Goal: Task Accomplishment & Management: Complete application form

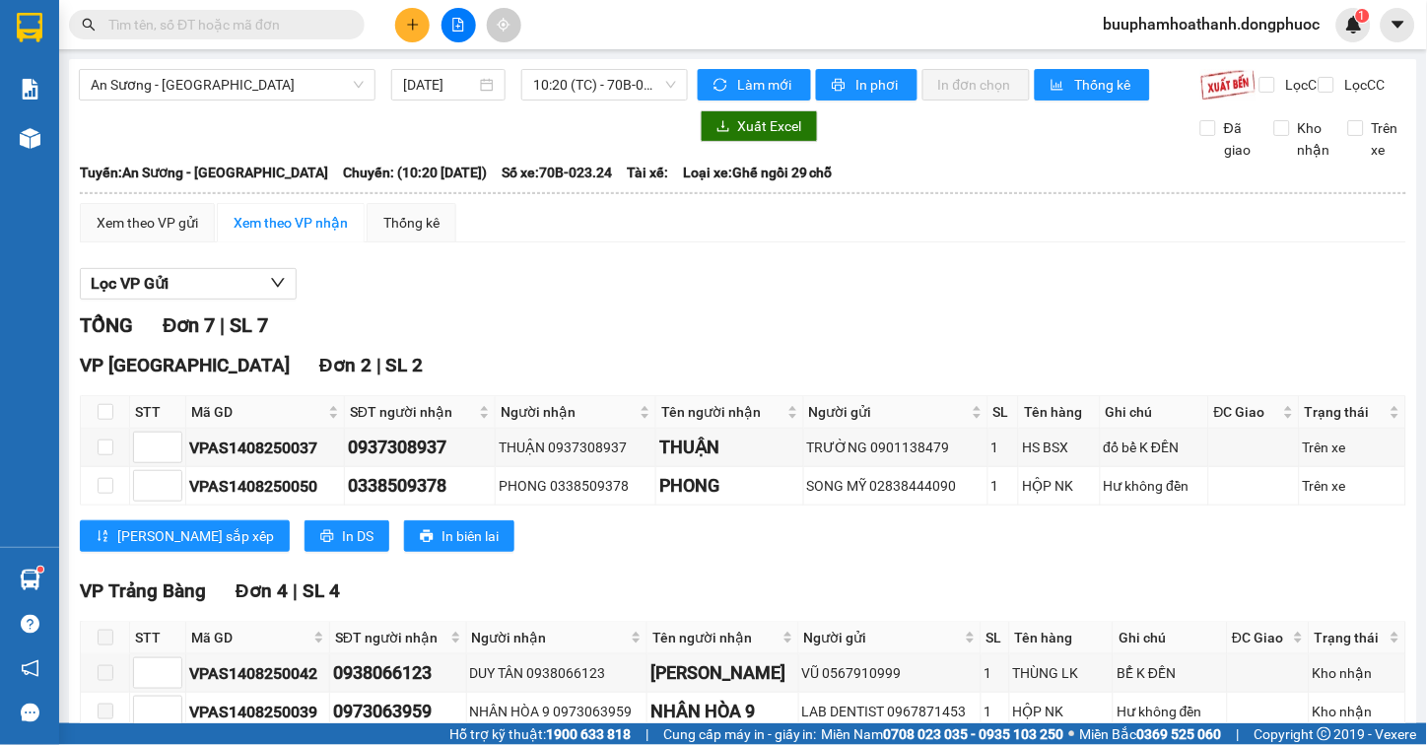
scroll to position [392, 0]
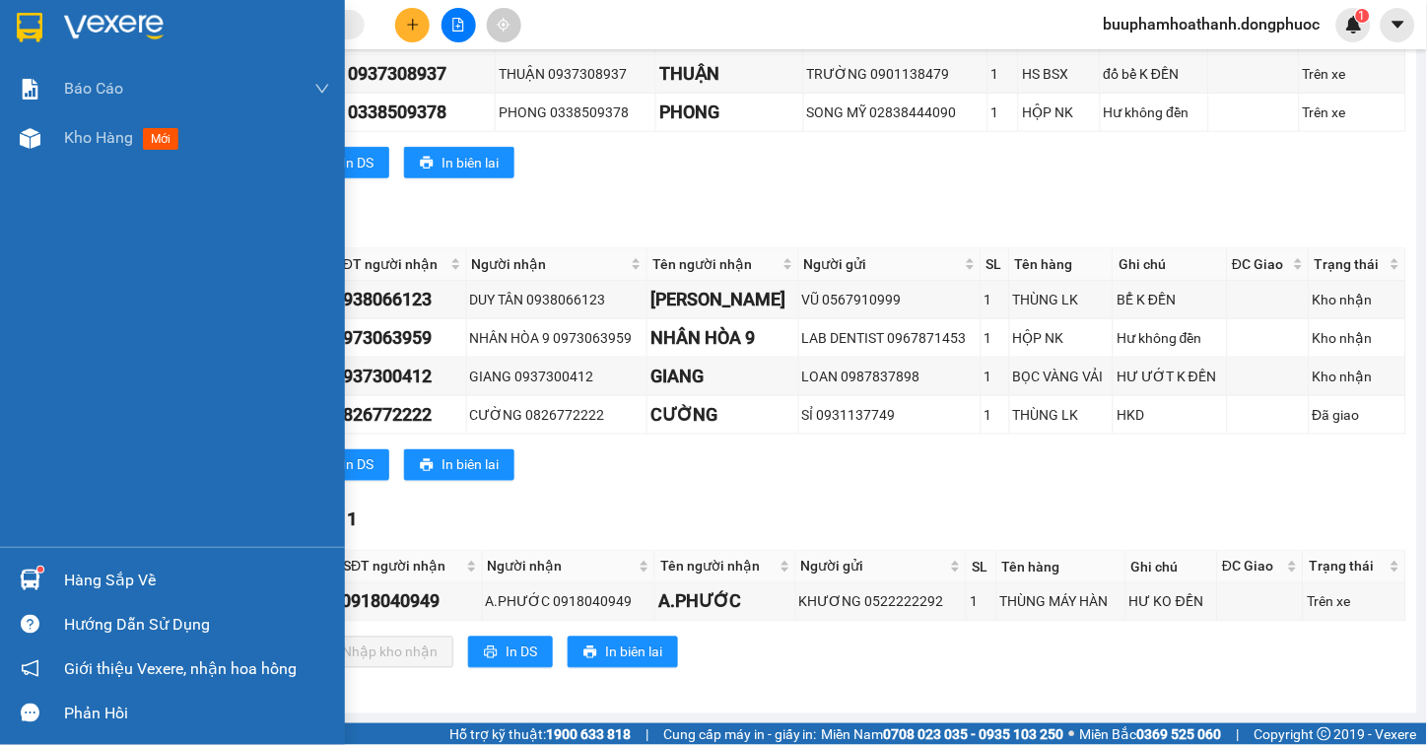
click at [41, 573] on div at bounding box center [30, 580] width 34 height 34
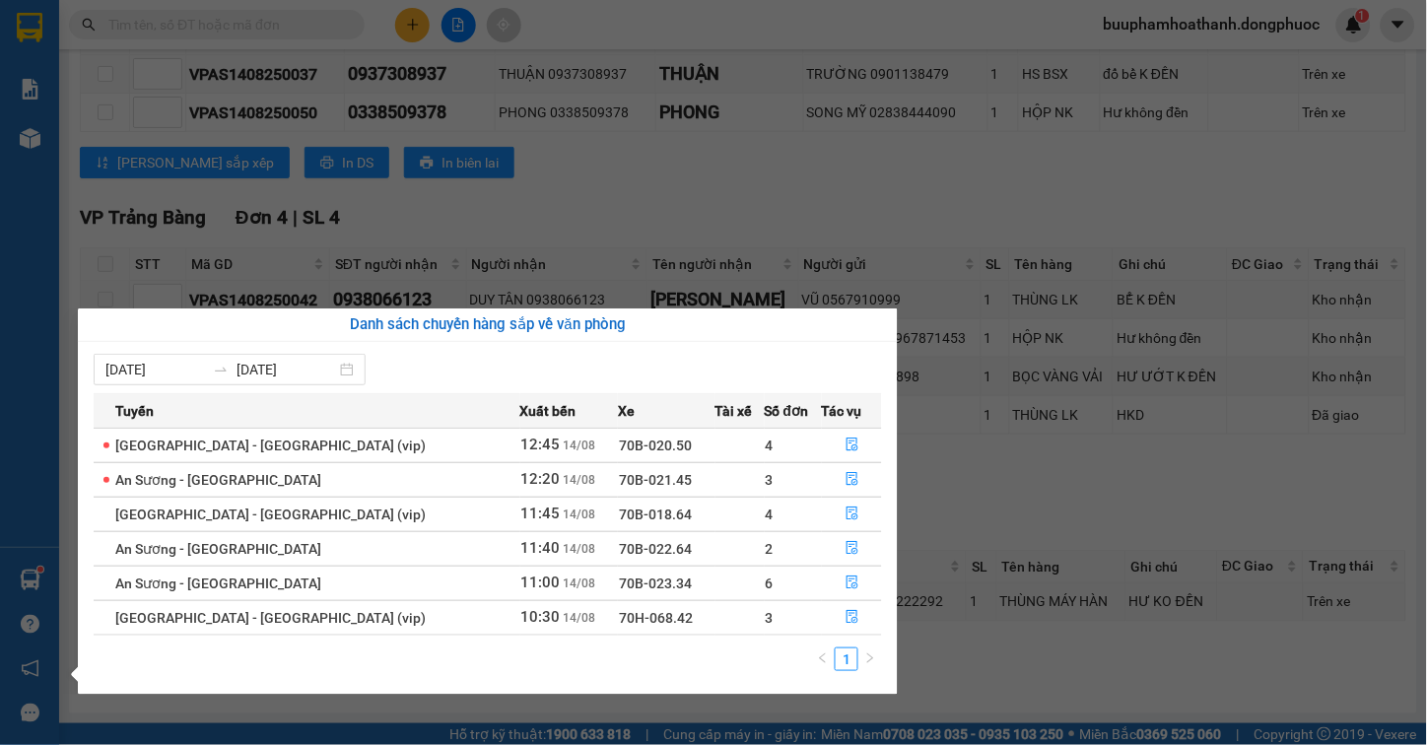
click at [750, 182] on section "Kết quả tìm kiếm ( 0 ) Bộ lọc No Data buuphamhoathanh.dongphuoc 1 Báo cáo Mẫu 1…" at bounding box center [713, 372] width 1427 height 745
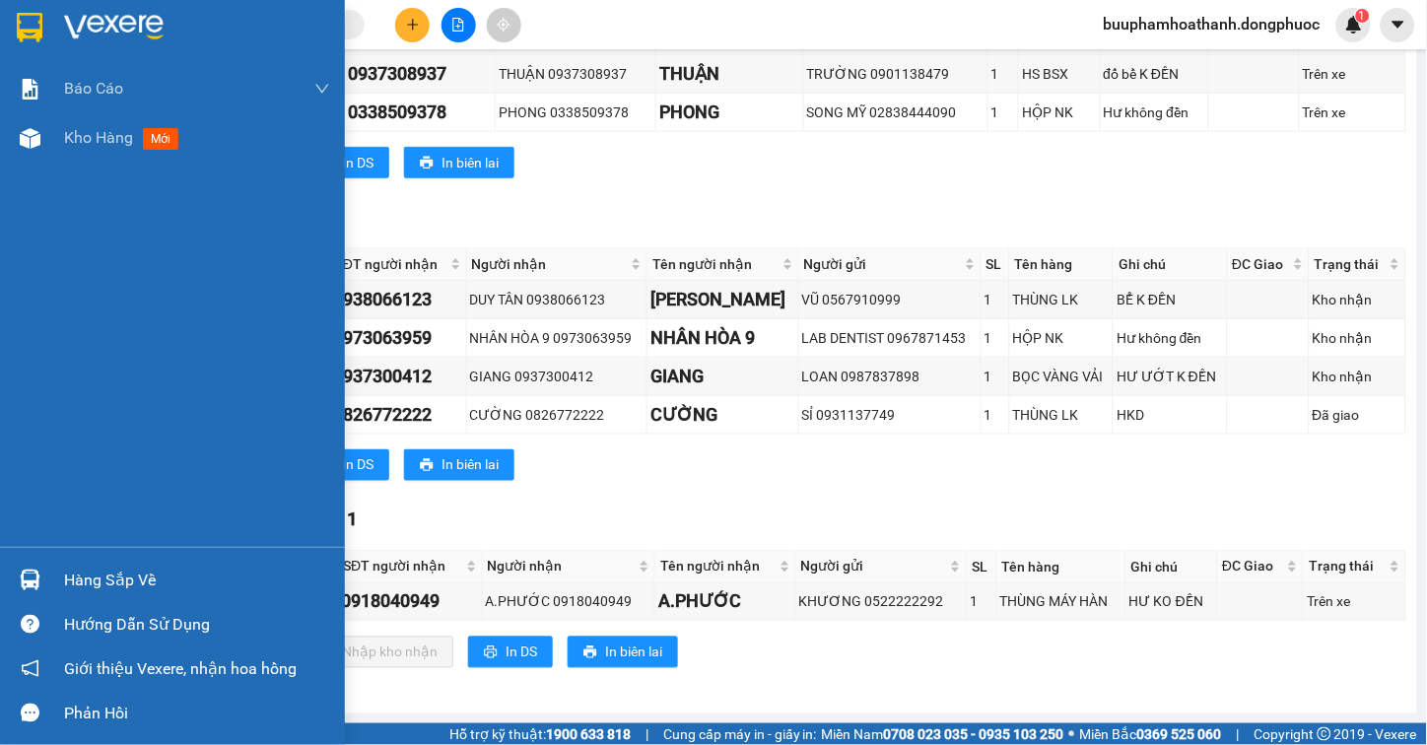
click at [128, 570] on div "Hàng sắp về" at bounding box center [197, 581] width 266 height 30
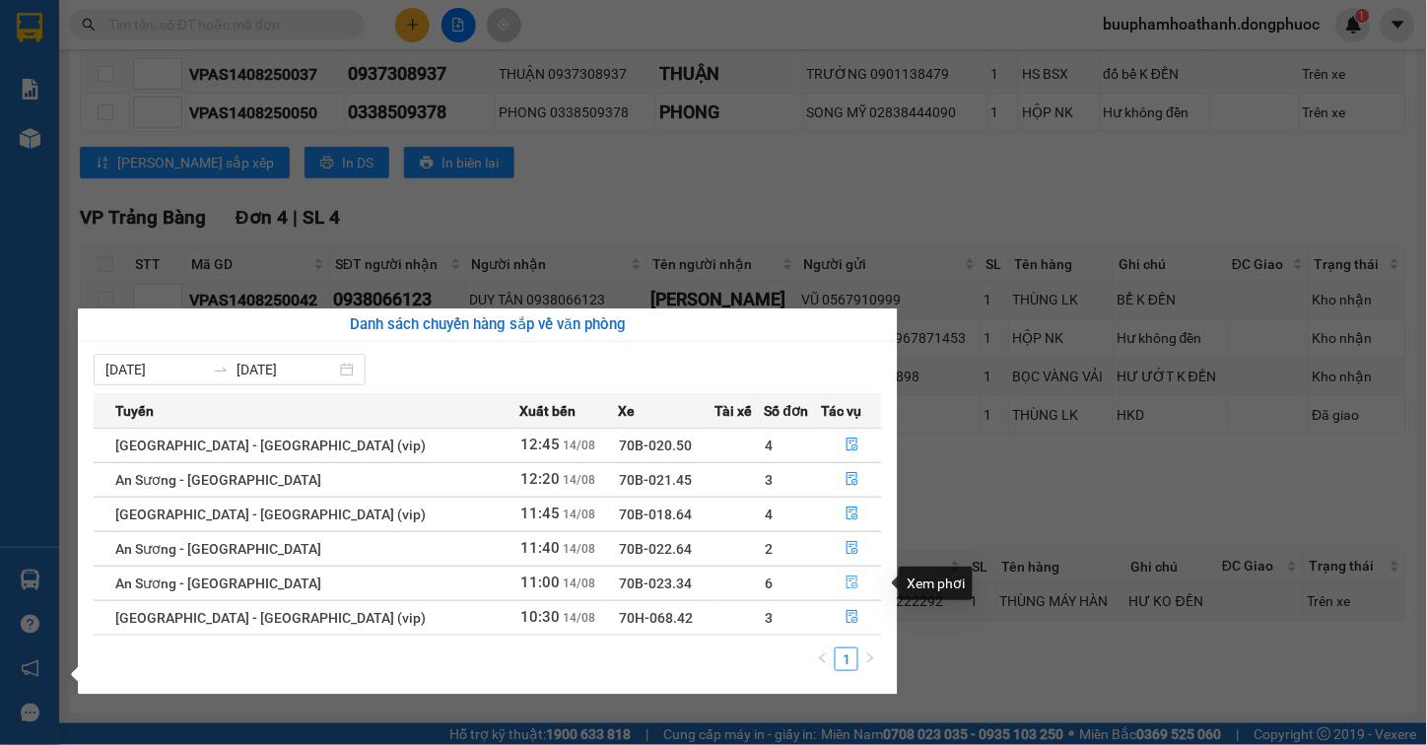
click at [849, 582] on button "button" at bounding box center [852, 584] width 58 height 32
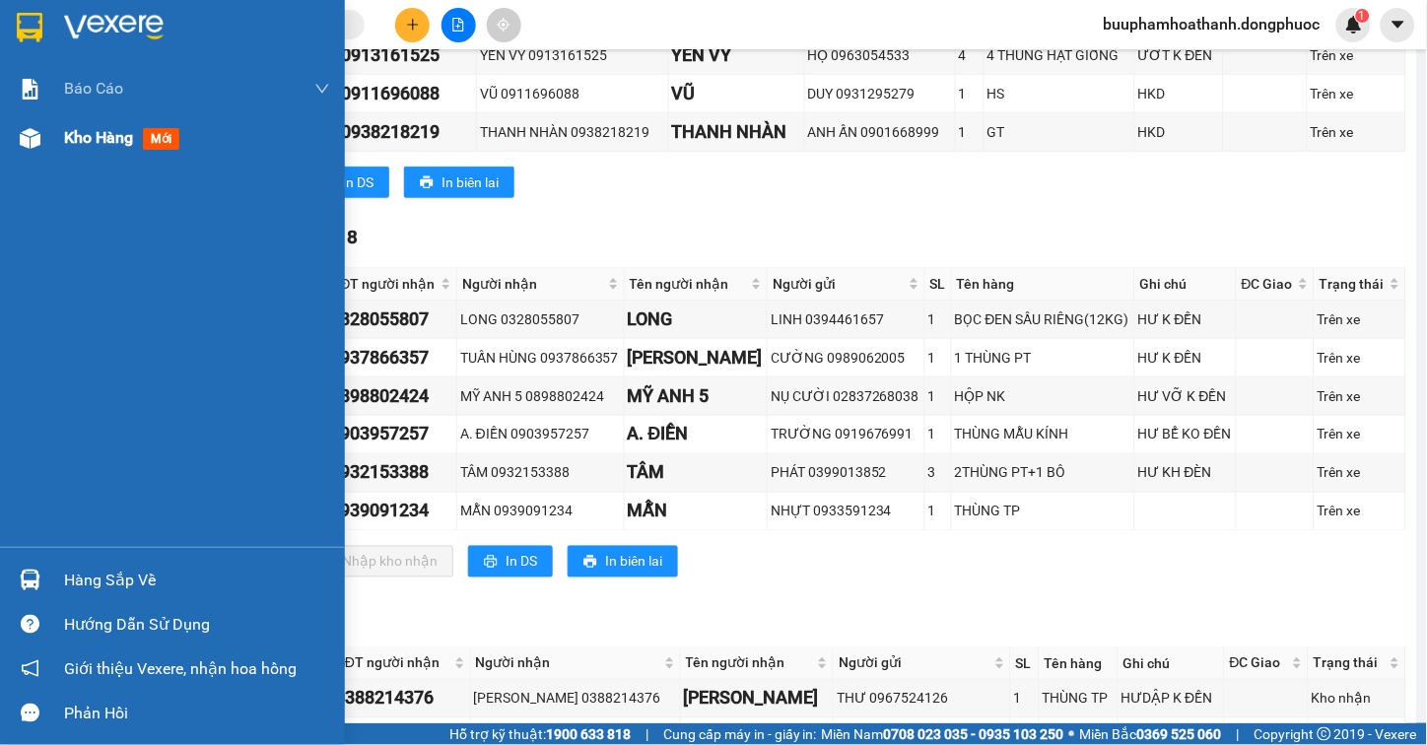
click at [84, 139] on span "Kho hàng" at bounding box center [98, 137] width 69 height 19
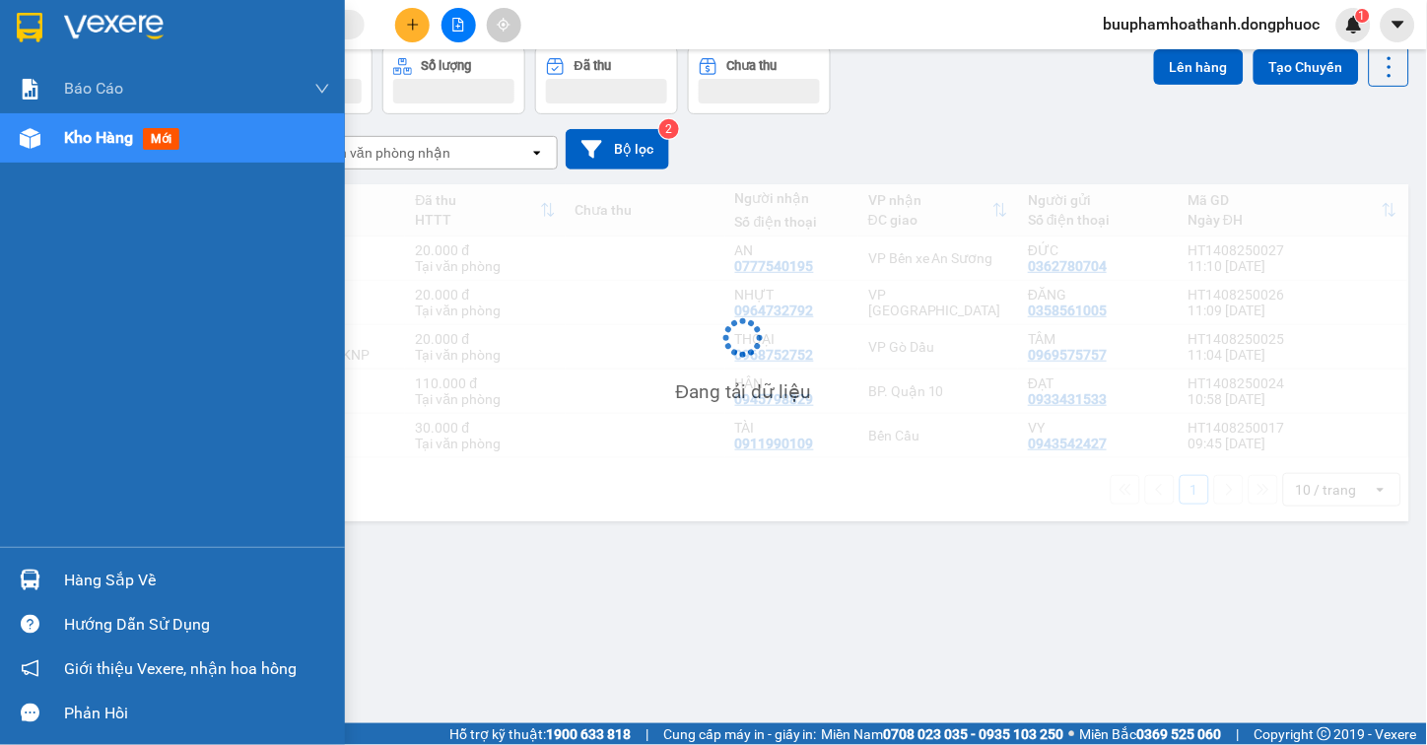
scroll to position [91, 0]
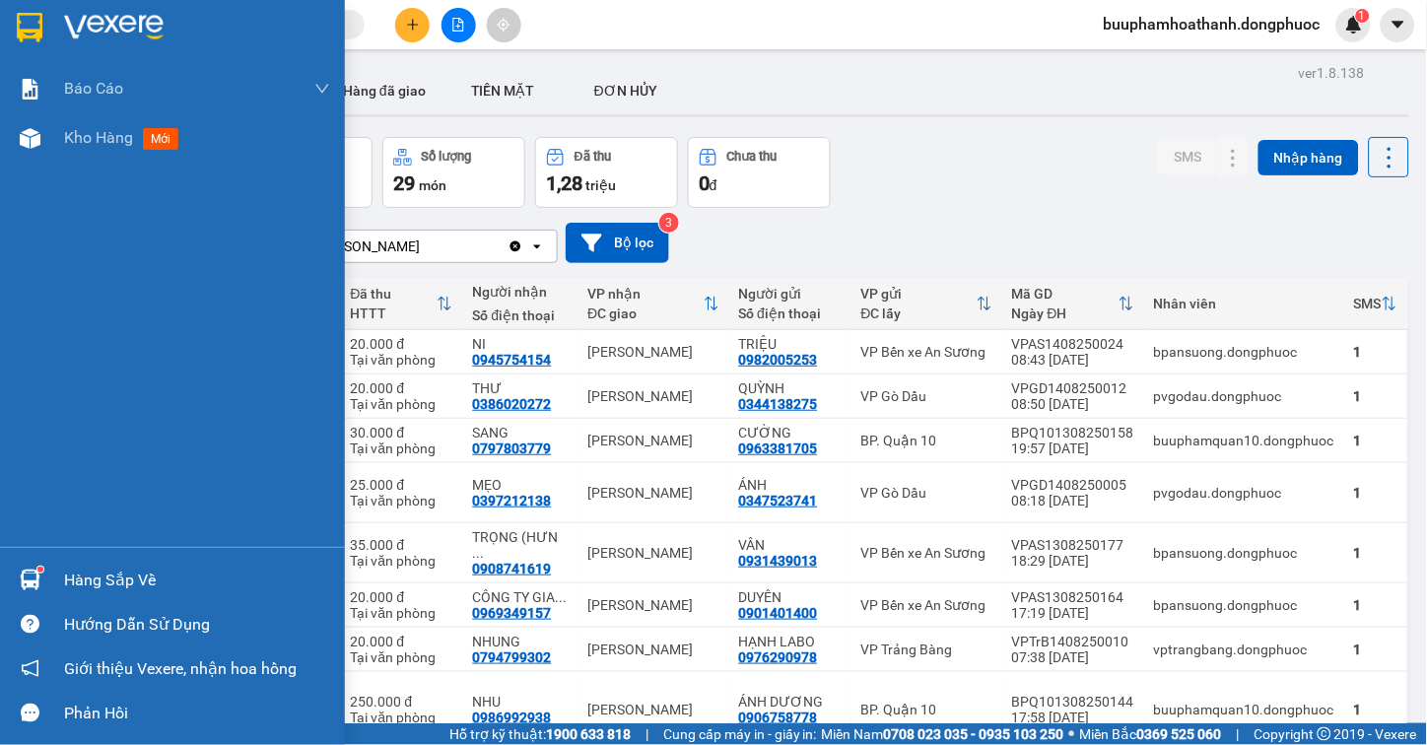
click at [86, 587] on div "Hàng sắp về" at bounding box center [197, 581] width 266 height 30
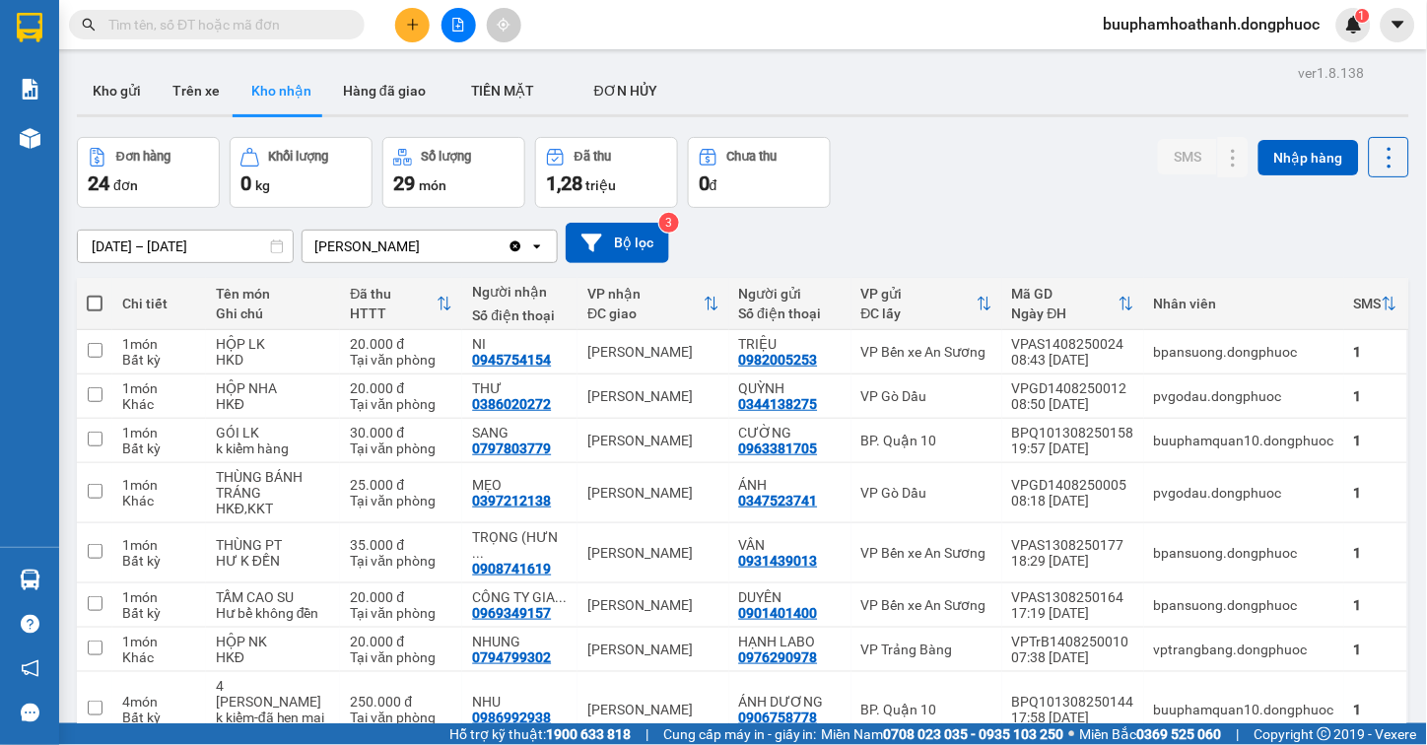
click at [916, 111] on section "Kết quả tìm kiếm ( 0 ) Bộ lọc No Data buuphamhoathanh.dongphuoc 1 Báo cáo Mẫu 1…" at bounding box center [713, 372] width 1427 height 745
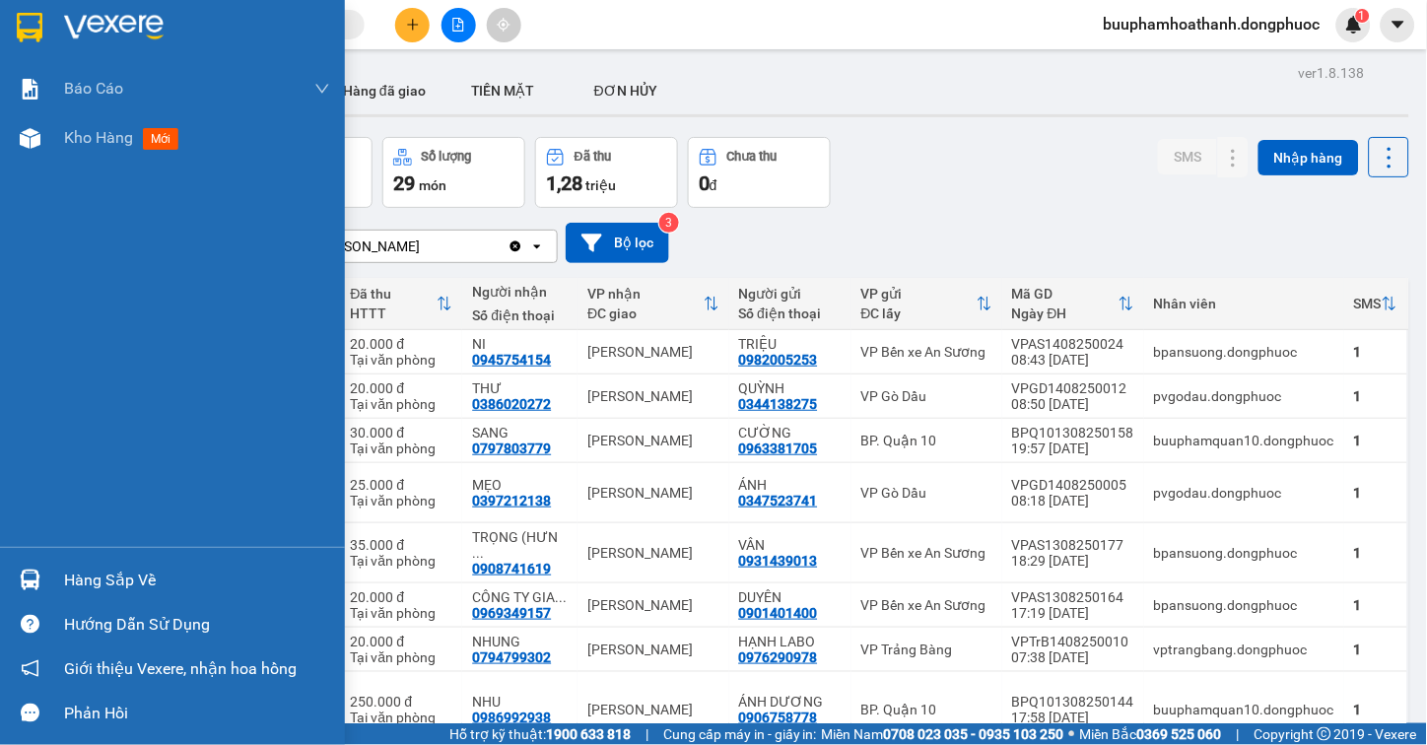
click at [50, 573] on div "Hàng sắp về" at bounding box center [172, 580] width 345 height 44
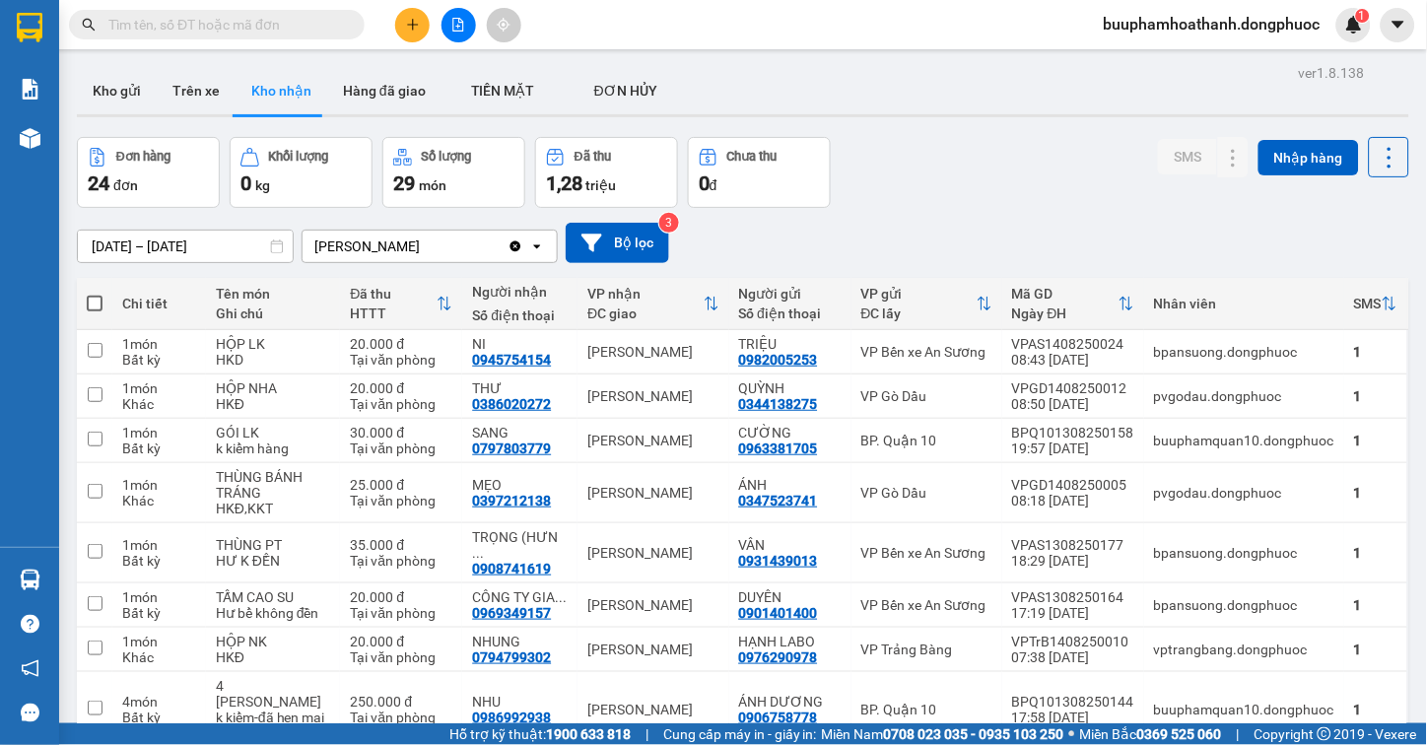
click at [447, 27] on section "Kết quả tìm kiếm ( 0 ) Bộ lọc No Data buuphamhoathanh.dongphuoc 1 Báo cáo Mẫu 1…" at bounding box center [713, 372] width 1427 height 745
click at [454, 24] on icon "file-add" at bounding box center [458, 25] width 14 height 14
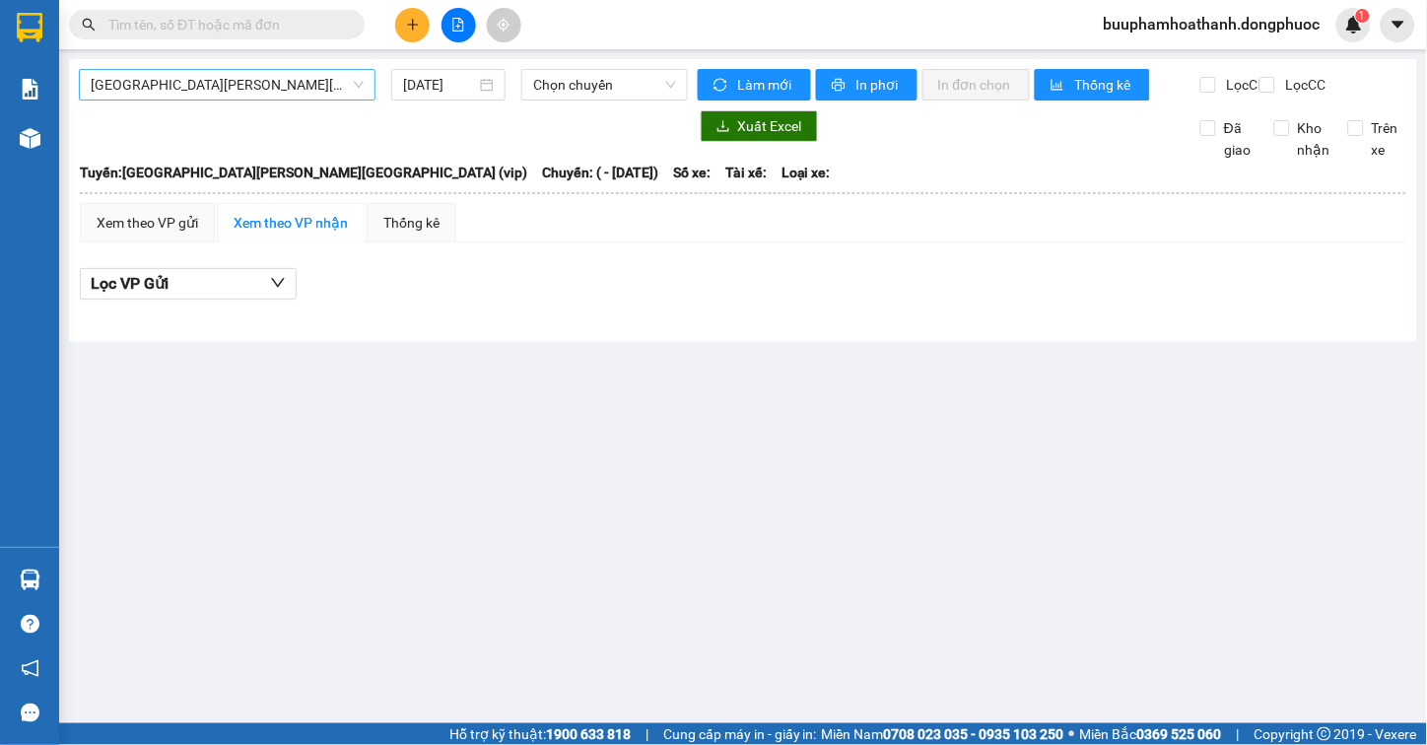
click at [249, 83] on span "[GEOGRAPHIC_DATA] - [GEOGRAPHIC_DATA] (vip)" at bounding box center [227, 85] width 273 height 30
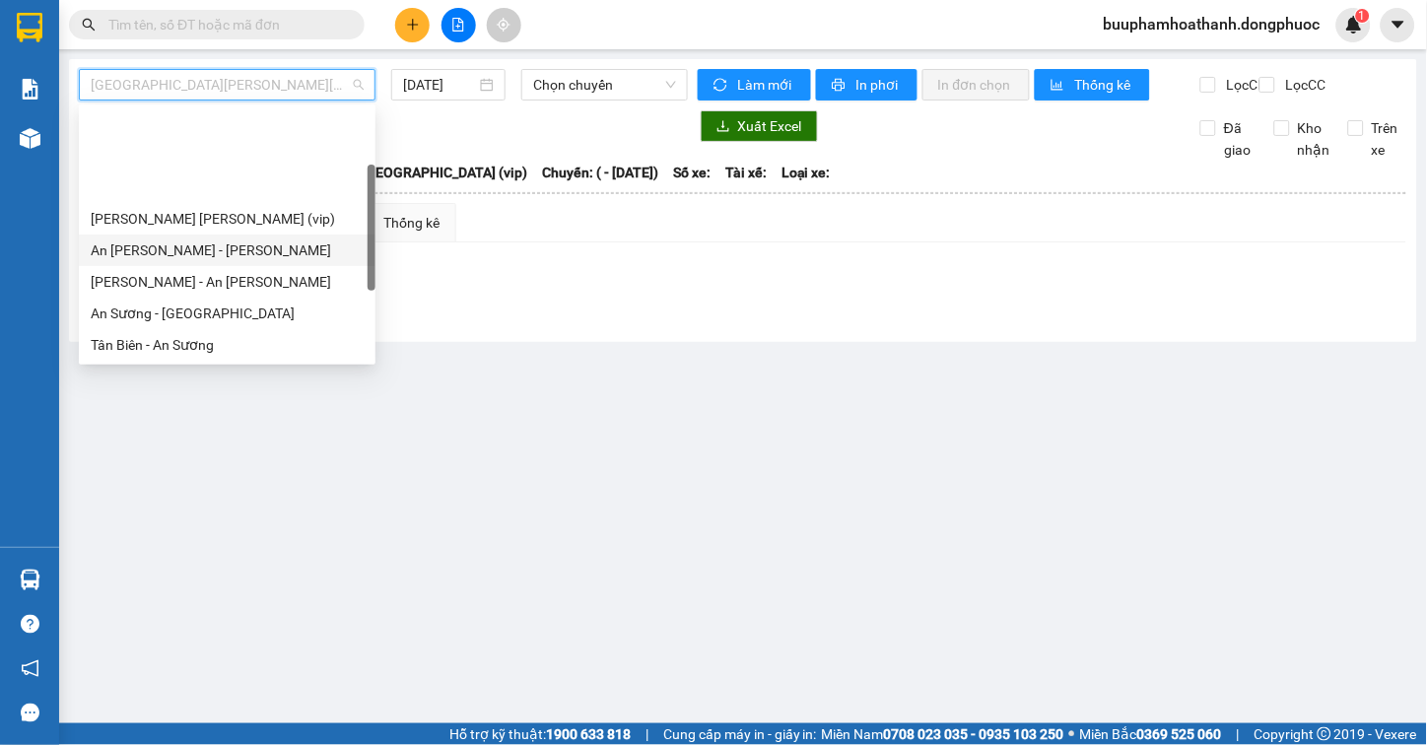
scroll to position [219, 0]
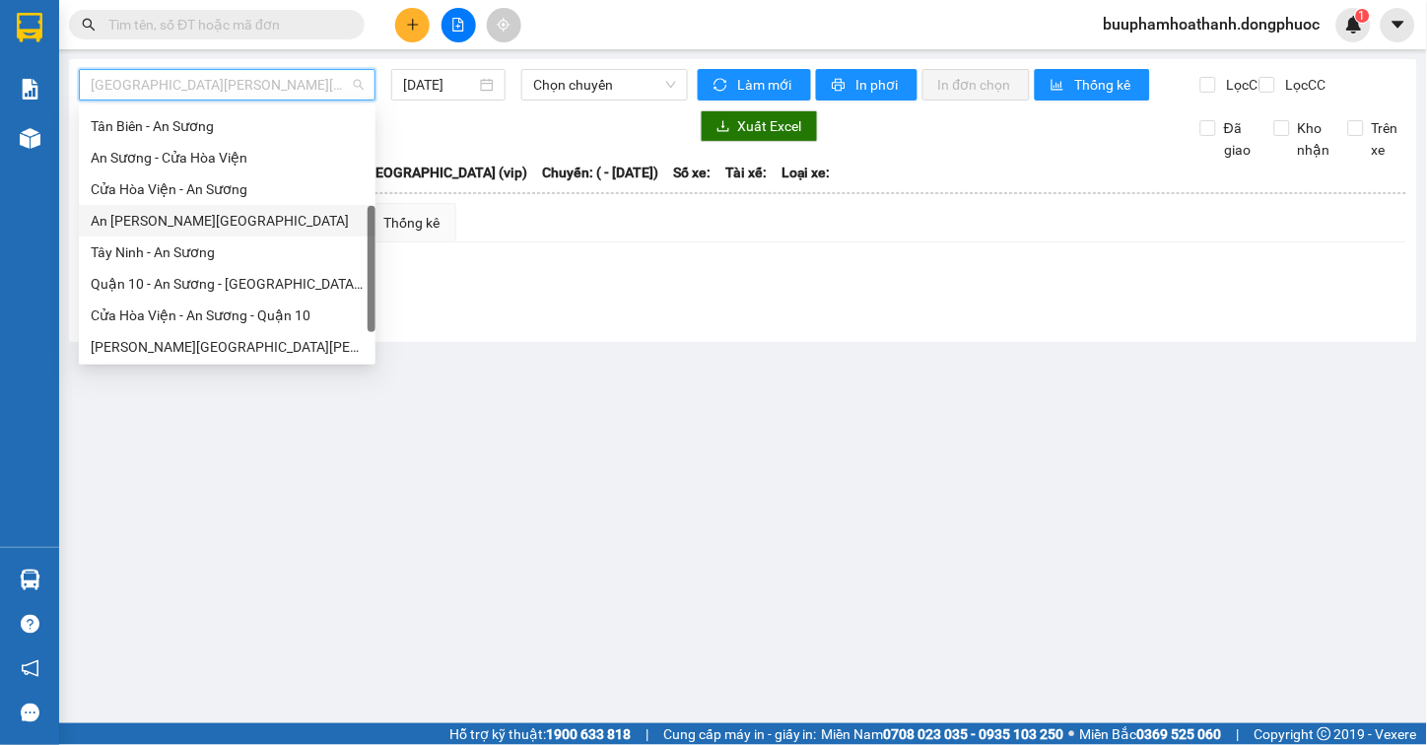
click at [190, 214] on div "An Sương - [GEOGRAPHIC_DATA]" at bounding box center [227, 221] width 273 height 22
type input "[DATE]"
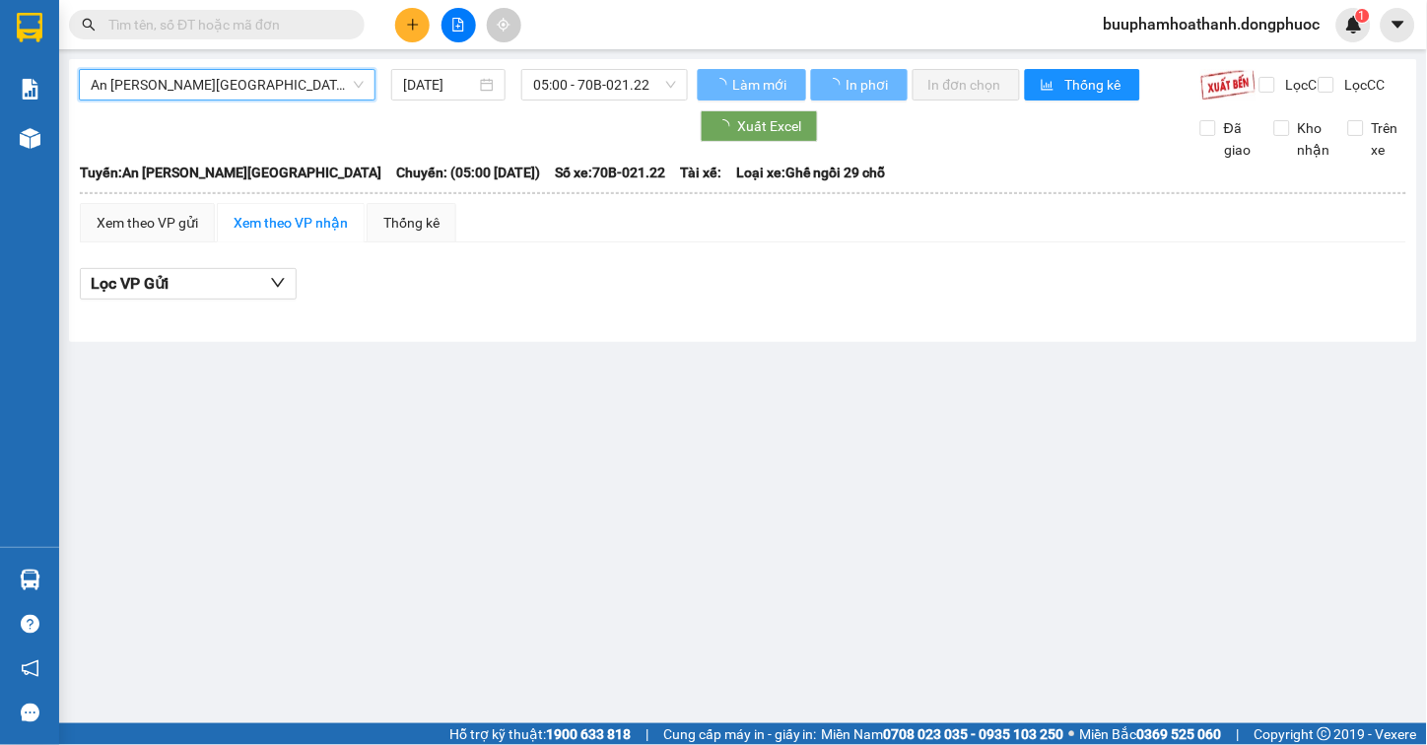
click at [554, 53] on main "An Sương - Tây Ninh An Sương - Tây Ninh 14/08/2025 05:00 - 70B-021.22 Làm mới I…" at bounding box center [713, 361] width 1427 height 723
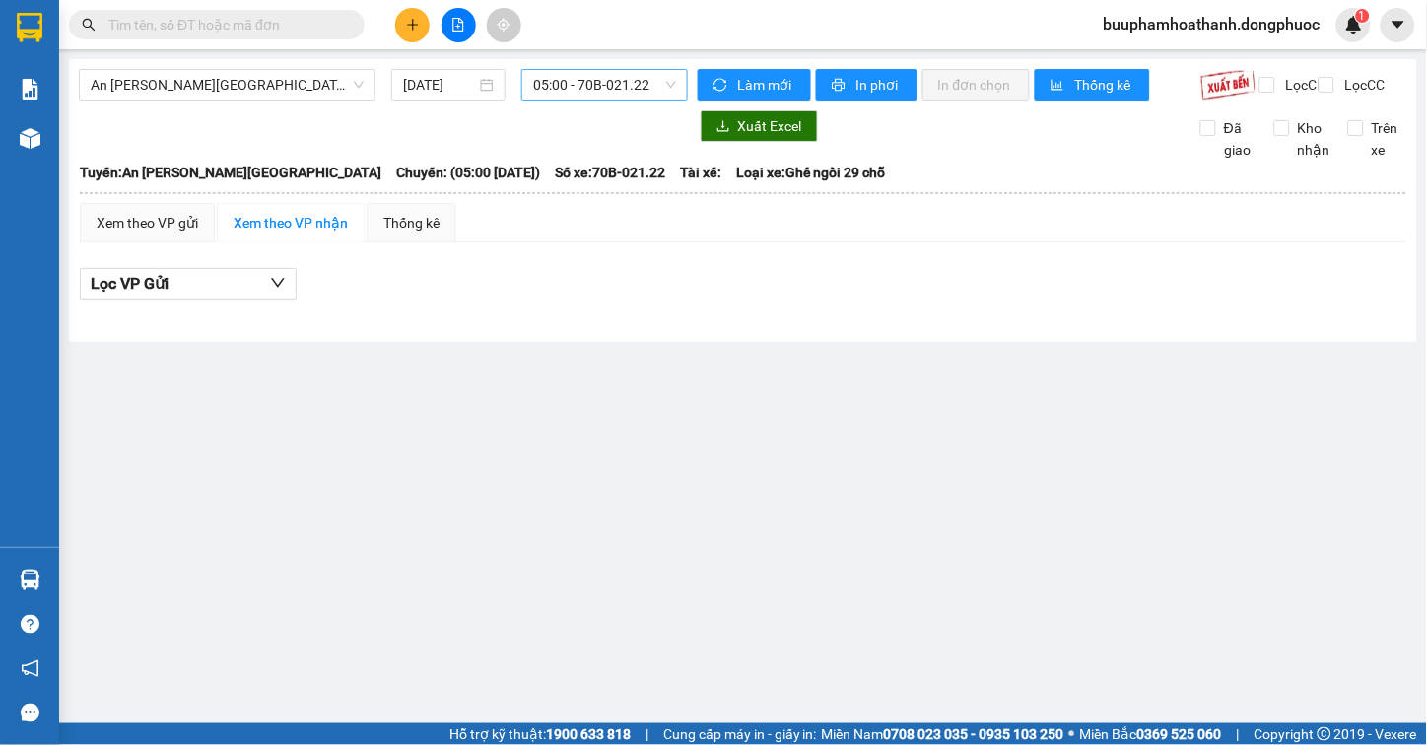
click at [554, 85] on span "05:00 - 70B-021.22" at bounding box center [604, 85] width 143 height 30
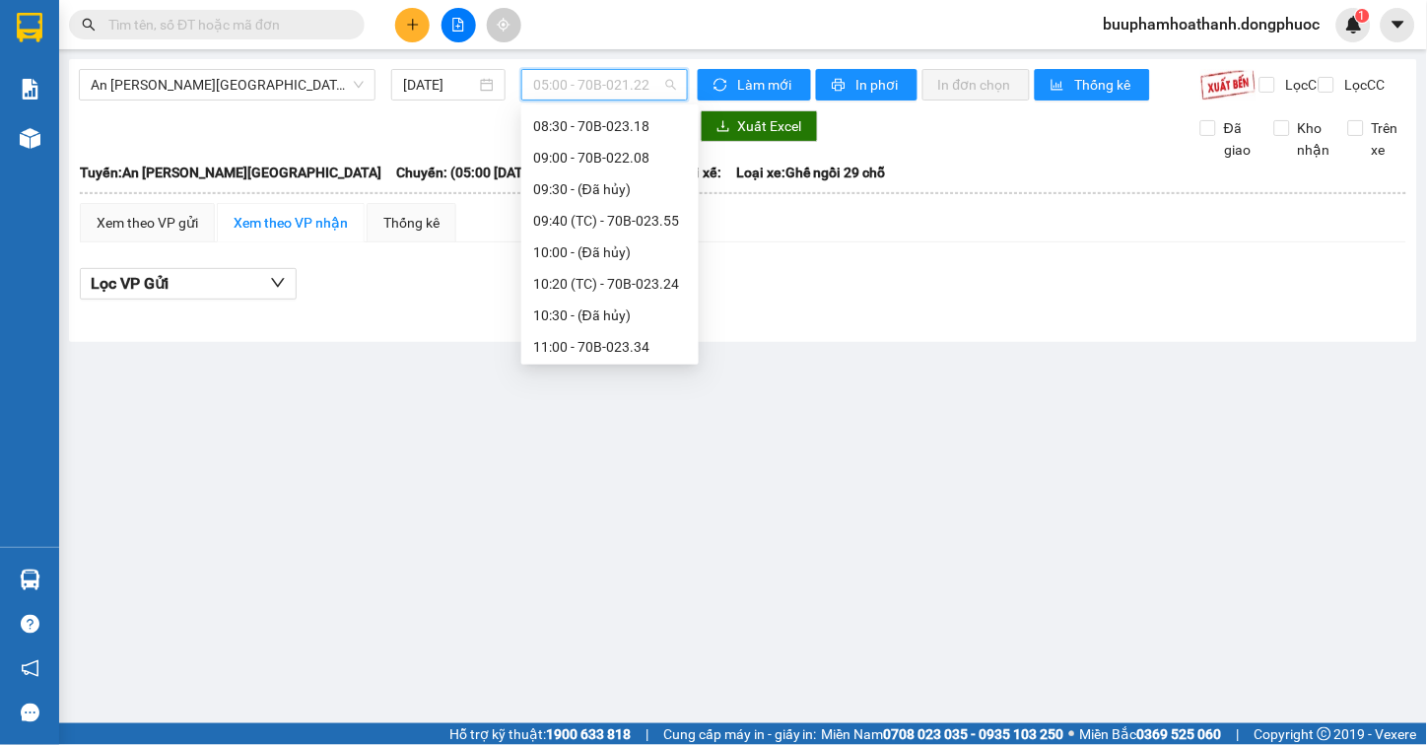
scroll to position [328, 0]
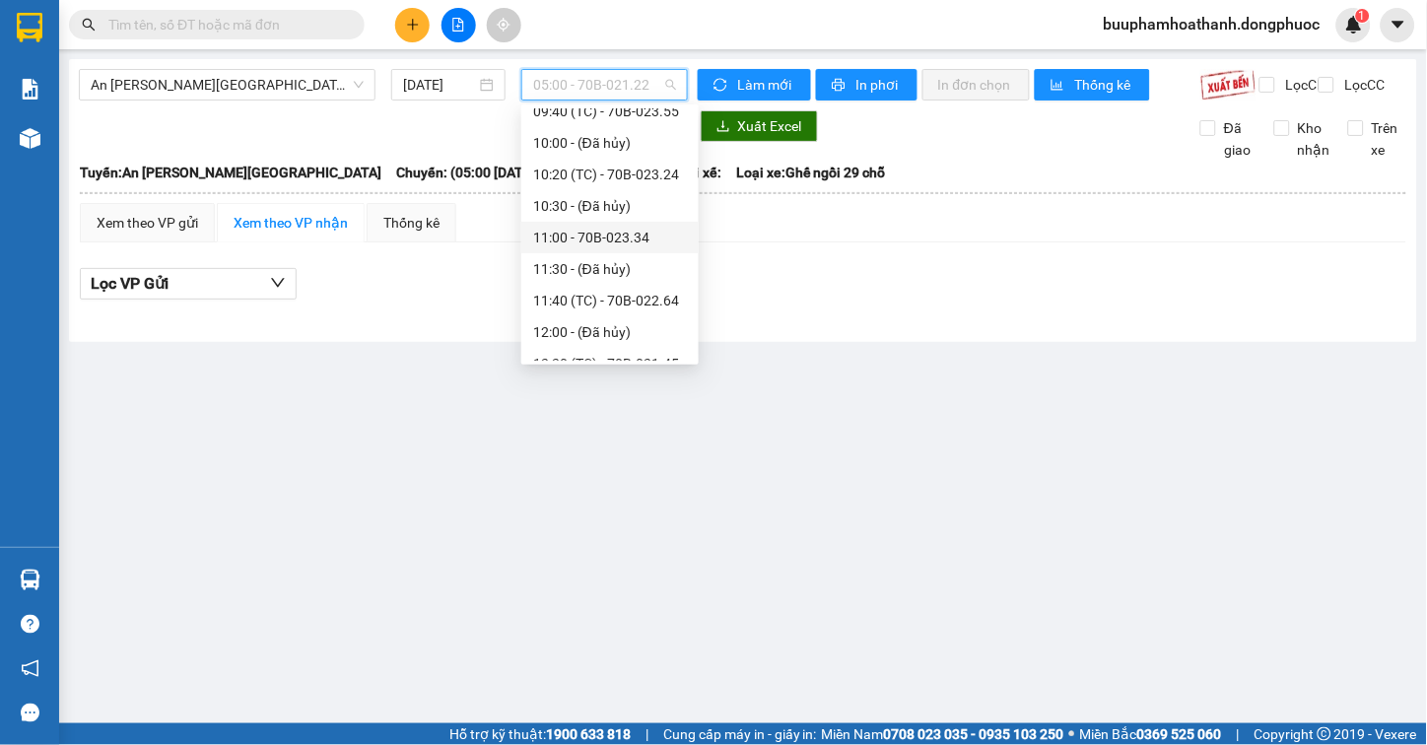
click at [579, 234] on div "11:00 - 70B-023.34" at bounding box center [610, 238] width 154 height 22
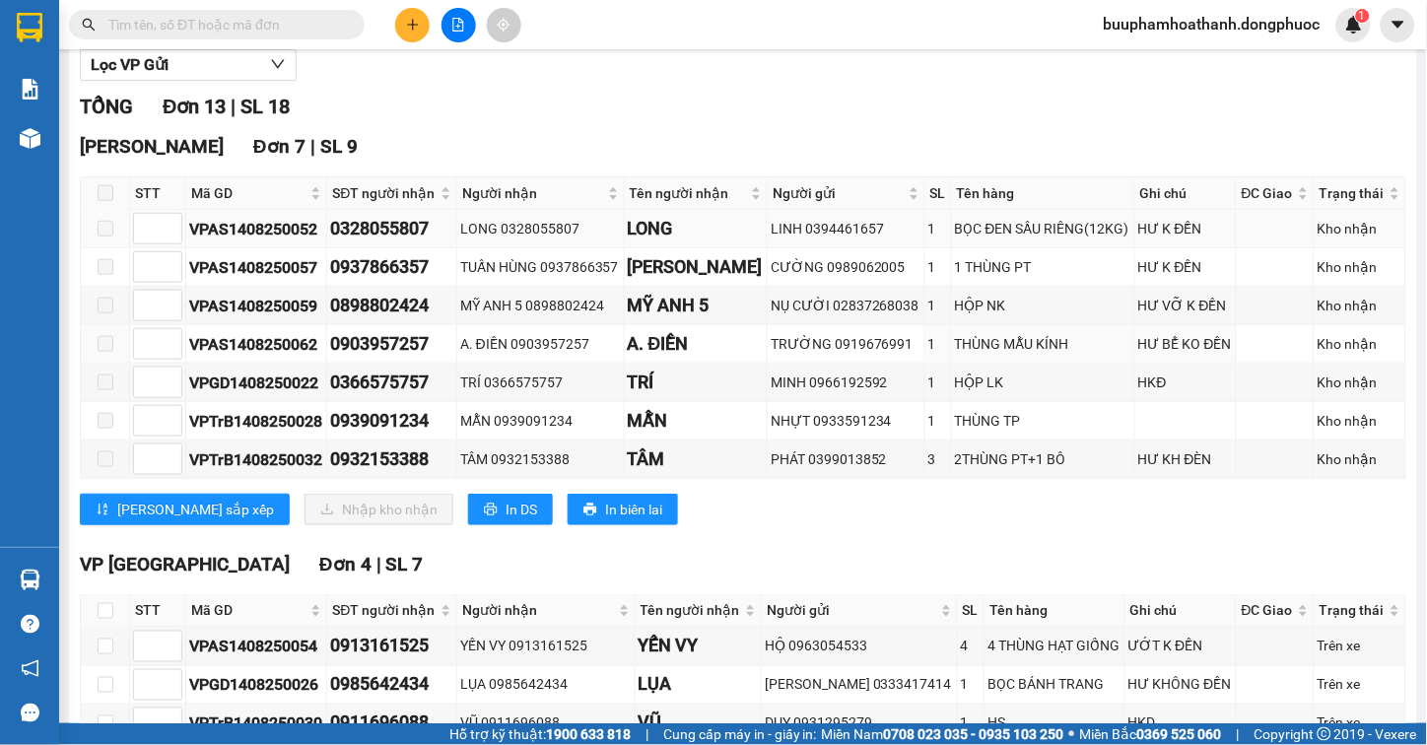
scroll to position [438, 0]
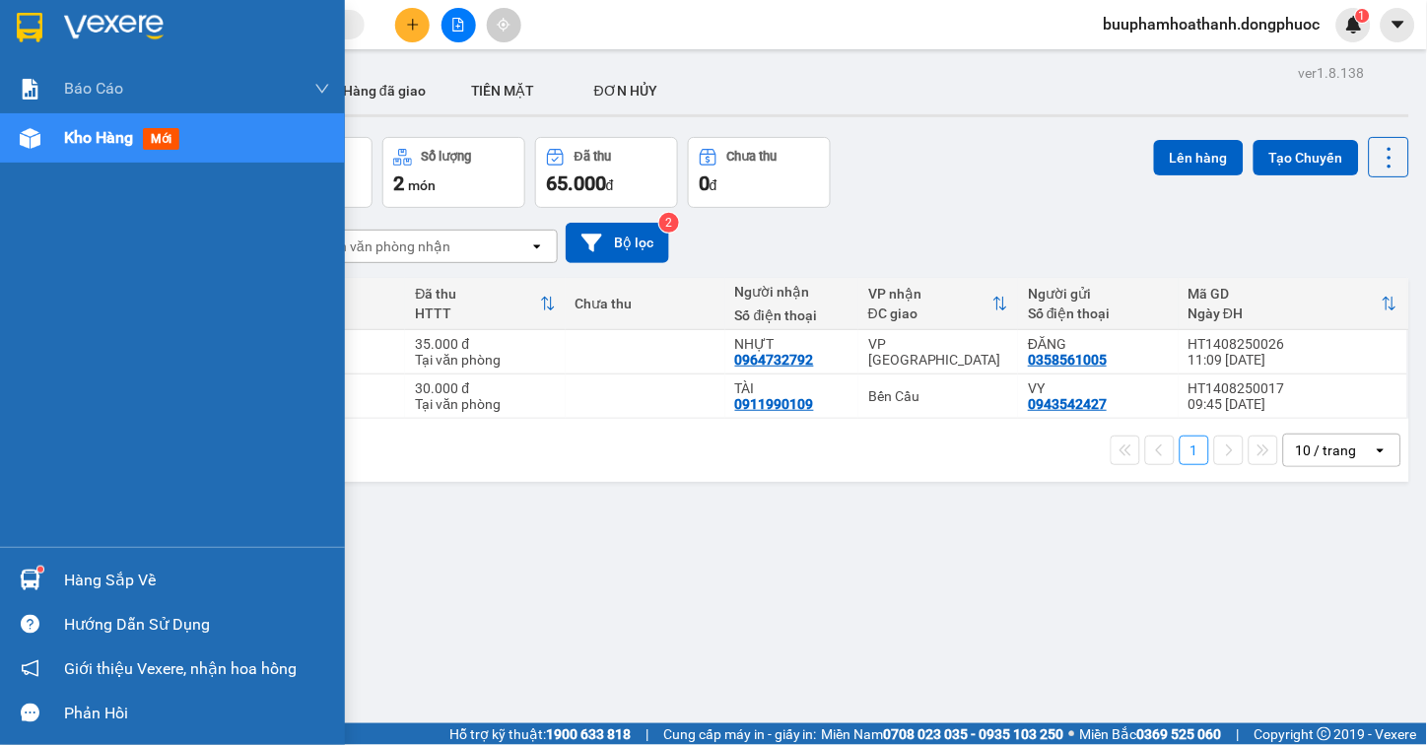
scroll to position [91, 0]
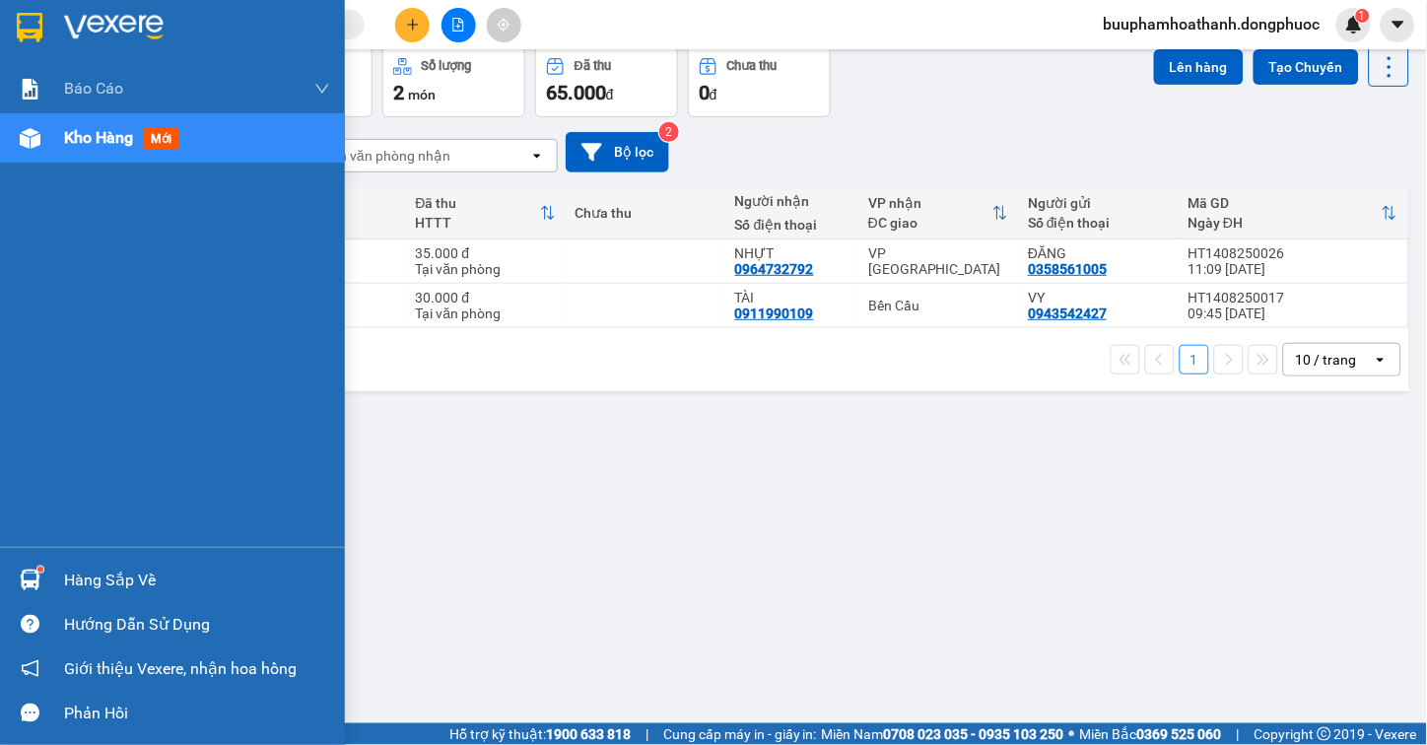
click at [77, 572] on div "Hàng sắp về" at bounding box center [197, 581] width 266 height 30
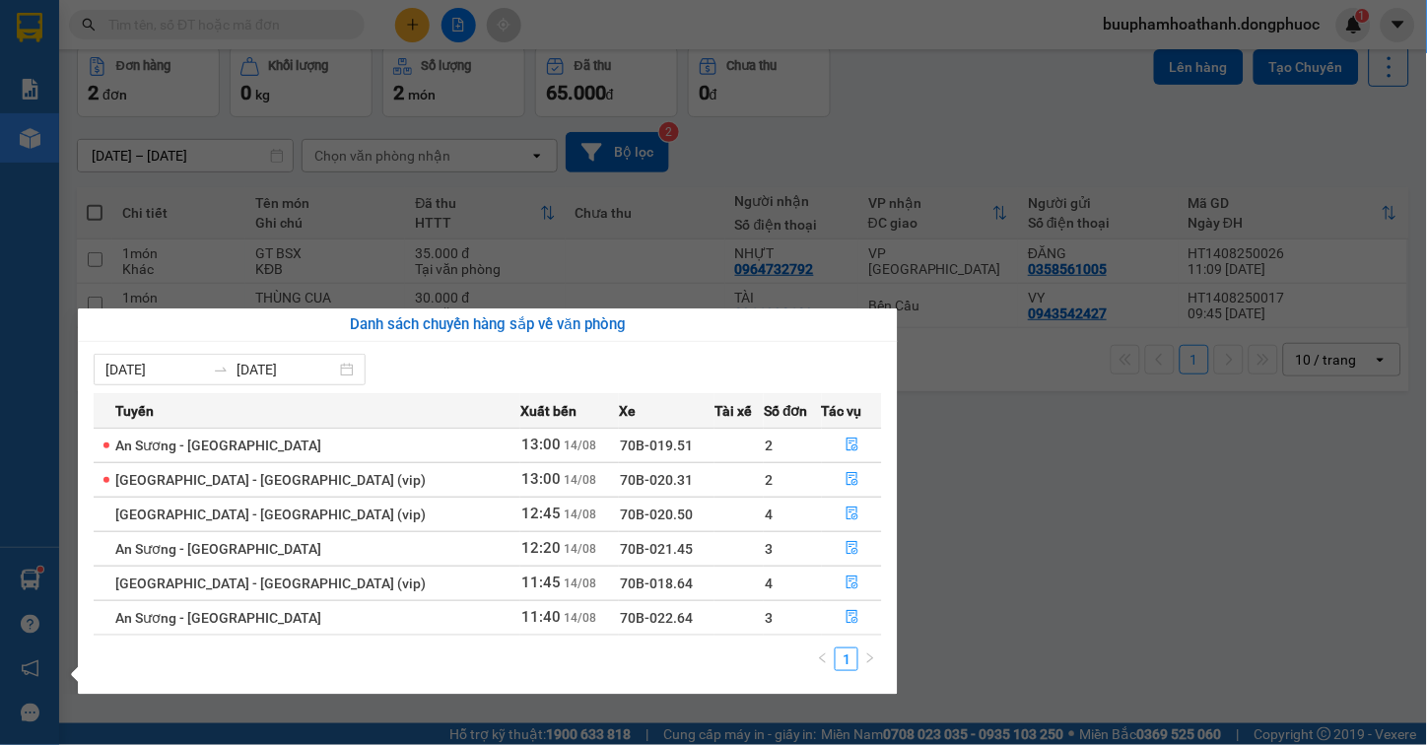
click at [1006, 487] on section "Kết quả tìm kiếm ( 0 ) Bộ lọc No Data buuphamhoathanh.dongphuoc 1 Báo cáo Mẫu 1…" at bounding box center [713, 372] width 1427 height 745
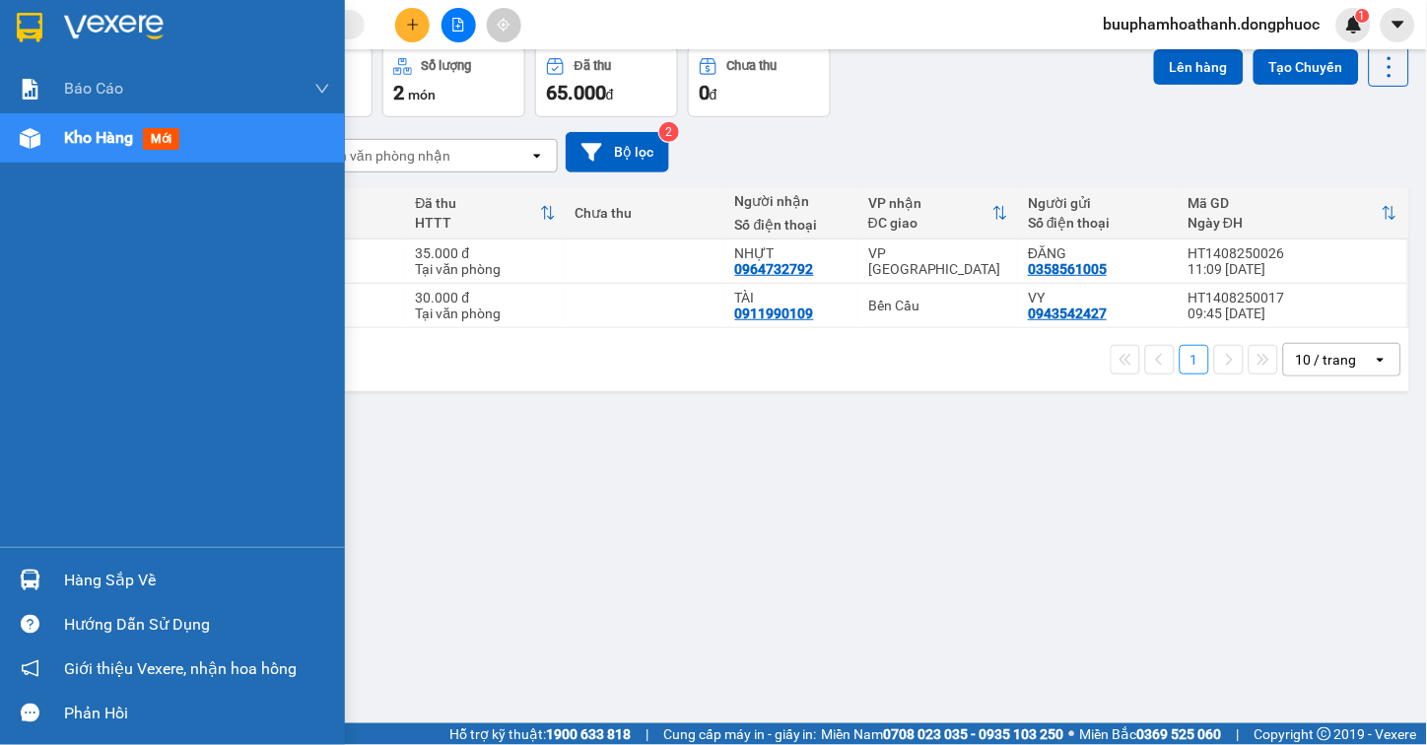
click at [64, 578] on div "Hàng sắp về" at bounding box center [197, 581] width 266 height 30
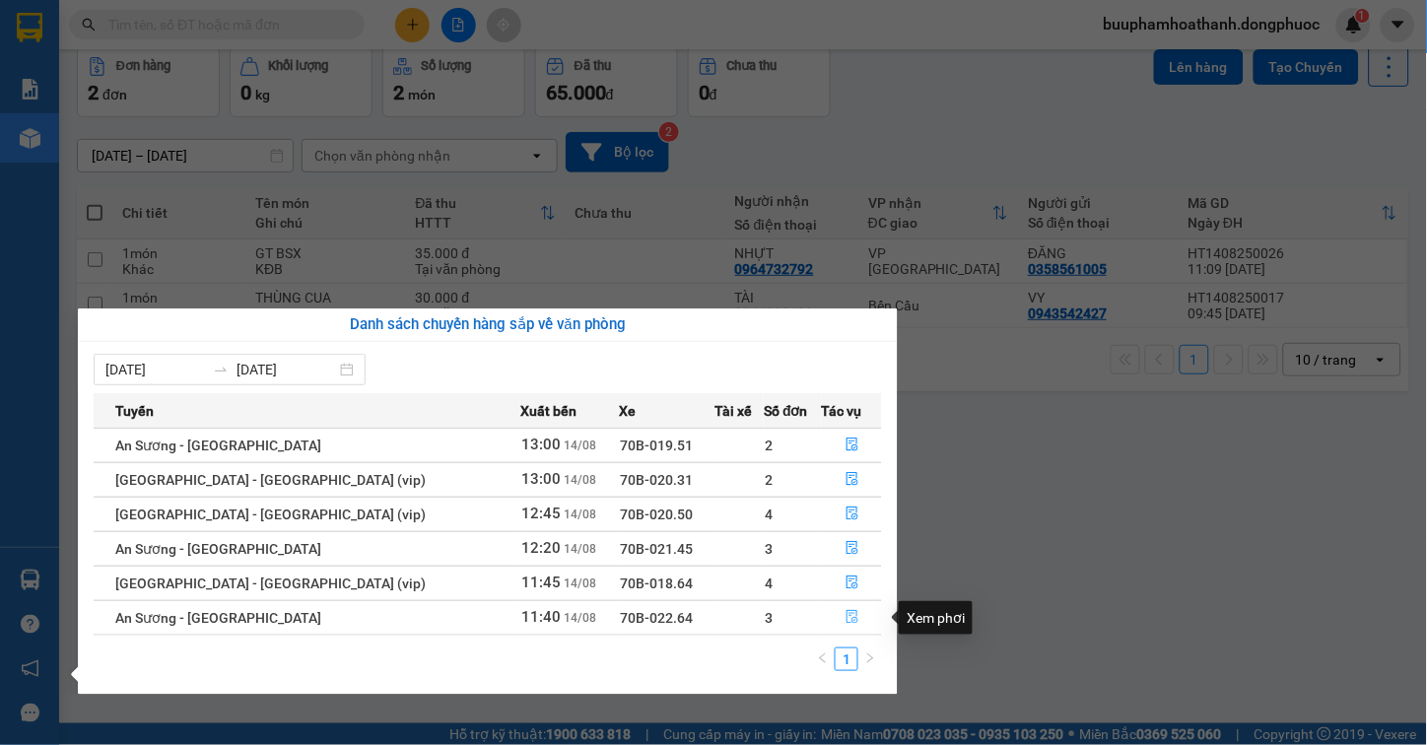
click at [845, 618] on icon "file-done" at bounding box center [852, 617] width 14 height 14
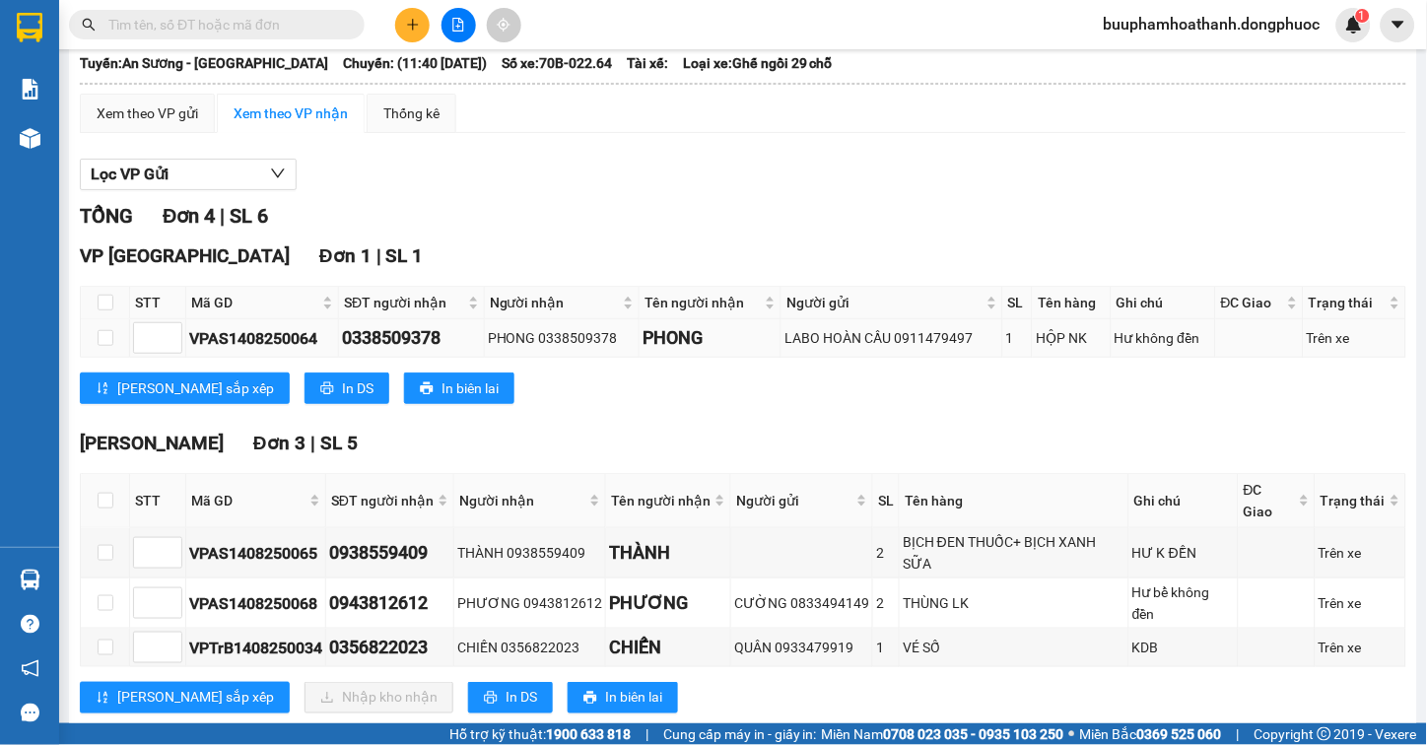
scroll to position [128, 0]
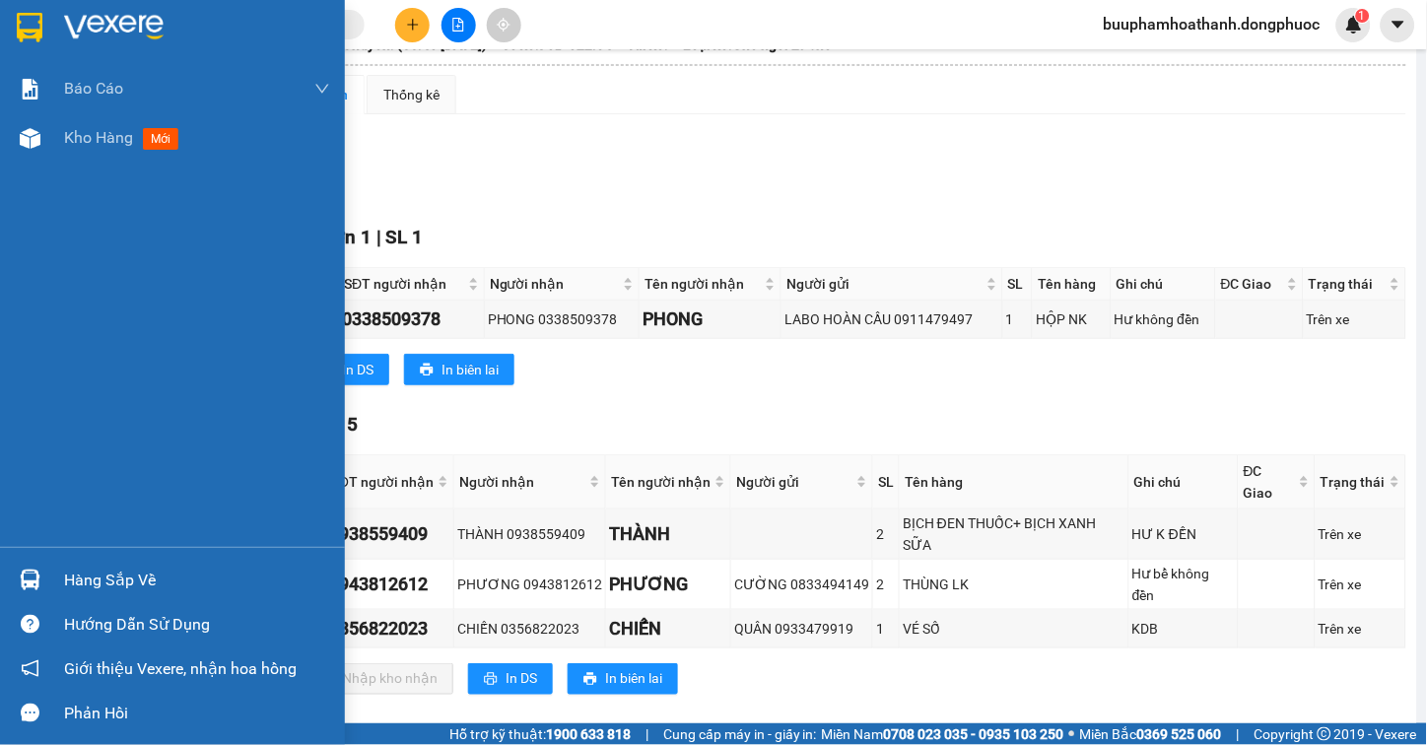
click at [79, 575] on div "Hàng sắp về" at bounding box center [197, 581] width 266 height 30
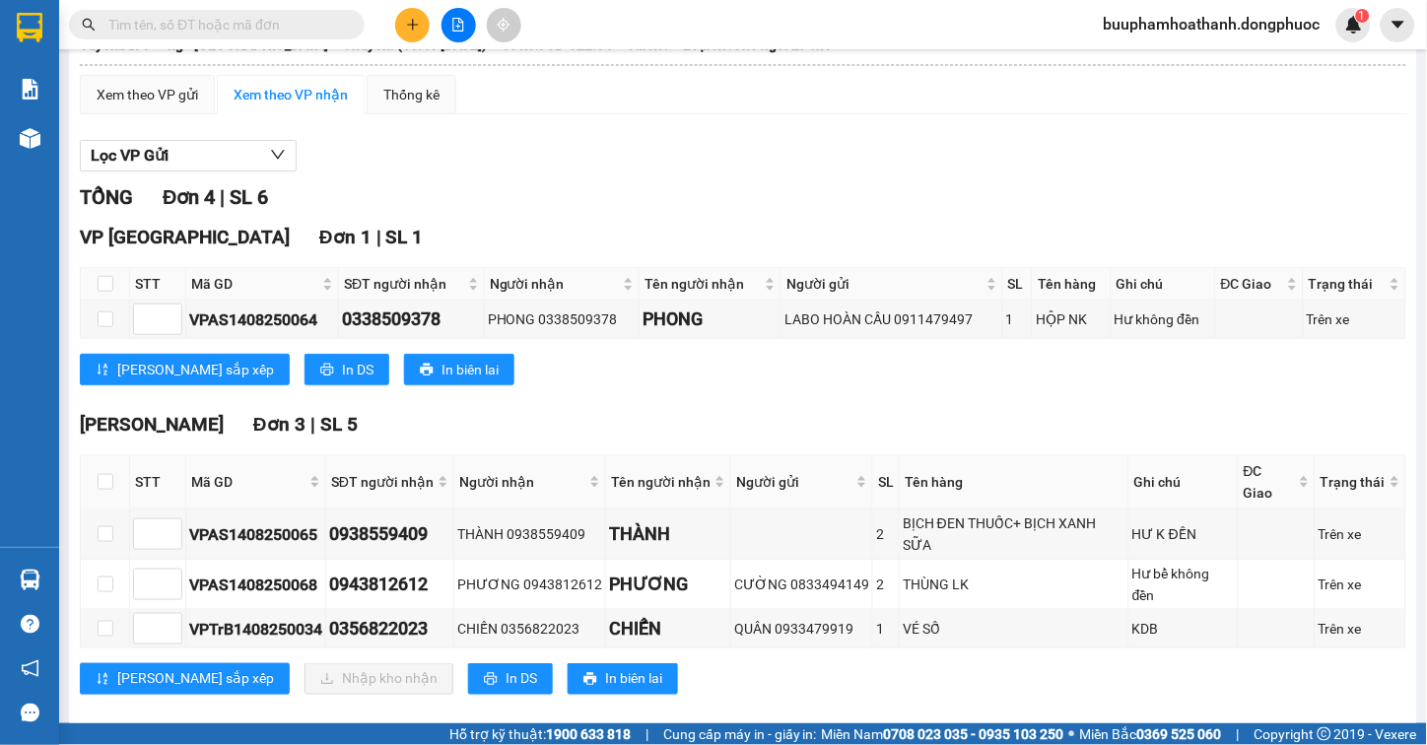
click at [603, 215] on section "Kết quả tìm kiếm ( 0 ) Bộ lọc No Data buuphamhoathanh.dongphuoc 1 Báo cáo Mẫu 1…" at bounding box center [713, 372] width 1427 height 745
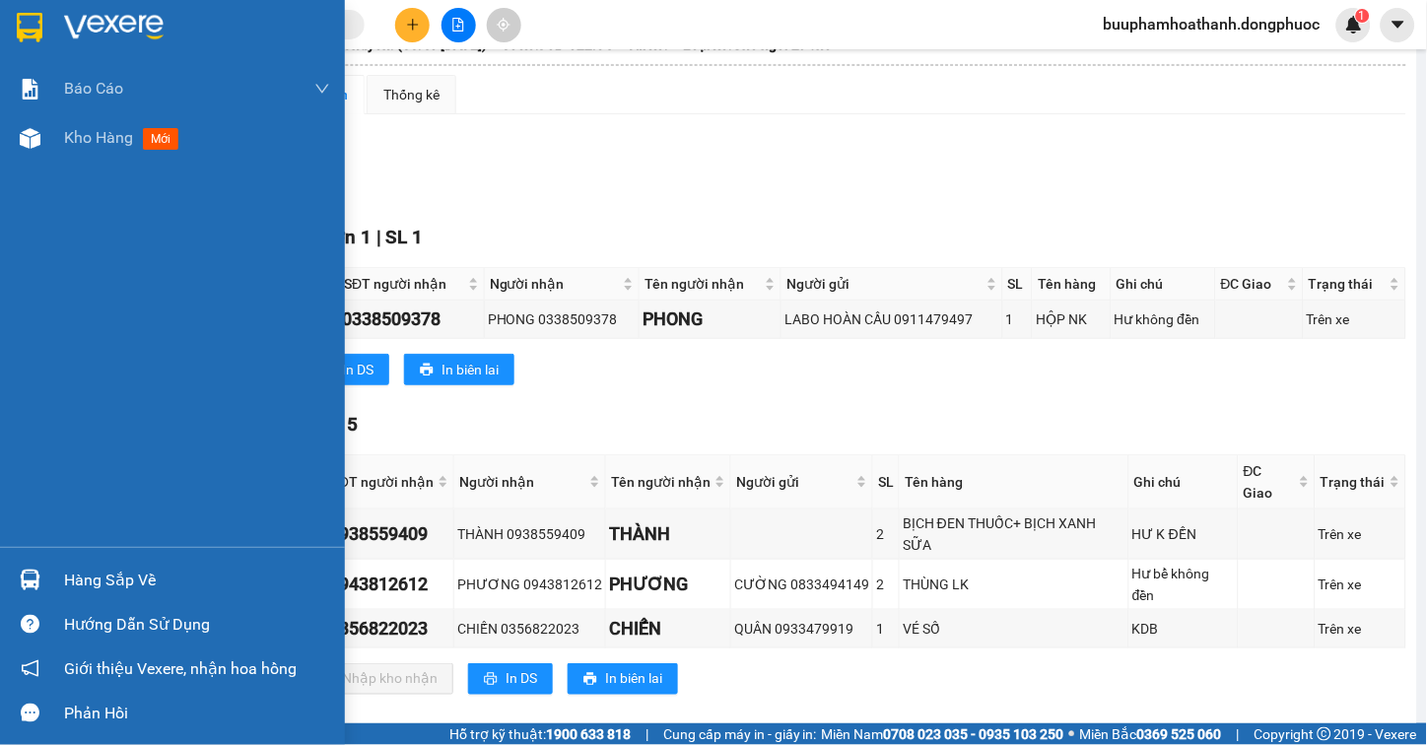
click at [94, 564] on div "Hàng sắp về" at bounding box center [172, 580] width 345 height 44
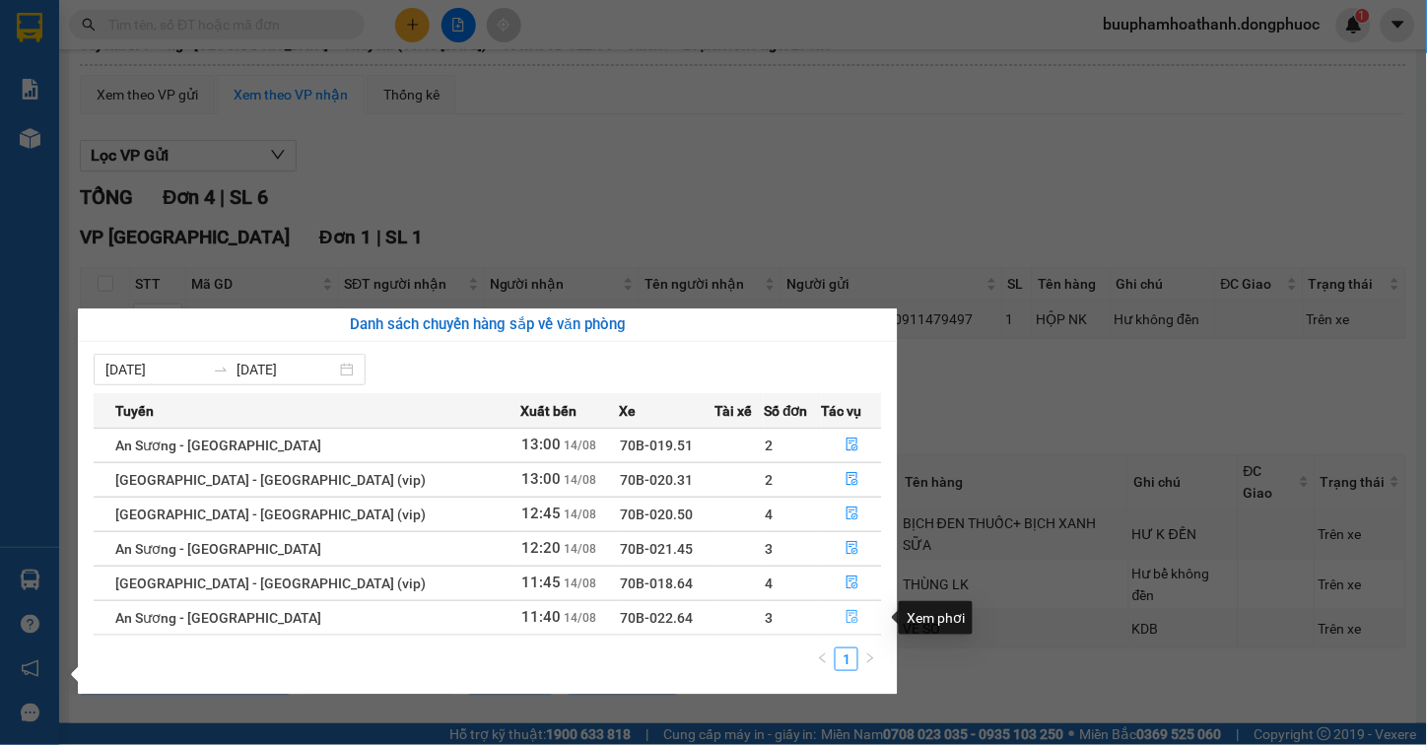
click at [845, 622] on icon "file-done" at bounding box center [852, 617] width 14 height 14
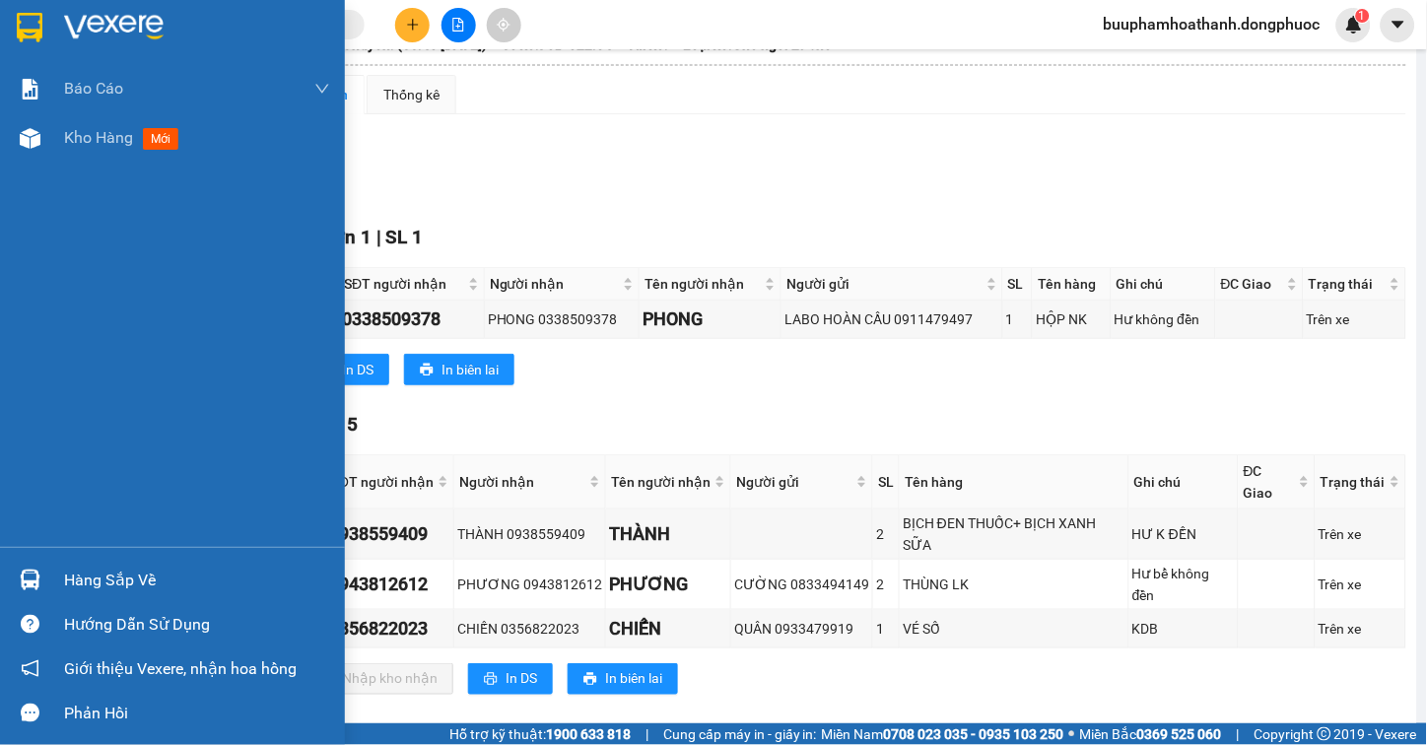
click at [102, 583] on div "Hàng sắp về" at bounding box center [197, 581] width 266 height 30
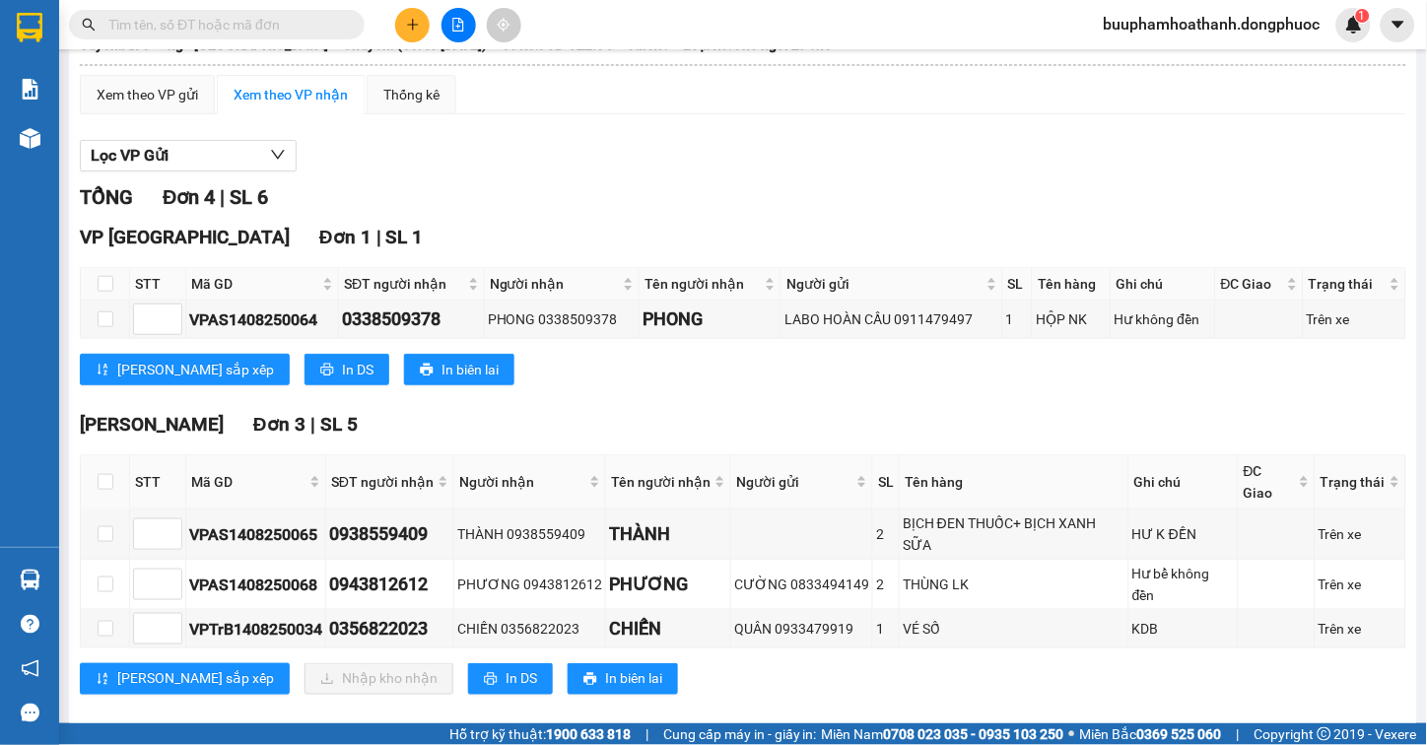
click at [800, 171] on section "Kết quả tìm kiếm ( 0 ) Bộ lọc No Data buuphamhoathanh.dongphuoc 1 Báo cáo Mẫu 1…" at bounding box center [713, 372] width 1427 height 745
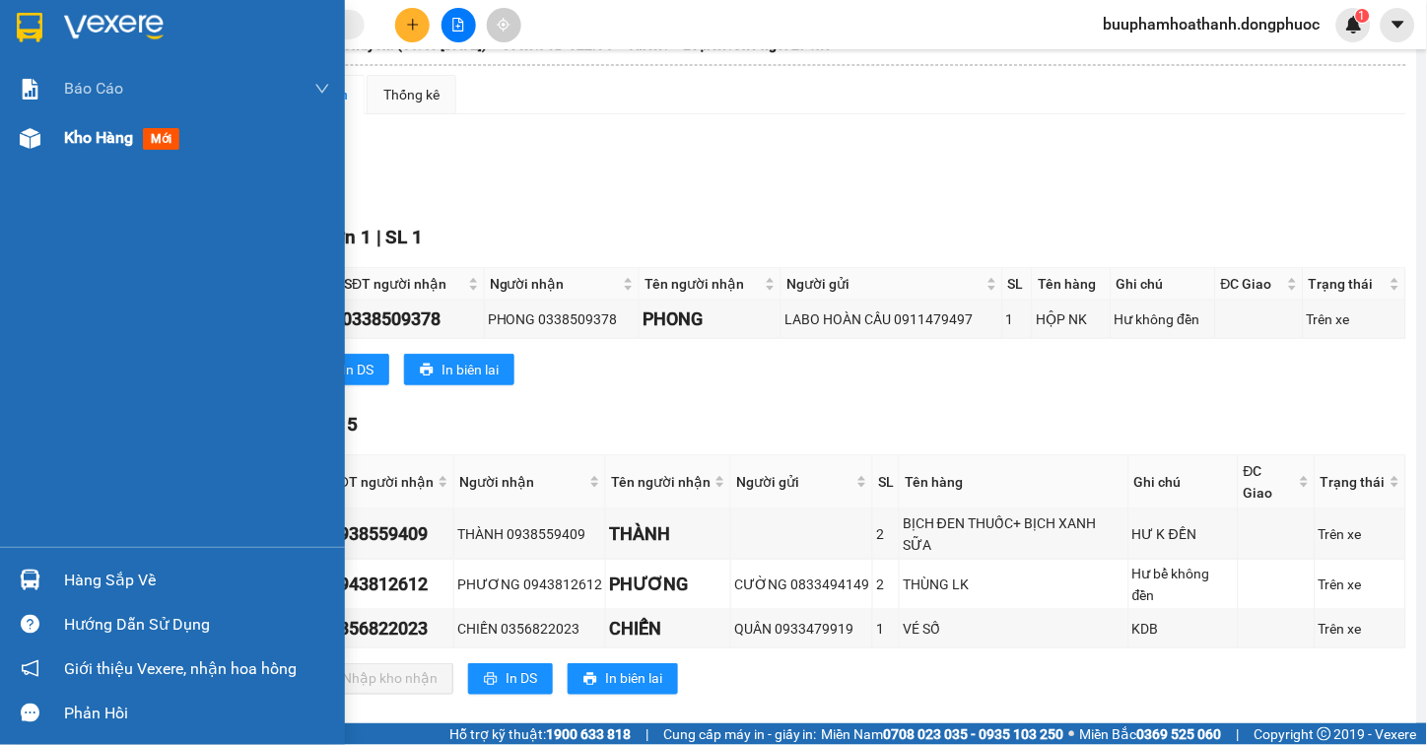
click at [76, 133] on span "Kho hàng" at bounding box center [98, 137] width 69 height 19
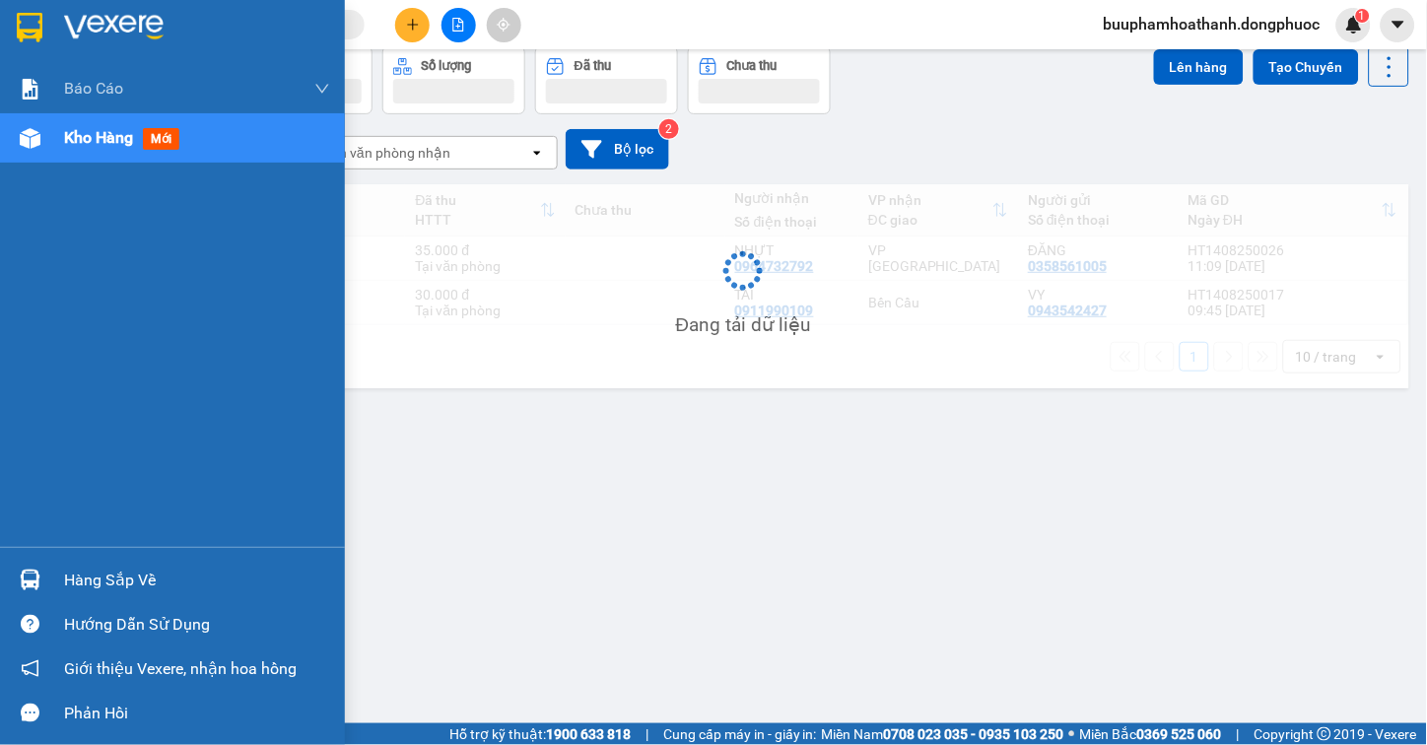
scroll to position [91, 0]
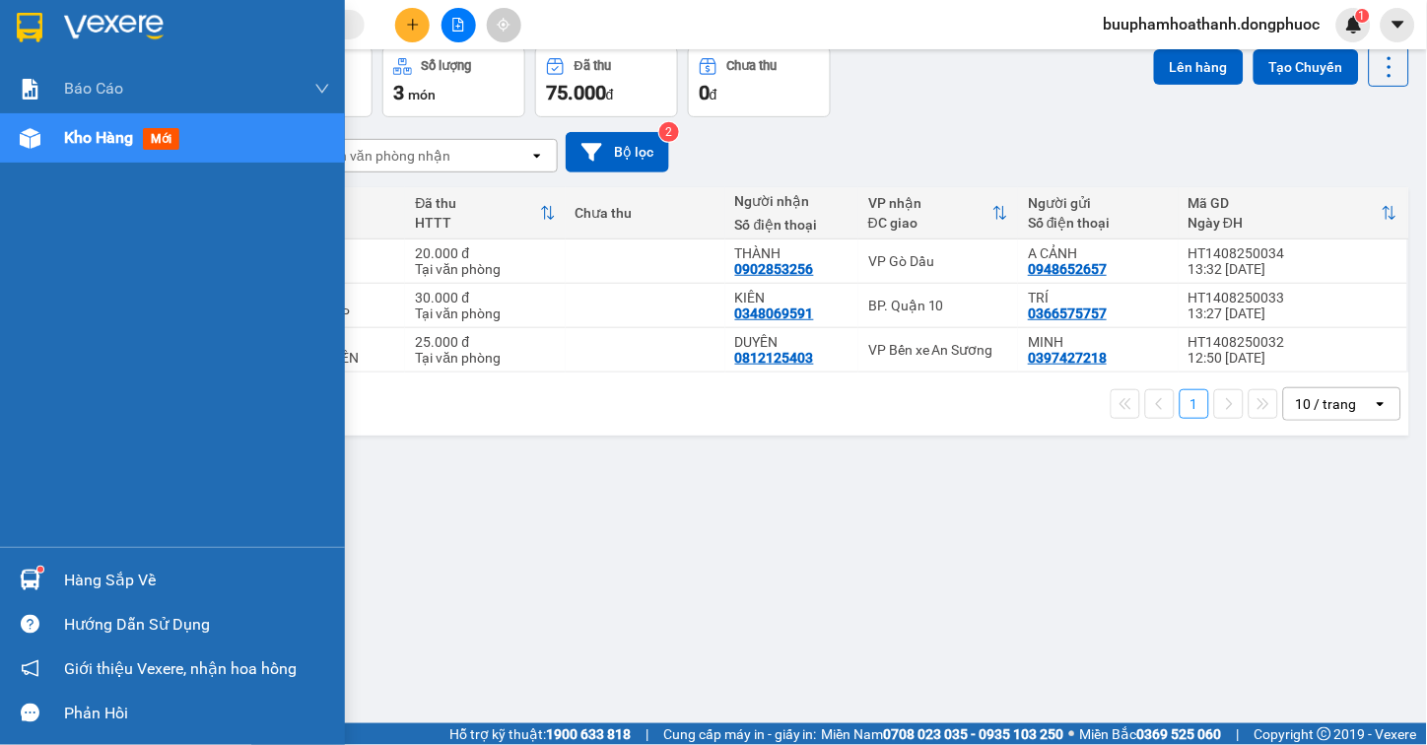
click at [76, 568] on div "Hàng sắp về" at bounding box center [197, 581] width 266 height 30
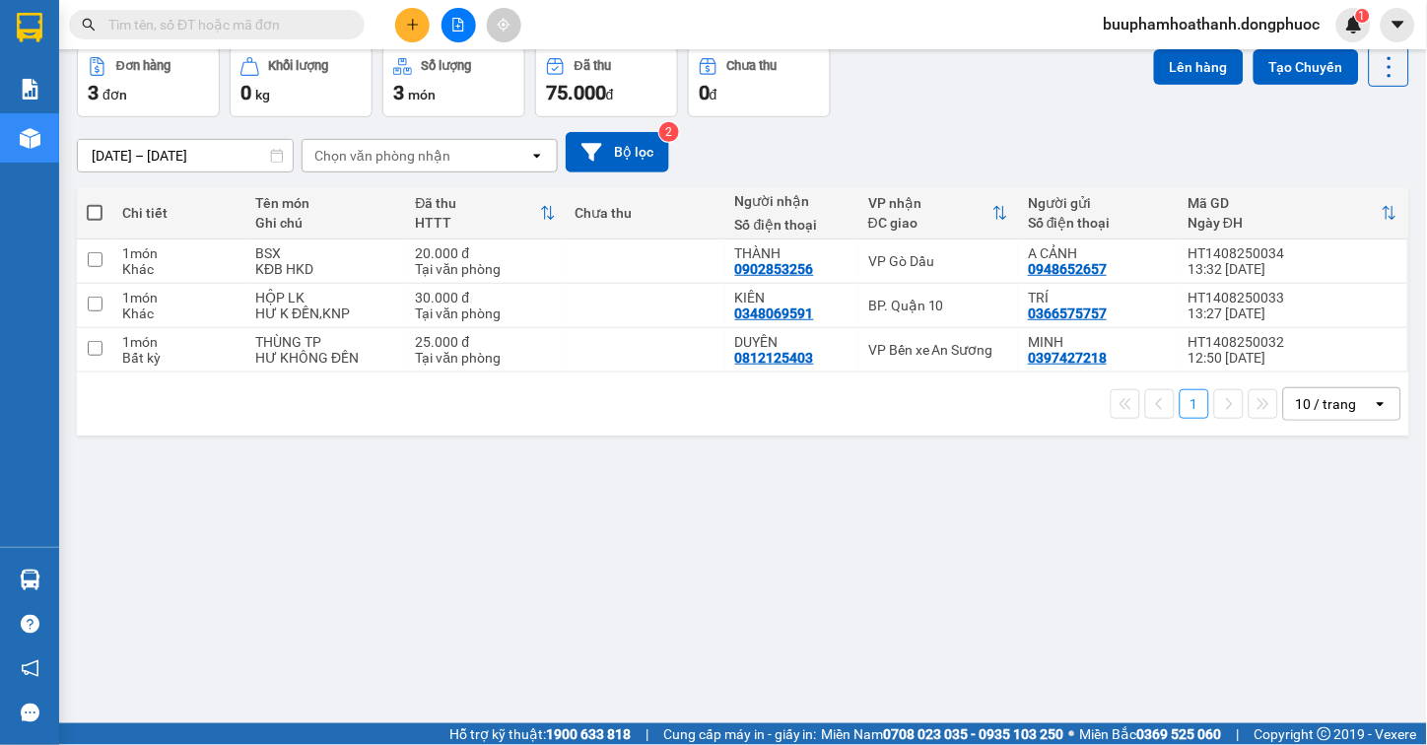
click at [1003, 547] on section "Kết quả tìm kiếm ( 0 ) Bộ lọc No Data buuphamhoathanh.dongphuoc 1 Báo cáo Mẫu 1…" at bounding box center [713, 372] width 1427 height 745
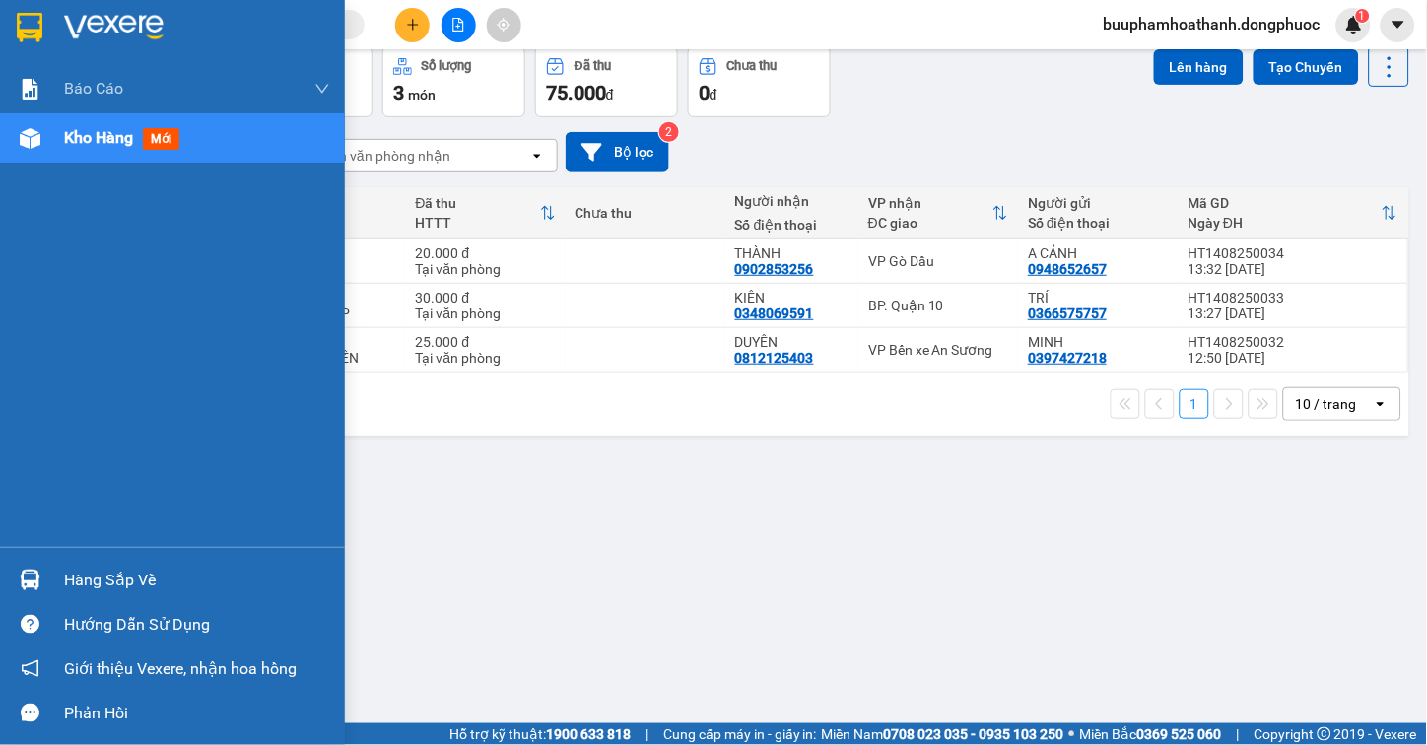
click at [87, 585] on div "Hàng sắp về" at bounding box center [197, 581] width 266 height 30
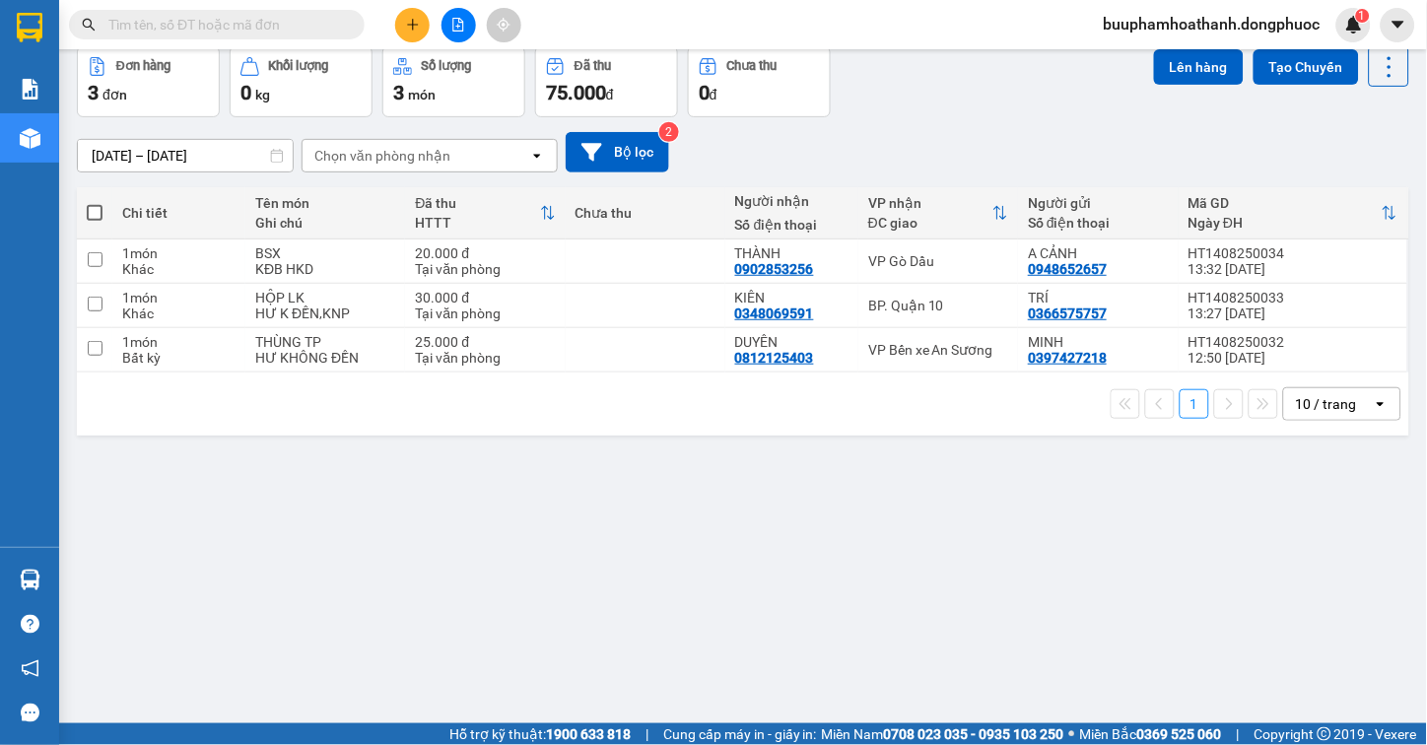
drag, startPoint x: 1027, startPoint y: 560, endPoint x: 655, endPoint y: 0, distance: 671.8
click at [1028, 555] on section "Kết quả tìm kiếm ( 0 ) Bộ lọc No Data buuphamhoathanh.dongphuoc 1 Báo cáo Mẫu 1…" at bounding box center [713, 372] width 1427 height 745
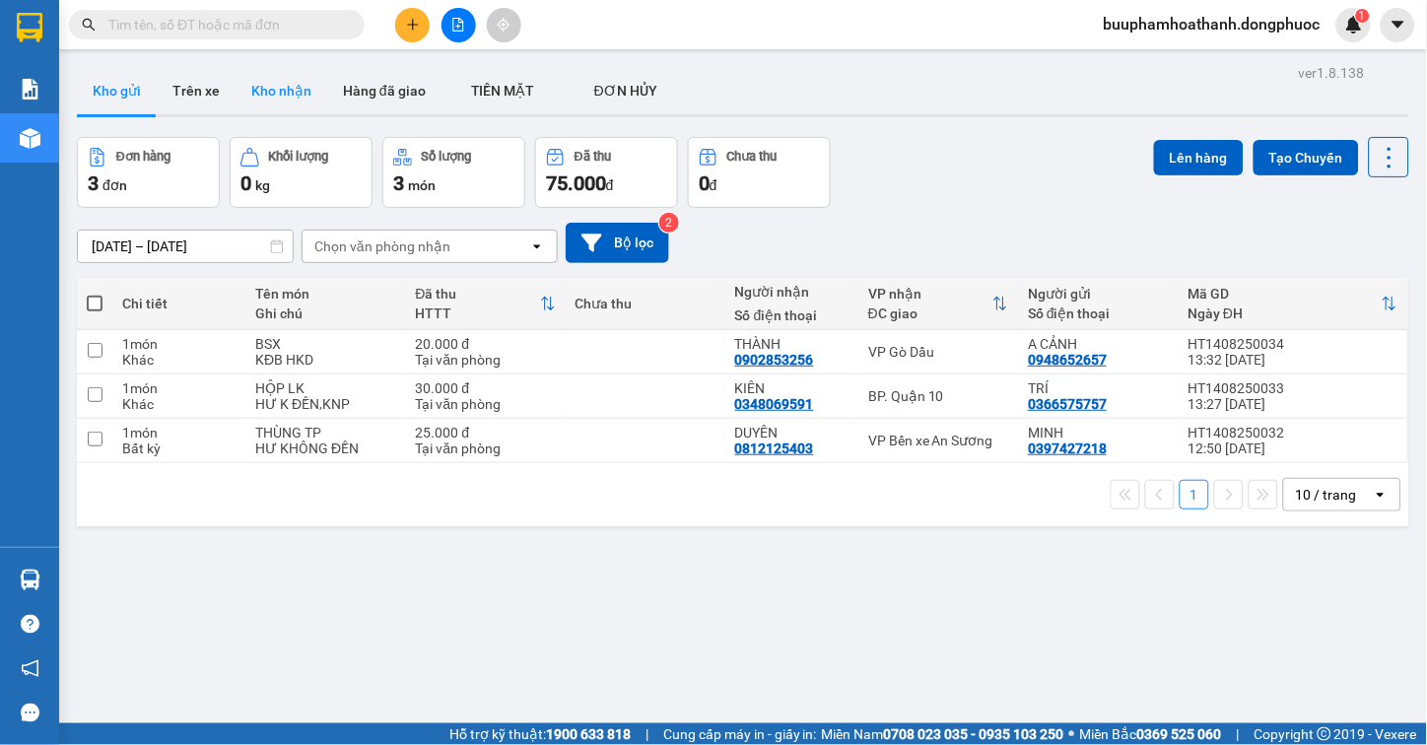
click at [287, 85] on button "Kho nhận" at bounding box center [282, 90] width 92 height 47
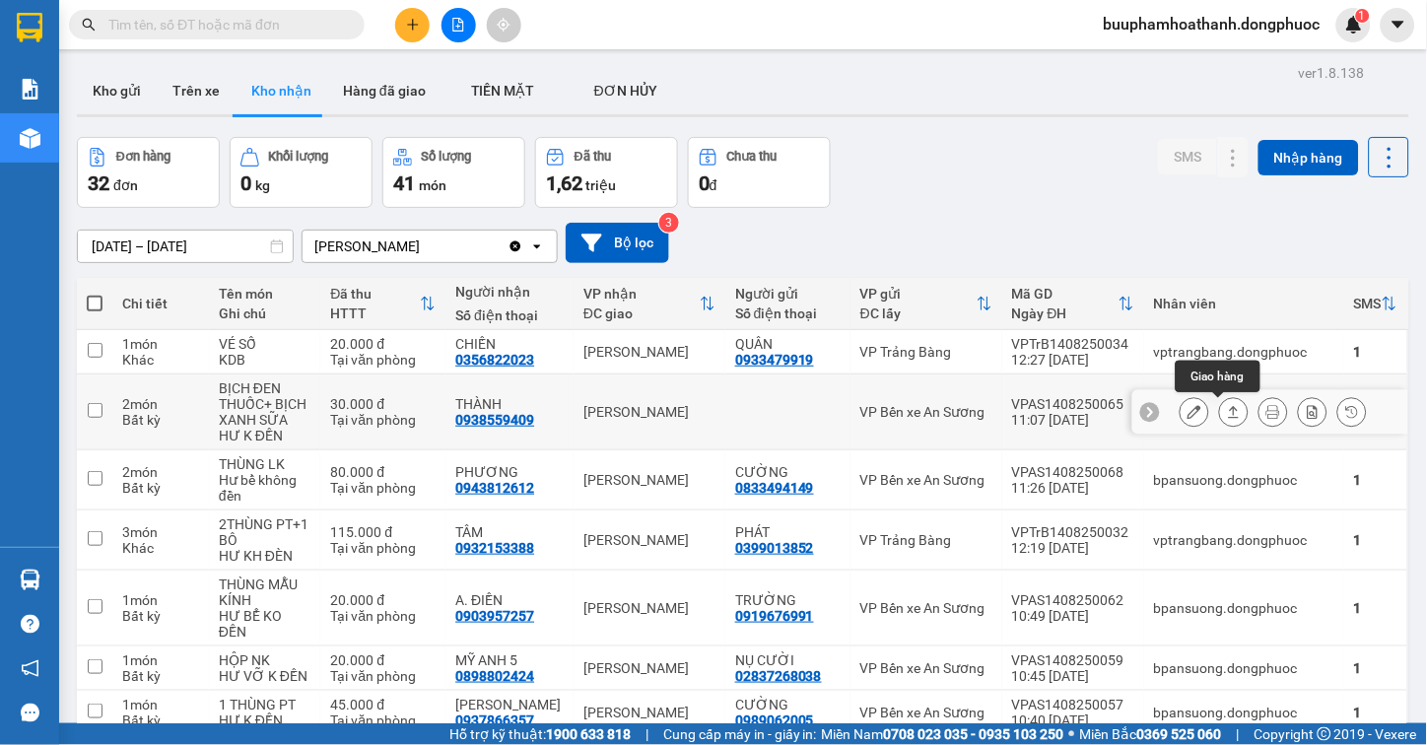
click at [1227, 416] on icon at bounding box center [1234, 412] width 14 height 14
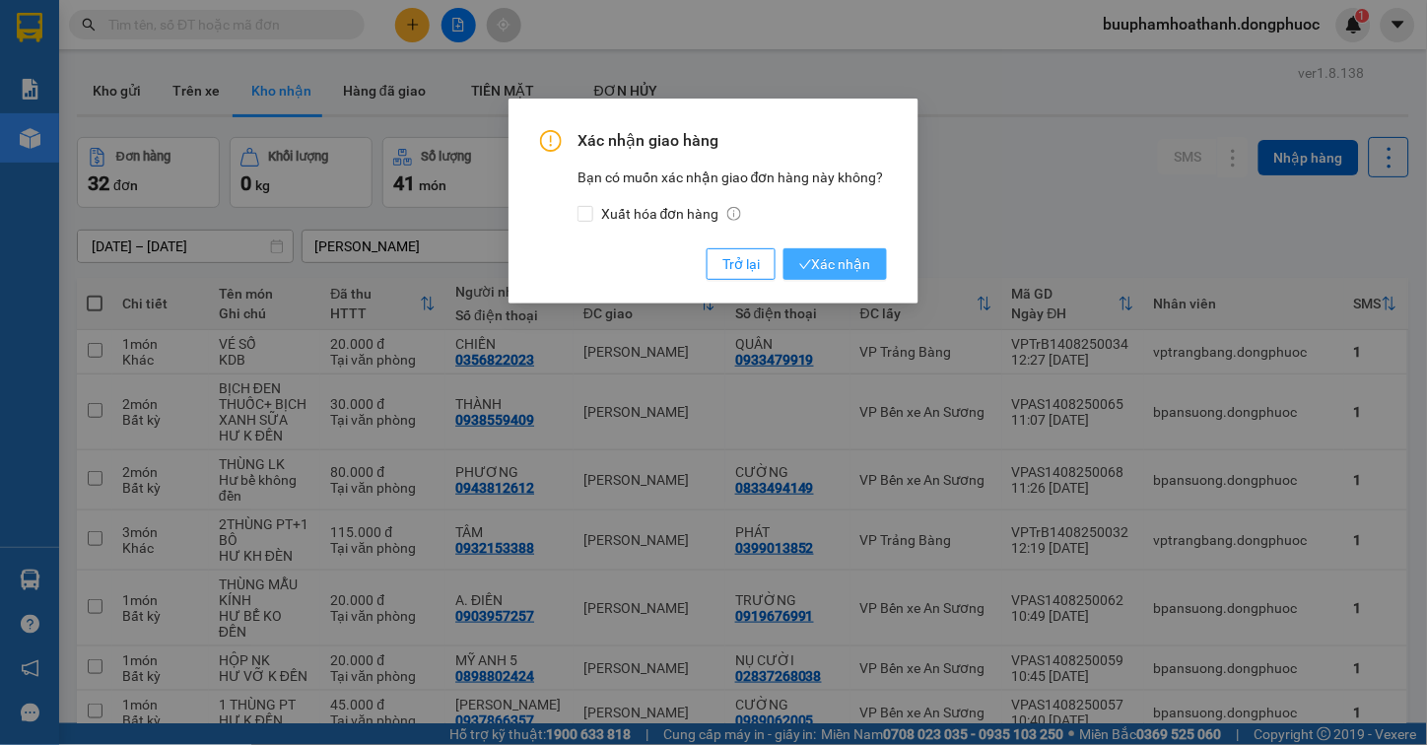
click at [828, 261] on span "Xác nhận" at bounding box center [835, 264] width 72 height 22
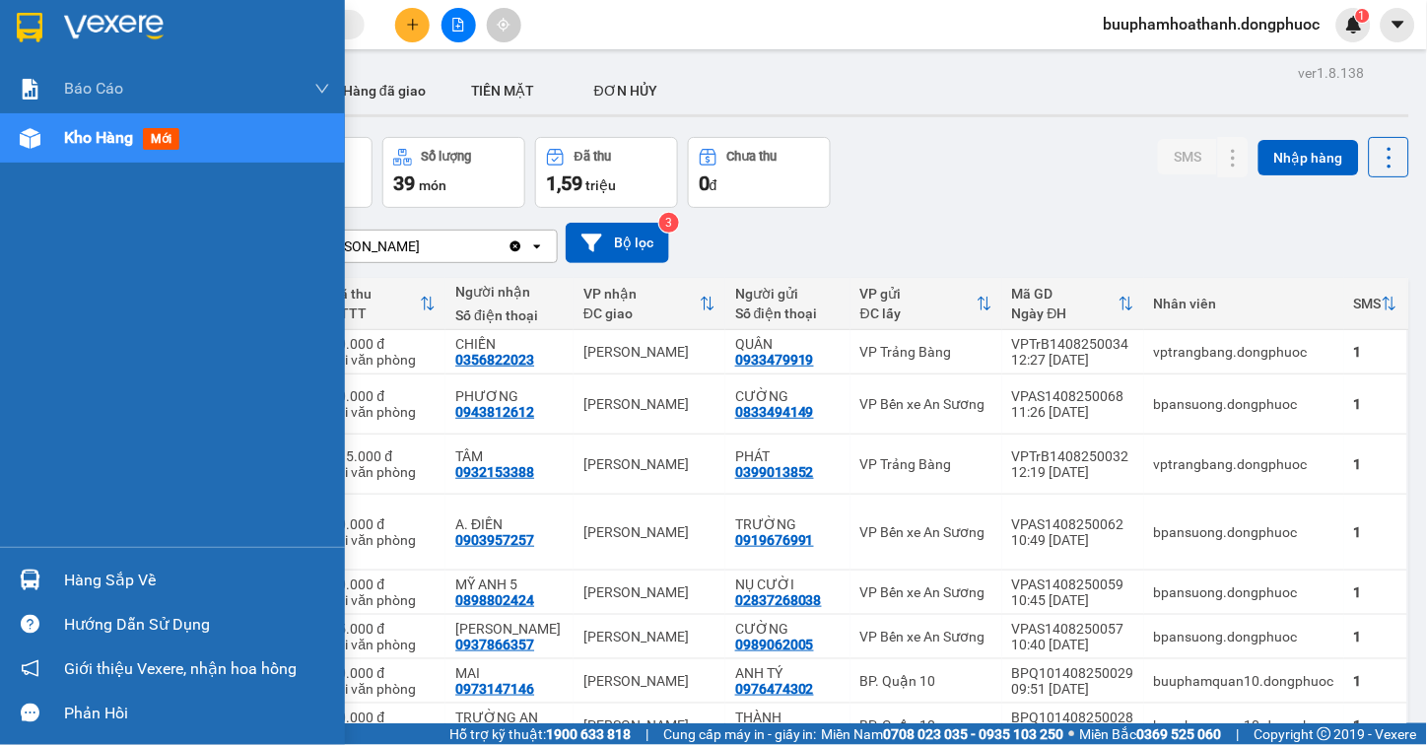
click at [119, 582] on div "Hàng sắp về" at bounding box center [197, 581] width 266 height 30
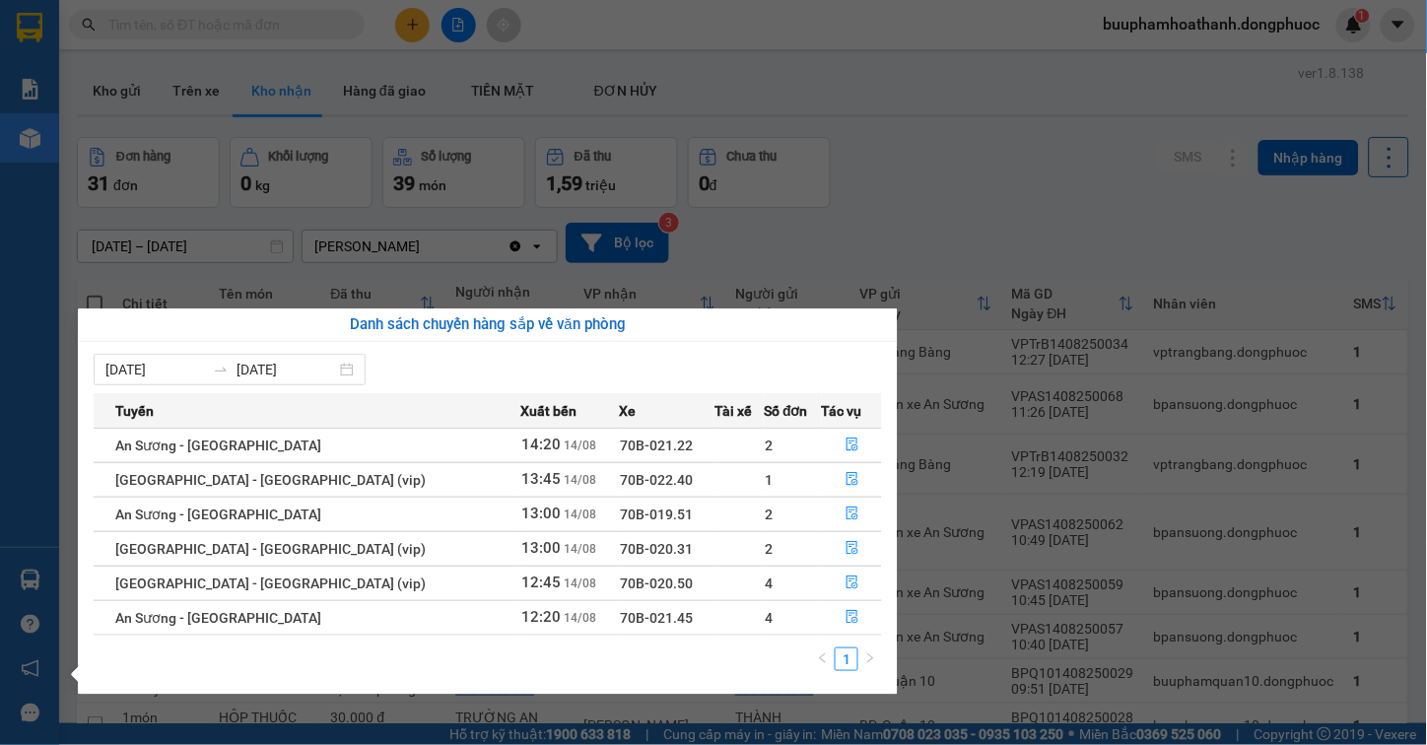
drag, startPoint x: 912, startPoint y: 83, endPoint x: 784, endPoint y: 7, distance: 148.0
click at [912, 80] on section "Kết quả tìm kiếm ( 0 ) Bộ lọc No Data buuphamhoathanh.dongphuoc 1 Báo cáo Mẫu 1…" at bounding box center [713, 372] width 1427 height 745
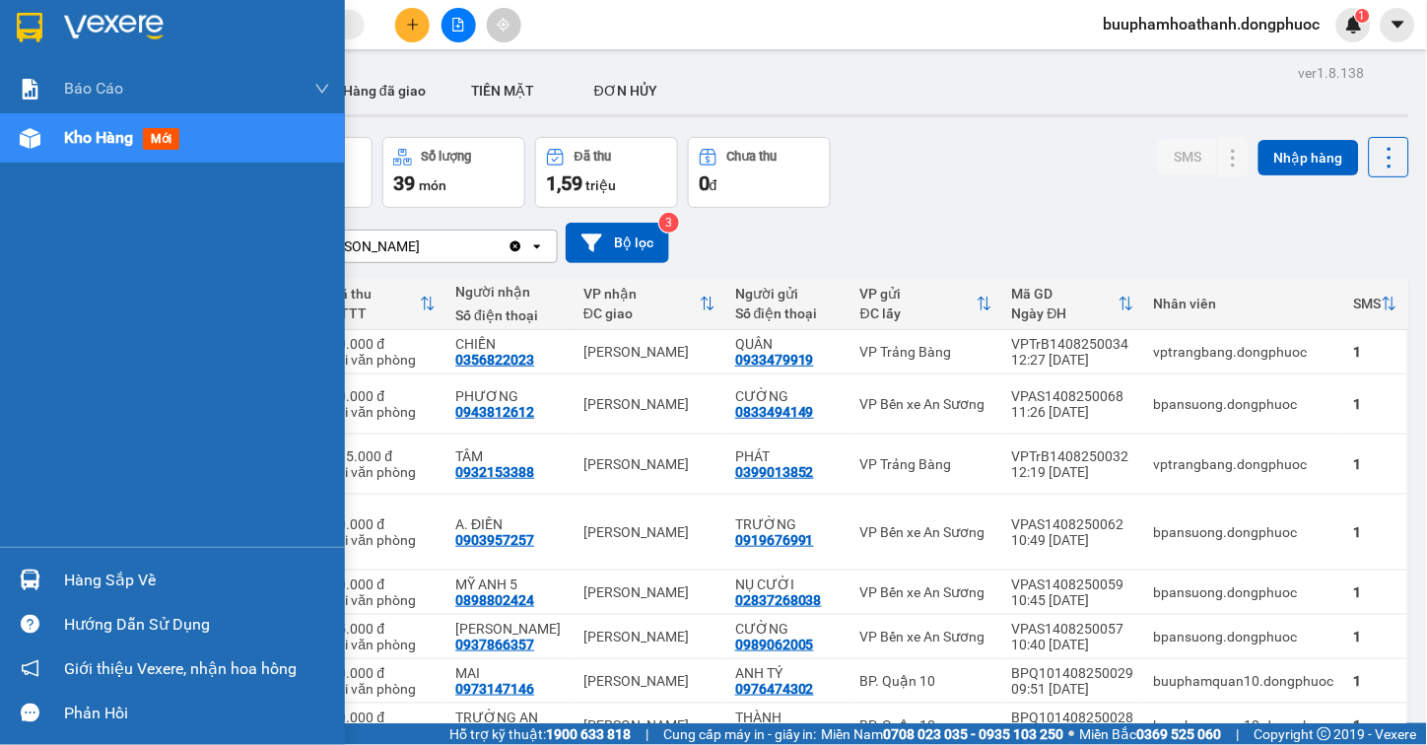
click at [91, 579] on div "Hàng sắp về" at bounding box center [197, 581] width 266 height 30
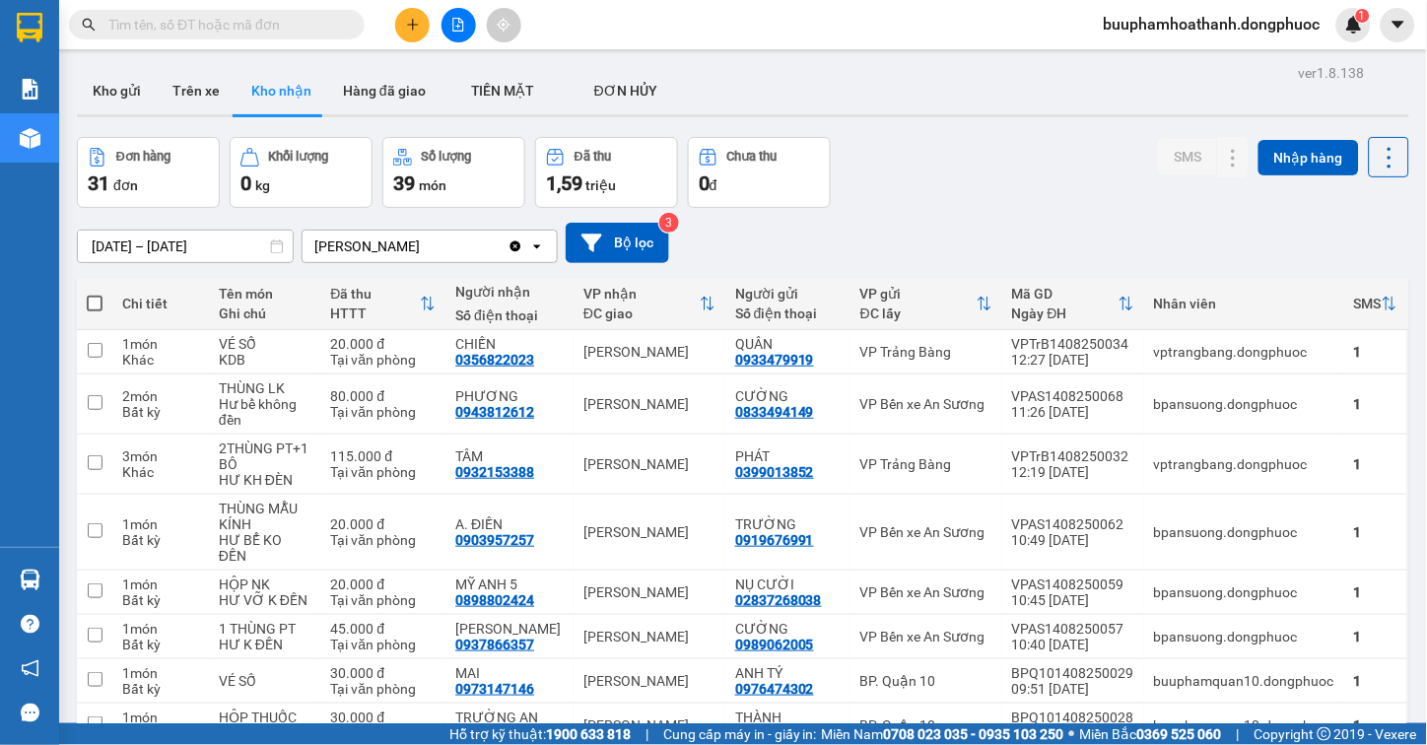
click at [1006, 135] on section "Kết quả tìm kiếm ( 0 ) Bộ lọc No Data buuphamhoathanh.dongphuoc 1 Báo cáo Mẫu 1…" at bounding box center [713, 372] width 1427 height 745
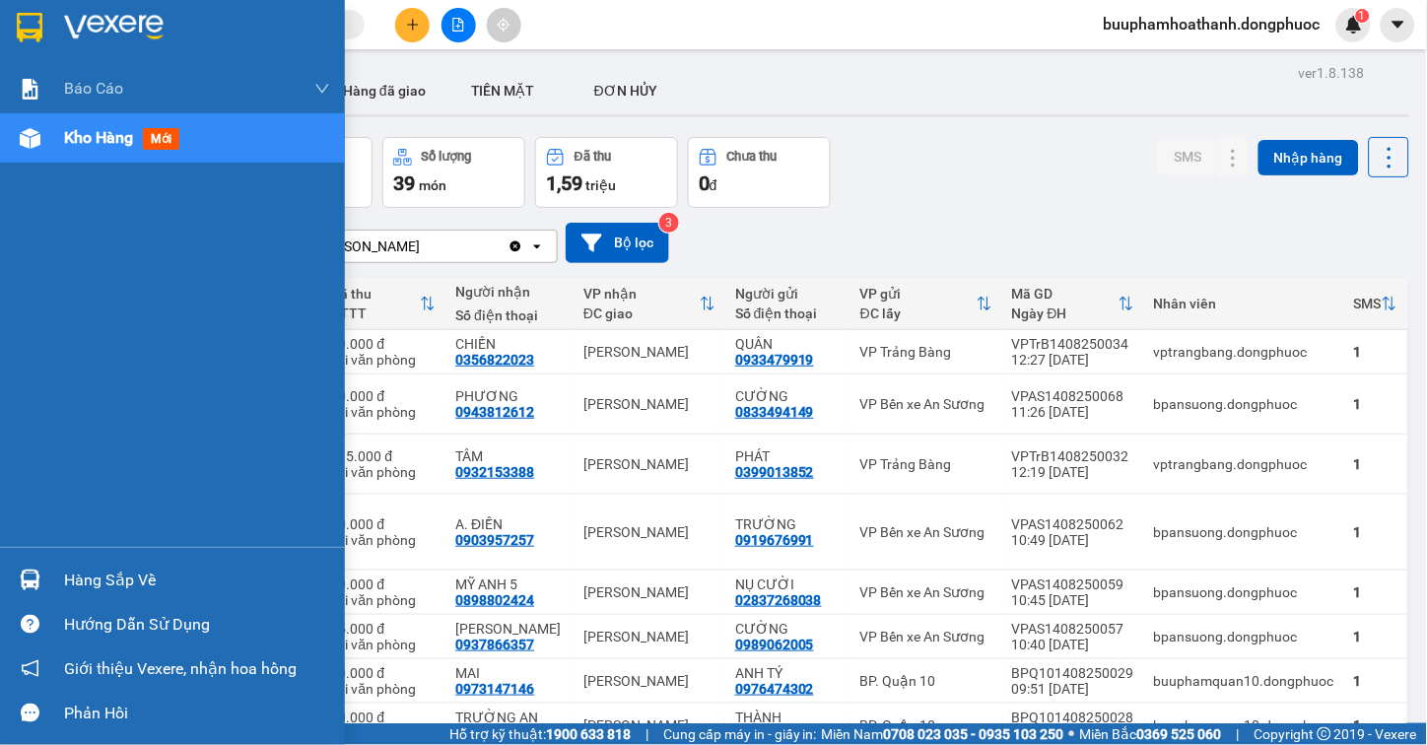
click at [79, 566] on div "Hàng sắp về" at bounding box center [197, 581] width 266 height 30
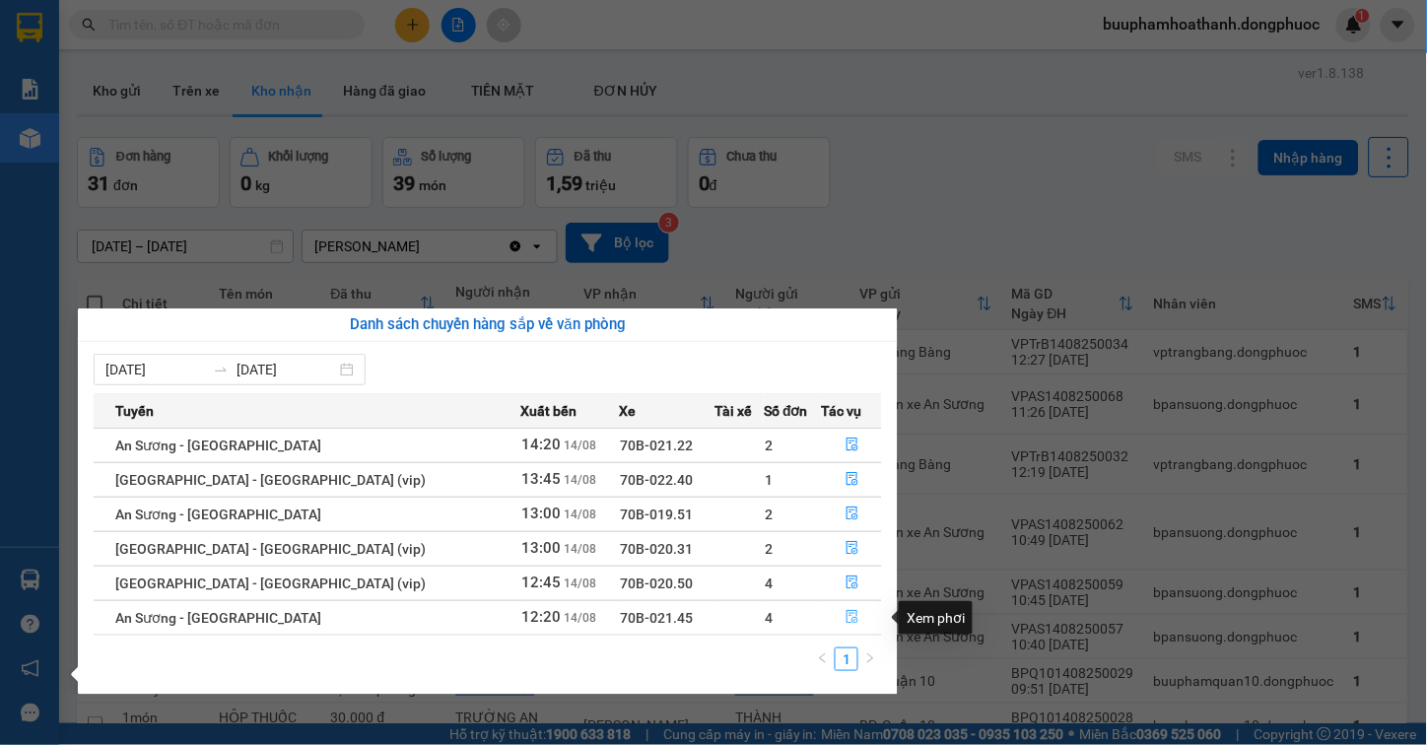
click at [846, 615] on icon "file-done" at bounding box center [852, 617] width 12 height 14
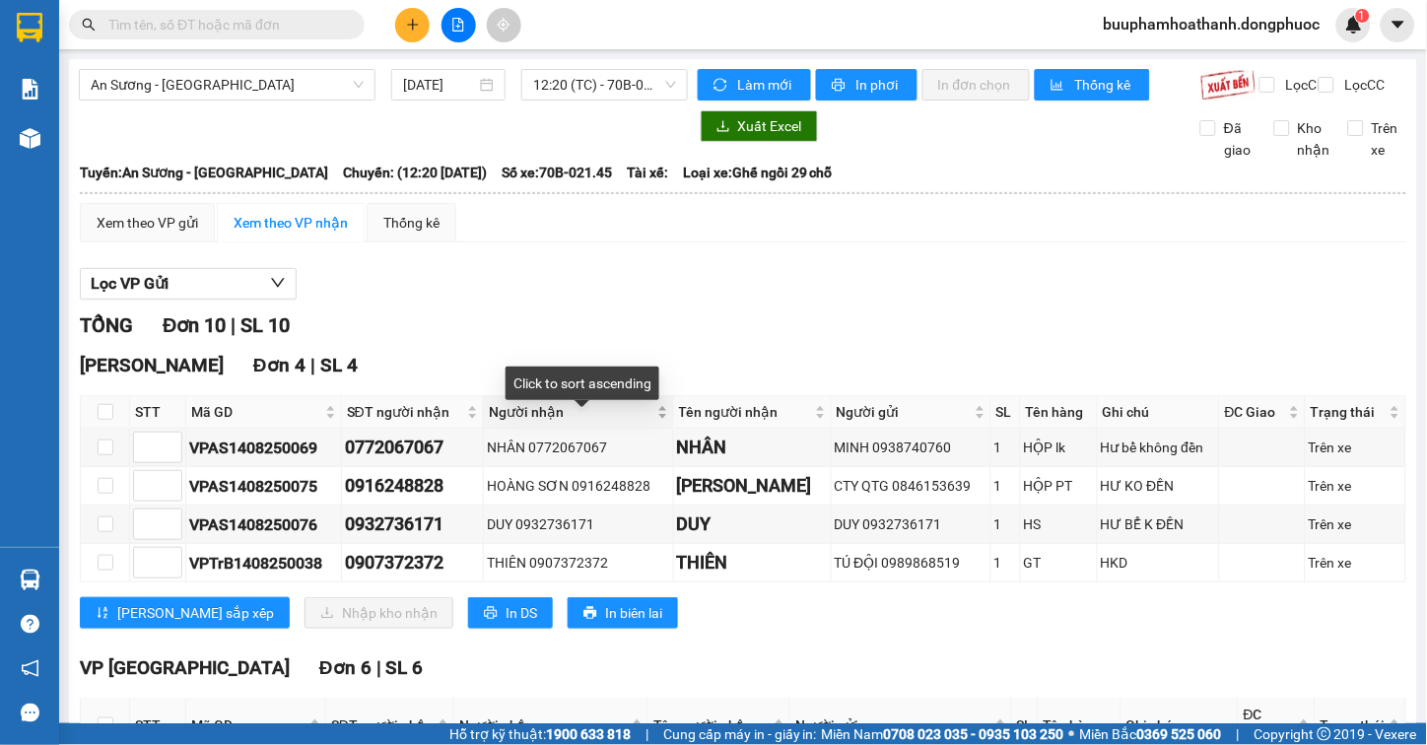
scroll to position [219, 0]
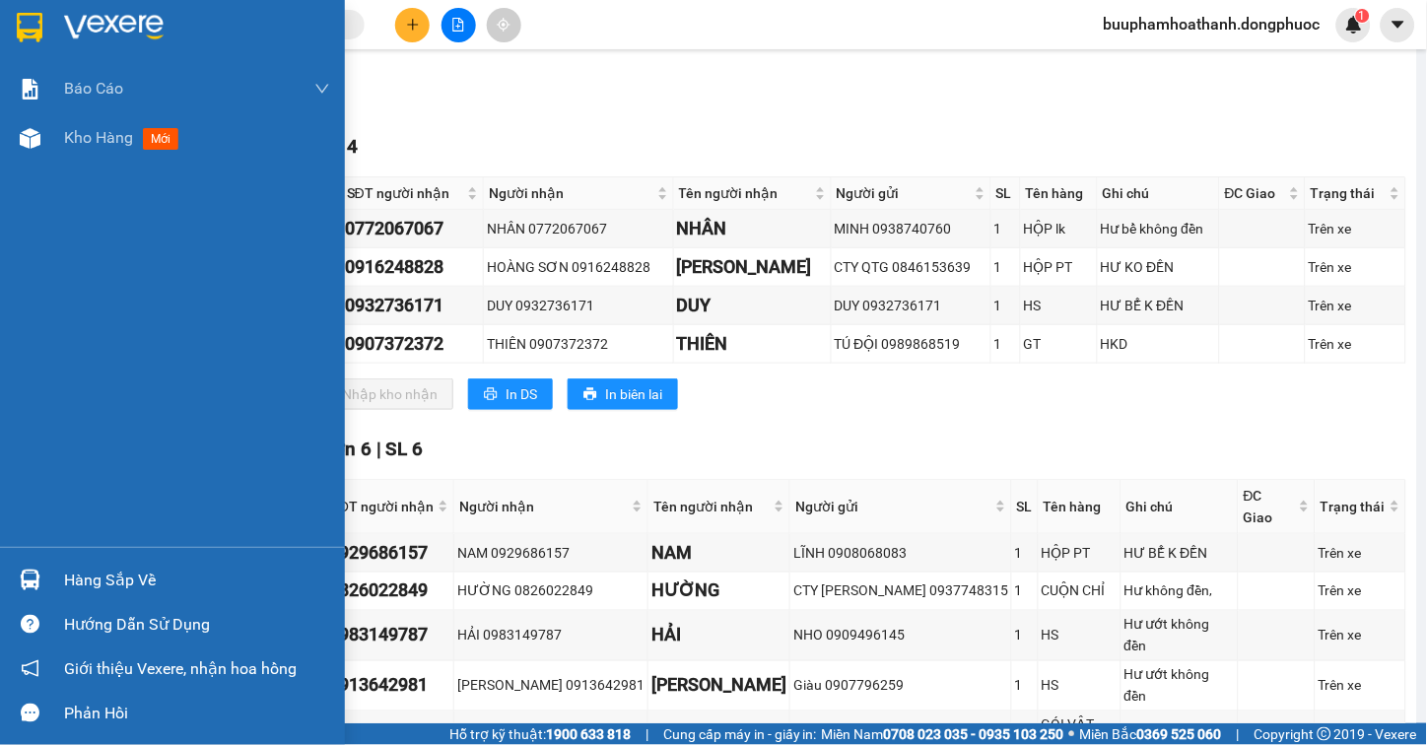
click at [100, 588] on div "Hàng sắp về" at bounding box center [197, 581] width 266 height 30
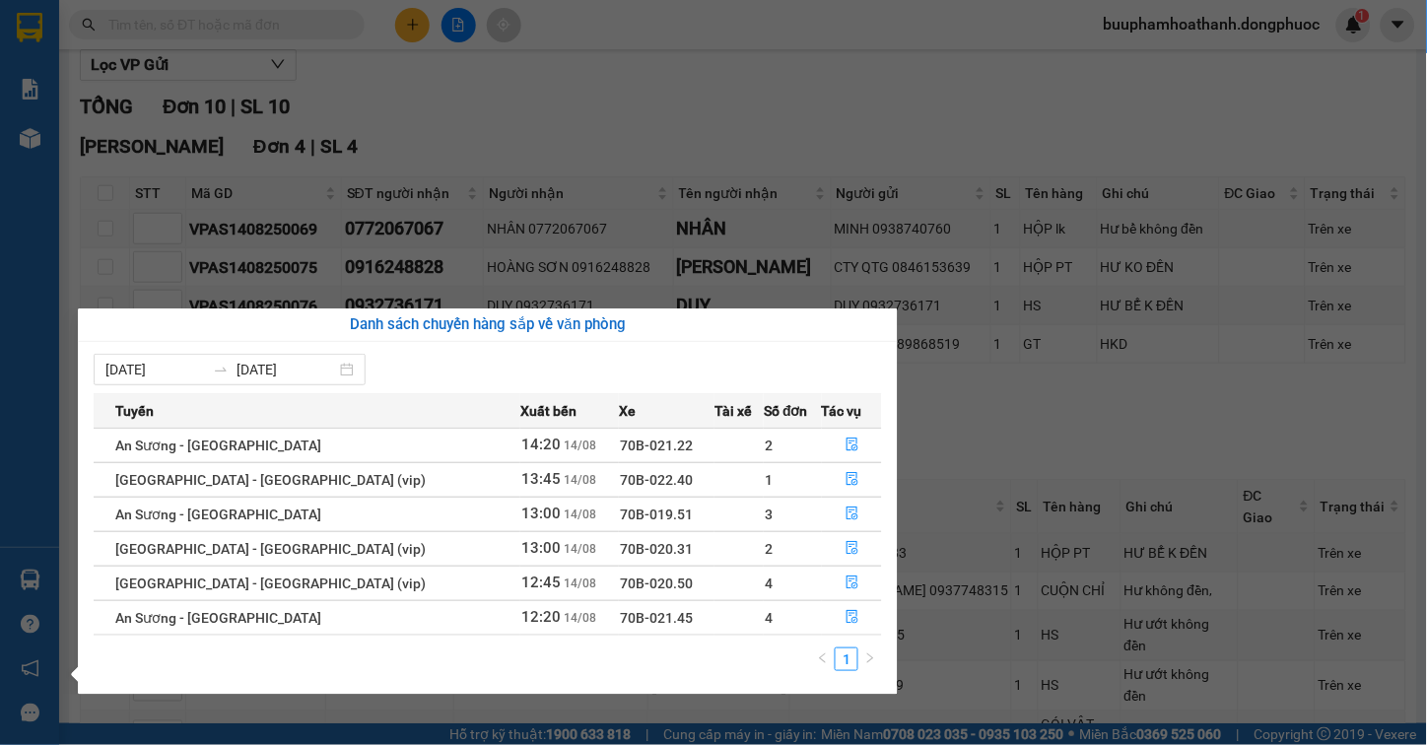
click at [695, 82] on section "Kết quả tìm kiếm ( 0 ) Bộ lọc No Data buuphamhoathanh.dongphuoc 1 Báo cáo Mẫu 1…" at bounding box center [713, 372] width 1427 height 745
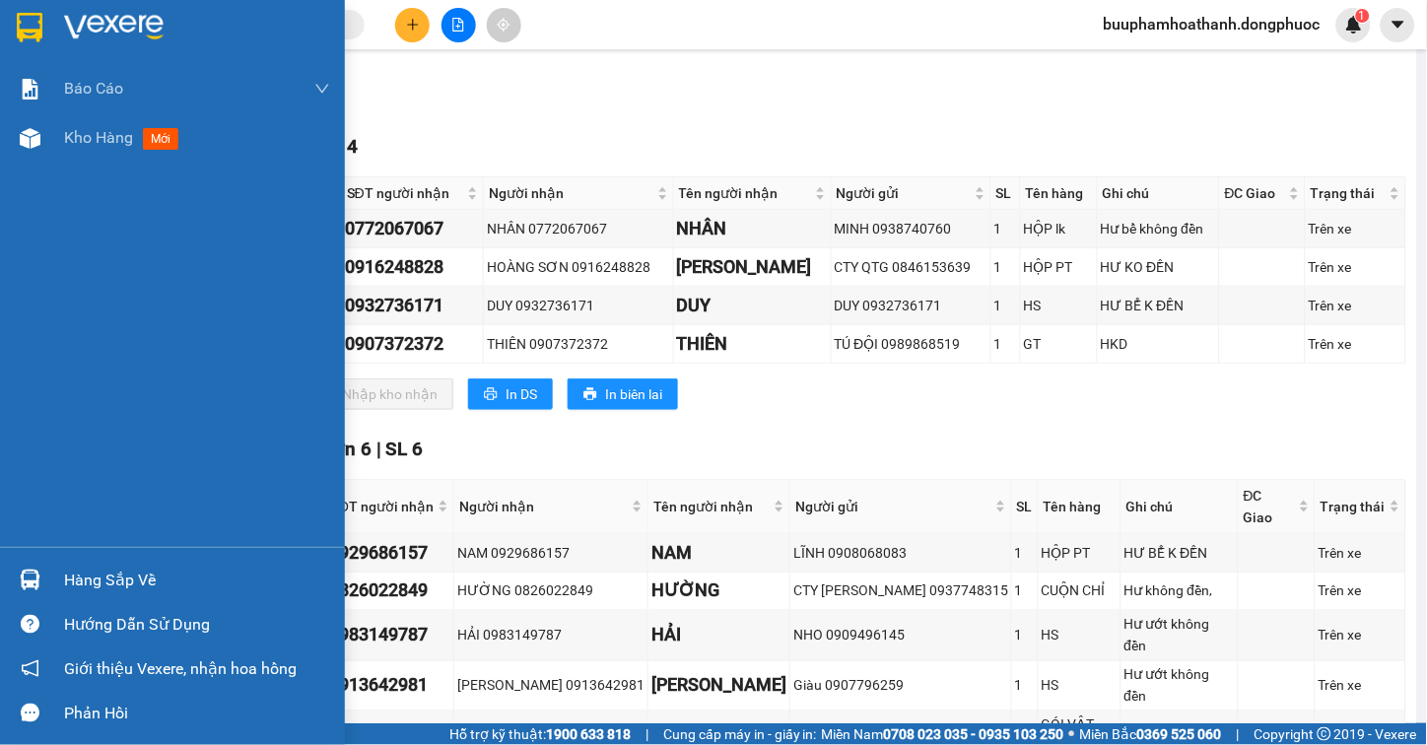
click at [90, 572] on div "Hàng sắp về" at bounding box center [197, 581] width 266 height 30
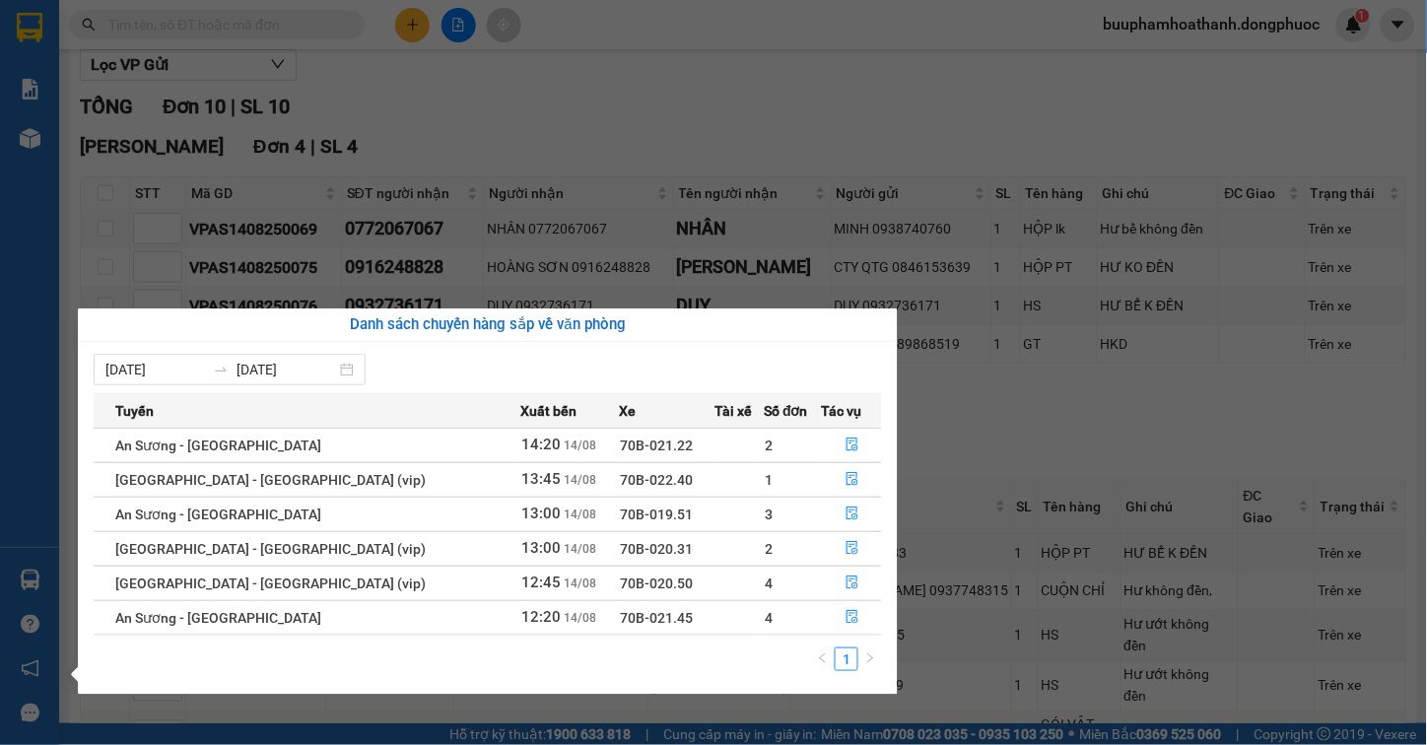
click at [756, 123] on section "Kết quả tìm kiếm ( 0 ) Bộ lọc No Data buuphamhoathanh.dongphuoc 1 Báo cáo Mẫu 1…" at bounding box center [713, 372] width 1427 height 745
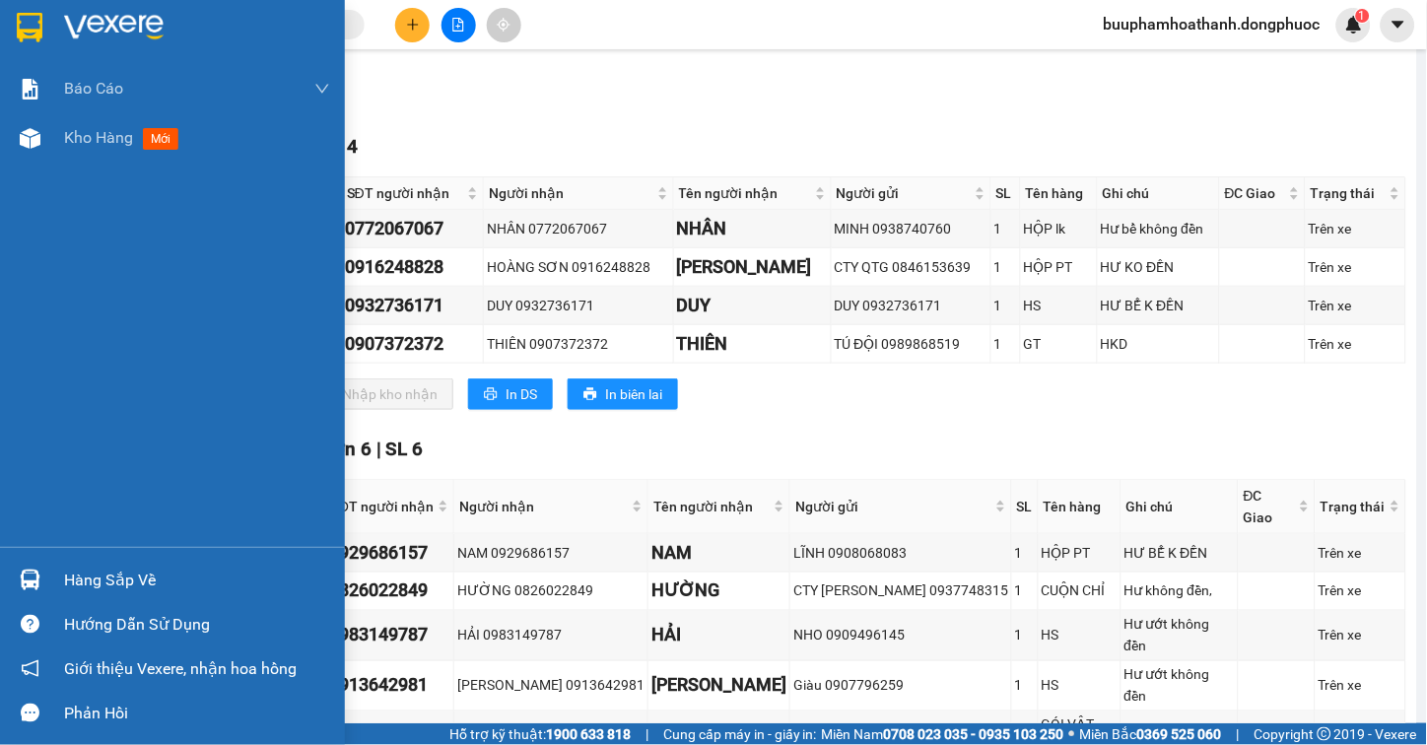
click at [65, 573] on div "Hàng sắp về" at bounding box center [197, 581] width 266 height 30
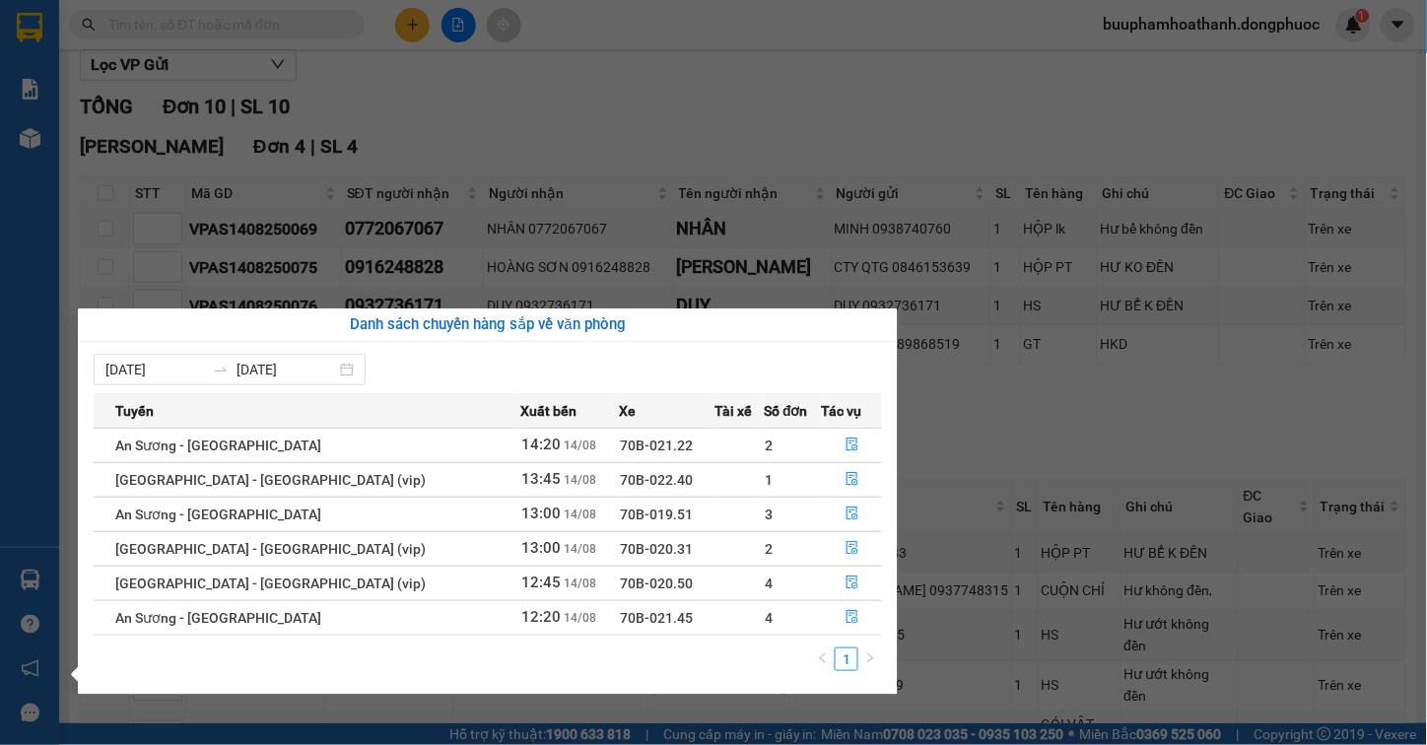
click at [647, 109] on section "Kết quả tìm kiếm ( 0 ) Bộ lọc No Data buuphamhoathanh.dongphuoc 1 Báo cáo Mẫu 1…" at bounding box center [713, 372] width 1427 height 745
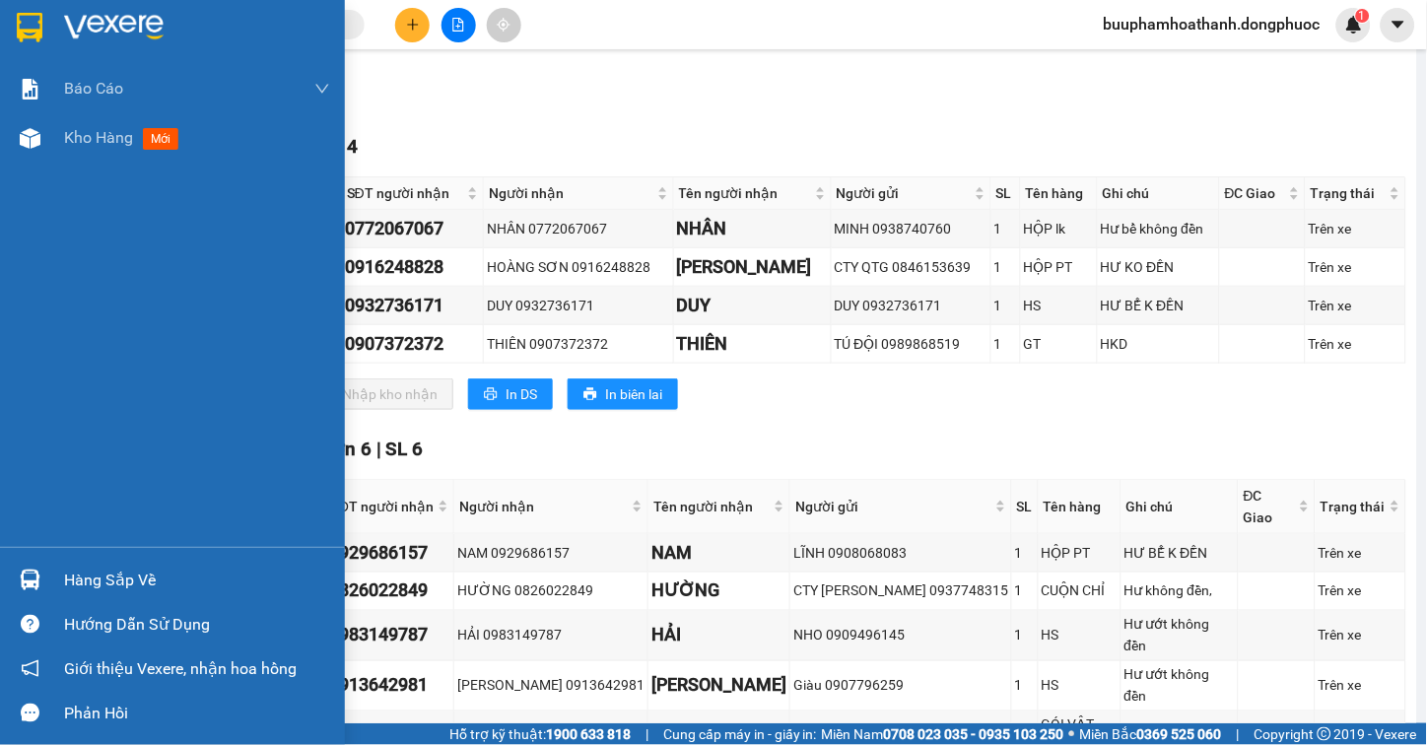
click at [93, 584] on div "Hàng sắp về" at bounding box center [197, 581] width 266 height 30
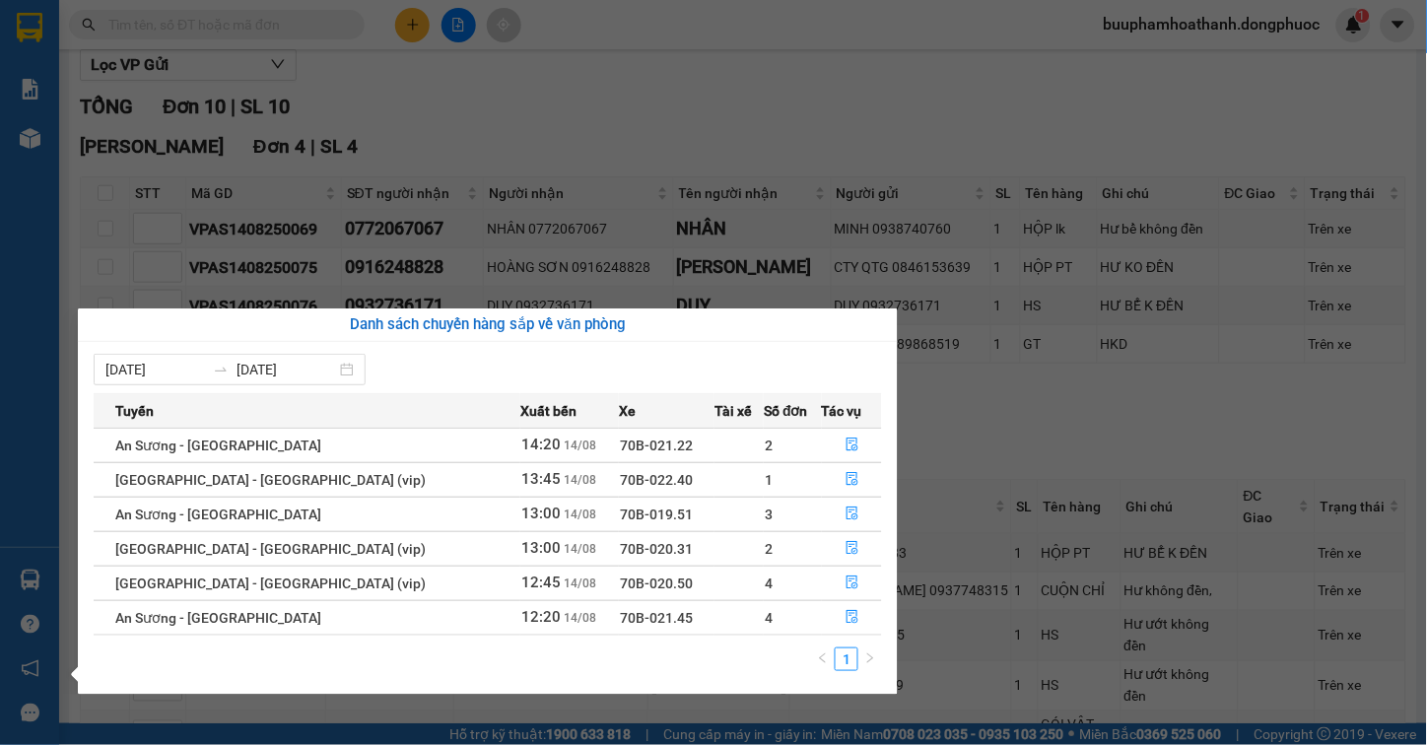
click at [25, 386] on div "Báo cáo Mẫu 1: Báo cáo dòng tiền Mẫu 1: Báo cáo dòng tiền theo nhân viên Mẫu 1:…" at bounding box center [29, 372] width 59 height 745
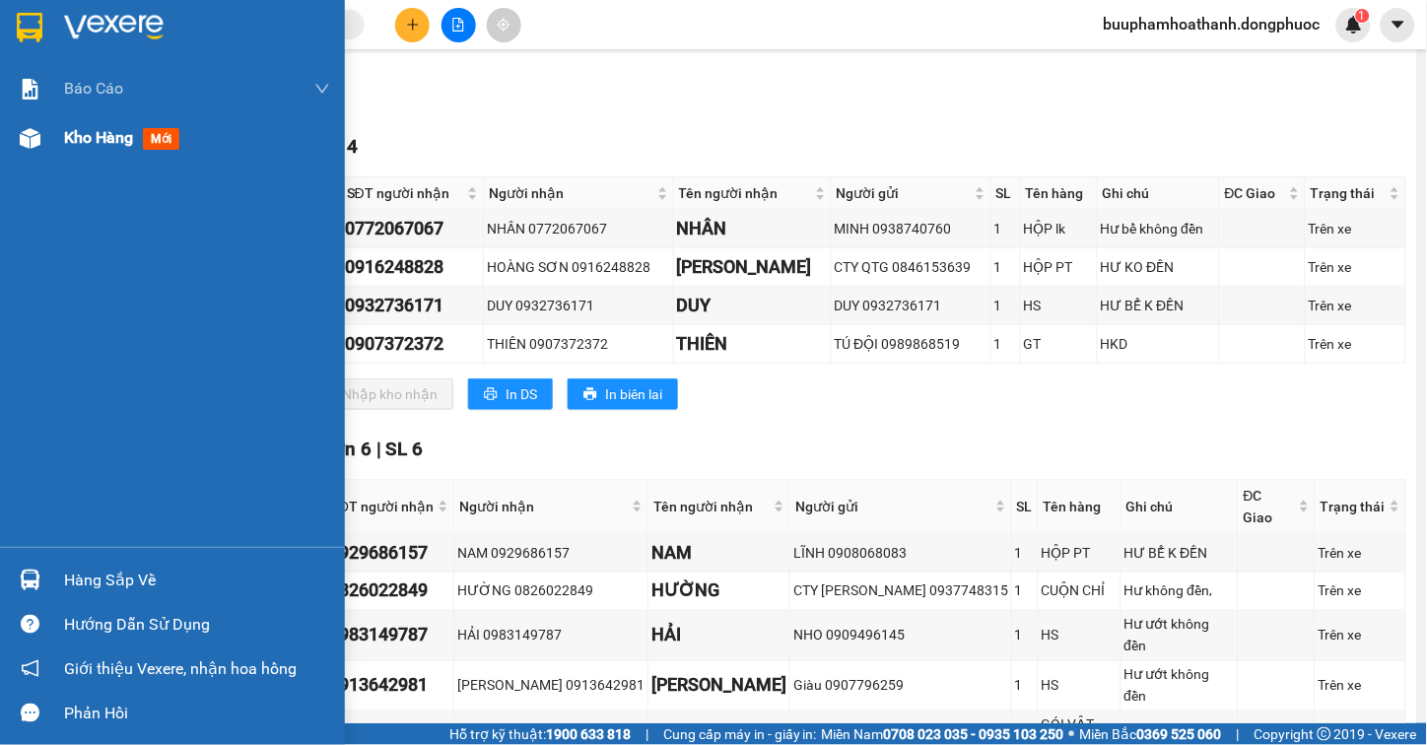
click at [75, 138] on span "Kho hàng" at bounding box center [98, 137] width 69 height 19
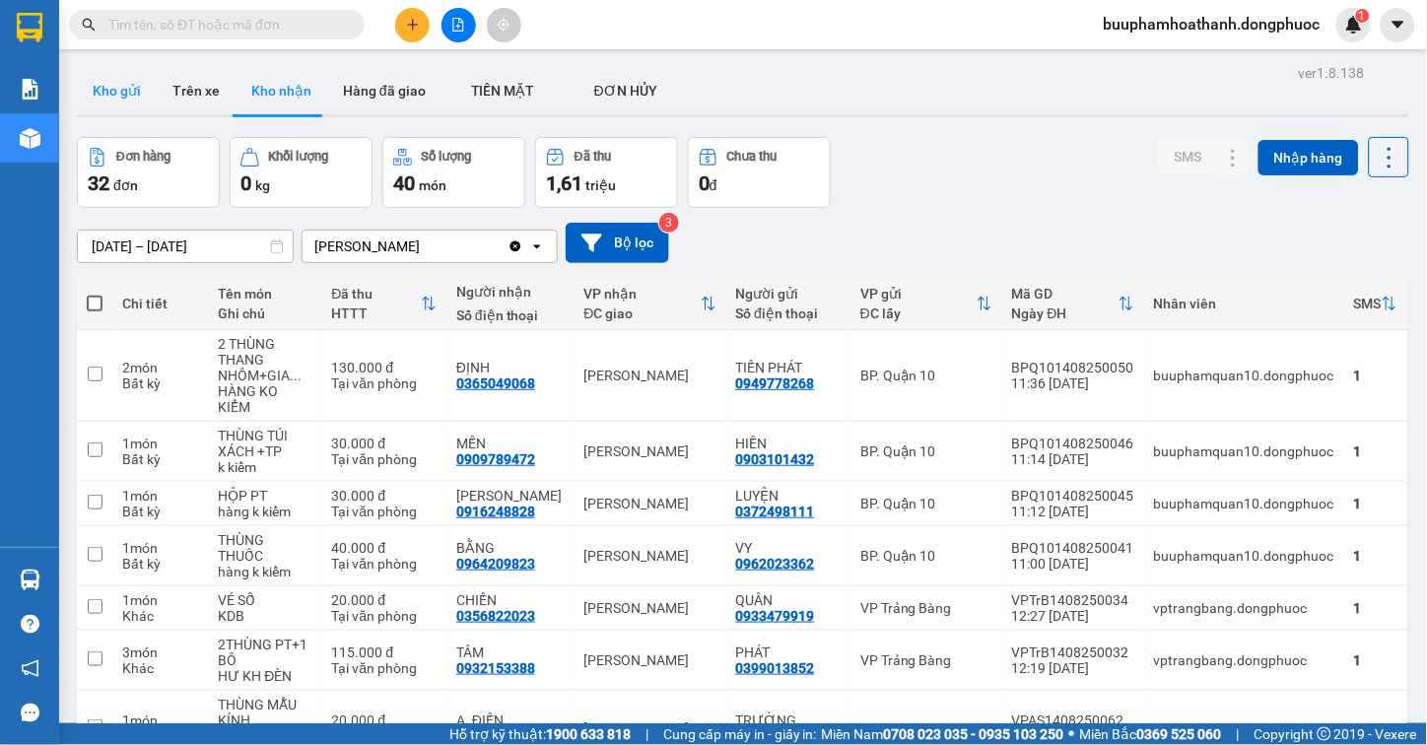
click at [139, 92] on button "Kho gửi" at bounding box center [117, 90] width 80 height 47
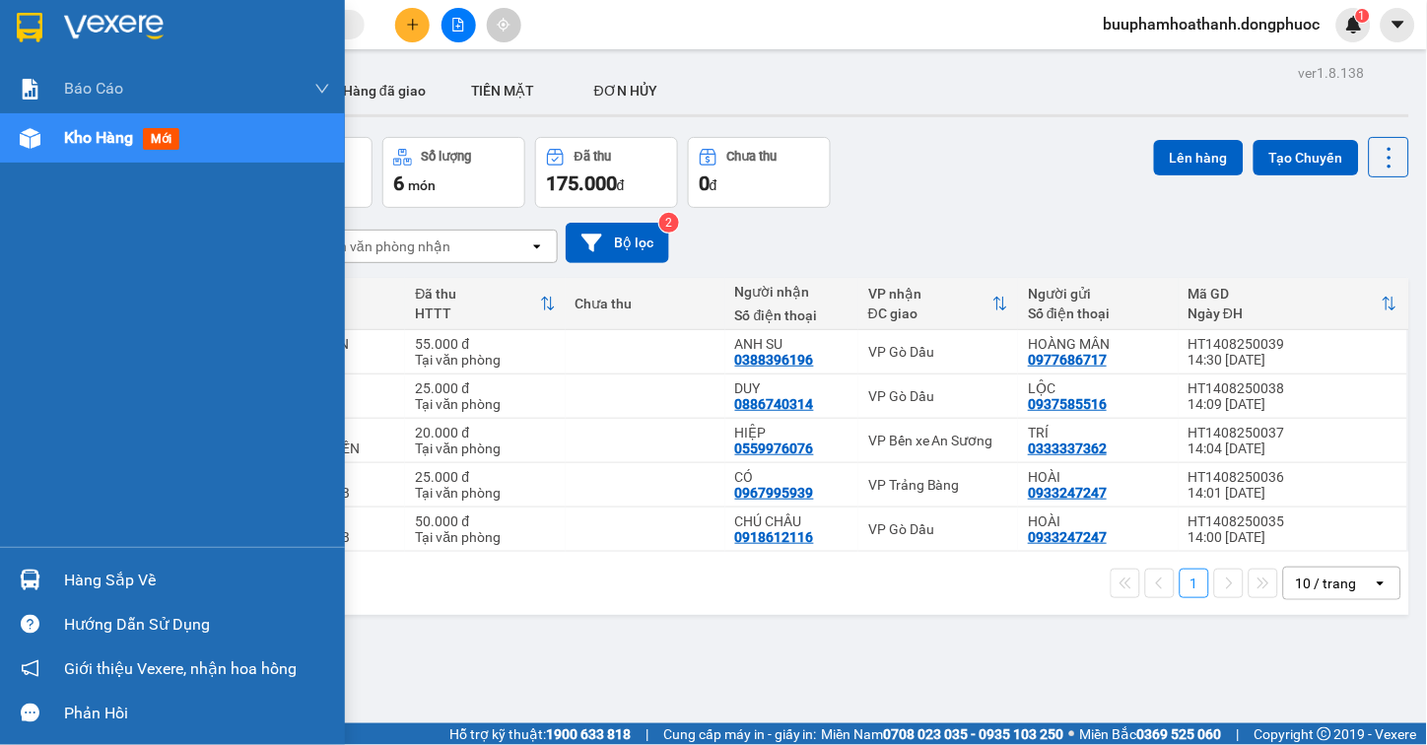
click at [116, 564] on div "Hàng sắp về" at bounding box center [172, 580] width 345 height 44
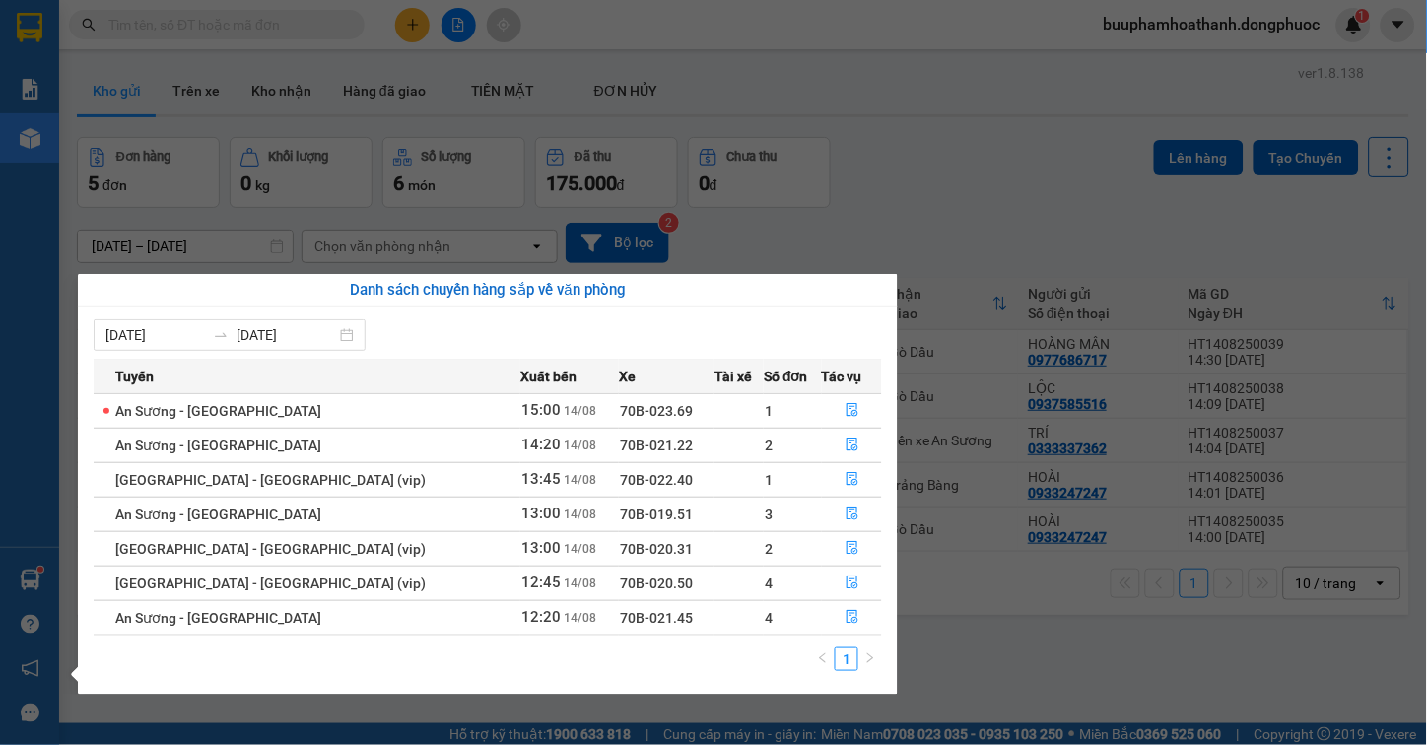
click at [1057, 646] on section "Kết quả tìm kiếm ( 0 ) Bộ lọc No Data buuphamhoathanh.dongphuoc 1 Báo cáo Mẫu 1…" at bounding box center [713, 372] width 1427 height 745
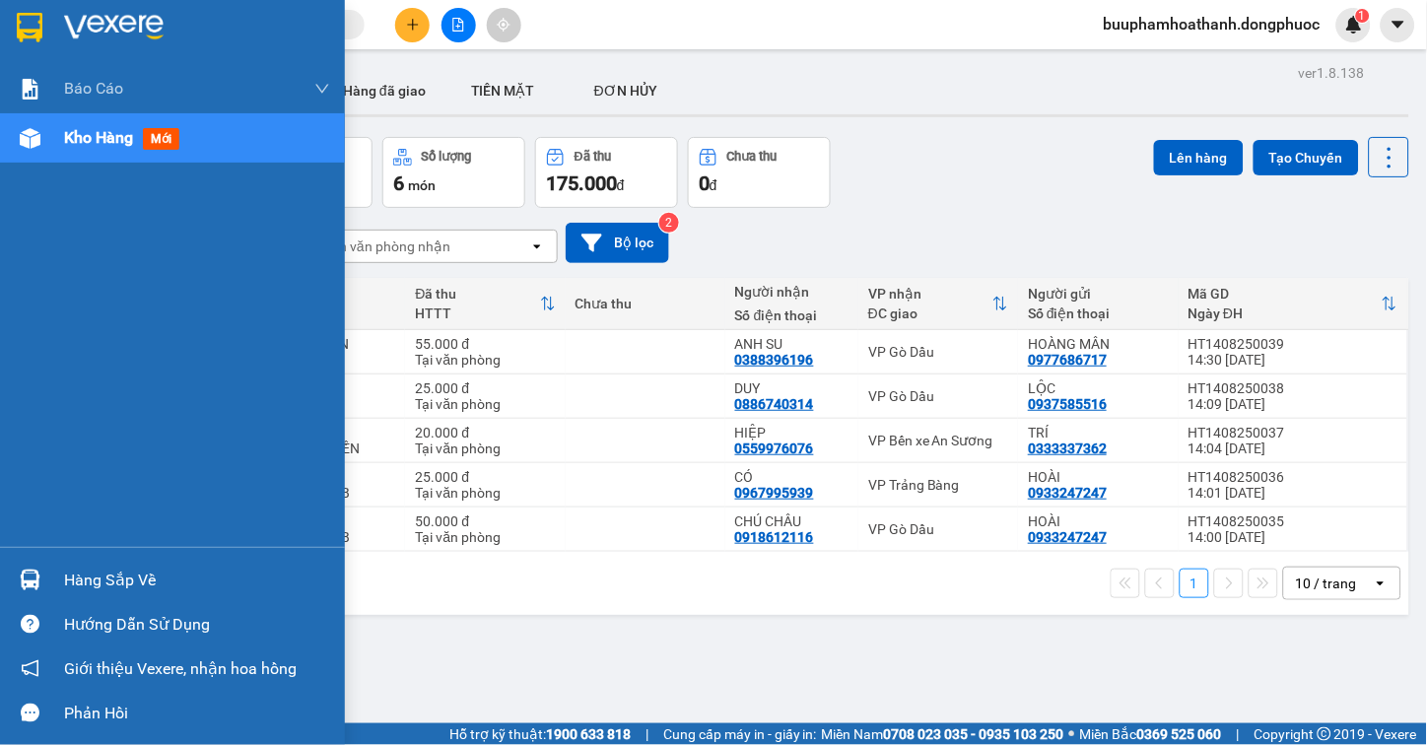
click at [64, 577] on div "Hàng sắp về" at bounding box center [197, 581] width 266 height 30
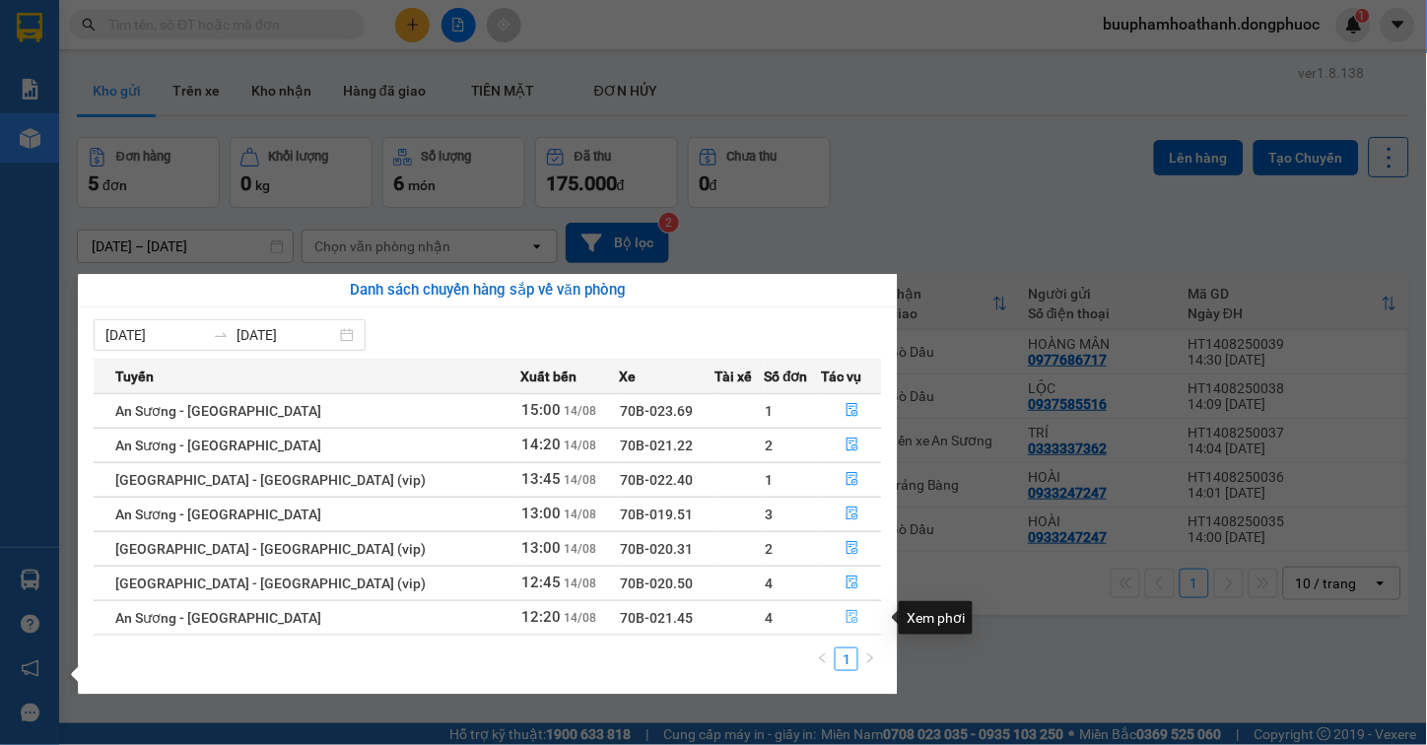
click at [849, 619] on icon "file-done" at bounding box center [852, 617] width 14 height 14
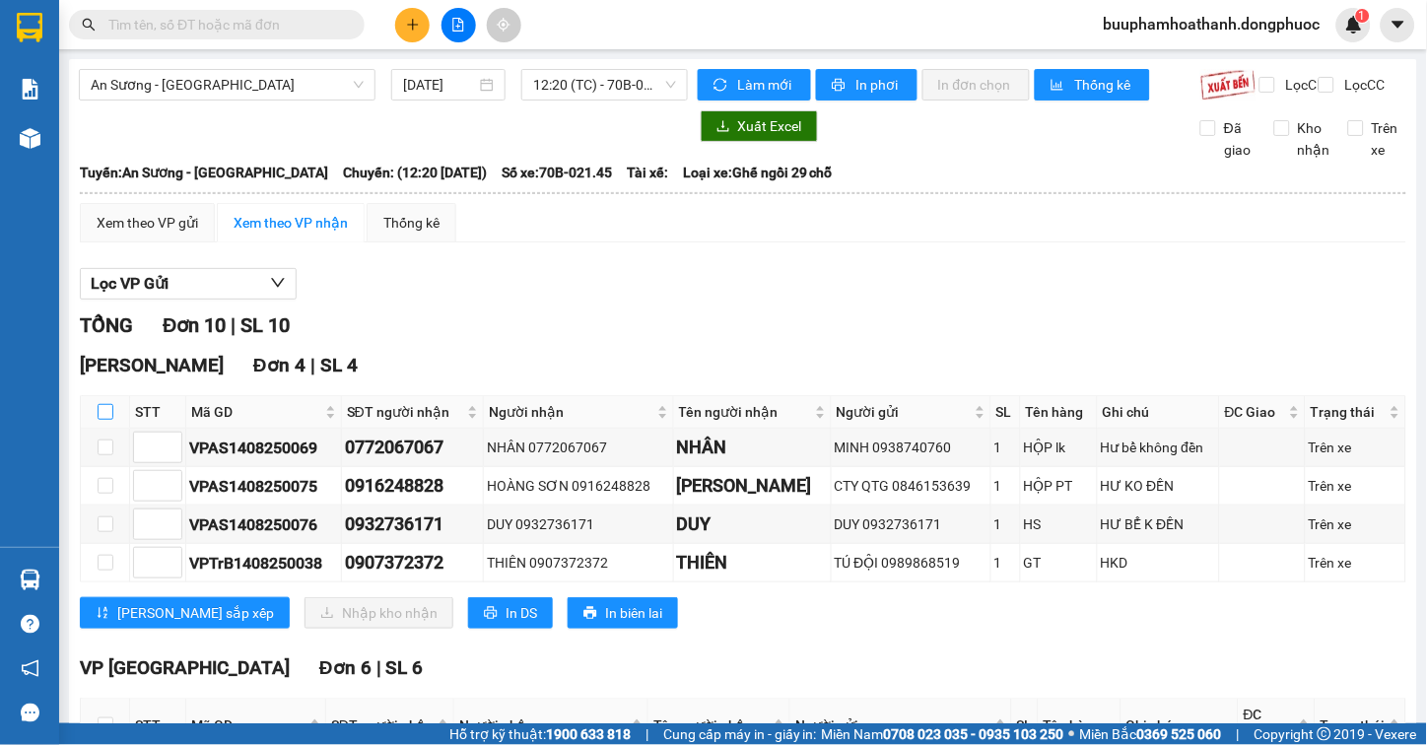
click at [99, 420] on input "checkbox" at bounding box center [106, 412] width 16 height 16
checkbox input "true"
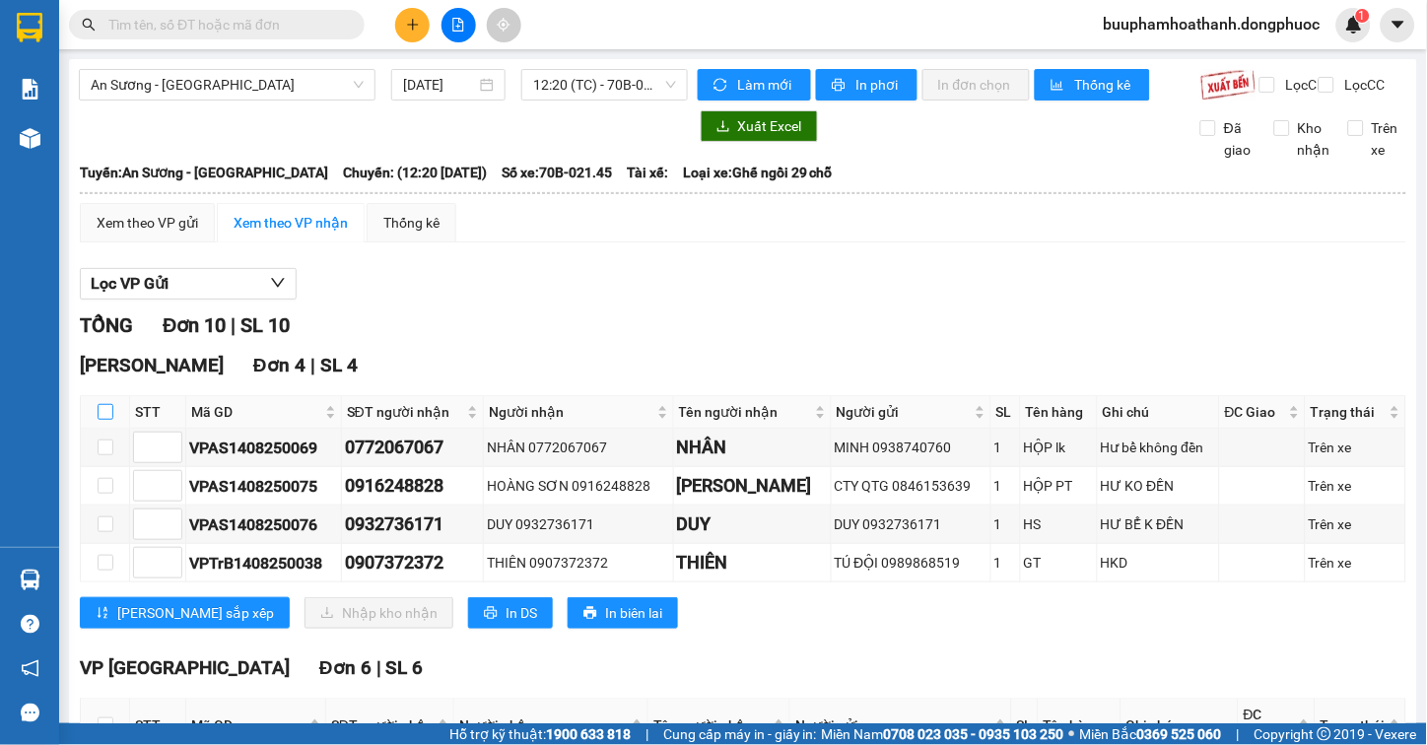
checkbox input "true"
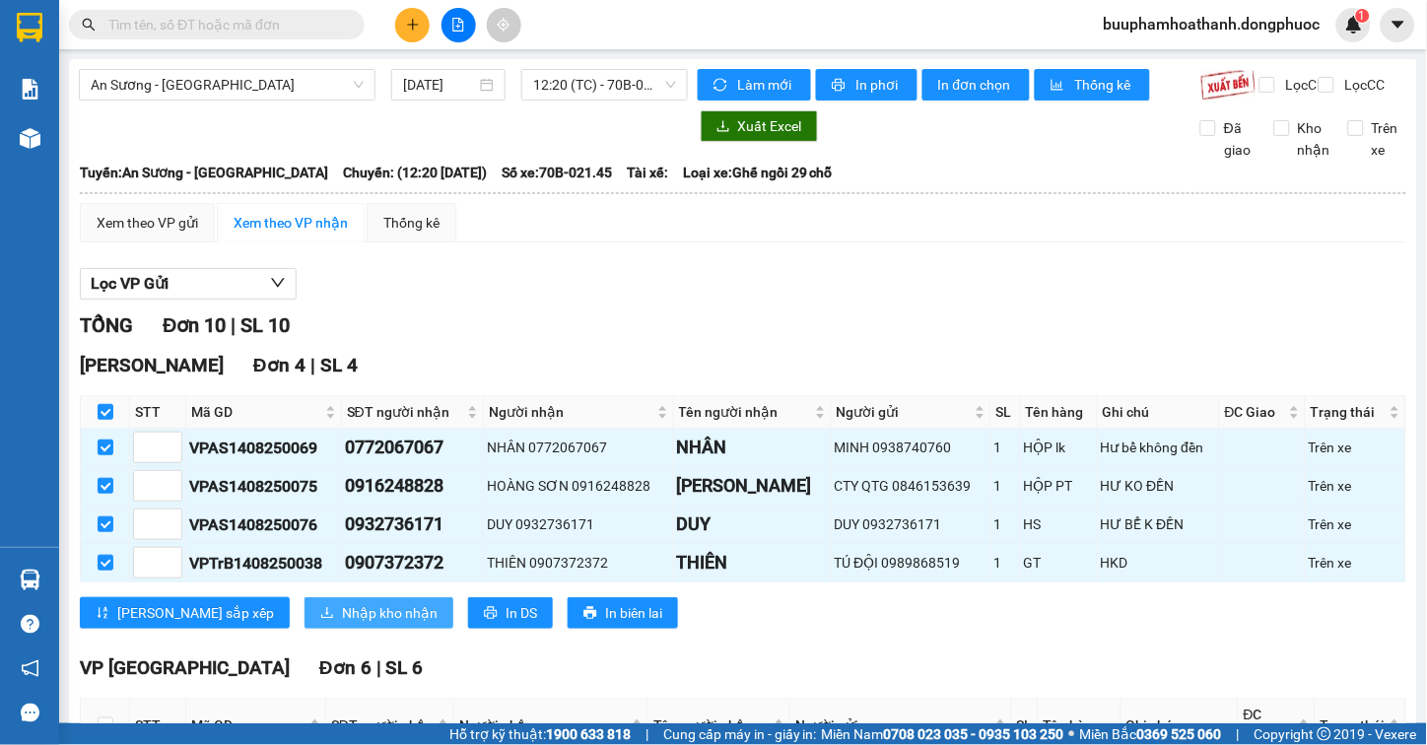
click at [342, 624] on span "Nhập kho nhận" at bounding box center [390, 613] width 96 height 22
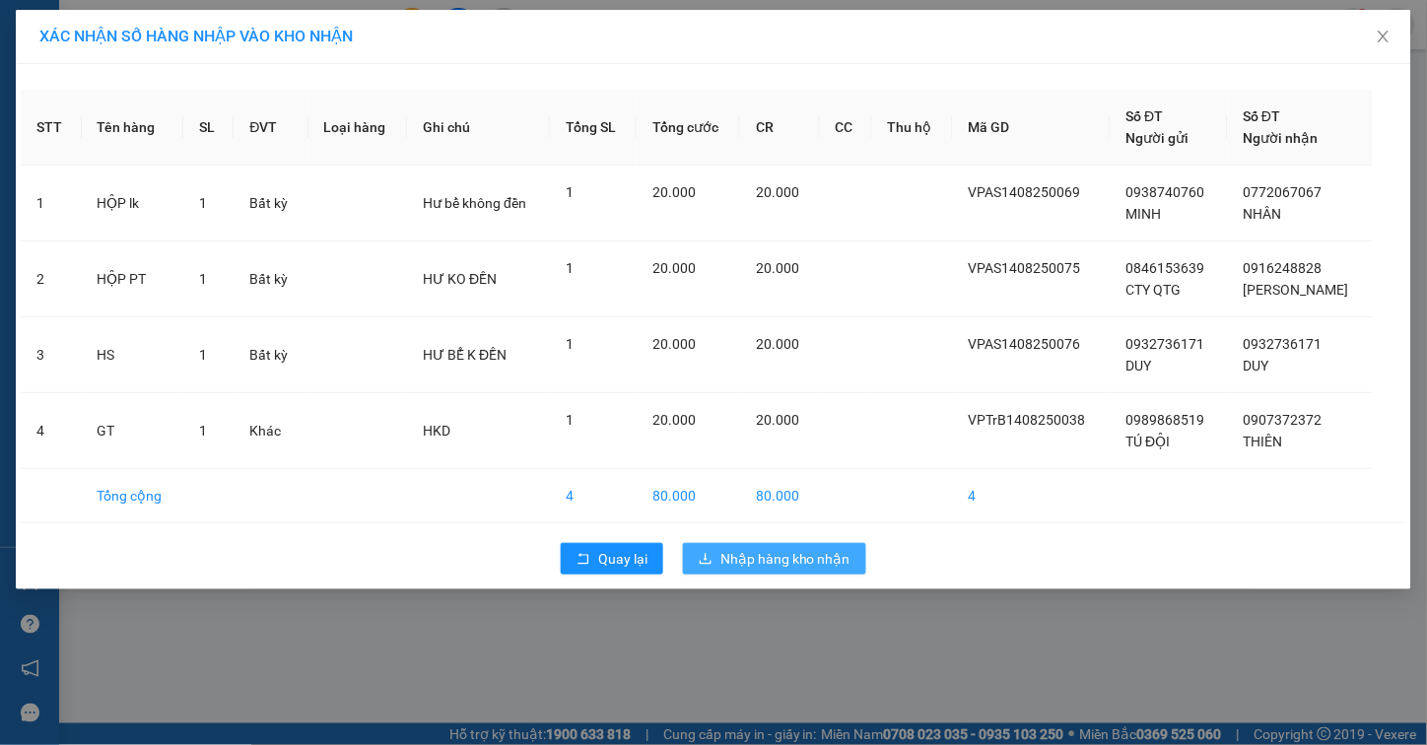
click at [781, 564] on span "Nhập hàng kho nhận" at bounding box center [785, 559] width 130 height 22
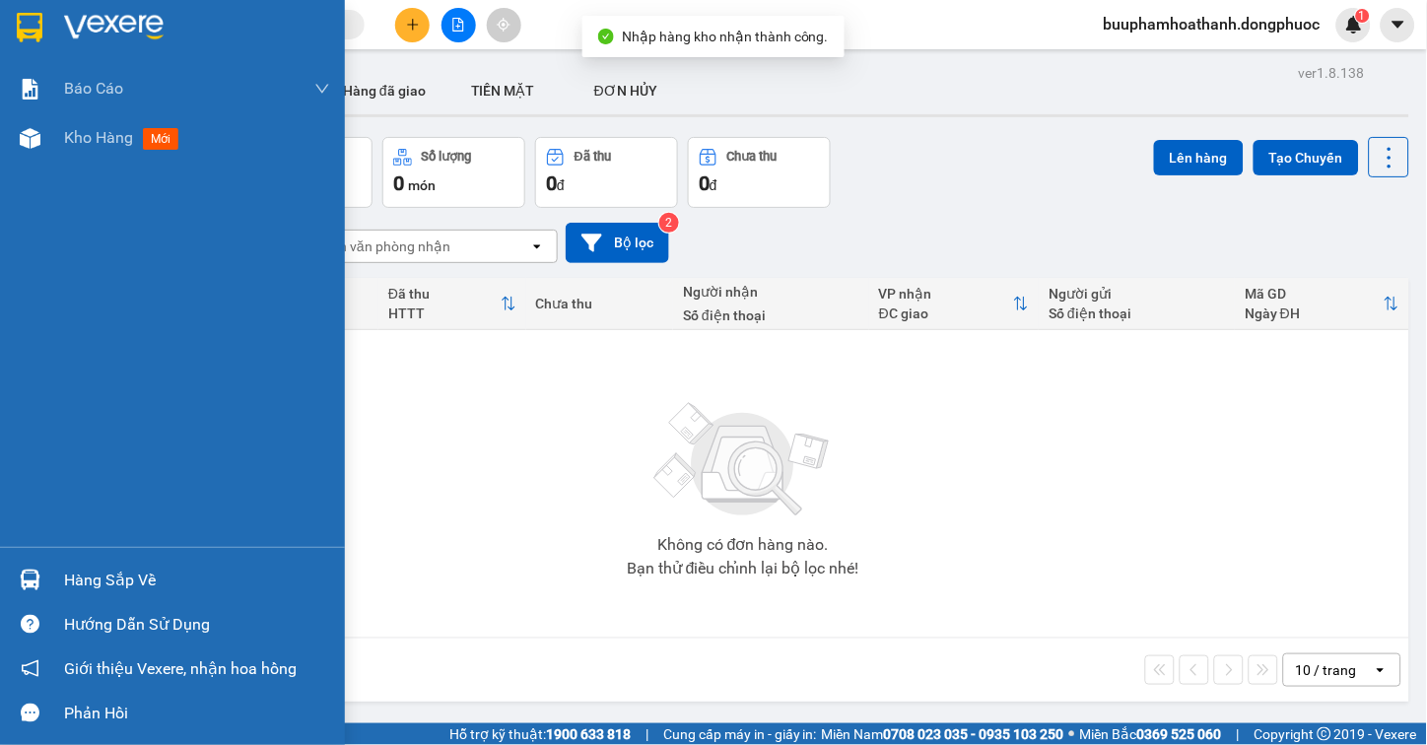
click at [73, 570] on div "Hàng sắp về" at bounding box center [197, 581] width 266 height 30
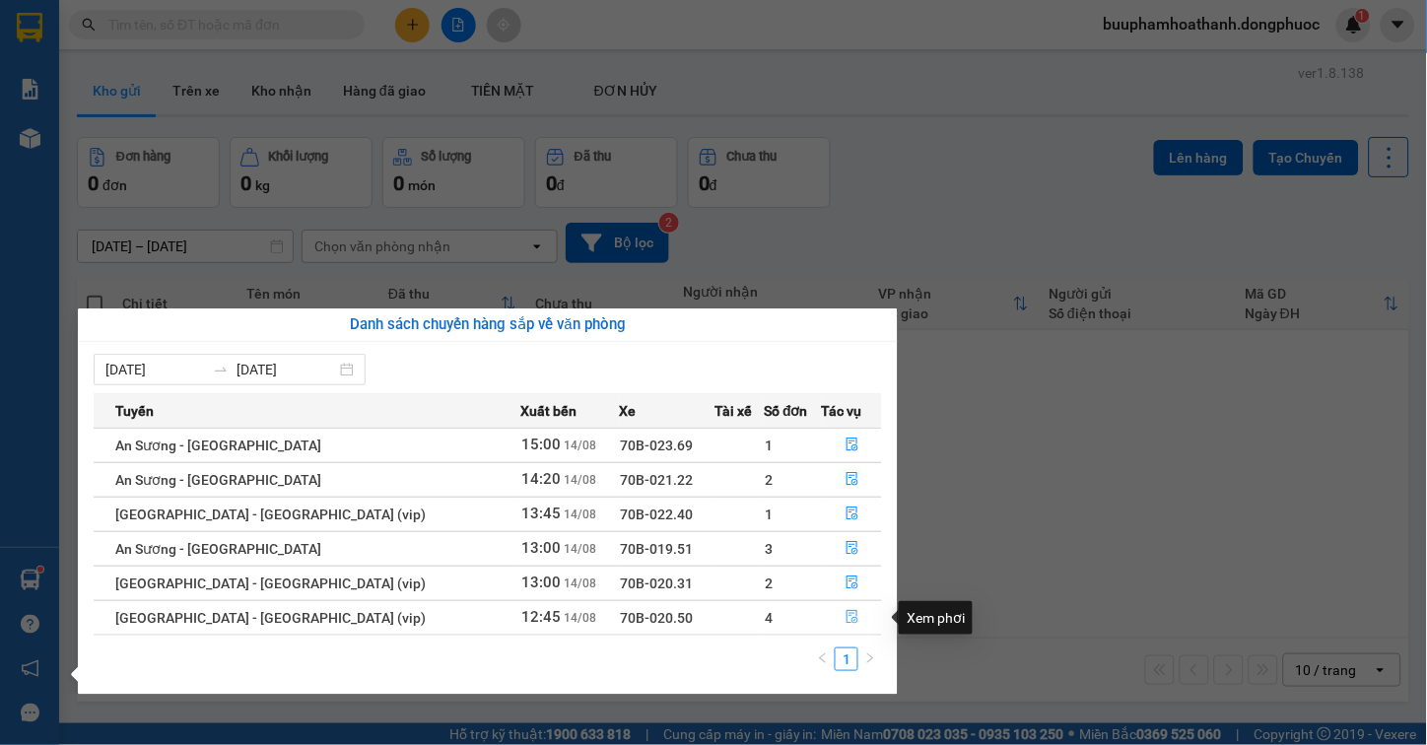
click at [847, 619] on icon "file-done" at bounding box center [852, 617] width 12 height 14
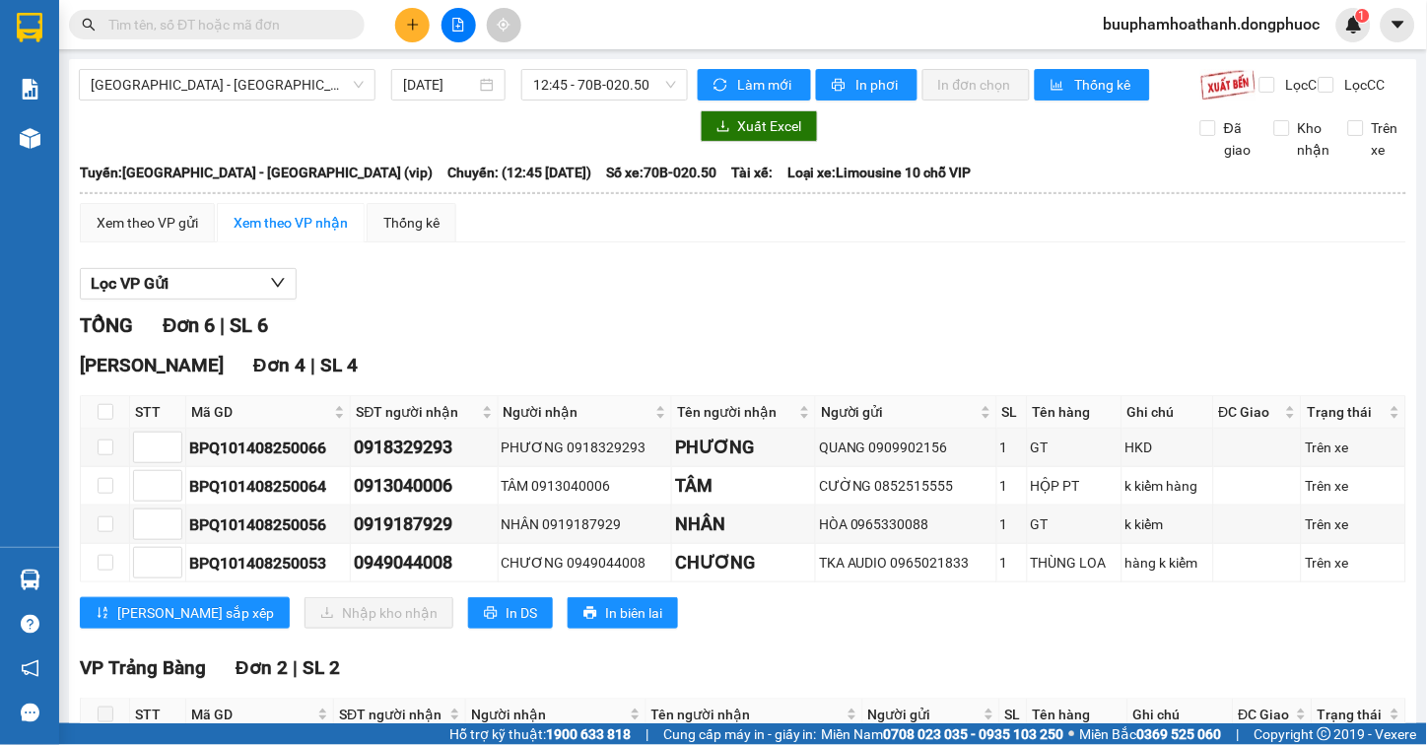
scroll to position [109, 0]
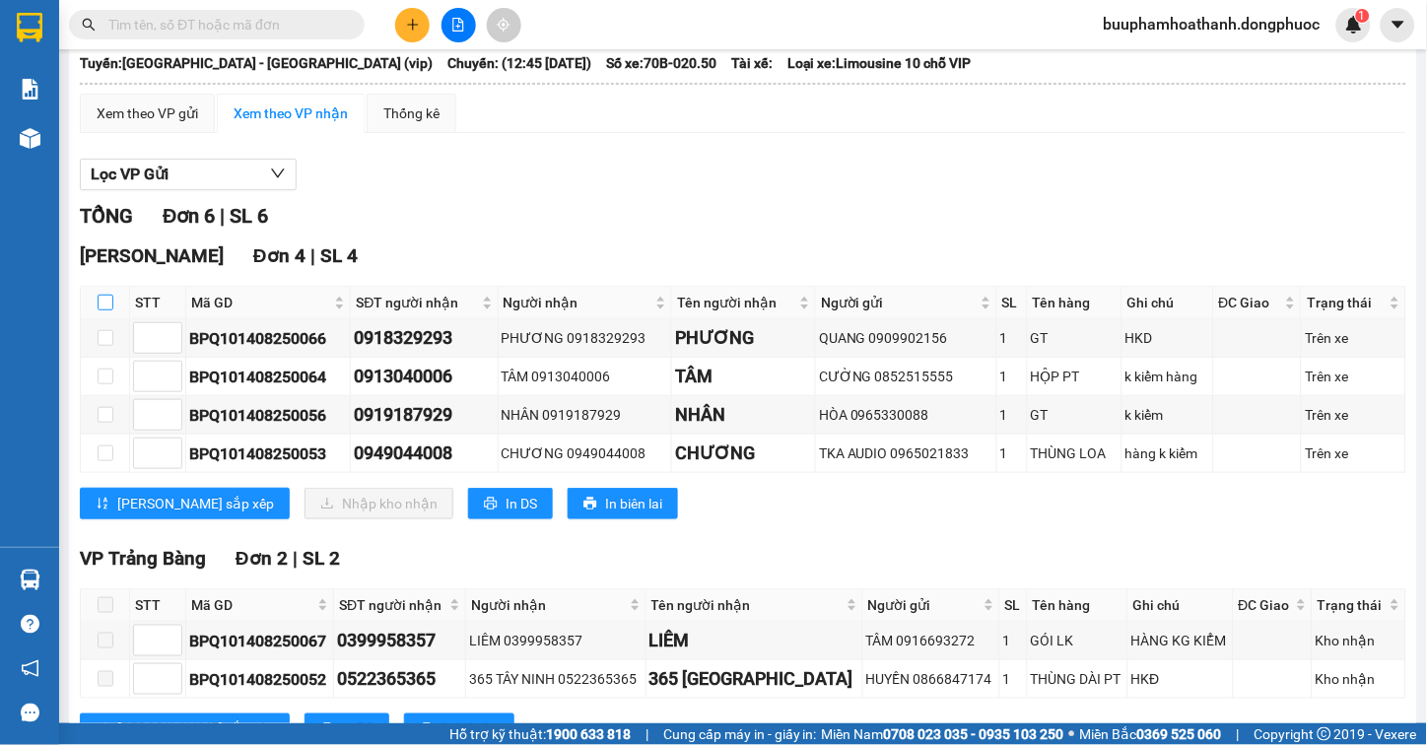
click at [98, 310] on input "checkbox" at bounding box center [106, 303] width 16 height 16
checkbox input "true"
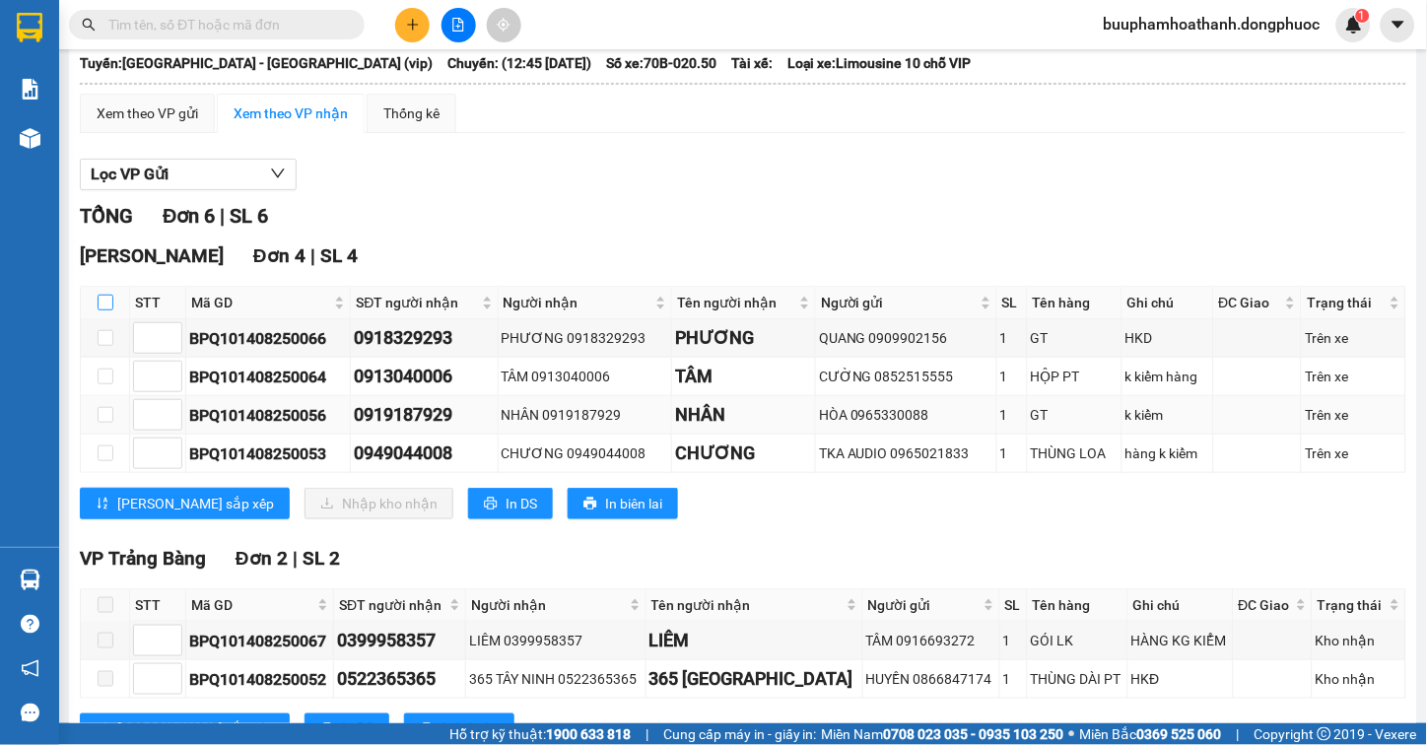
checkbox input "true"
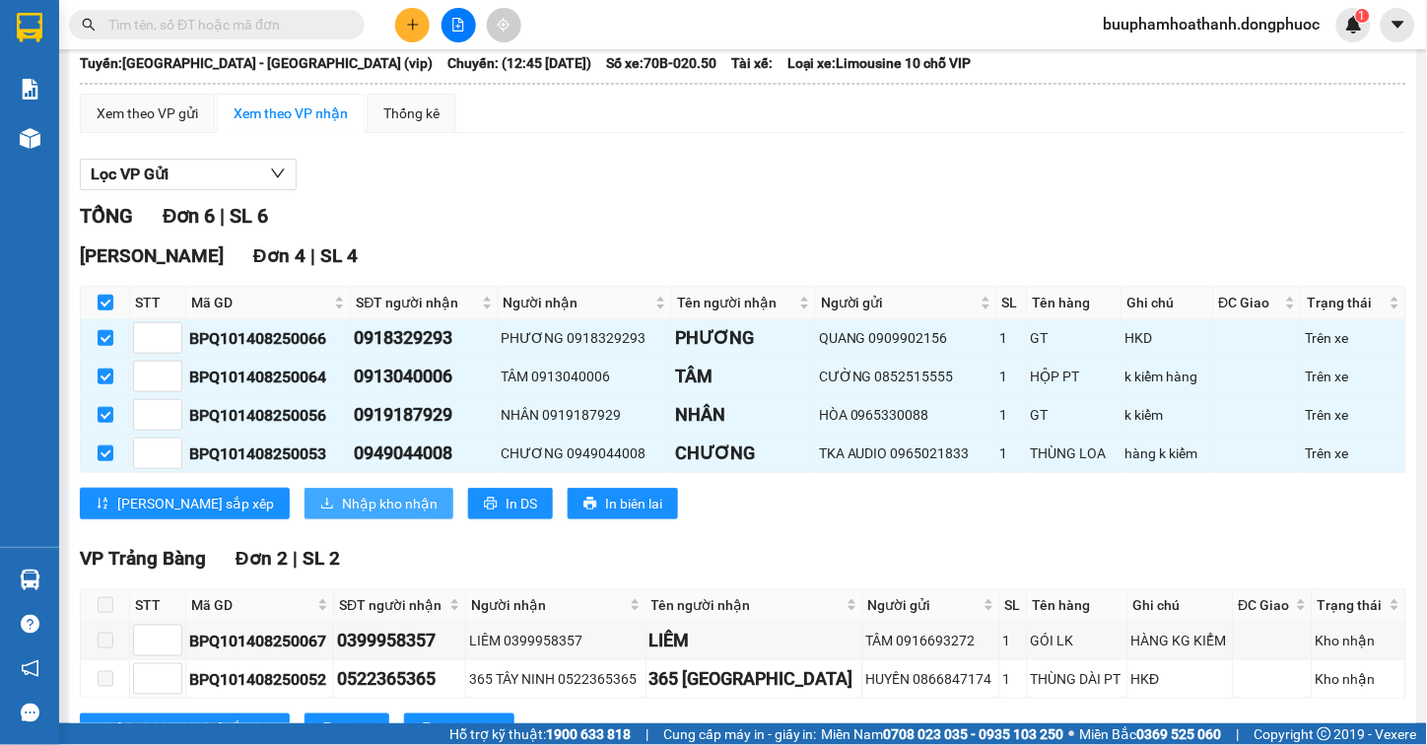
click at [304, 508] on button "Nhập kho nhận" at bounding box center [378, 504] width 149 height 32
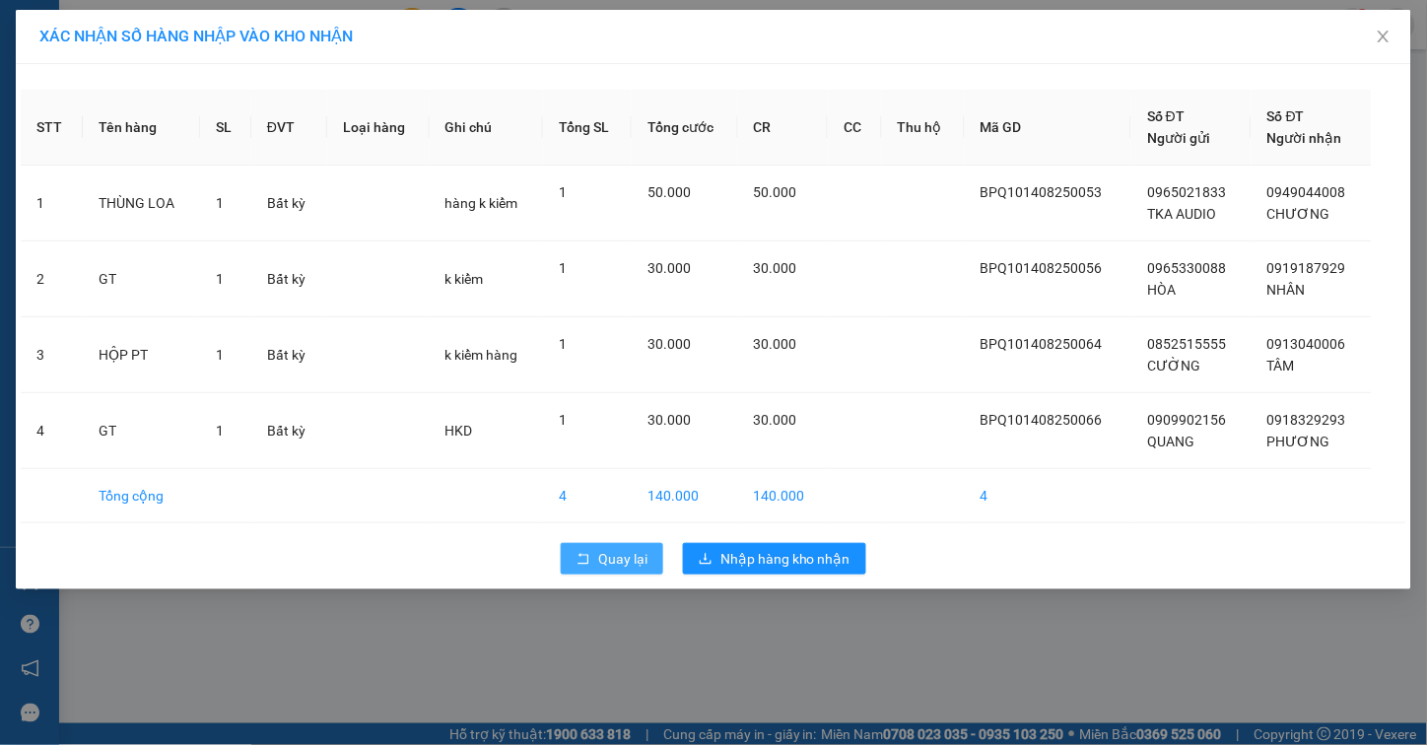
click at [635, 548] on span "Quay lại" at bounding box center [622, 559] width 49 height 22
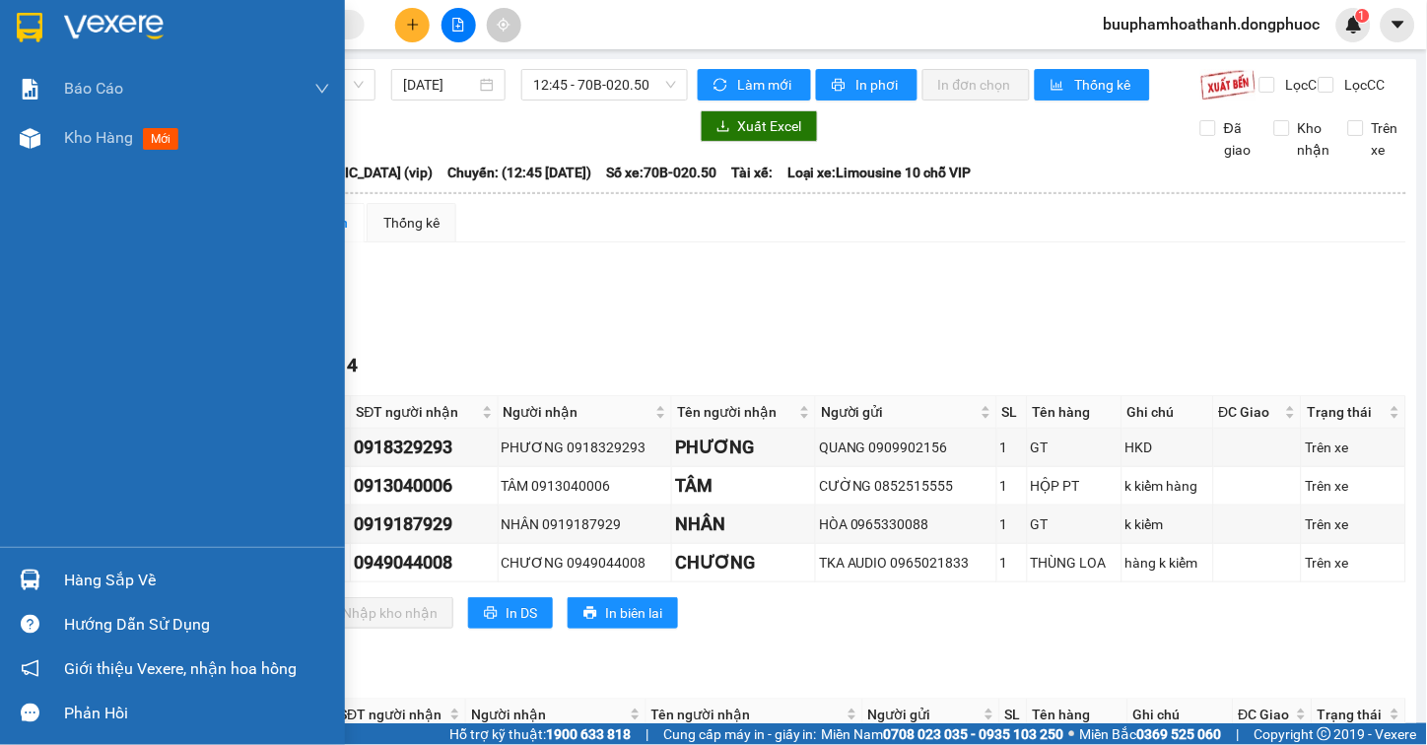
click at [49, 569] on div "Hàng sắp về" at bounding box center [172, 580] width 345 height 44
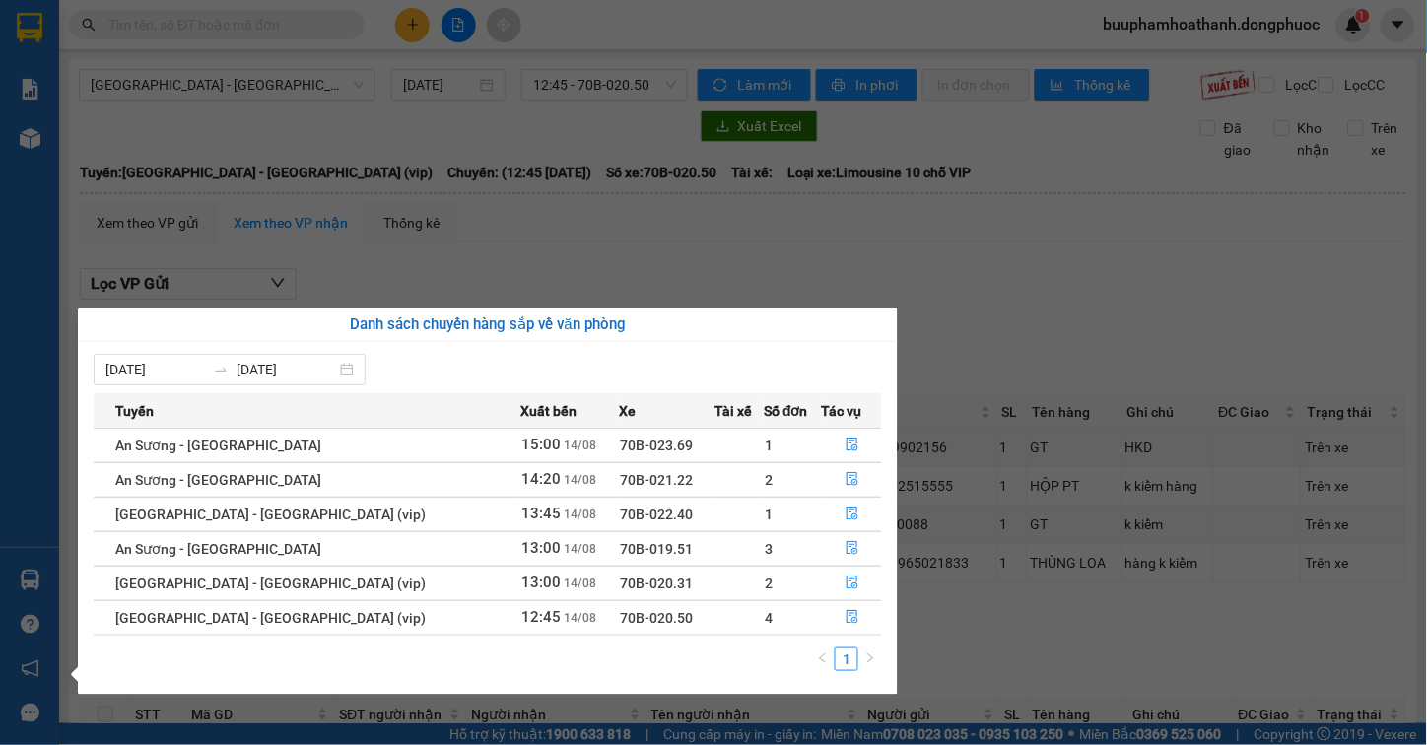
drag, startPoint x: 1074, startPoint y: 272, endPoint x: 1061, endPoint y: 259, distance: 18.1
click at [1072, 271] on section "Kết quả tìm kiếm ( 0 ) Bộ lọc No Data buuphamhoathanh.dongphuoc 1 Báo cáo Mẫu 1…" at bounding box center [713, 372] width 1427 height 745
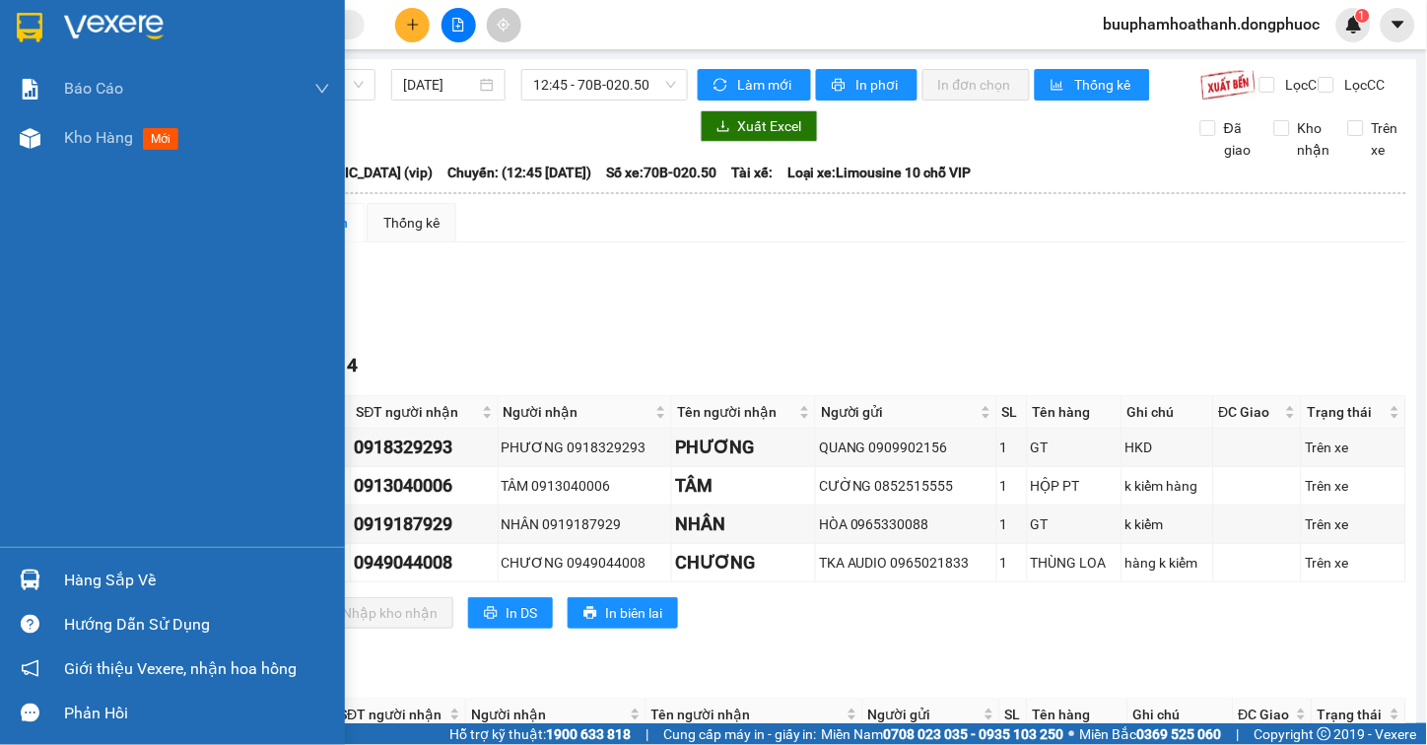
click at [102, 572] on div "Hàng sắp về" at bounding box center [197, 581] width 266 height 30
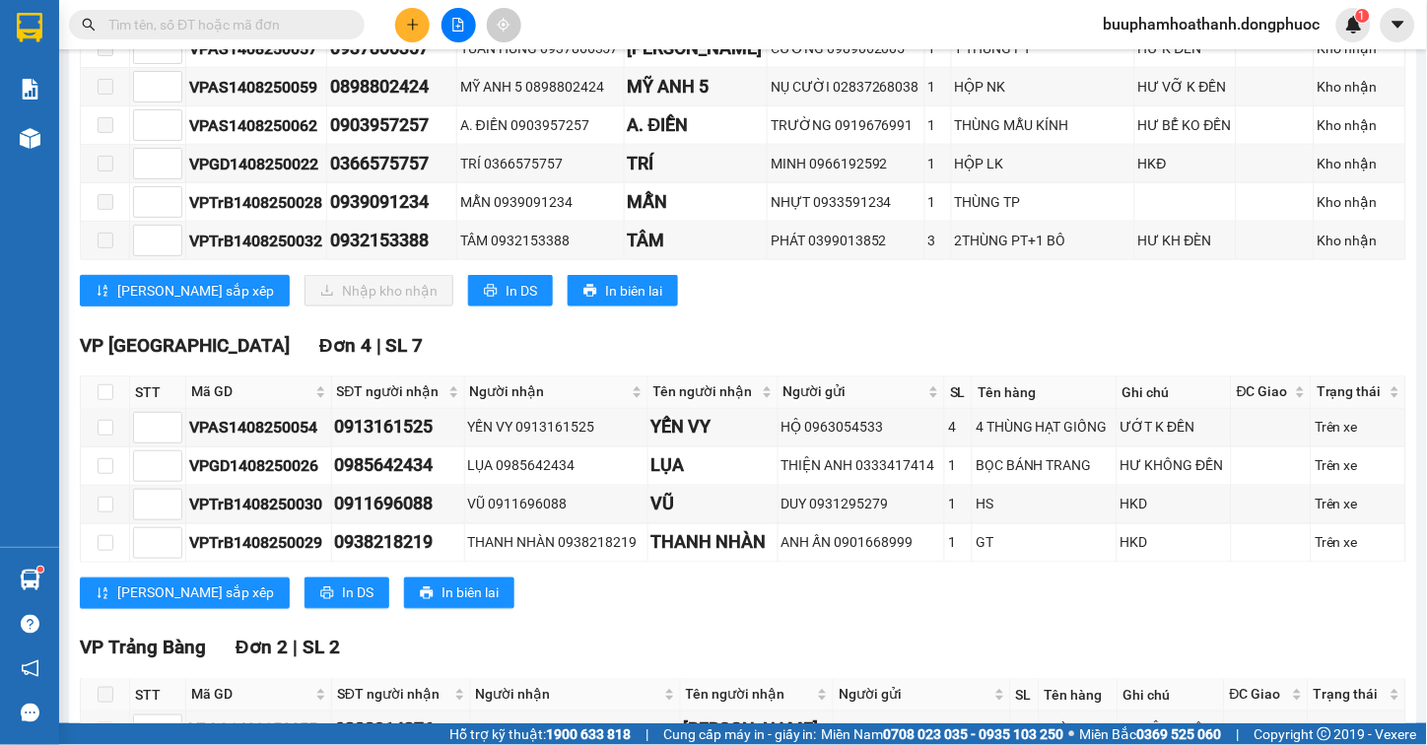
scroll to position [547, 0]
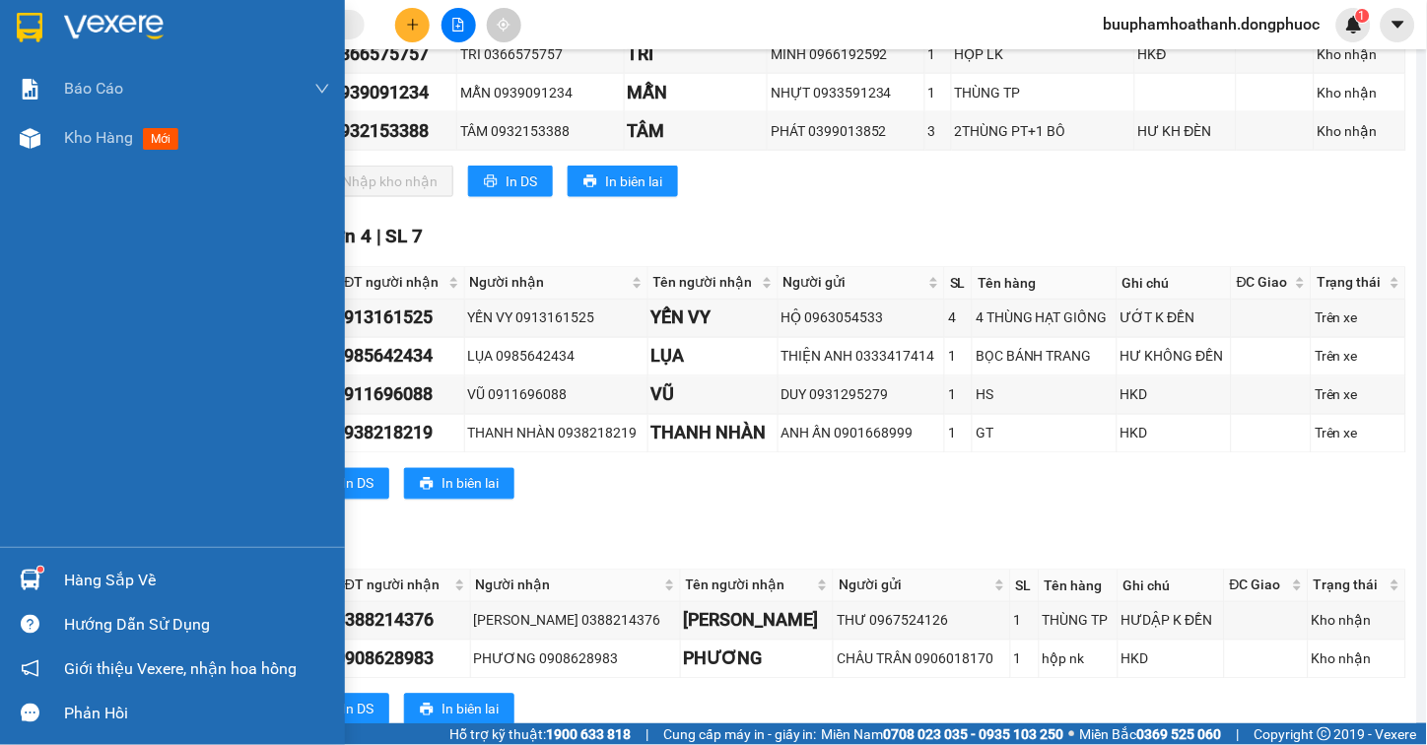
click at [82, 578] on div "Hàng sắp về" at bounding box center [197, 581] width 266 height 30
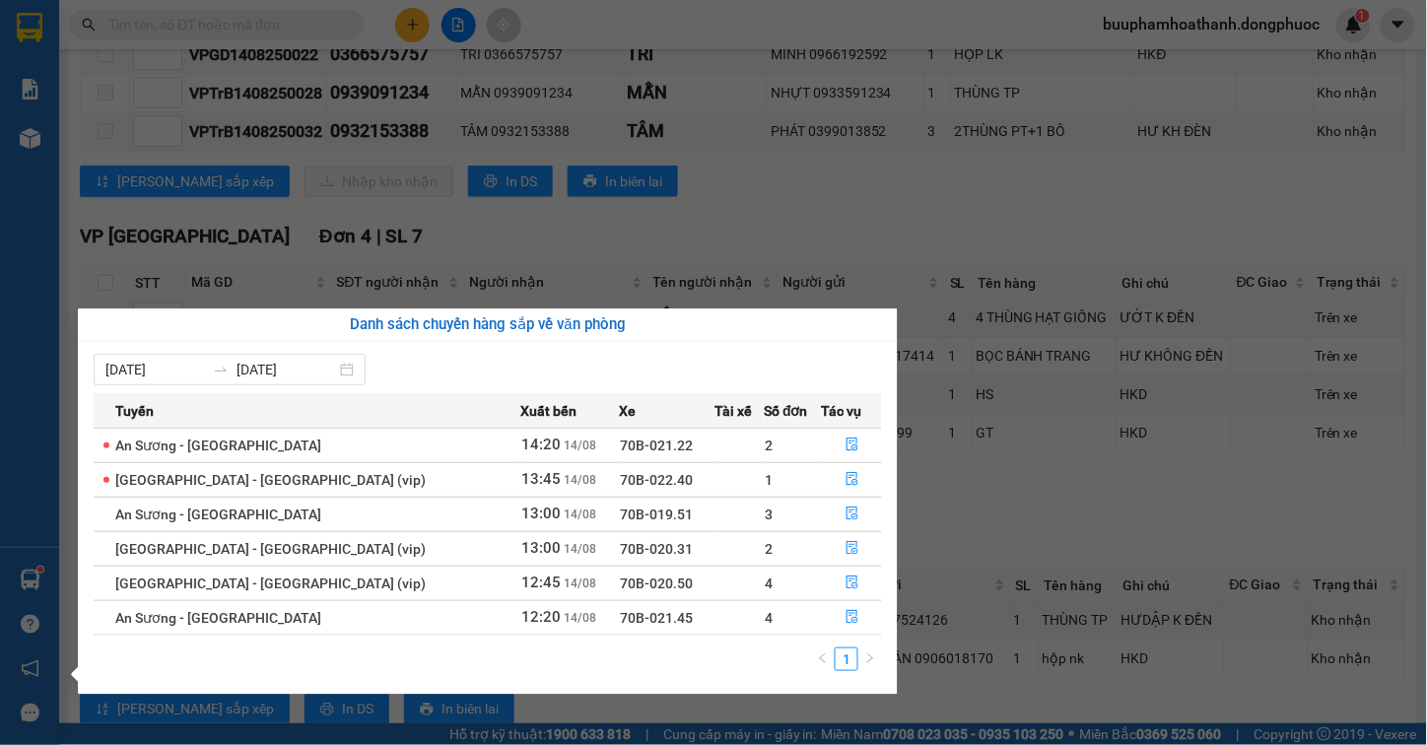
click at [1111, 528] on section "Kết quả tìm kiếm ( 0 ) Bộ lọc No Data buuphamhoathanh.dongphuoc 1 Báo cáo Mẫu 1…" at bounding box center [713, 372] width 1427 height 745
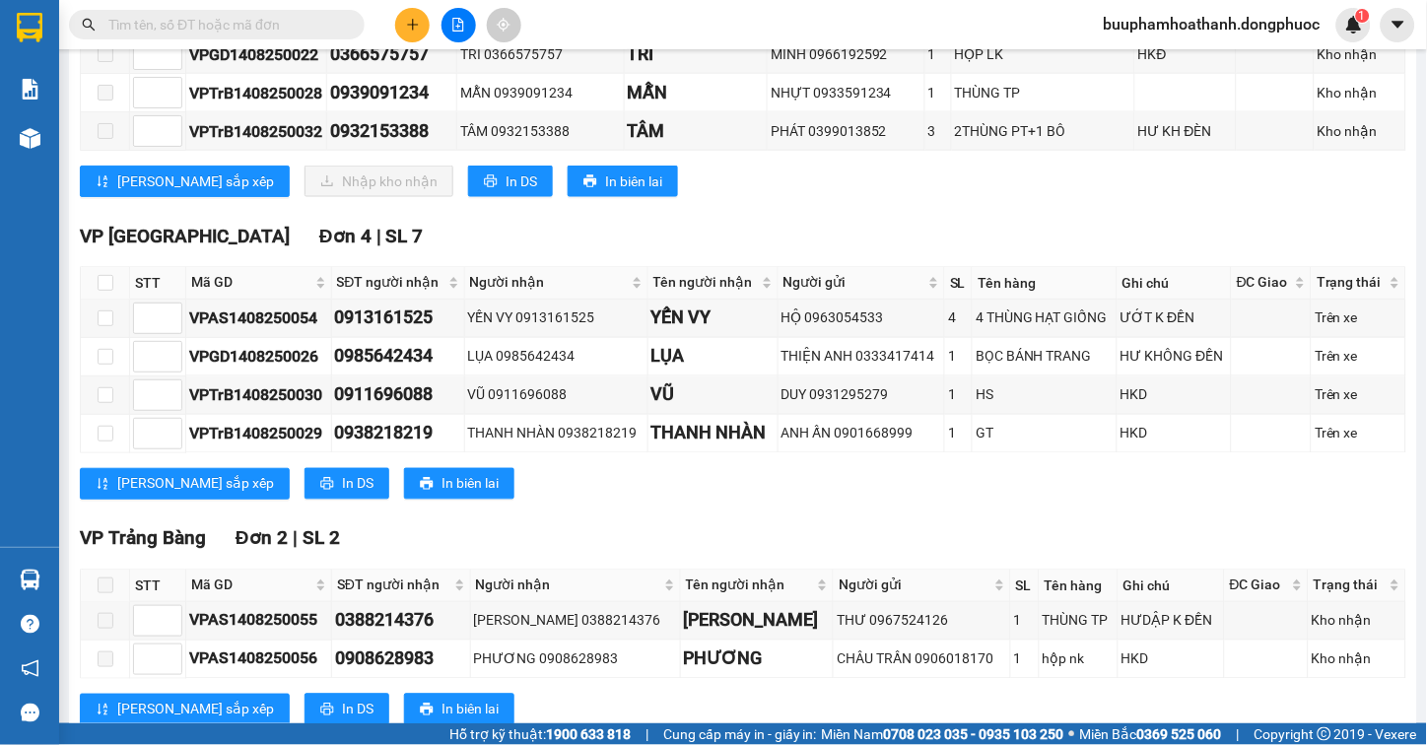
click at [150, 32] on input "text" at bounding box center [224, 25] width 233 height 22
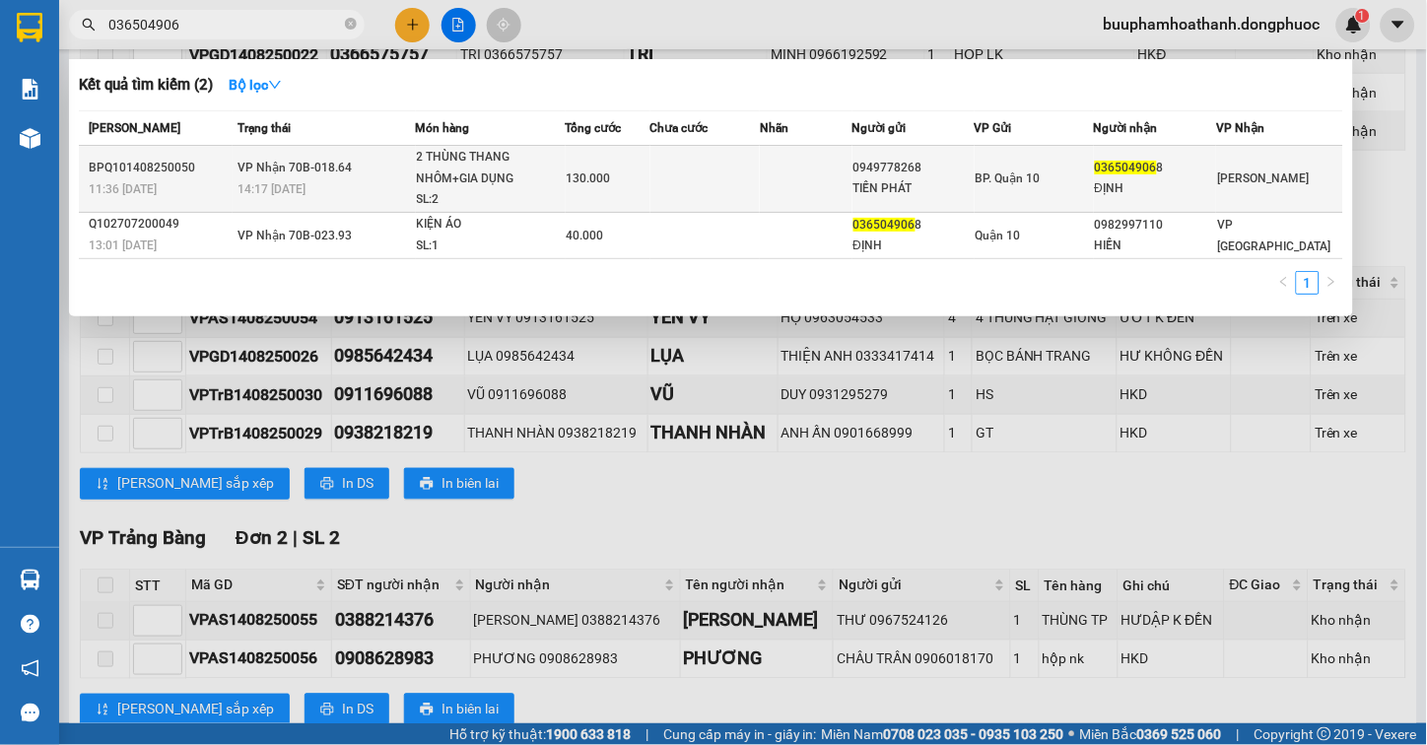
type input "036504906"
click at [336, 172] on span "VP Nhận 70B-018.64" at bounding box center [294, 168] width 114 height 14
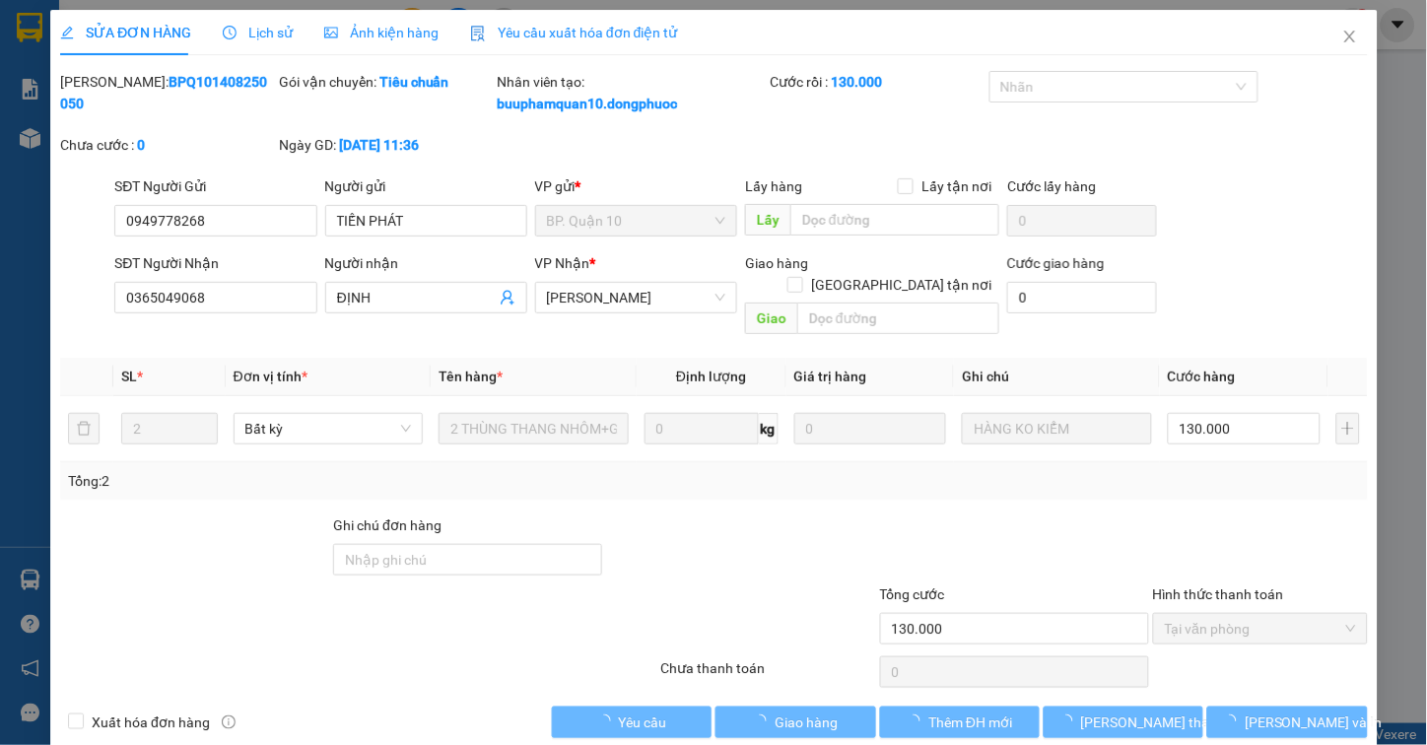
type input "0949778268"
type input "TIẾN PHÁT"
type input "0365049068"
type input "ĐỊNH"
type input "130.000"
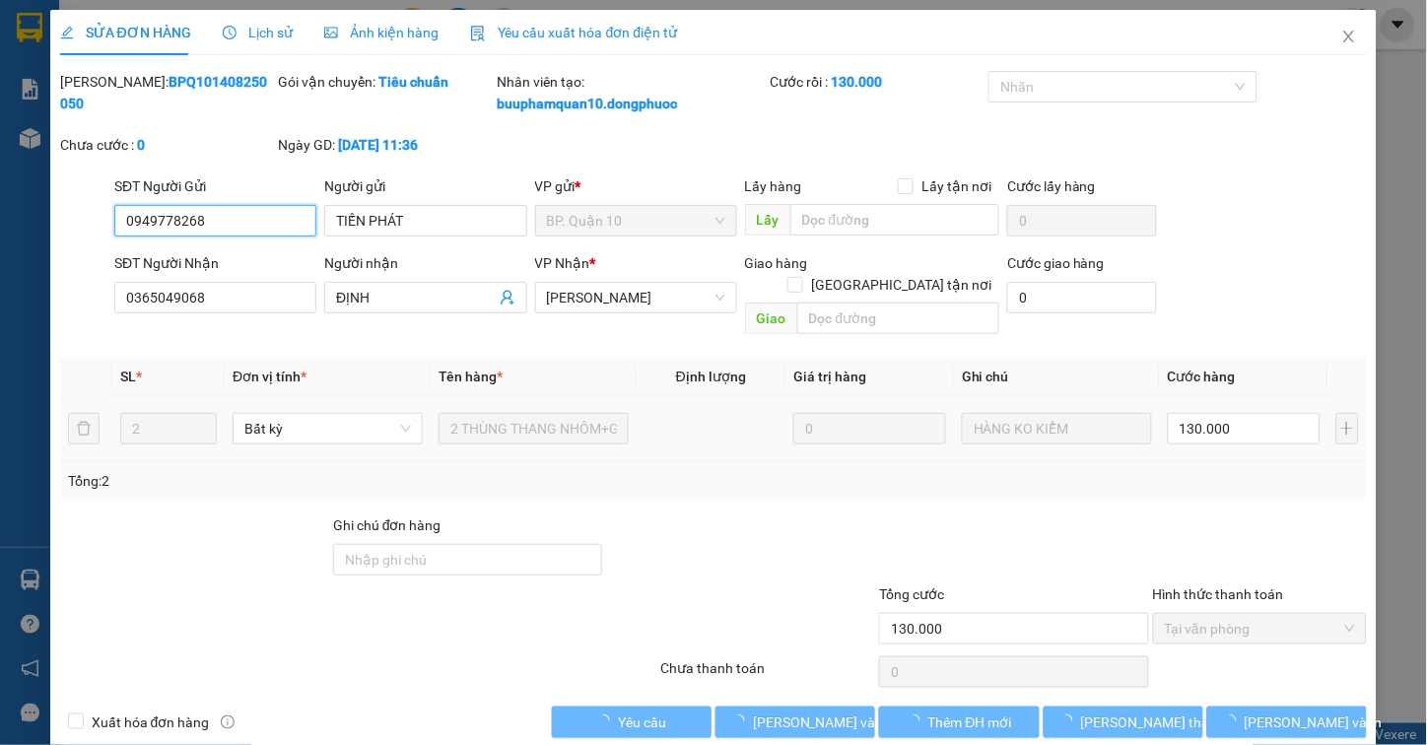
scroll to position [8, 0]
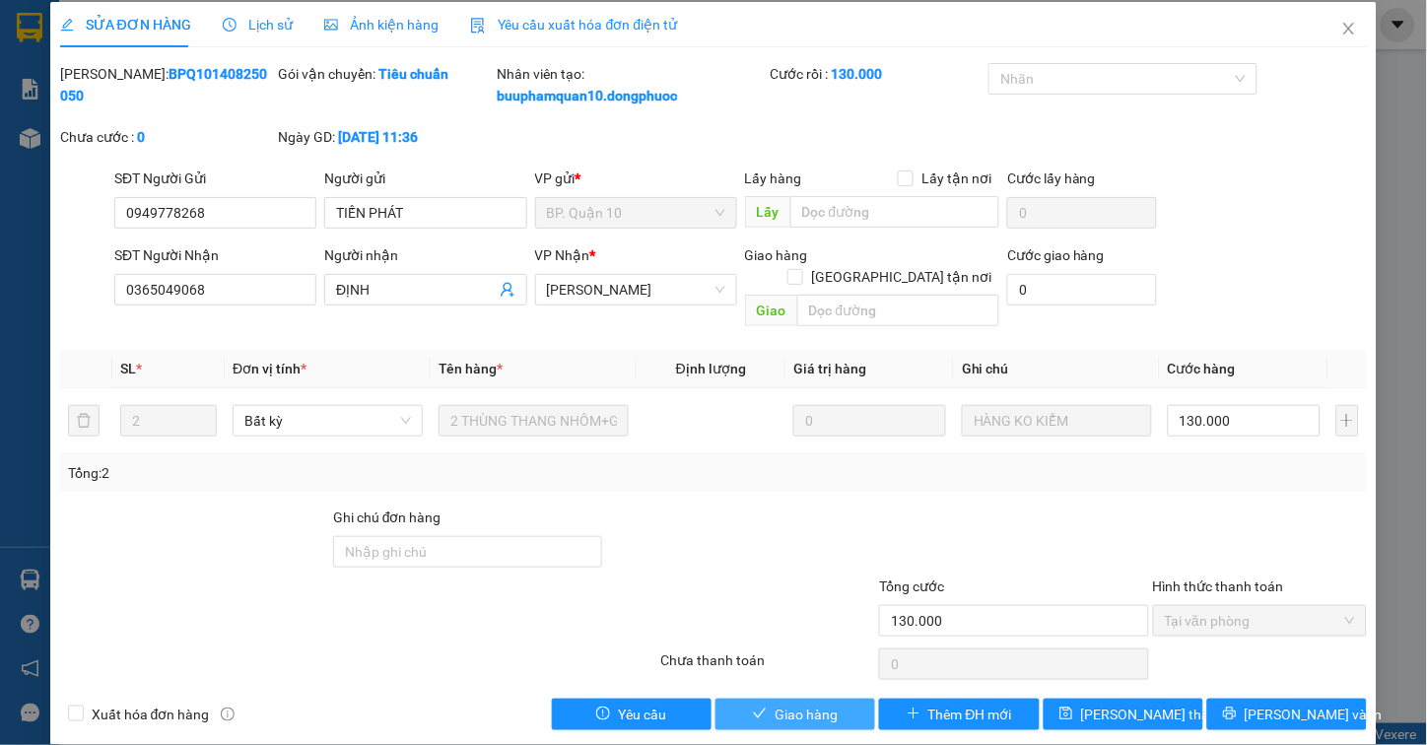
click at [783, 704] on span "Giao hàng" at bounding box center [806, 715] width 63 height 22
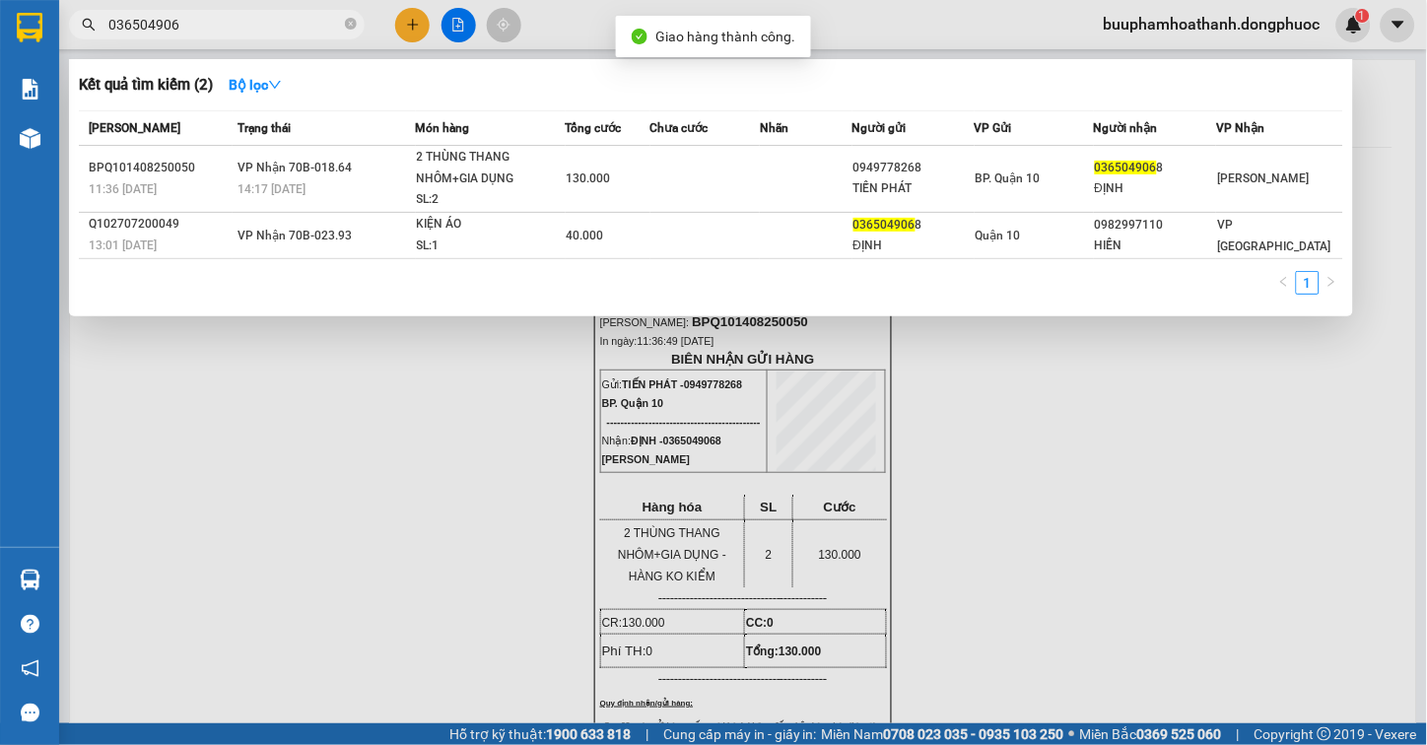
click at [252, 24] on input "036504906" at bounding box center [224, 25] width 233 height 22
type input "0"
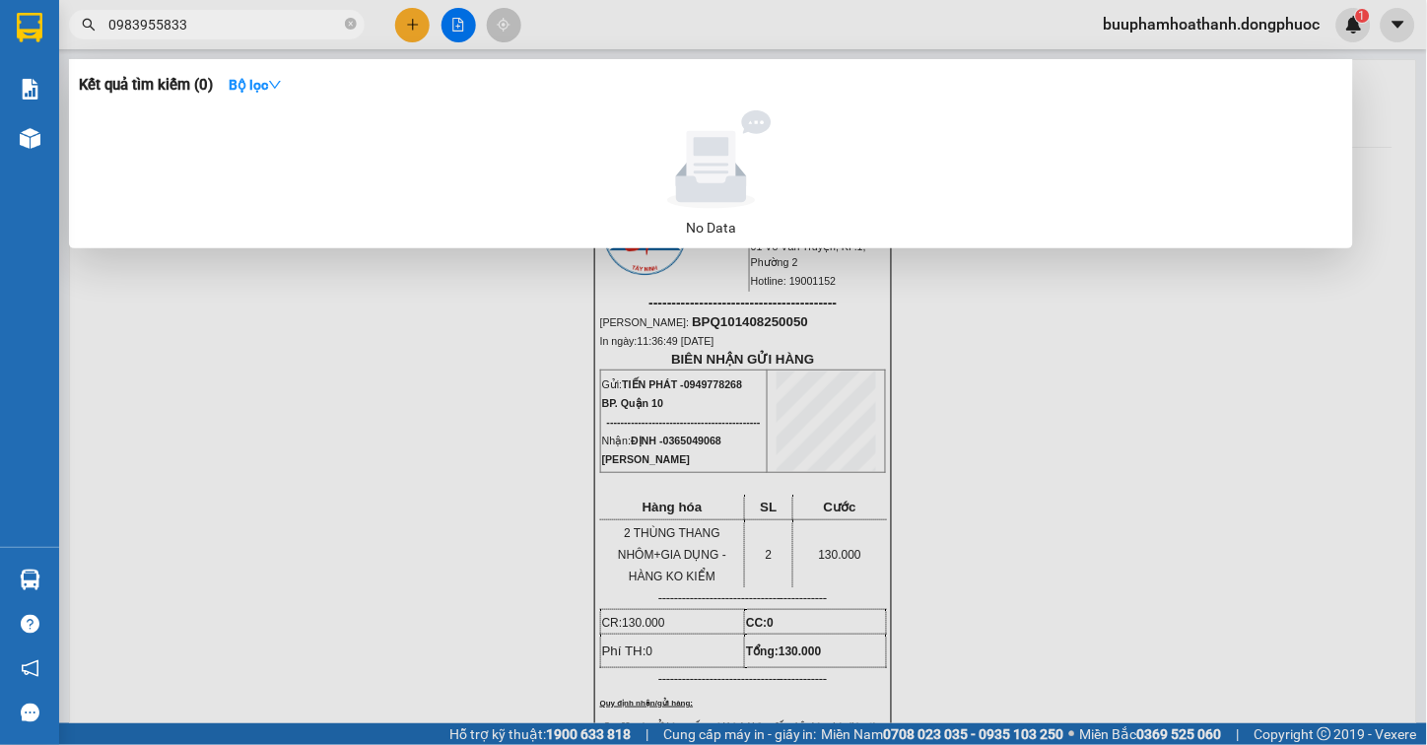
click at [168, 26] on input "0983955833" at bounding box center [224, 25] width 233 height 22
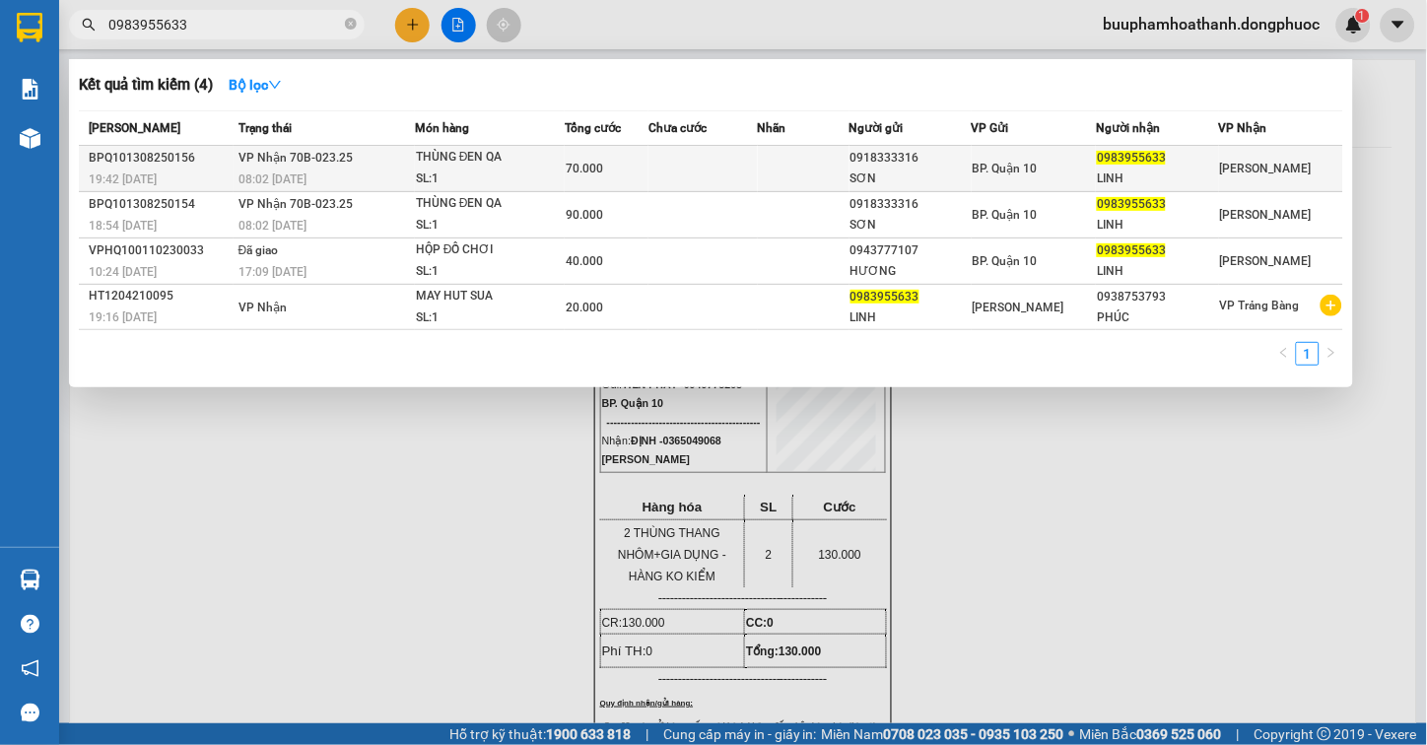
type input "0983955633"
click at [790, 169] on td at bounding box center [804, 169] width 92 height 46
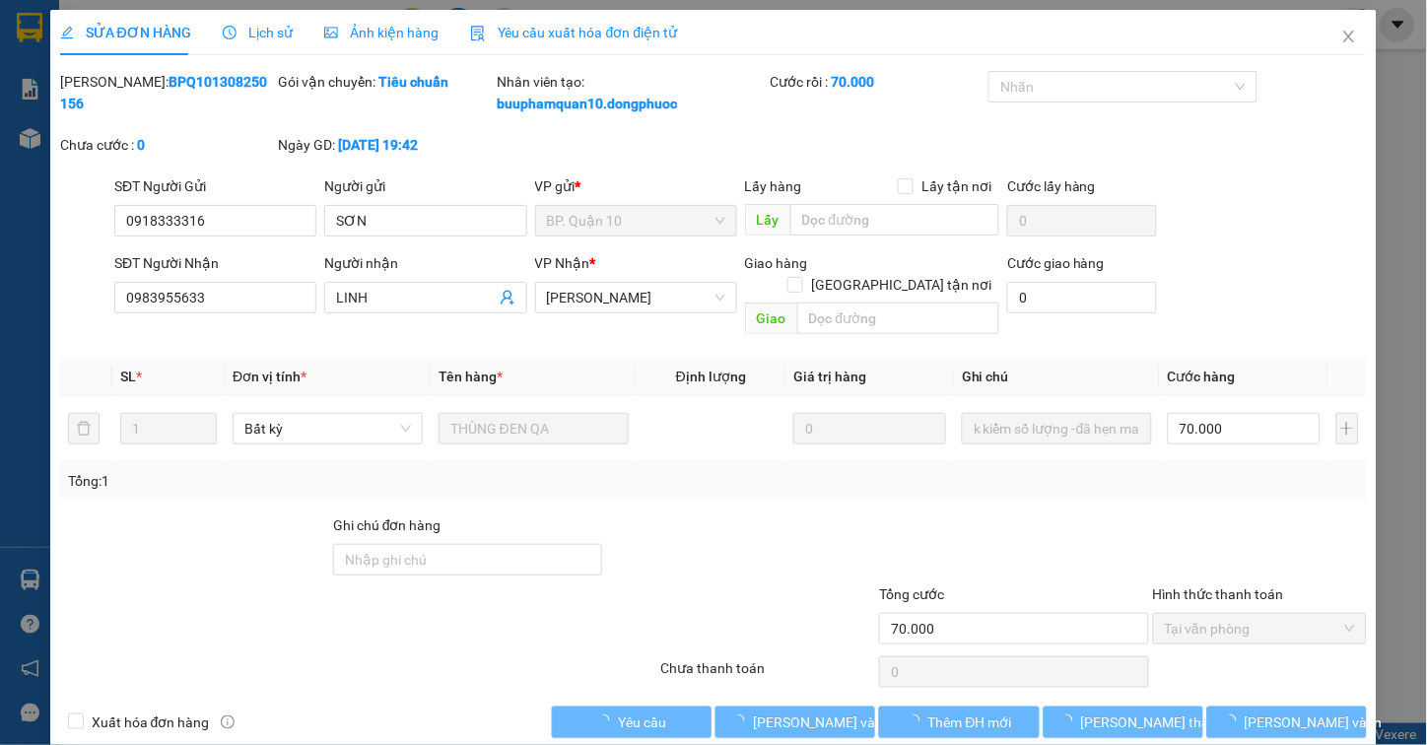
type input "0918333316"
type input "SƠN"
type input "0983955633"
type input "LINH"
type input "70.000"
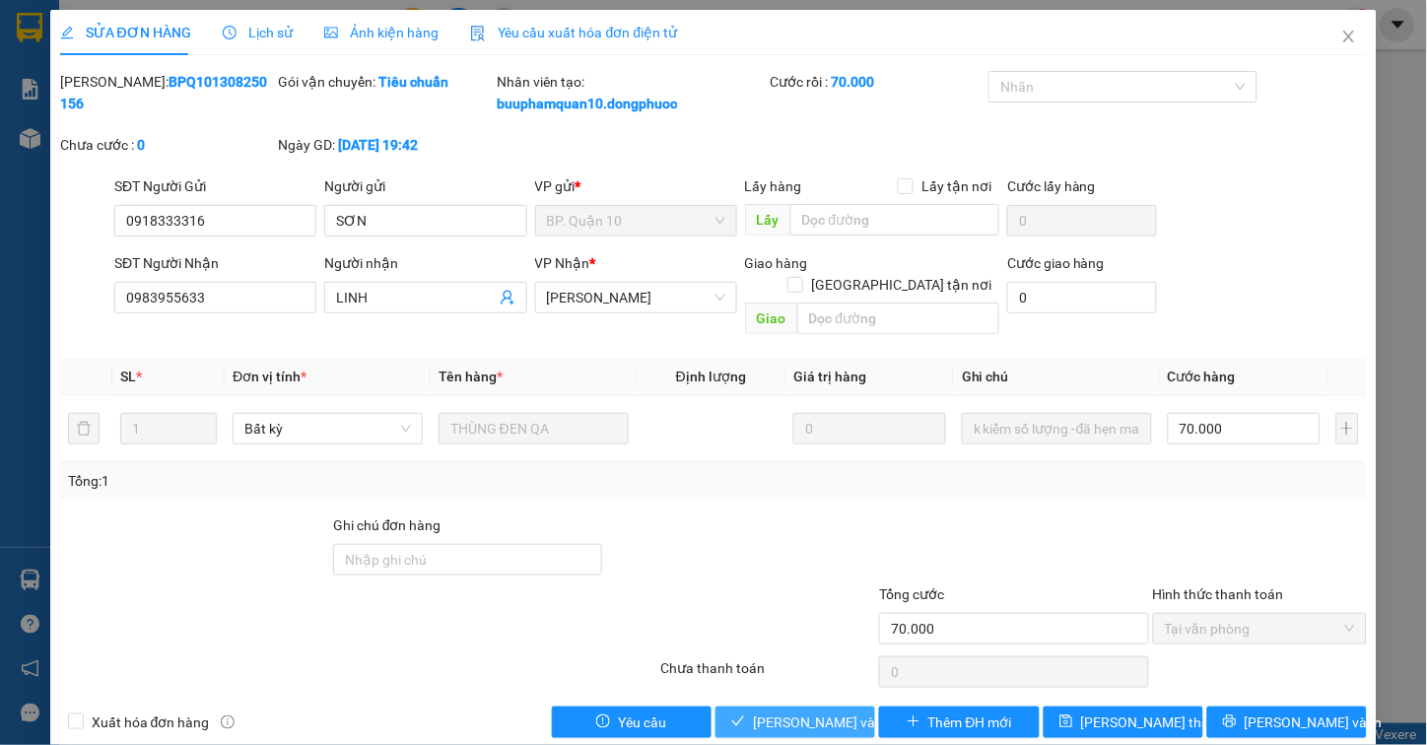
click at [766, 711] on span "Lưu và Giao hàng" at bounding box center [847, 722] width 189 height 22
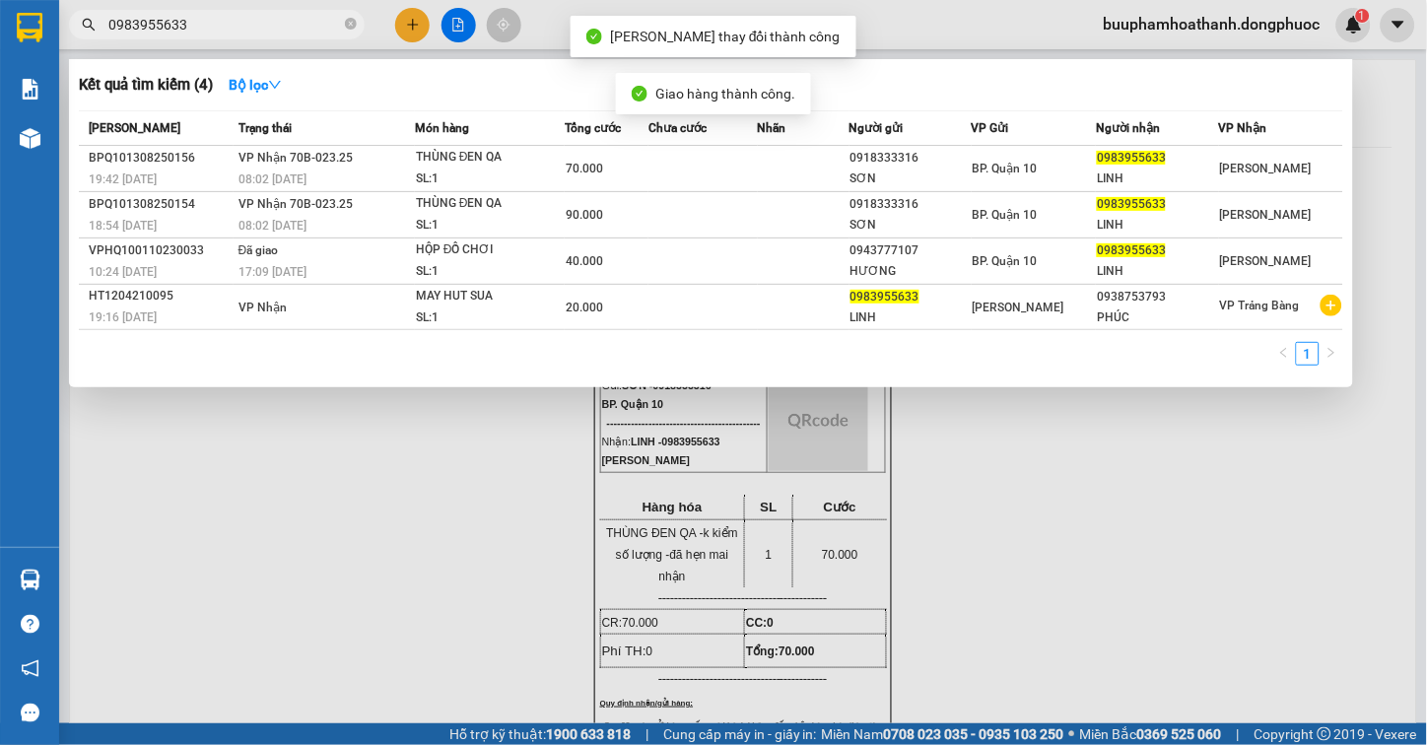
click at [321, 26] on input "0983955633" at bounding box center [224, 25] width 233 height 22
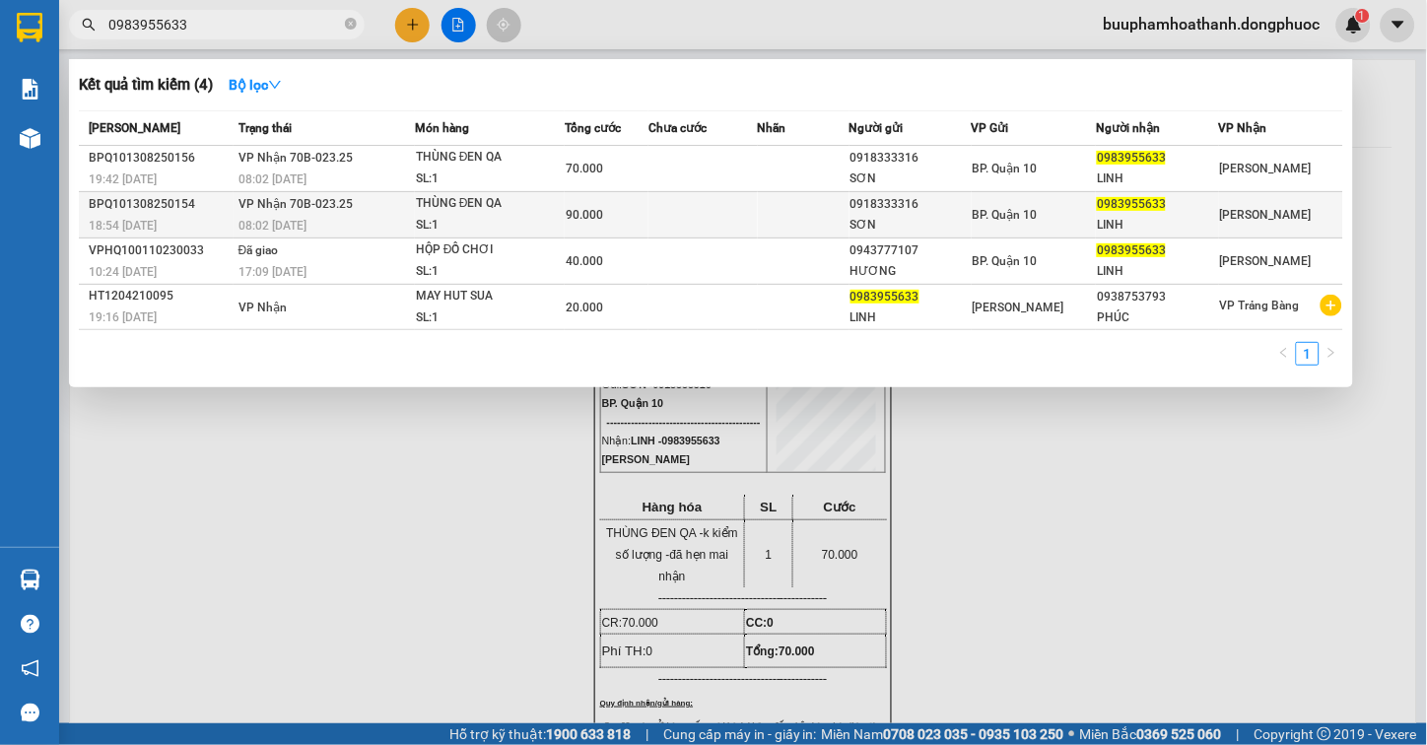
click at [430, 204] on div "THÙNG ĐEN QA" at bounding box center [490, 204] width 148 height 22
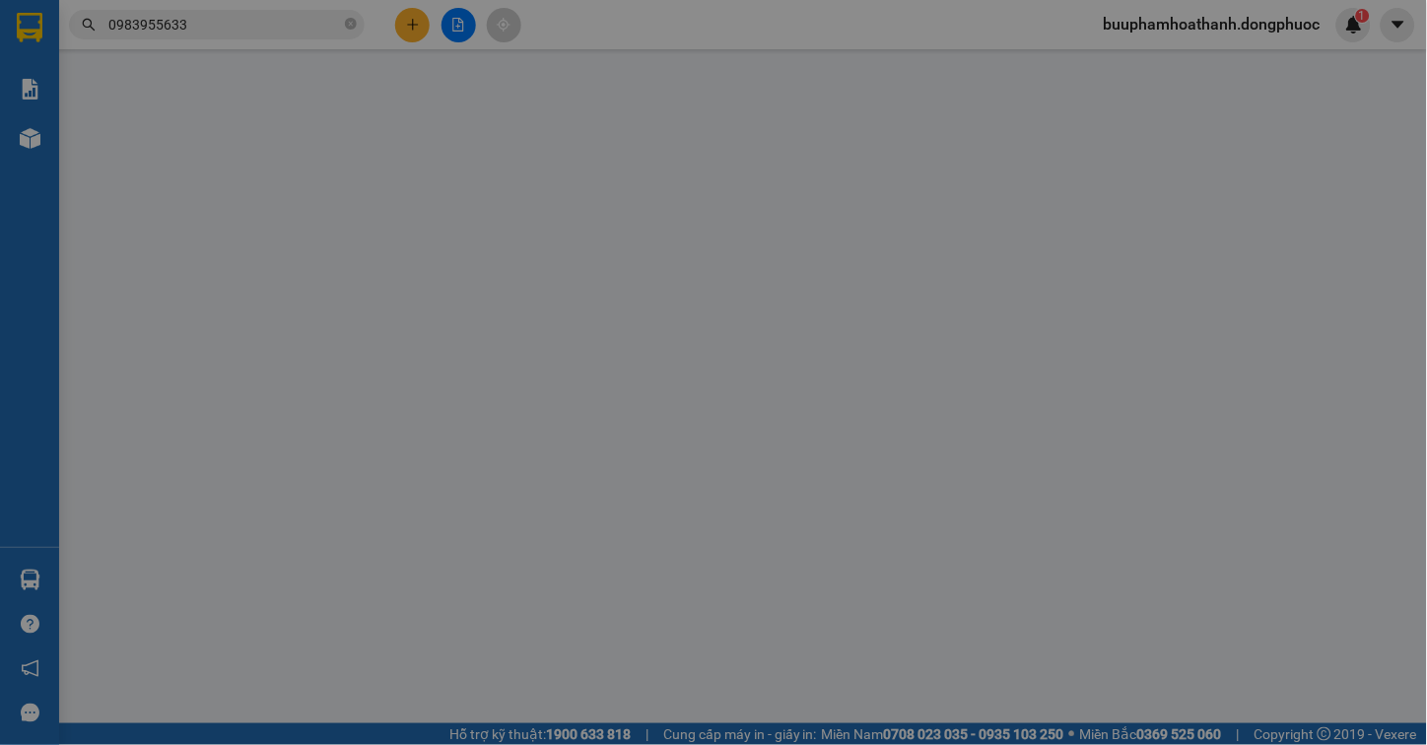
type input "0918333316"
type input "SƠN"
type input "0983955633"
type input "LINH"
type input "90.000"
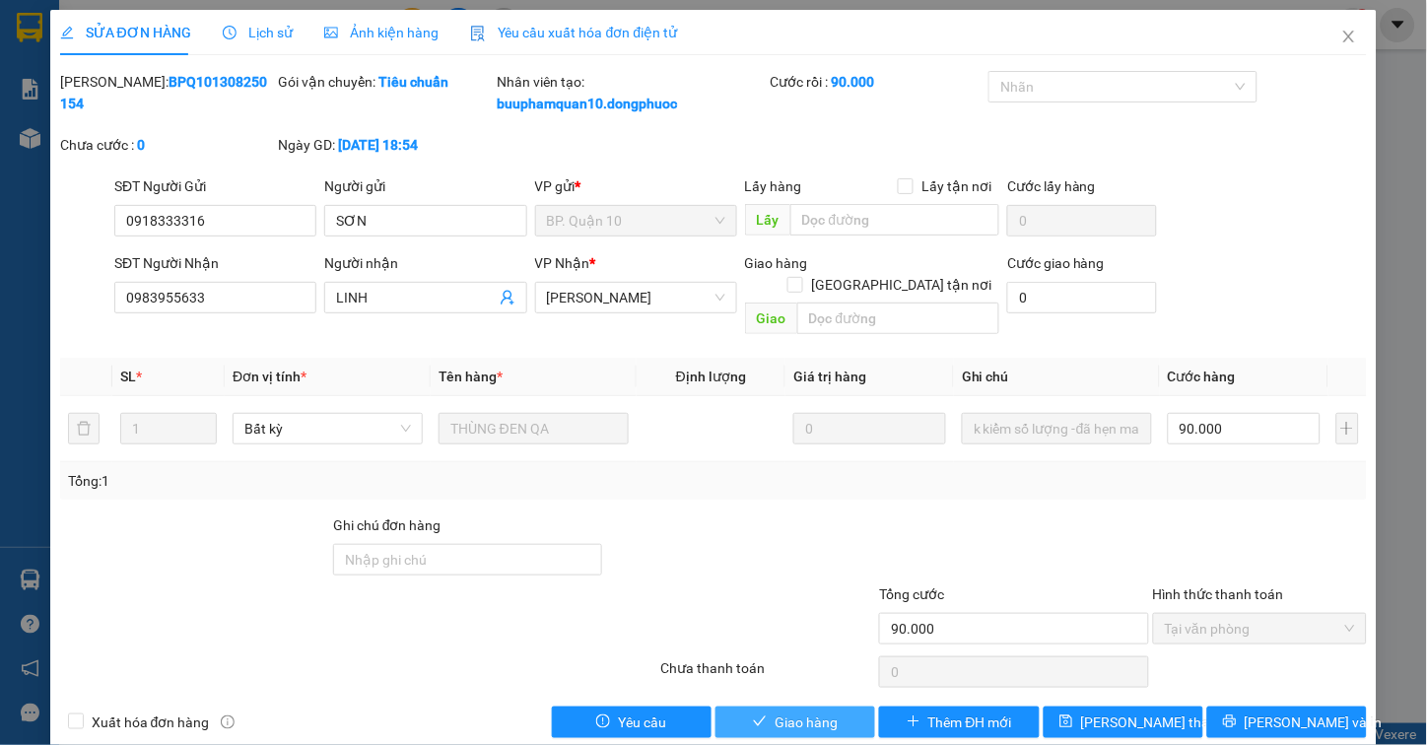
click at [814, 711] on span "Giao hàng" at bounding box center [806, 722] width 63 height 22
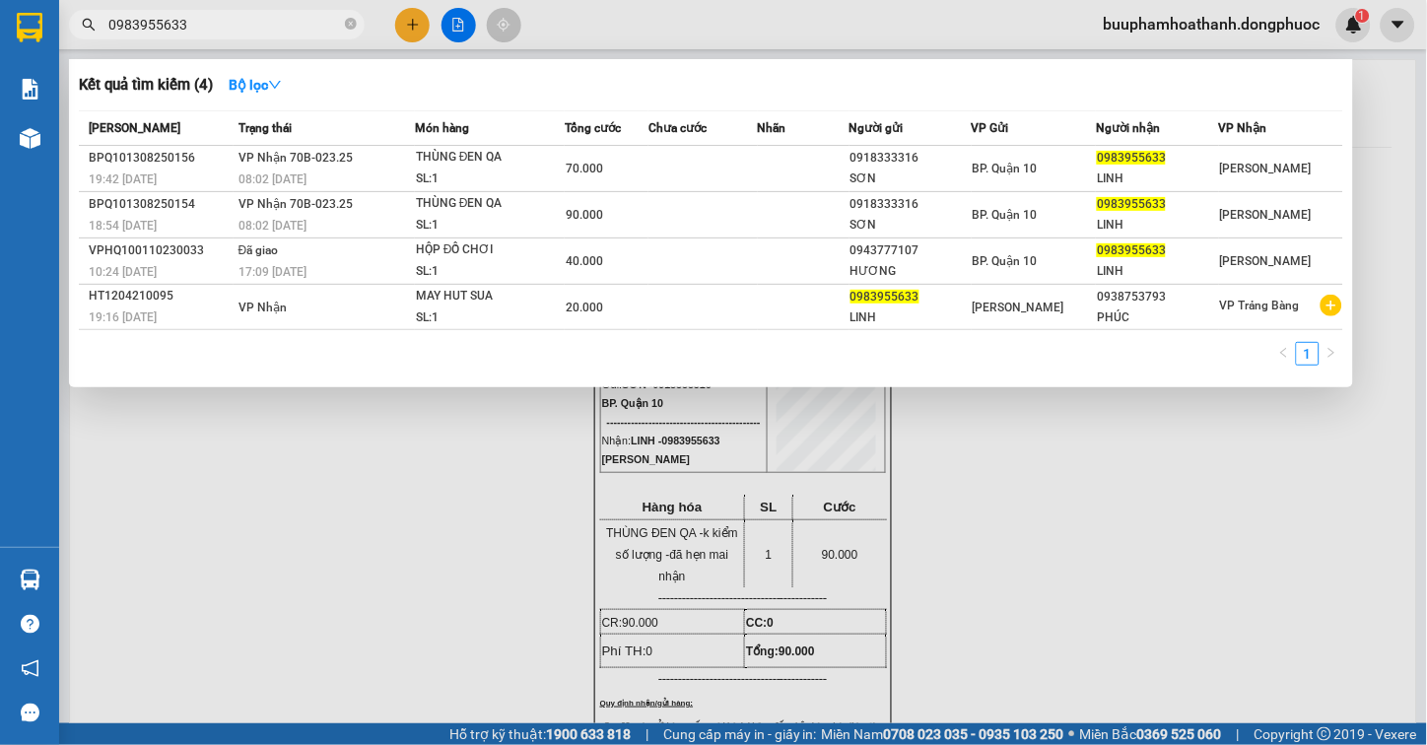
click at [339, 23] on input "0983955633" at bounding box center [224, 25] width 233 height 22
click at [349, 23] on icon "close-circle" at bounding box center [351, 24] width 12 height 12
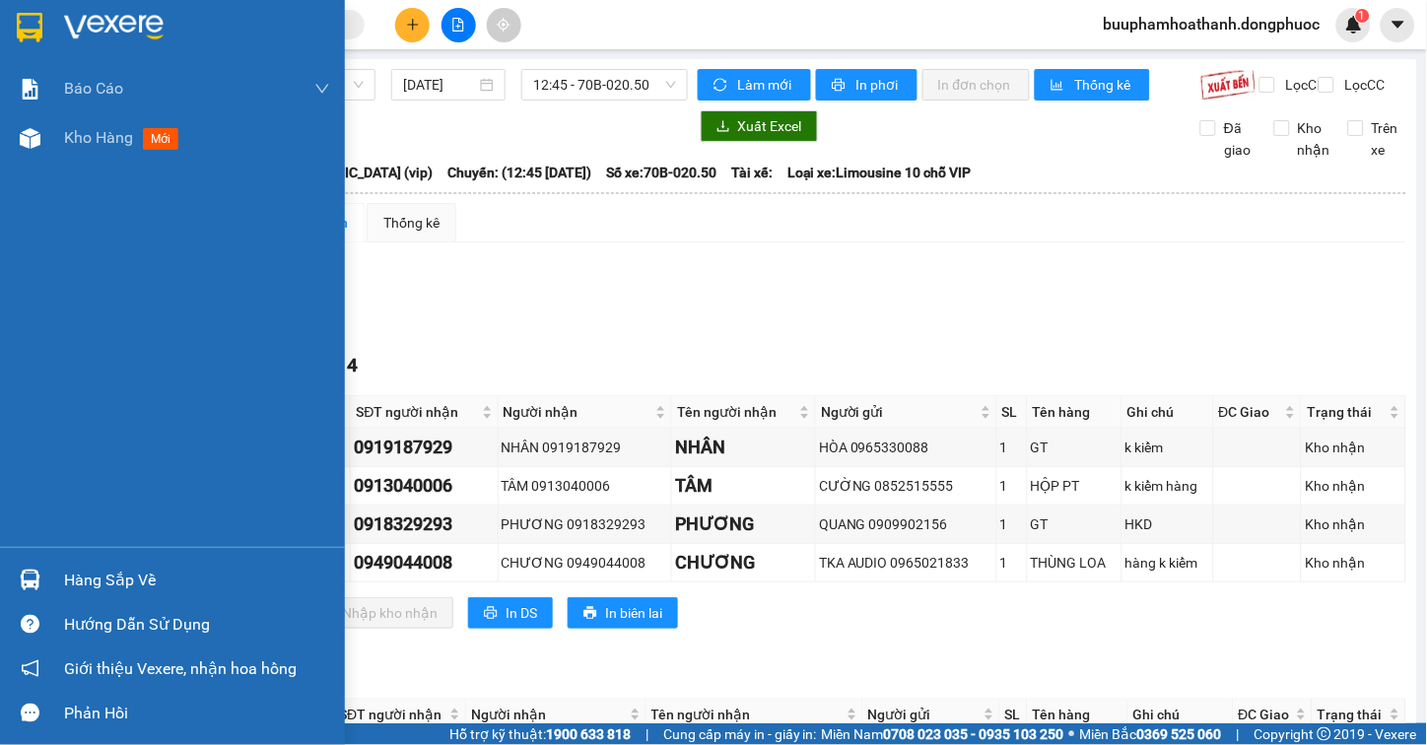
click at [95, 586] on div "Hàng sắp về" at bounding box center [197, 581] width 266 height 30
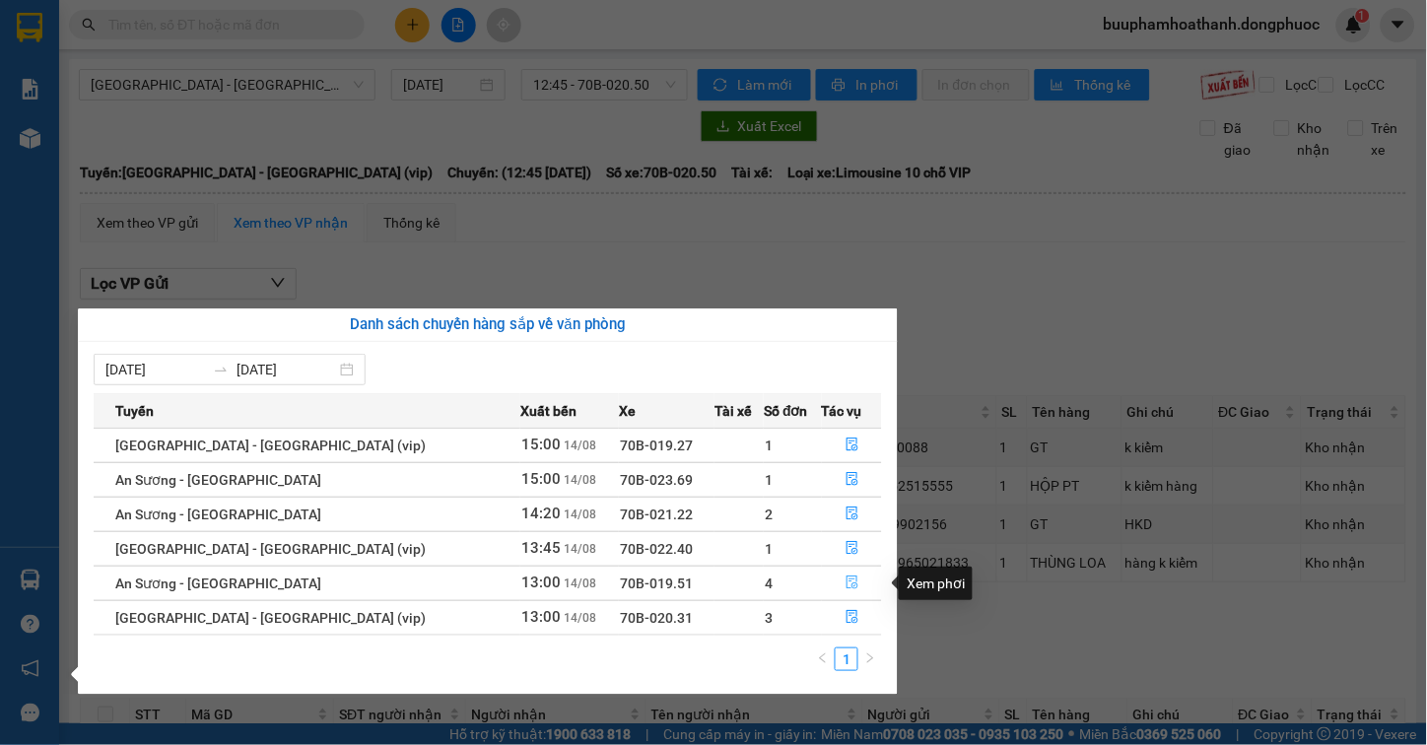
click at [845, 582] on icon "file-done" at bounding box center [852, 582] width 14 height 14
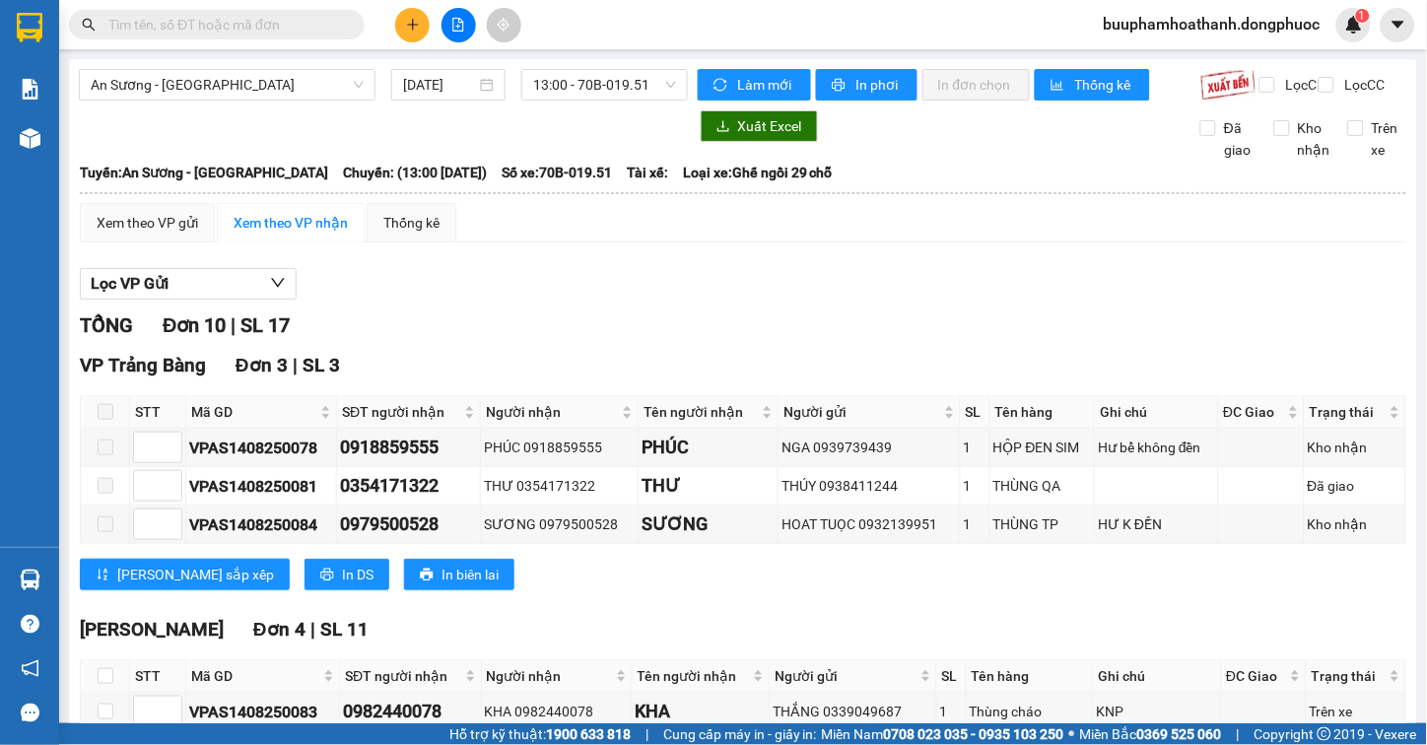
scroll to position [219, 0]
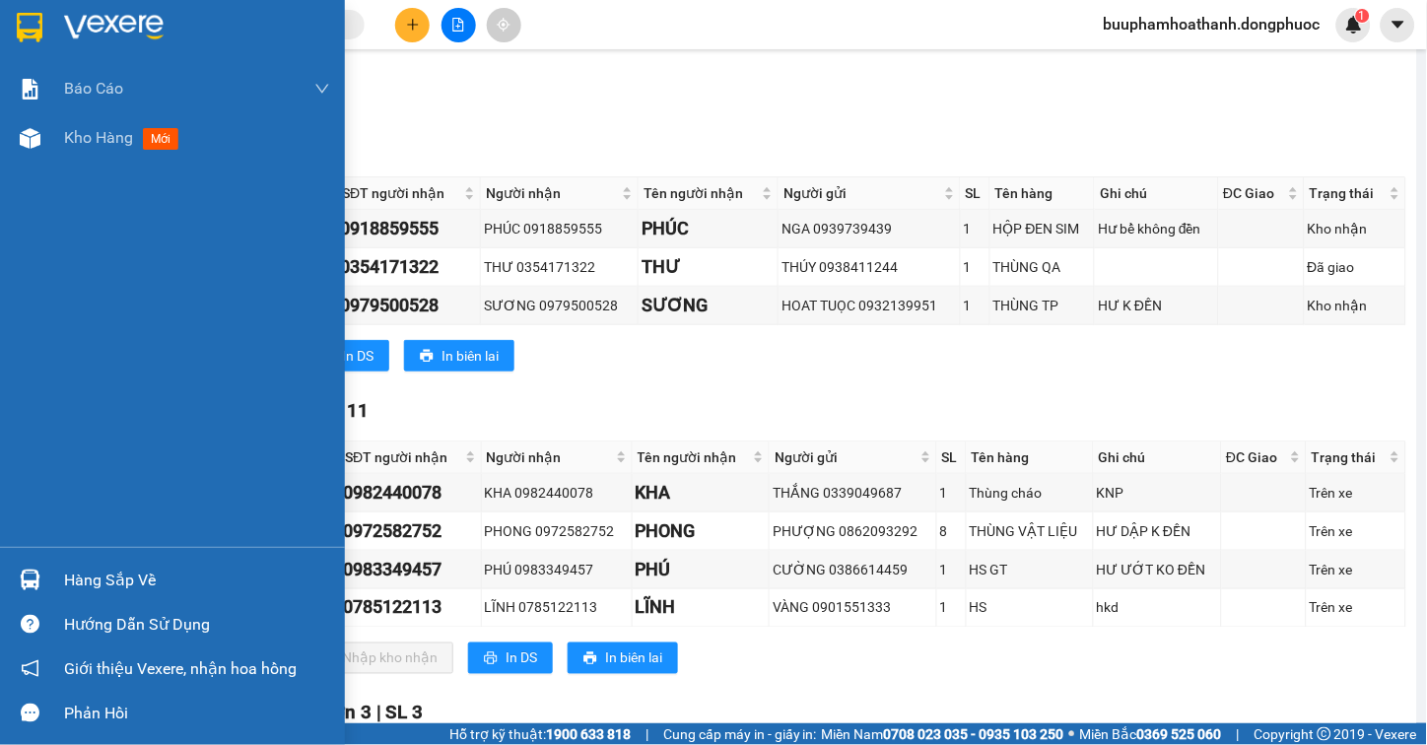
click at [87, 574] on div "Hàng sắp về" at bounding box center [197, 581] width 266 height 30
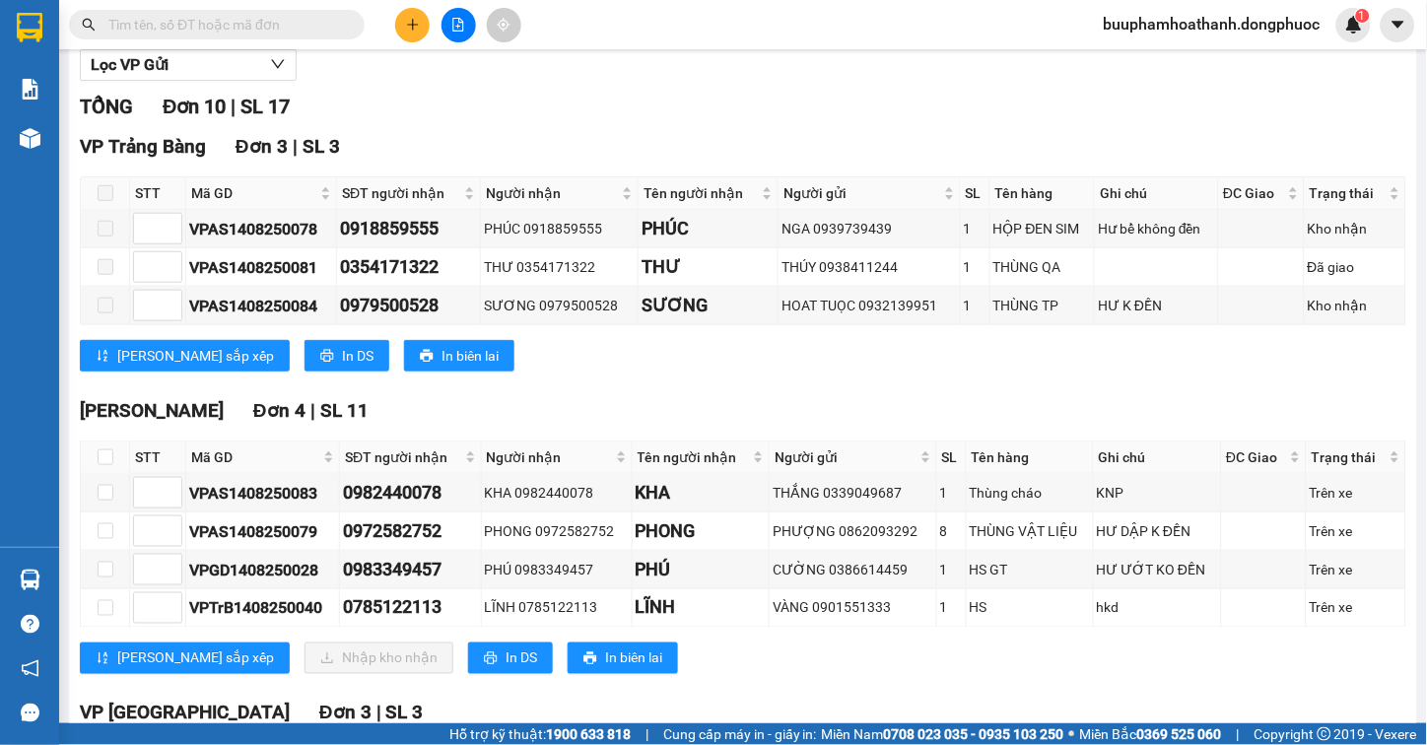
click at [1035, 154] on section "Kết quả tìm kiếm ( 0 ) Bộ lọc No Data buuphamhoathanh.dongphuoc 1 Báo cáo Mẫu 1…" at bounding box center [713, 372] width 1427 height 745
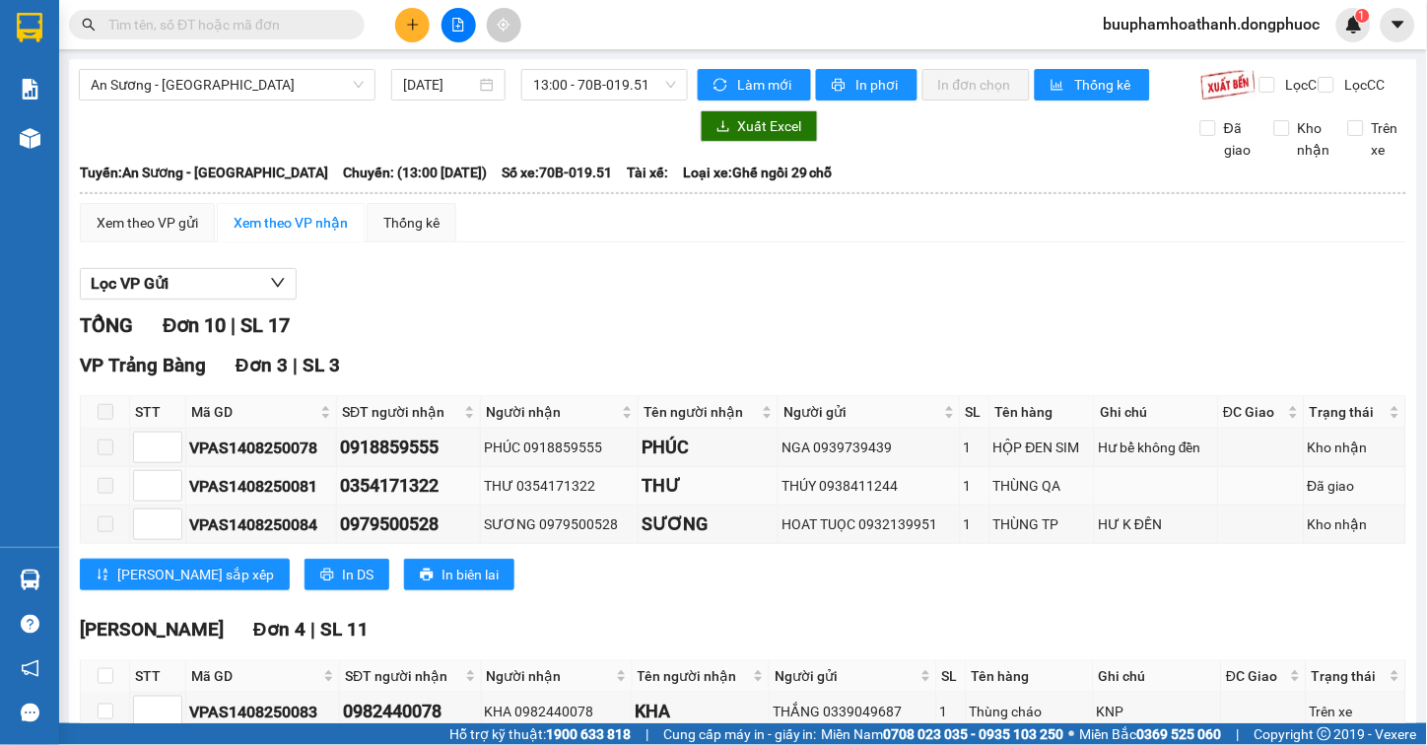
scroll to position [508, 0]
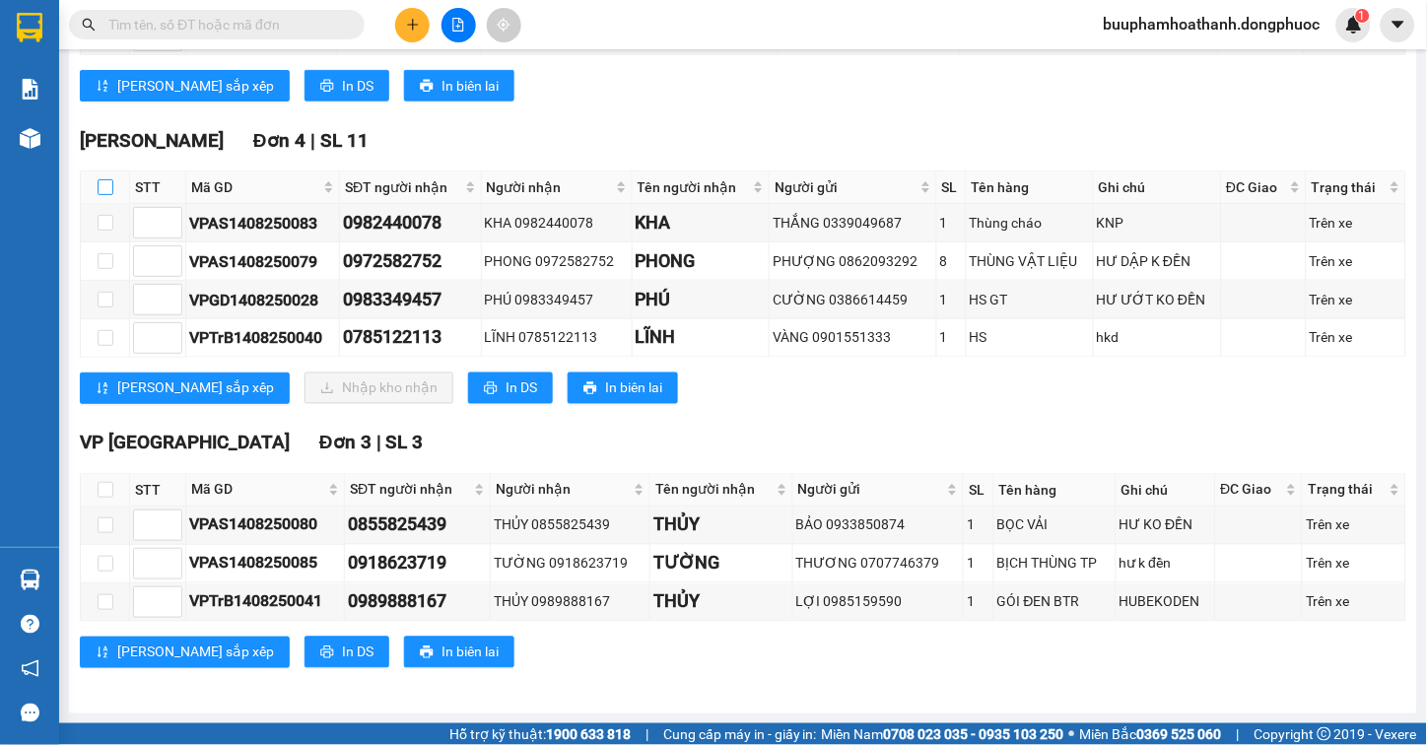
click at [99, 187] on input "checkbox" at bounding box center [106, 187] width 16 height 16
checkbox input "true"
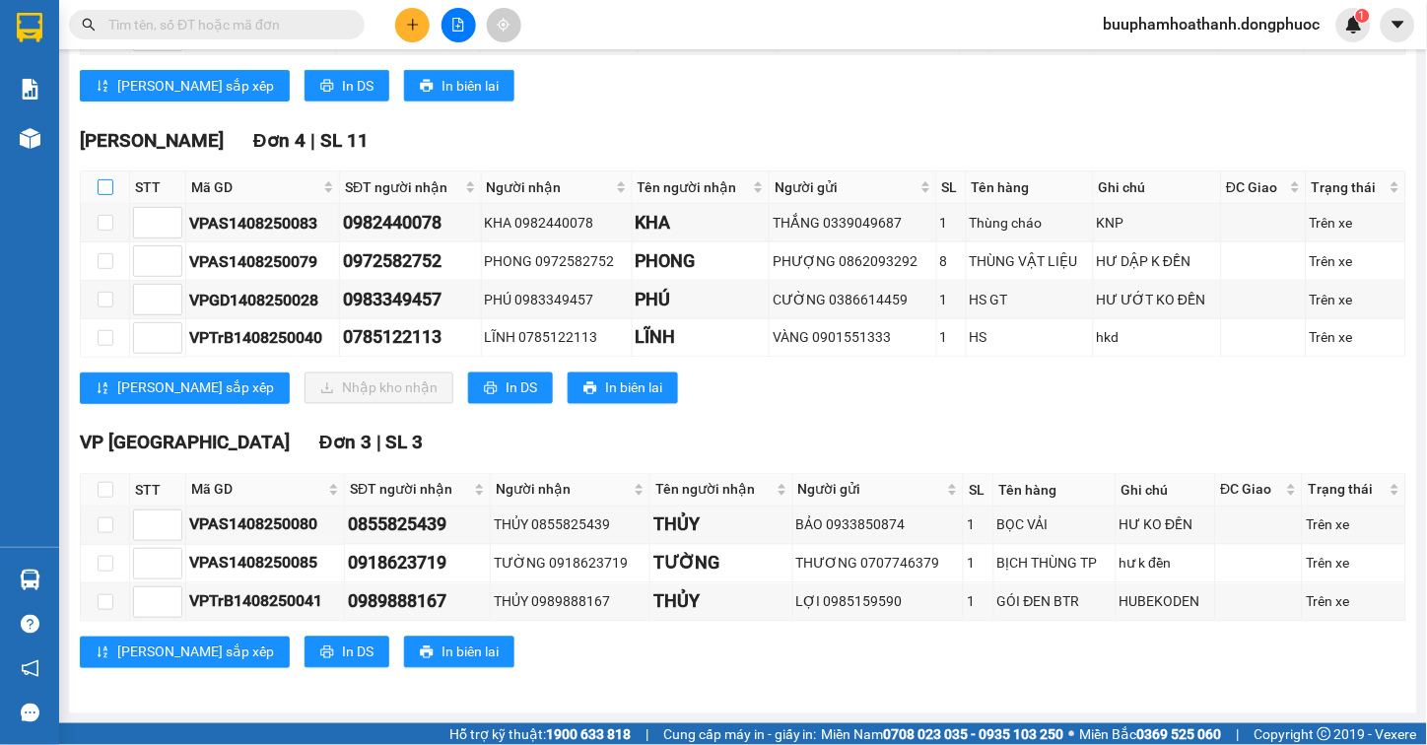
checkbox input "true"
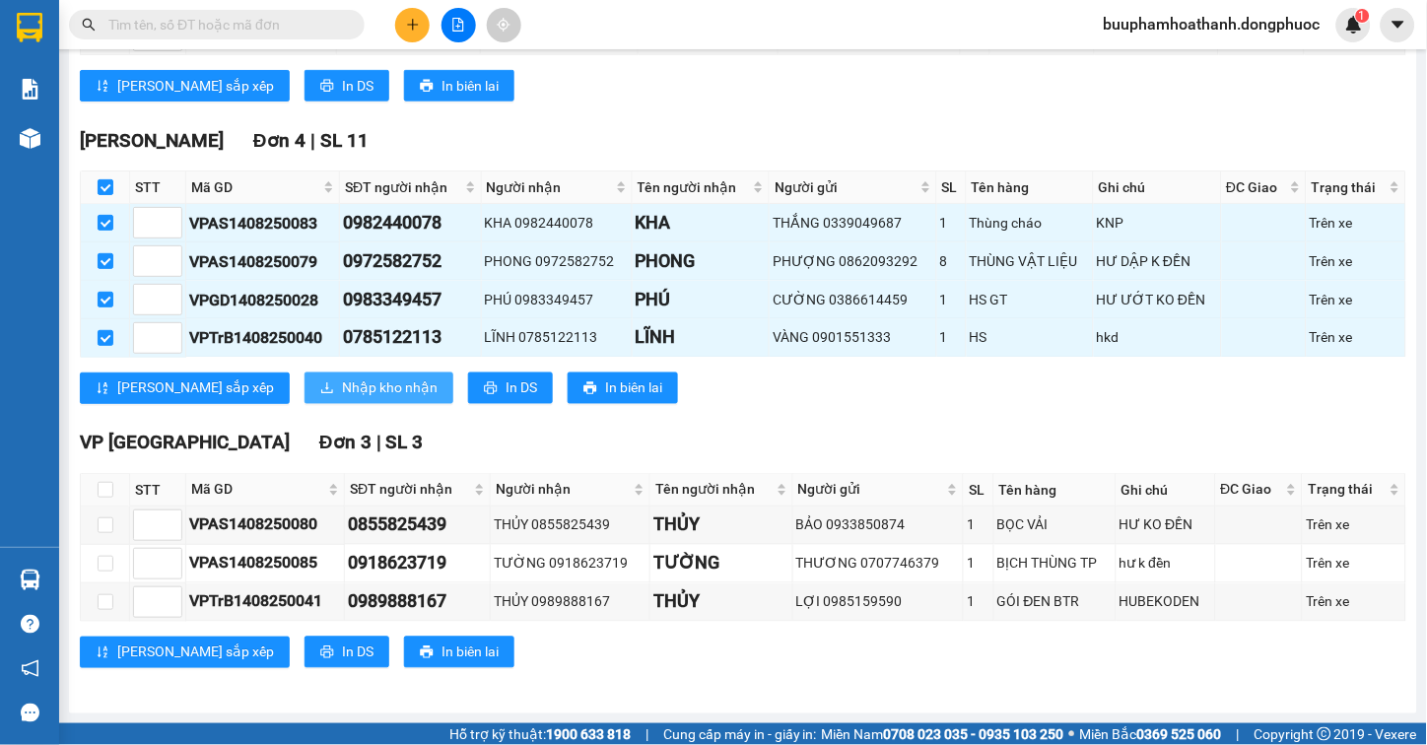
click at [342, 390] on span "Nhập kho nhận" at bounding box center [390, 388] width 96 height 22
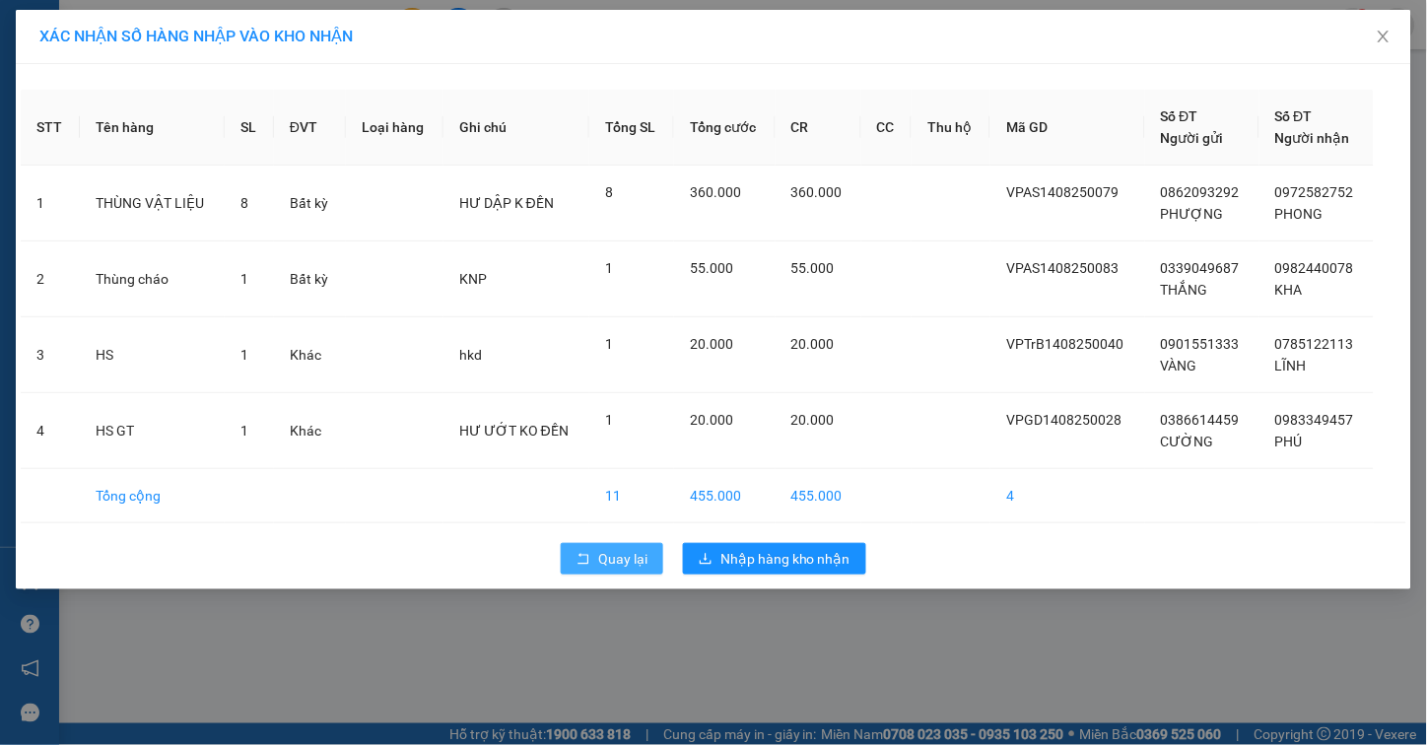
click at [611, 560] on span "Quay lại" at bounding box center [622, 559] width 49 height 22
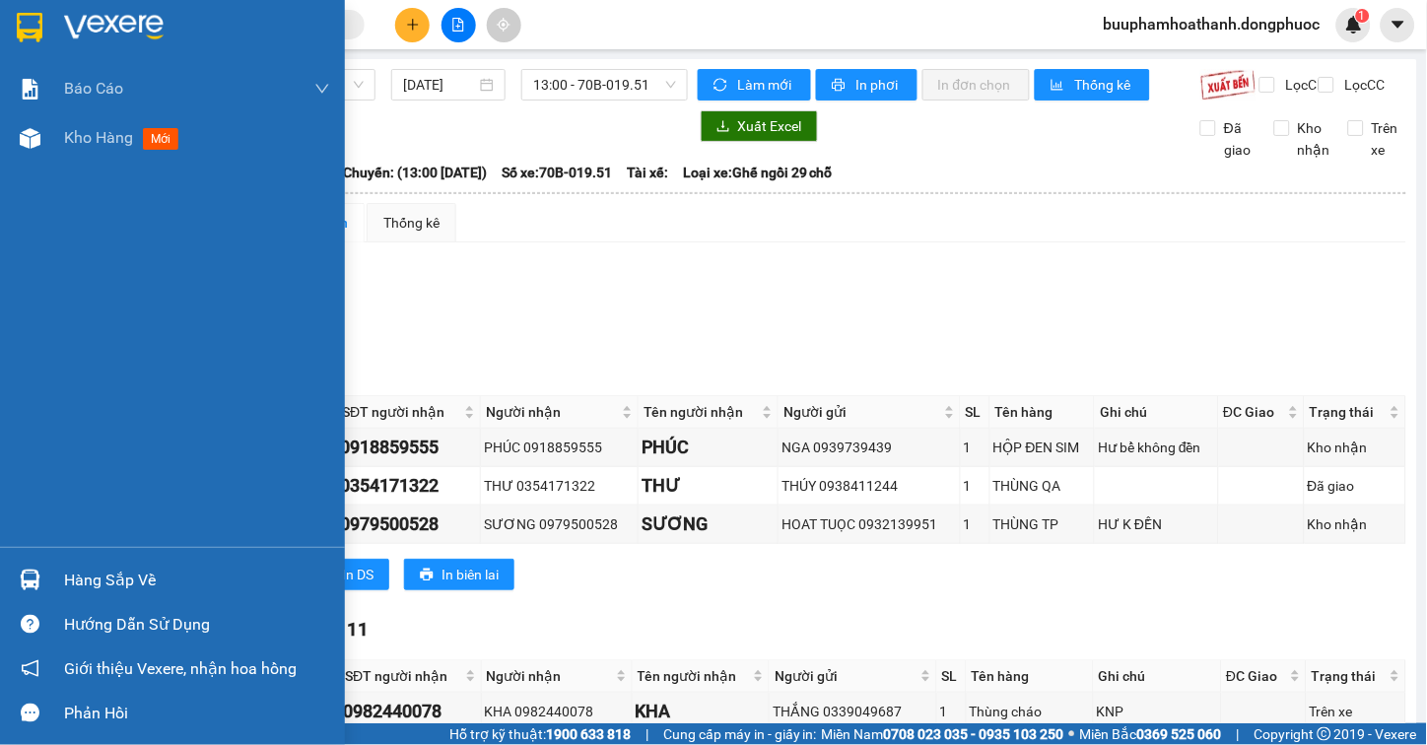
click at [105, 581] on div "Hàng sắp về" at bounding box center [197, 581] width 266 height 30
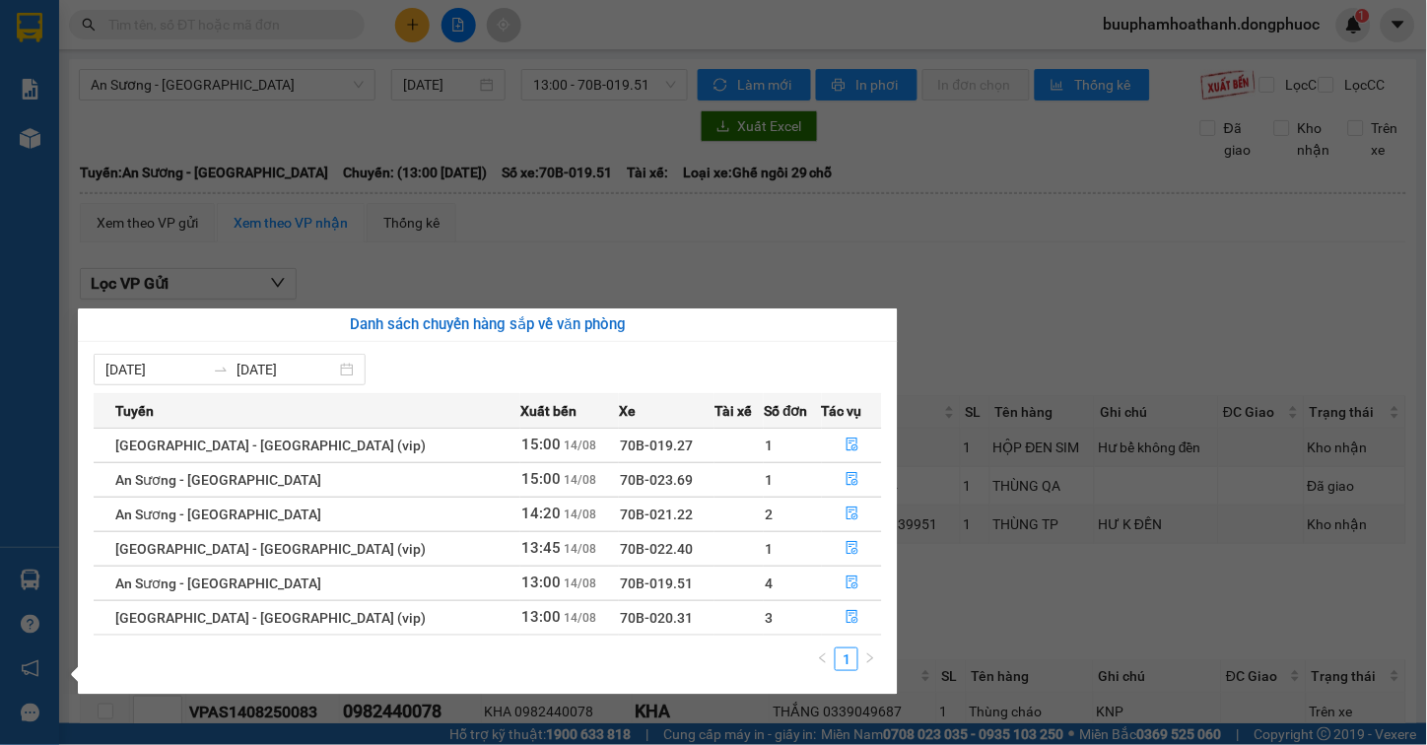
click at [45, 416] on div "Báo cáo Mẫu 1: Báo cáo dòng tiền Mẫu 1: Báo cáo dòng tiền theo nhân viên Mẫu 1:…" at bounding box center [29, 372] width 59 height 745
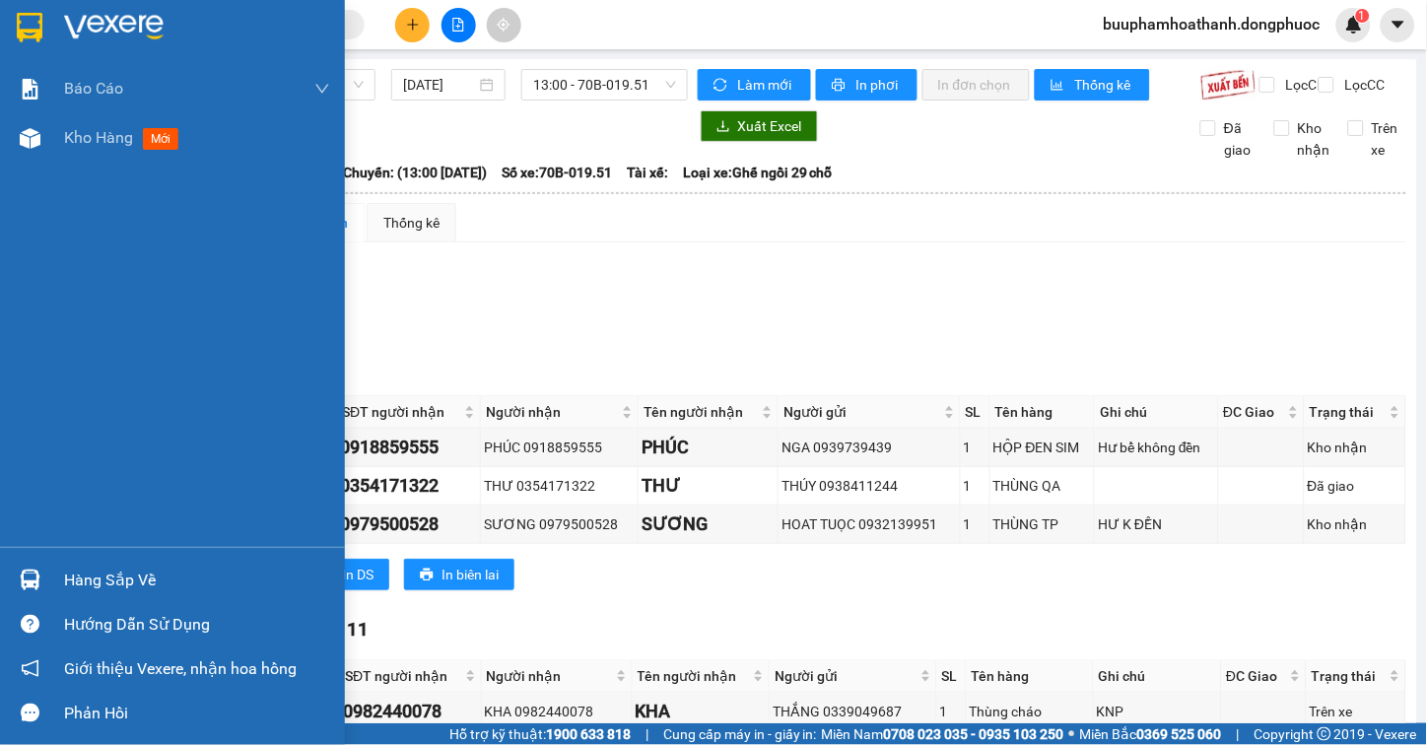
click at [106, 572] on div "Hàng sắp về" at bounding box center [197, 581] width 266 height 30
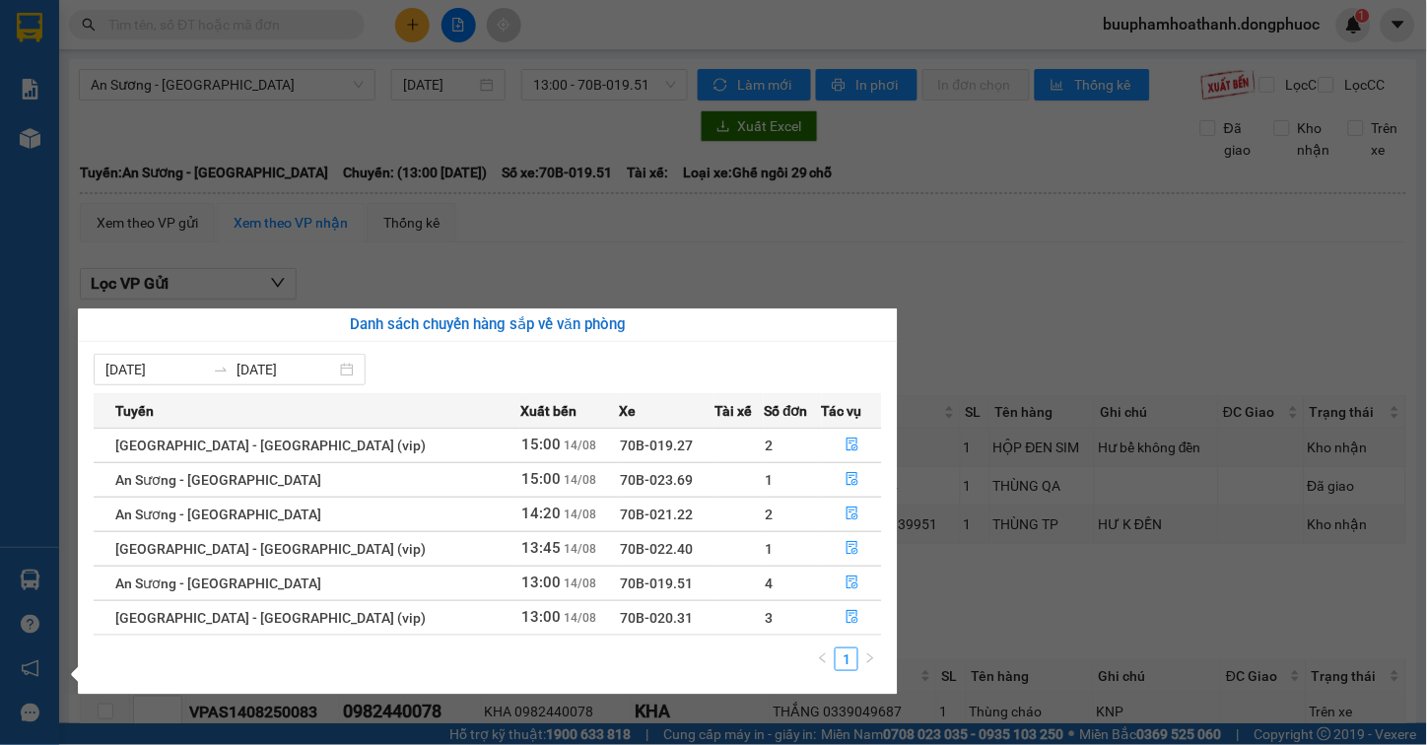
click at [928, 257] on section "Kết quả tìm kiếm ( 0 ) Bộ lọc No Data buuphamhoathanh.dongphuoc 1 Báo cáo Mẫu 1…" at bounding box center [713, 372] width 1427 height 745
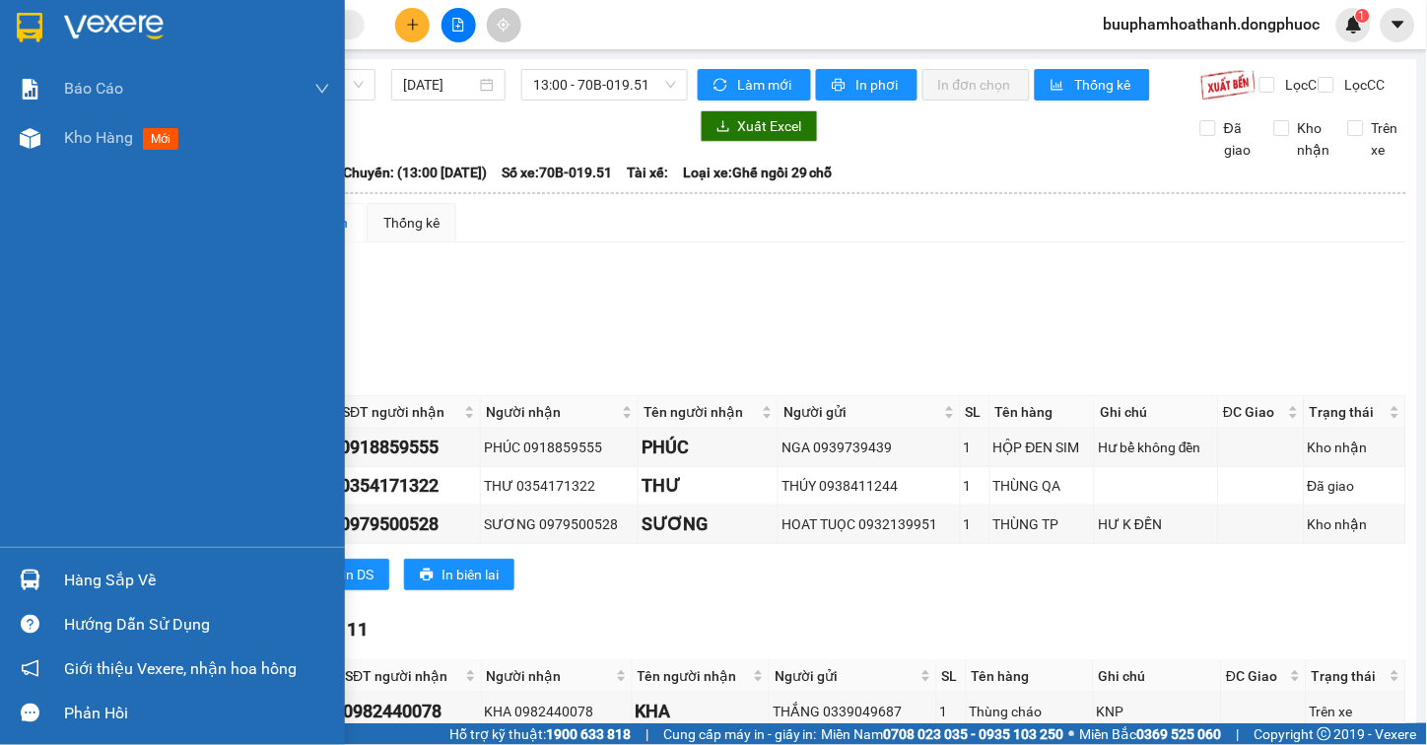
click at [86, 573] on div "Hàng sắp về" at bounding box center [197, 581] width 266 height 30
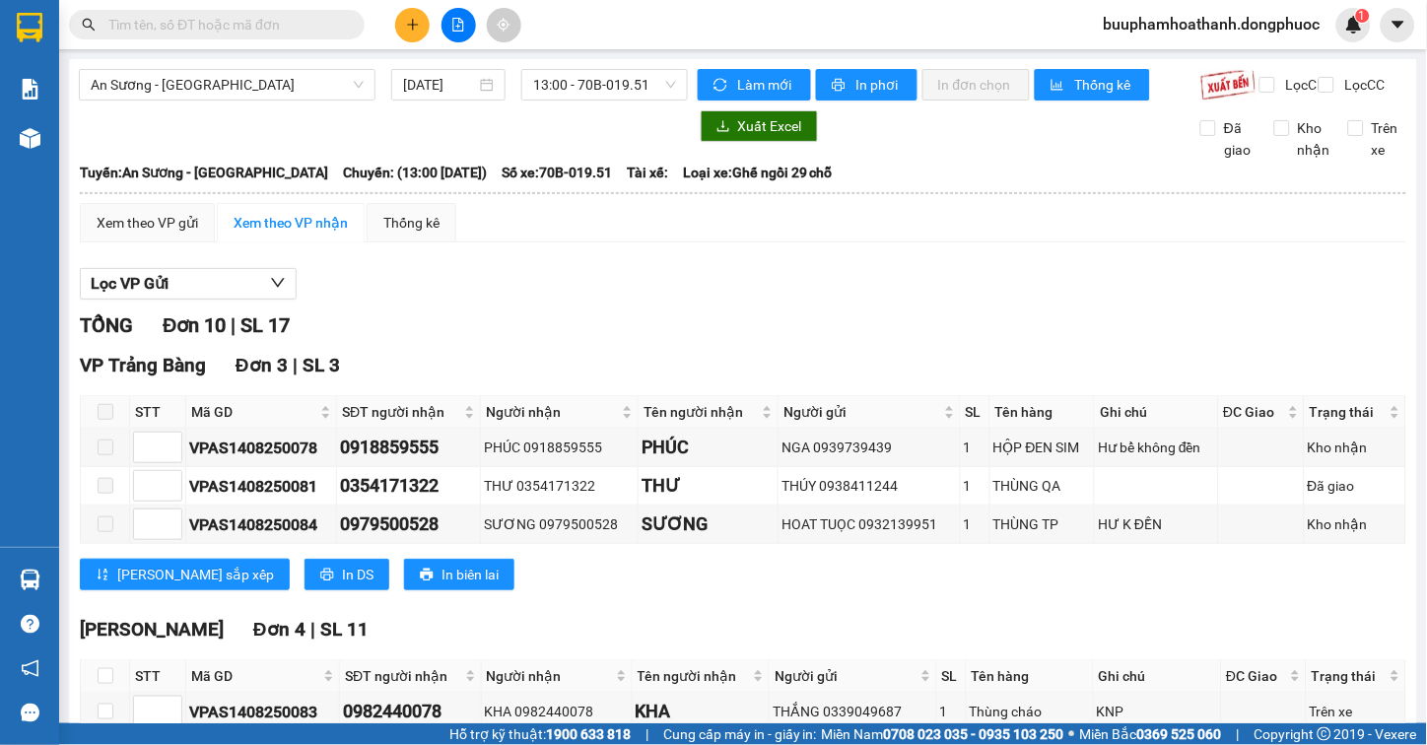
click at [1079, 308] on section "Kết quả tìm kiếm ( 0 ) Bộ lọc No Data buuphamhoathanh.dongphuoc 1 Báo cáo Mẫu 1…" at bounding box center [713, 372] width 1427 height 745
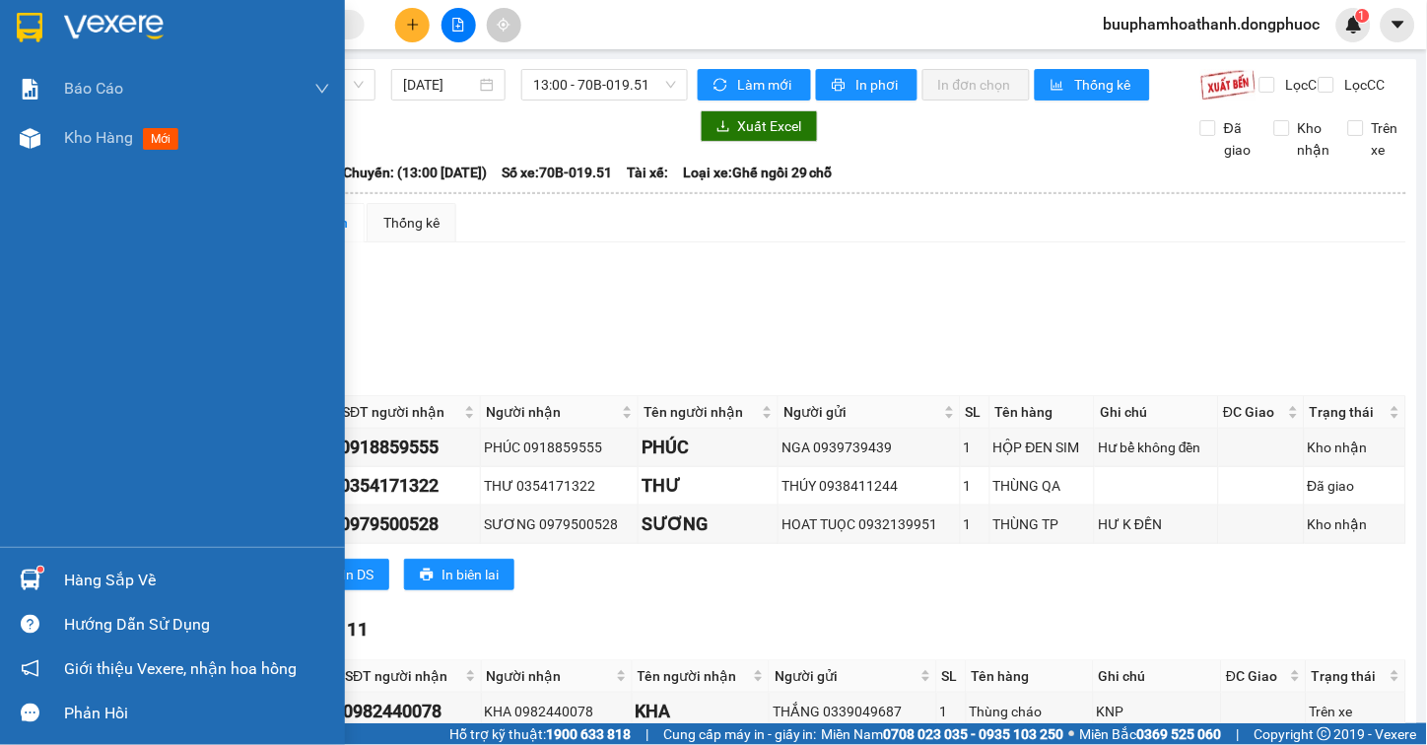
click at [71, 584] on div "Hàng sắp về" at bounding box center [197, 581] width 266 height 30
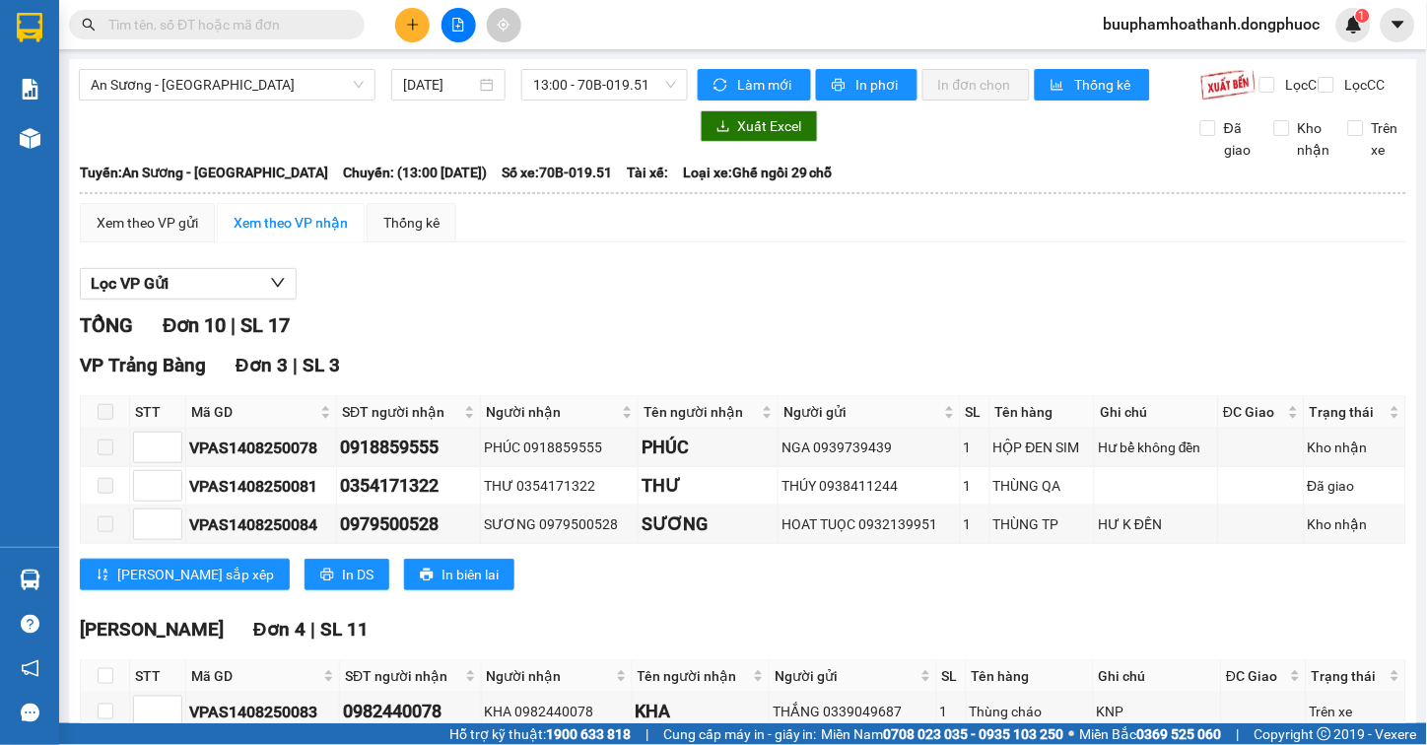
click at [954, 244] on section "Kết quả tìm kiếm ( 0 ) Bộ lọc No Data buuphamhoathanh.dongphuoc 1 Báo cáo Mẫu 1…" at bounding box center [713, 372] width 1427 height 745
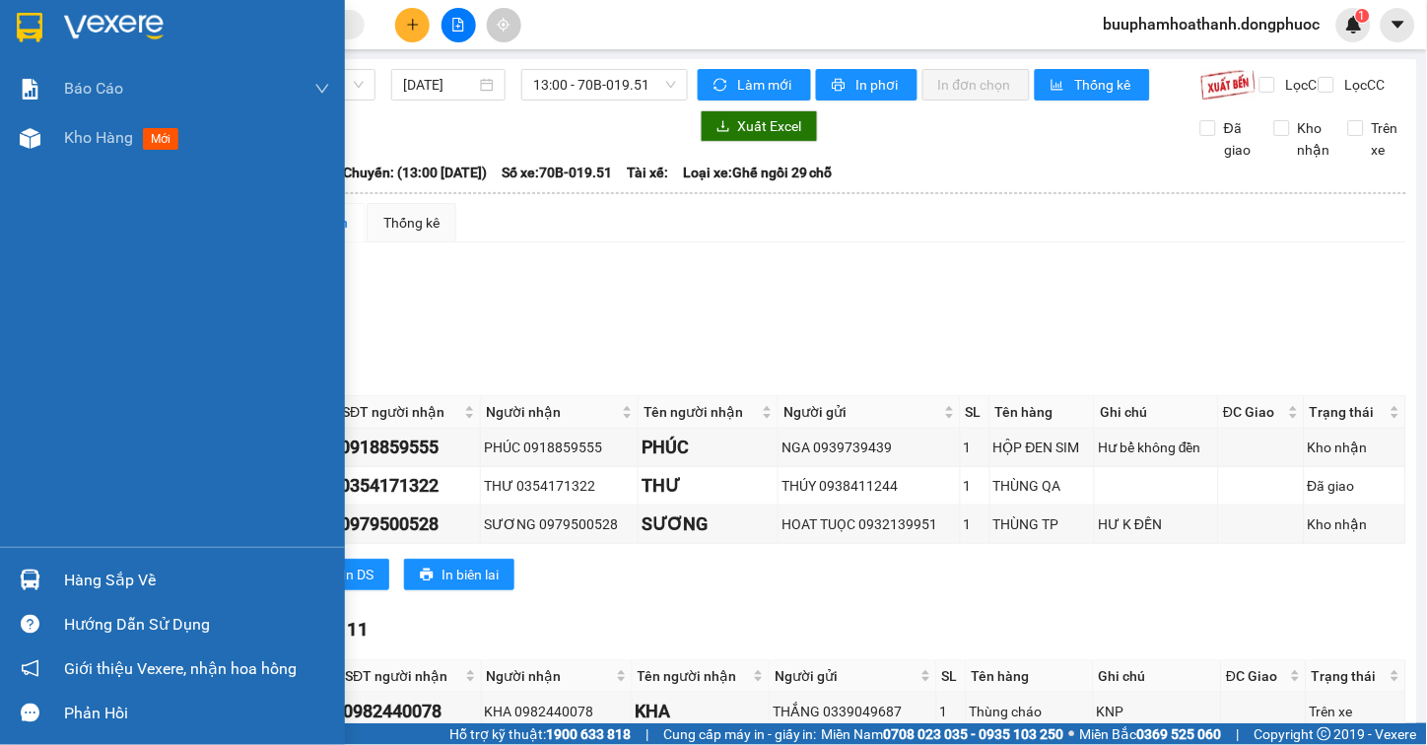
click at [100, 573] on div "Hàng sắp về" at bounding box center [197, 581] width 266 height 30
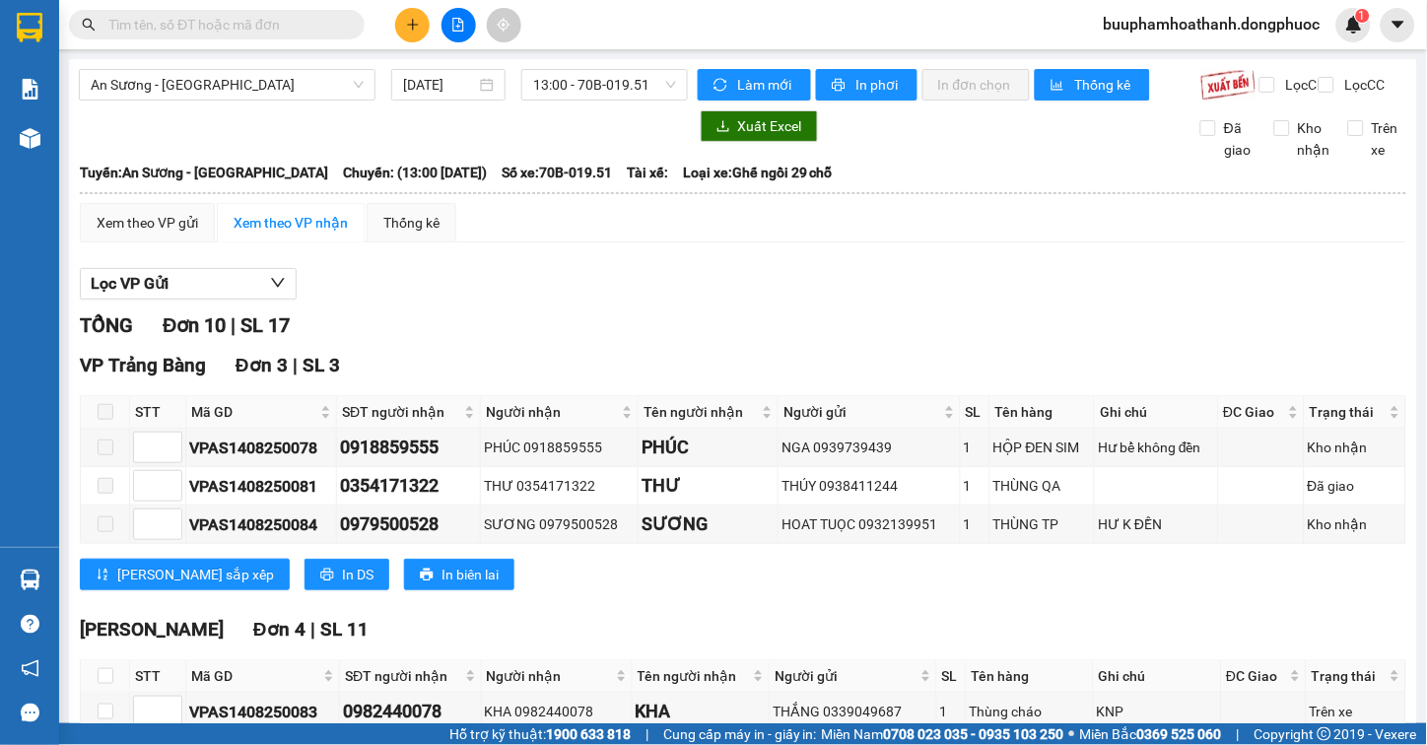
click at [1051, 316] on section "Kết quả tìm kiếm ( 0 ) Bộ lọc No Data buuphamhoathanh.dongphuoc 1 Báo cáo Mẫu 1…" at bounding box center [713, 372] width 1427 height 745
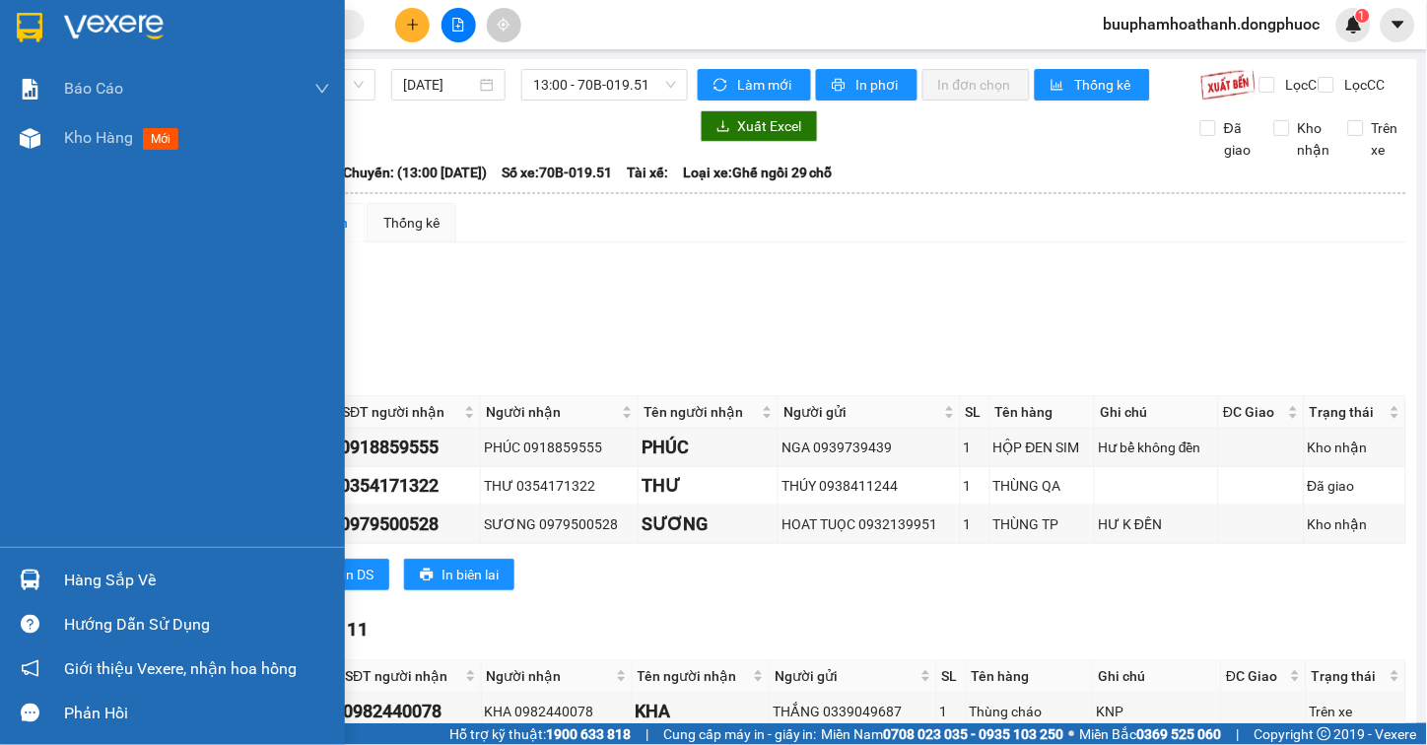
click at [76, 576] on div "Hàng sắp về" at bounding box center [197, 581] width 266 height 30
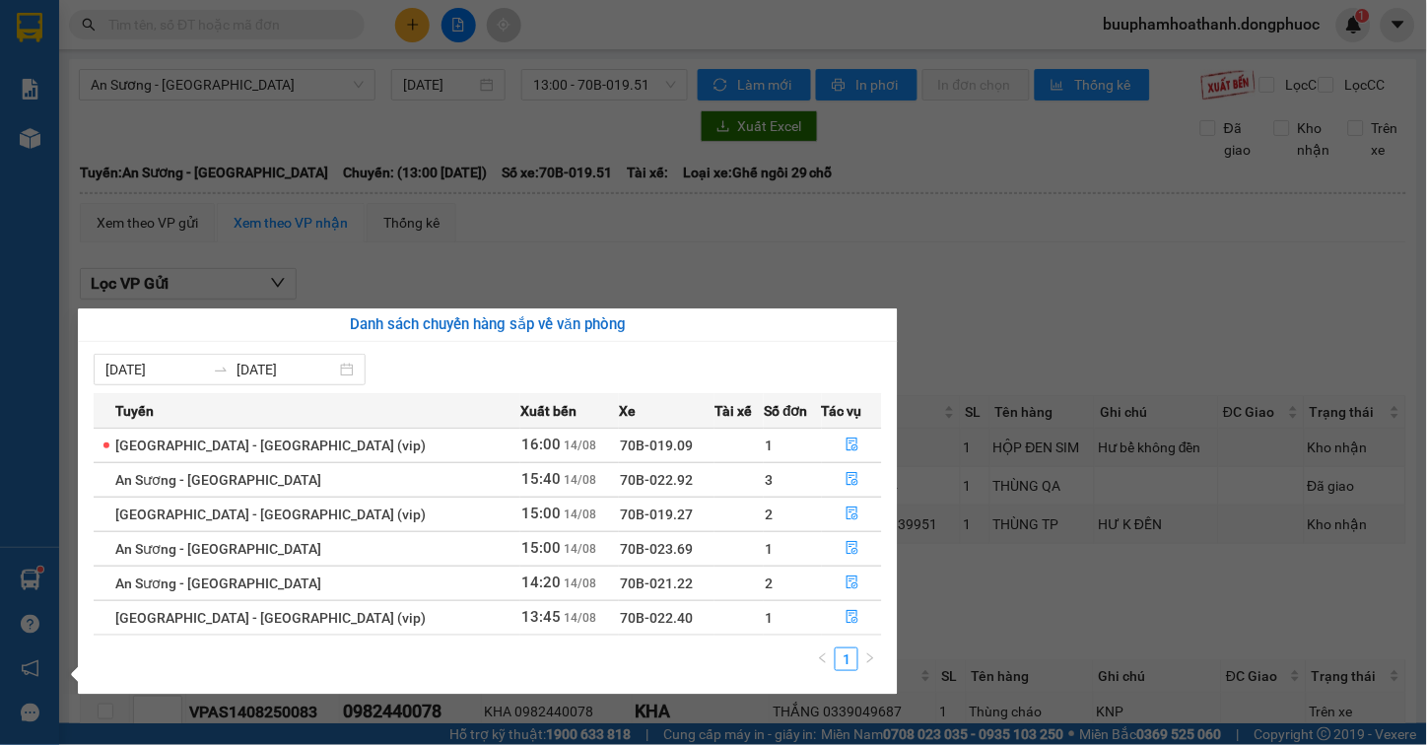
click at [1064, 259] on section "Kết quả tìm kiếm ( 0 ) Bộ lọc No Data buuphamhoathanh.dongphuoc 1 Báo cáo Mẫu 1…" at bounding box center [713, 372] width 1427 height 745
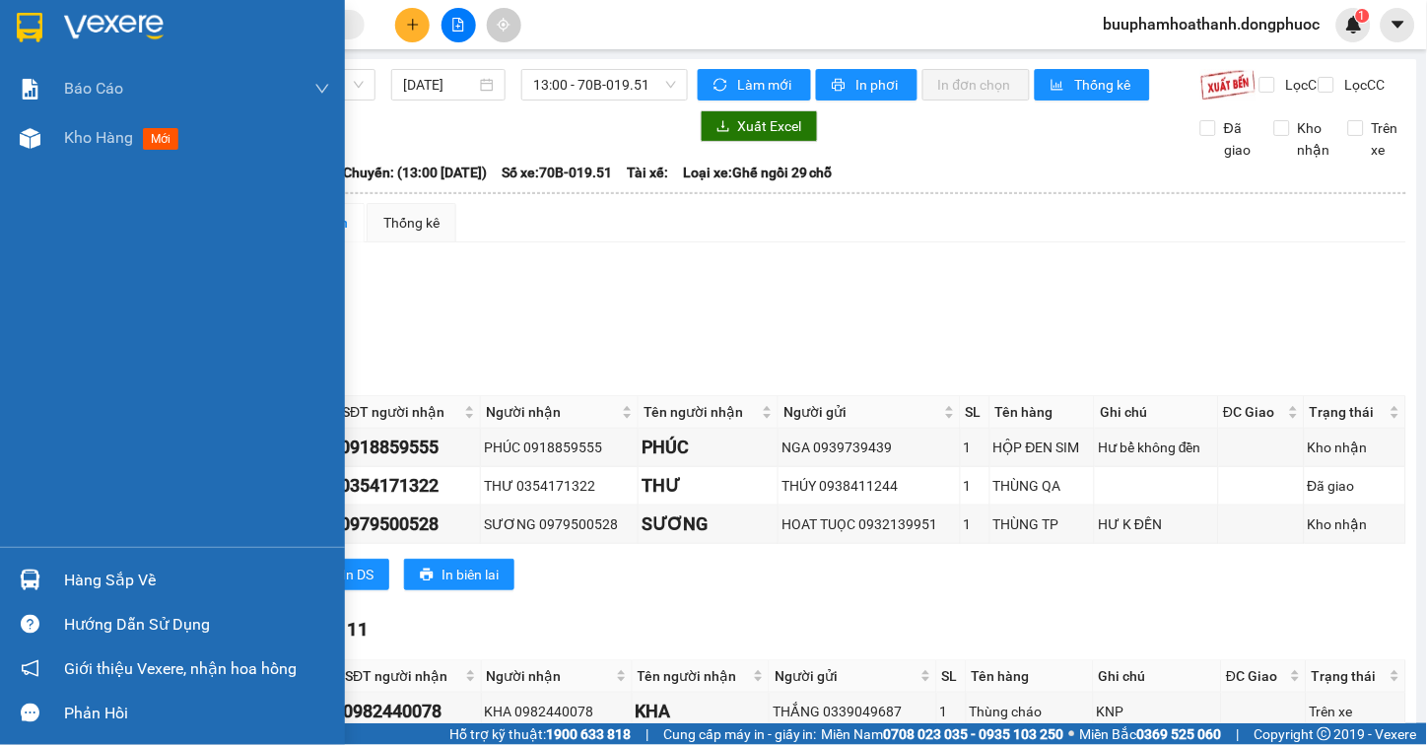
click at [65, 589] on div "Hàng sắp về" at bounding box center [197, 581] width 266 height 30
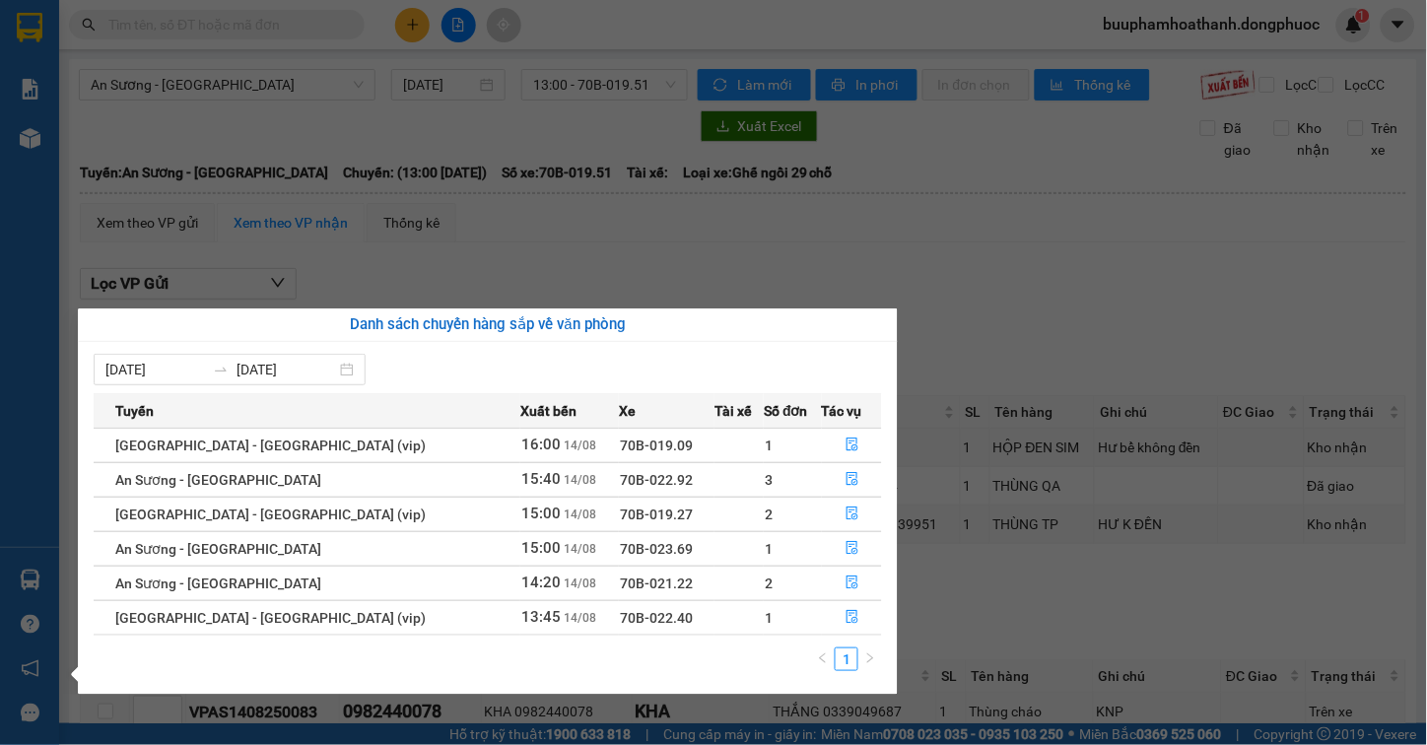
click at [1037, 260] on section "Kết quả tìm kiếm ( 0 ) Bộ lọc No Data buuphamhoathanh.dongphuoc 1 Báo cáo Mẫu 1…" at bounding box center [713, 372] width 1427 height 745
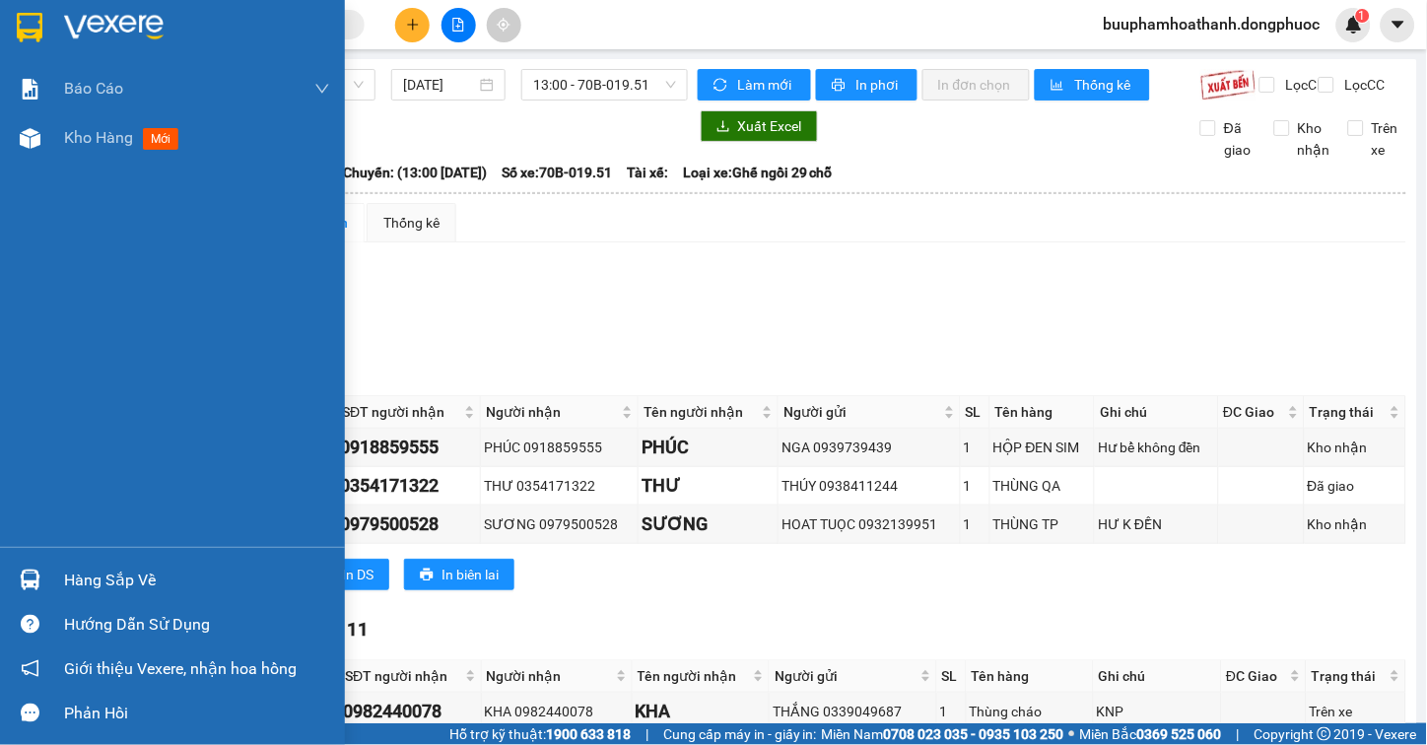
click at [72, 573] on div "Hàng sắp về" at bounding box center [197, 581] width 266 height 30
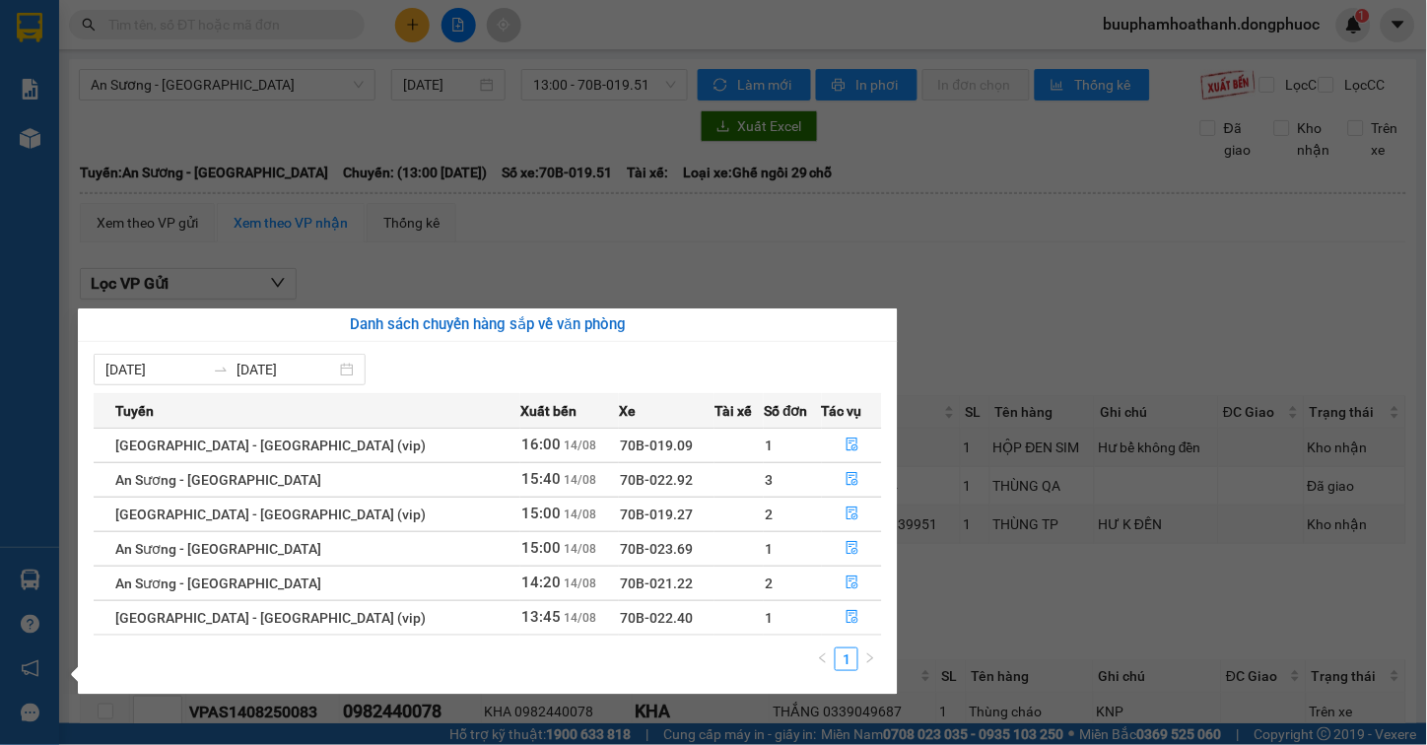
click at [50, 443] on div "Báo cáo Mẫu 1: Báo cáo dòng tiền Mẫu 1: Báo cáo dòng tiền theo nhân viên Mẫu 1:…" at bounding box center [29, 372] width 59 height 745
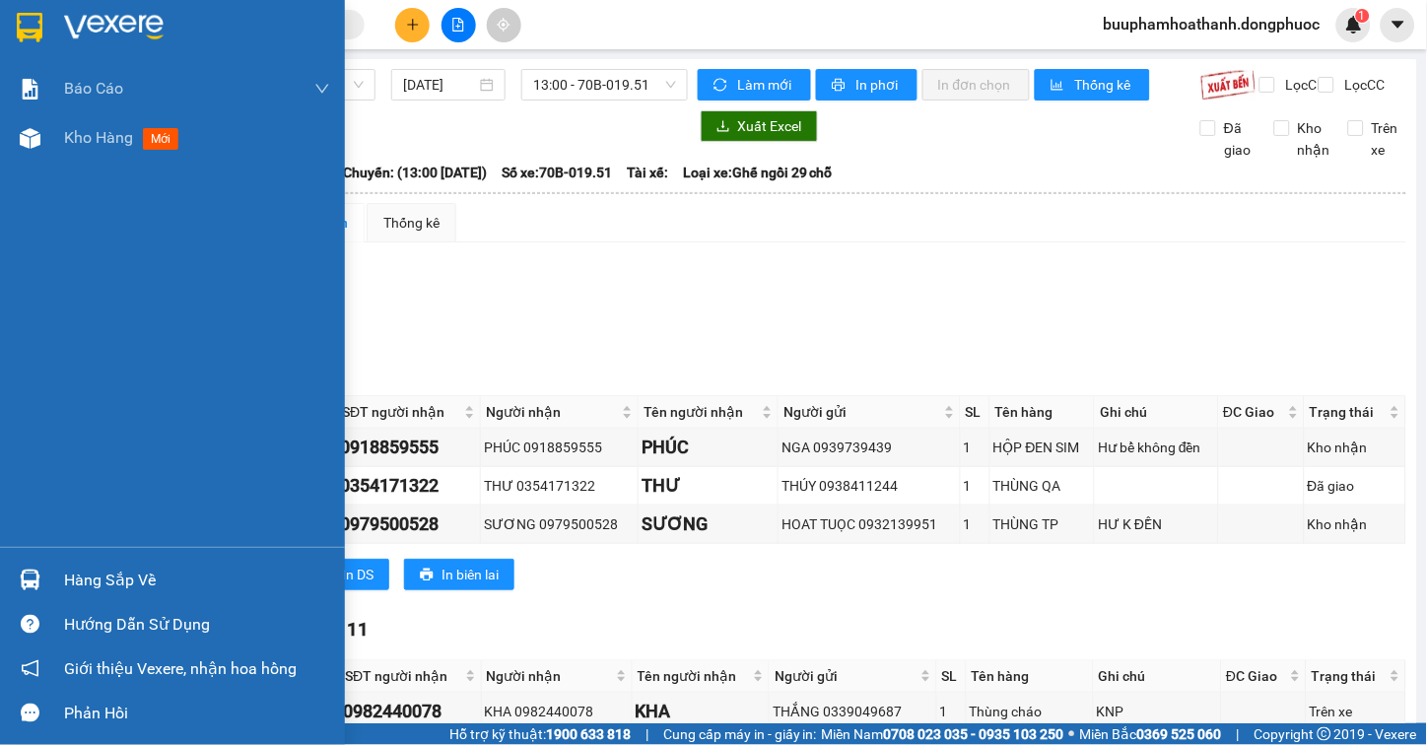
click at [95, 568] on div "Hàng sắp về" at bounding box center [197, 581] width 266 height 30
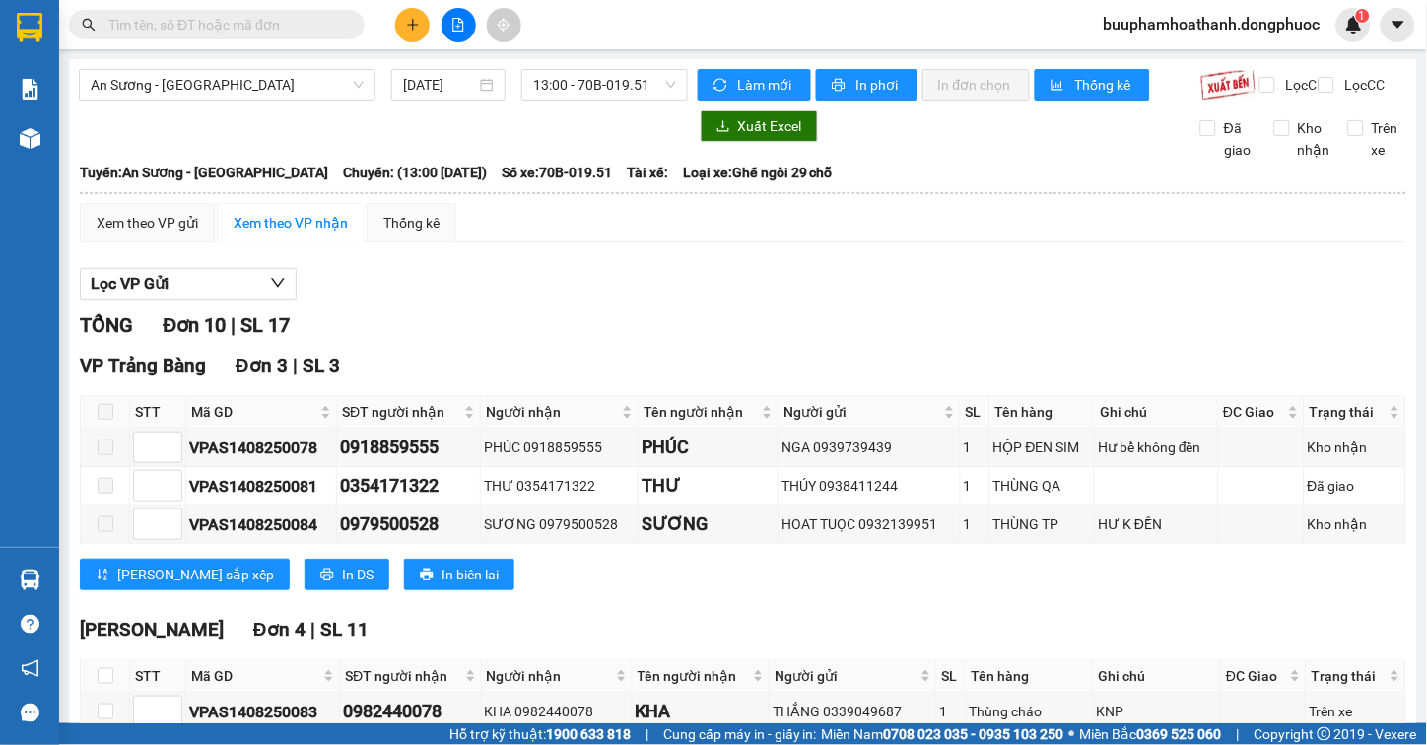
click at [908, 282] on section "Kết quả tìm kiếm ( 0 ) Bộ lọc No Data buuphamhoathanh.dongphuoc 1 Báo cáo Mẫu 1…" at bounding box center [713, 372] width 1427 height 745
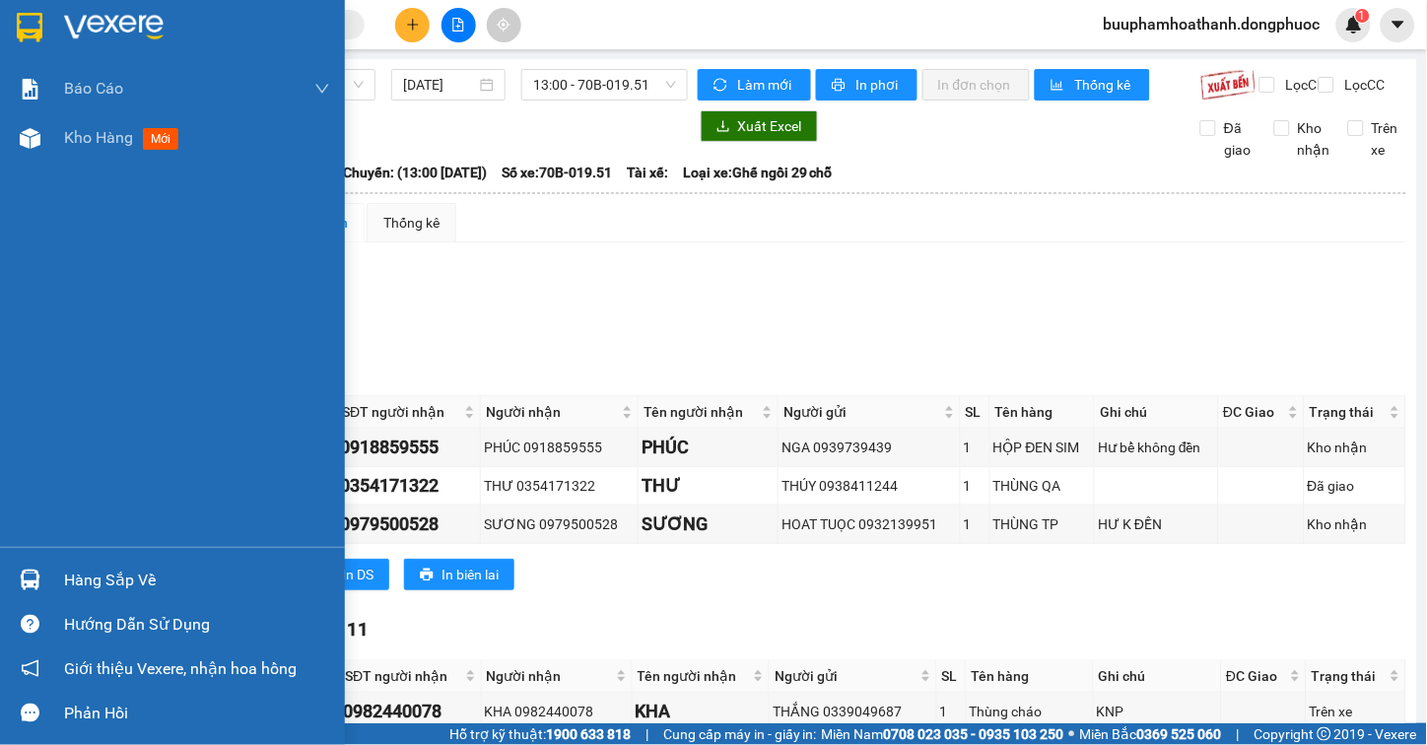
click at [73, 567] on div "Hàng sắp về" at bounding box center [197, 581] width 266 height 30
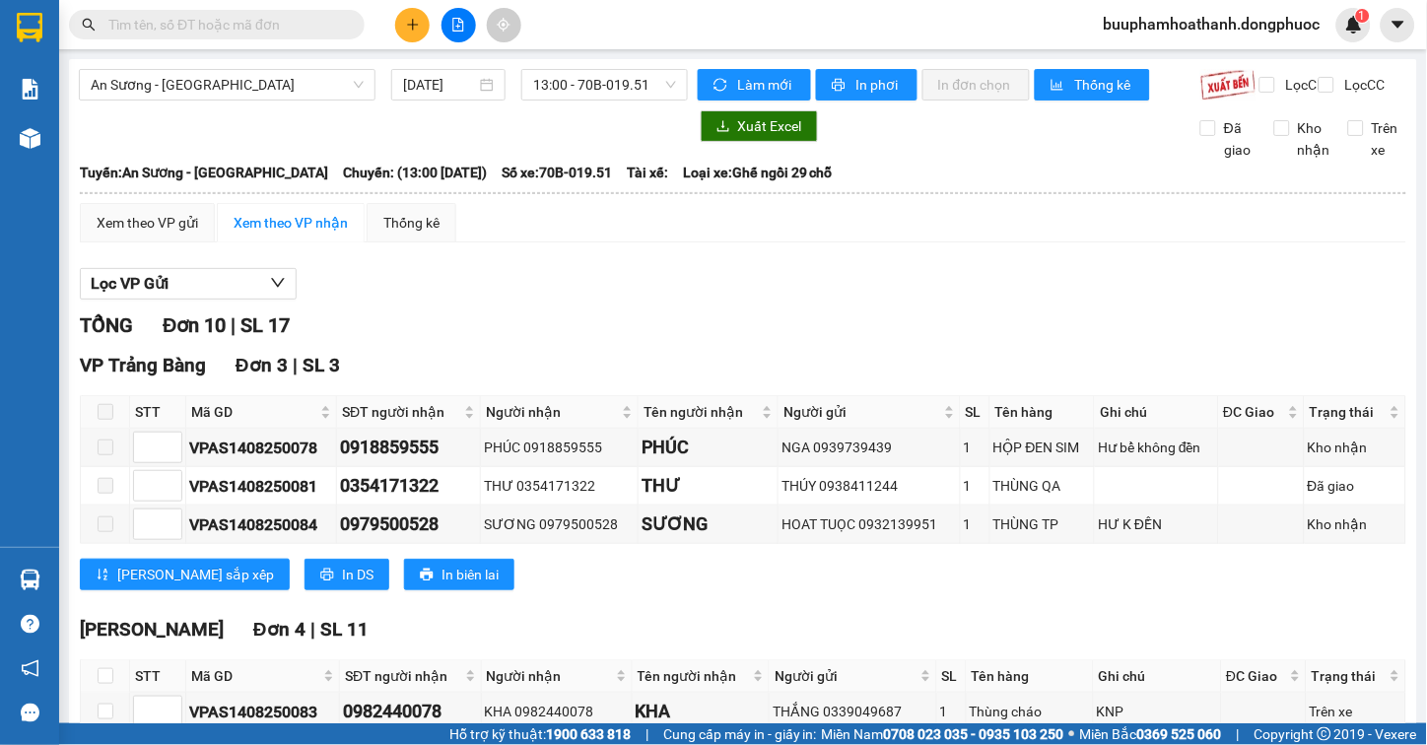
click at [918, 302] on section "Kết quả tìm kiếm ( 0 ) Bộ lọc No Data buuphamhoathanh.dongphuoc 1 Báo cáo Mẫu 1…" at bounding box center [713, 372] width 1427 height 745
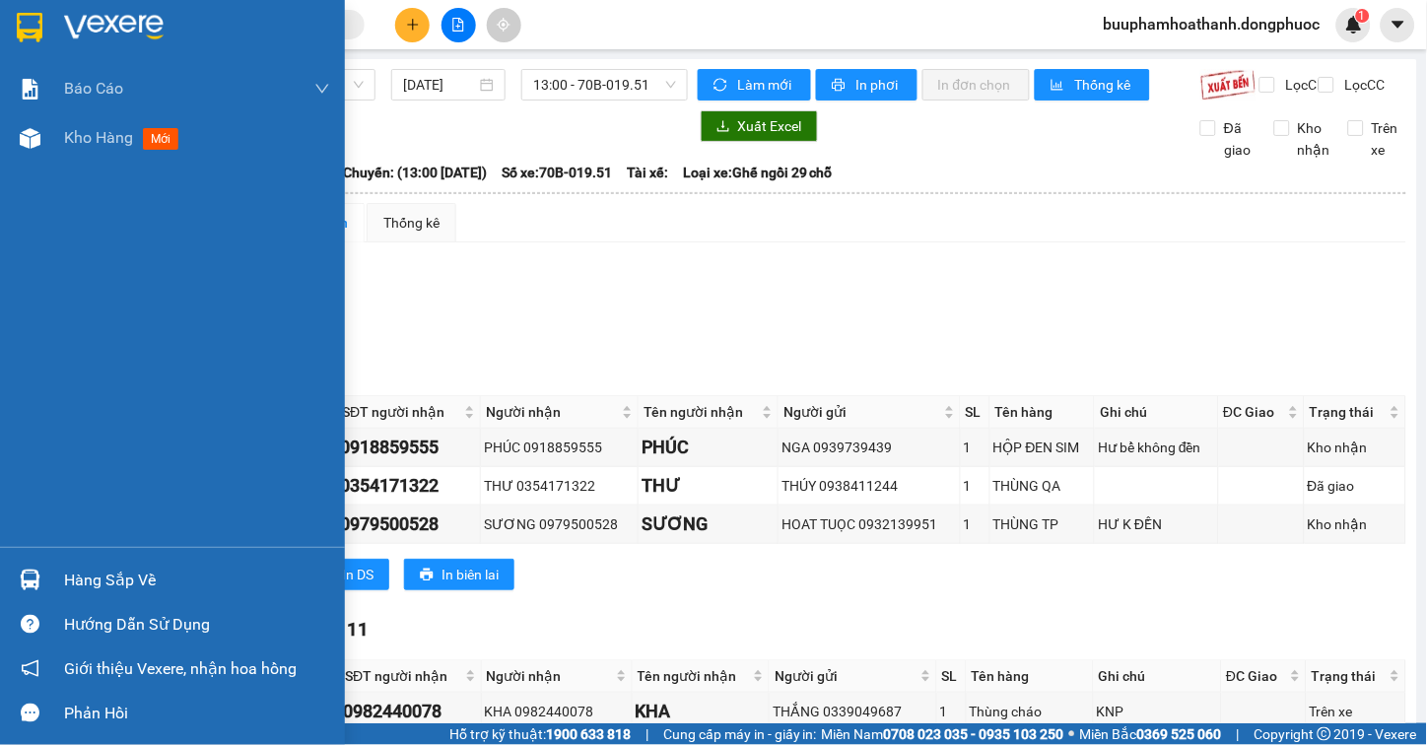
click at [101, 579] on div "Hàng sắp về" at bounding box center [197, 581] width 266 height 30
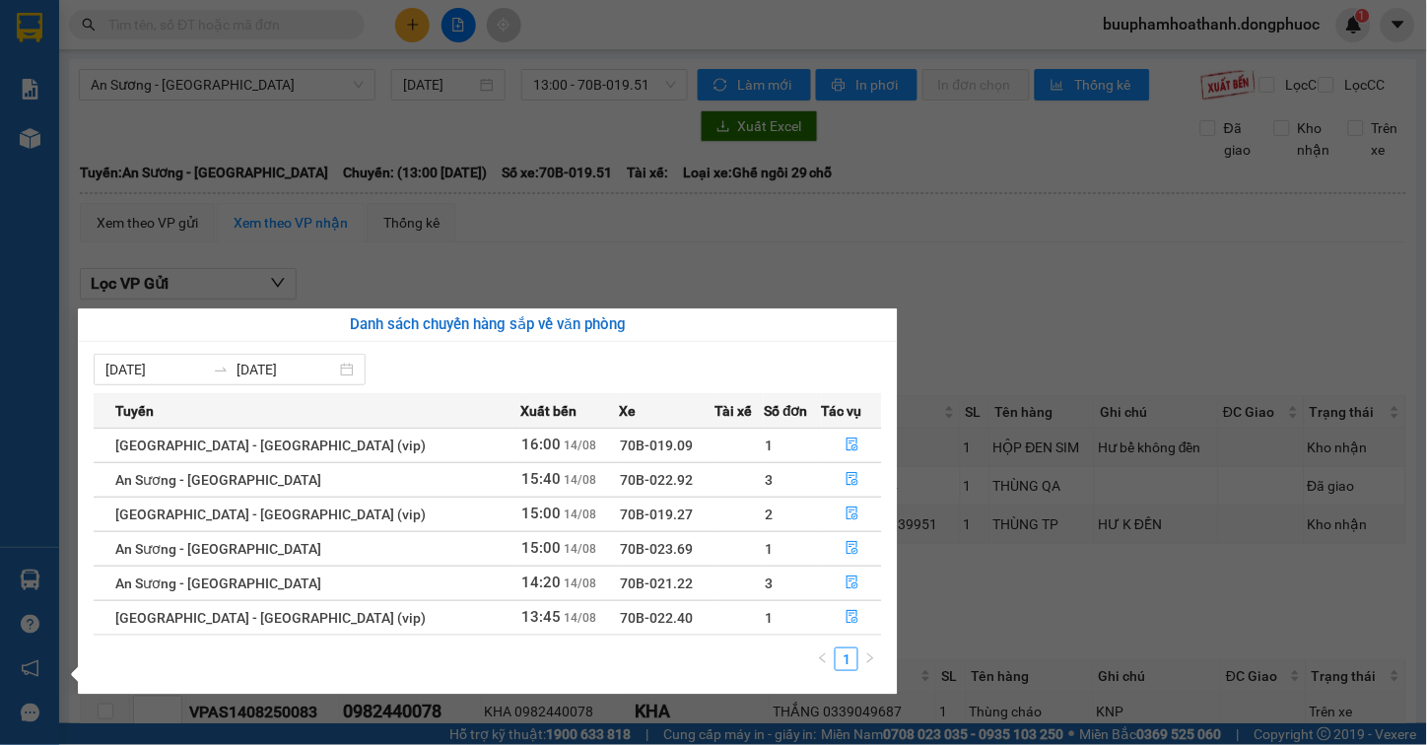
click at [1048, 291] on section "Kết quả tìm kiếm ( 0 ) Bộ lọc No Data buuphamhoathanh.dongphuoc 1 Báo cáo Mẫu 1…" at bounding box center [713, 372] width 1427 height 745
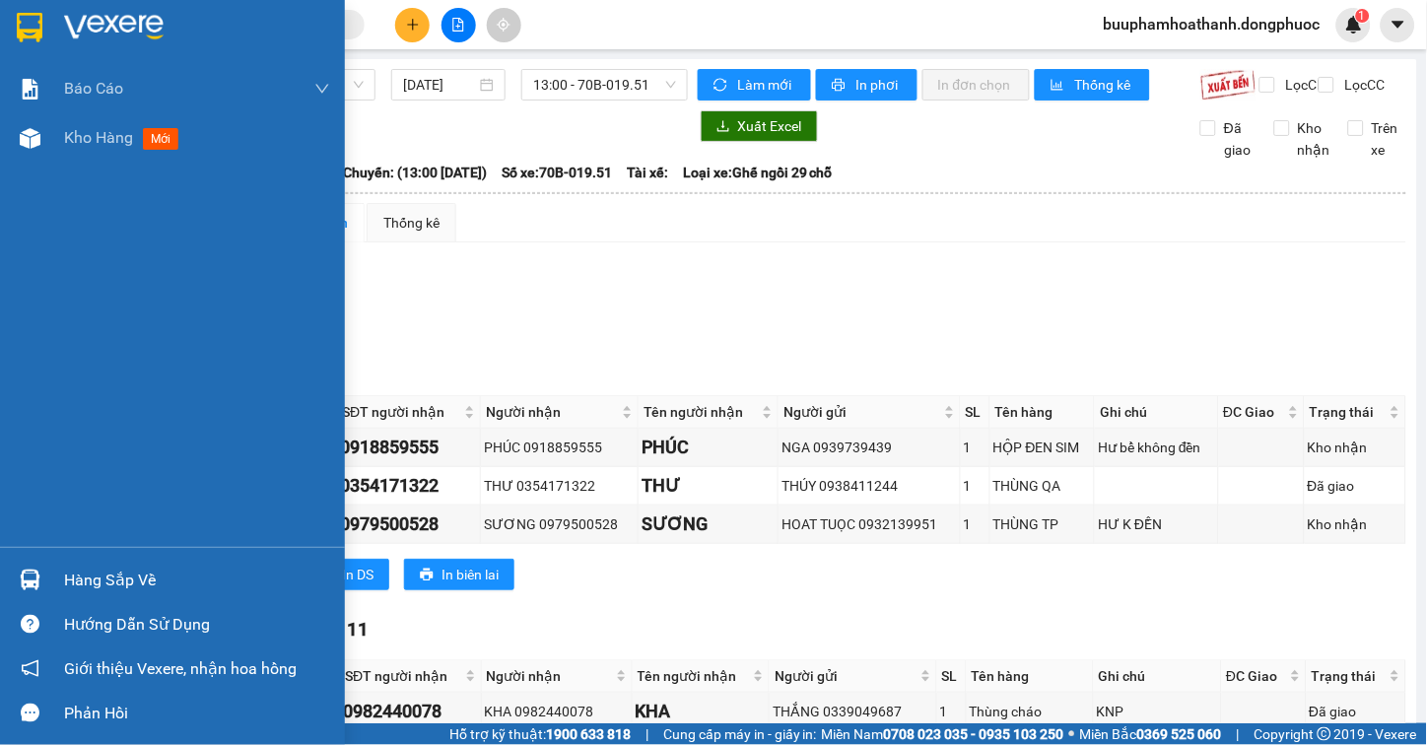
click at [116, 569] on div "Hàng sắp về" at bounding box center [197, 581] width 266 height 30
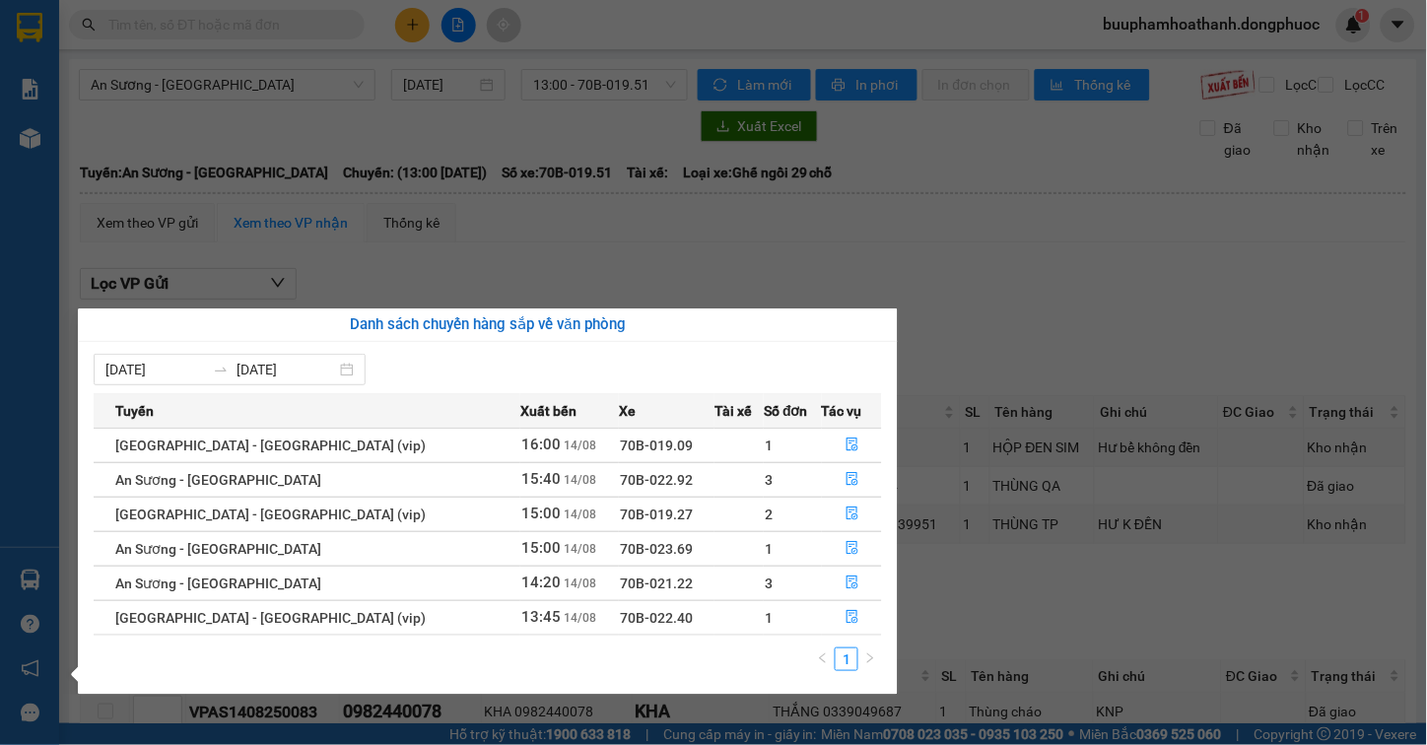
click at [1015, 244] on section "Kết quả tìm kiếm ( 0 ) Bộ lọc No Data buuphamhoathanh.dongphuoc 1 Báo cáo Mẫu 1…" at bounding box center [713, 372] width 1427 height 745
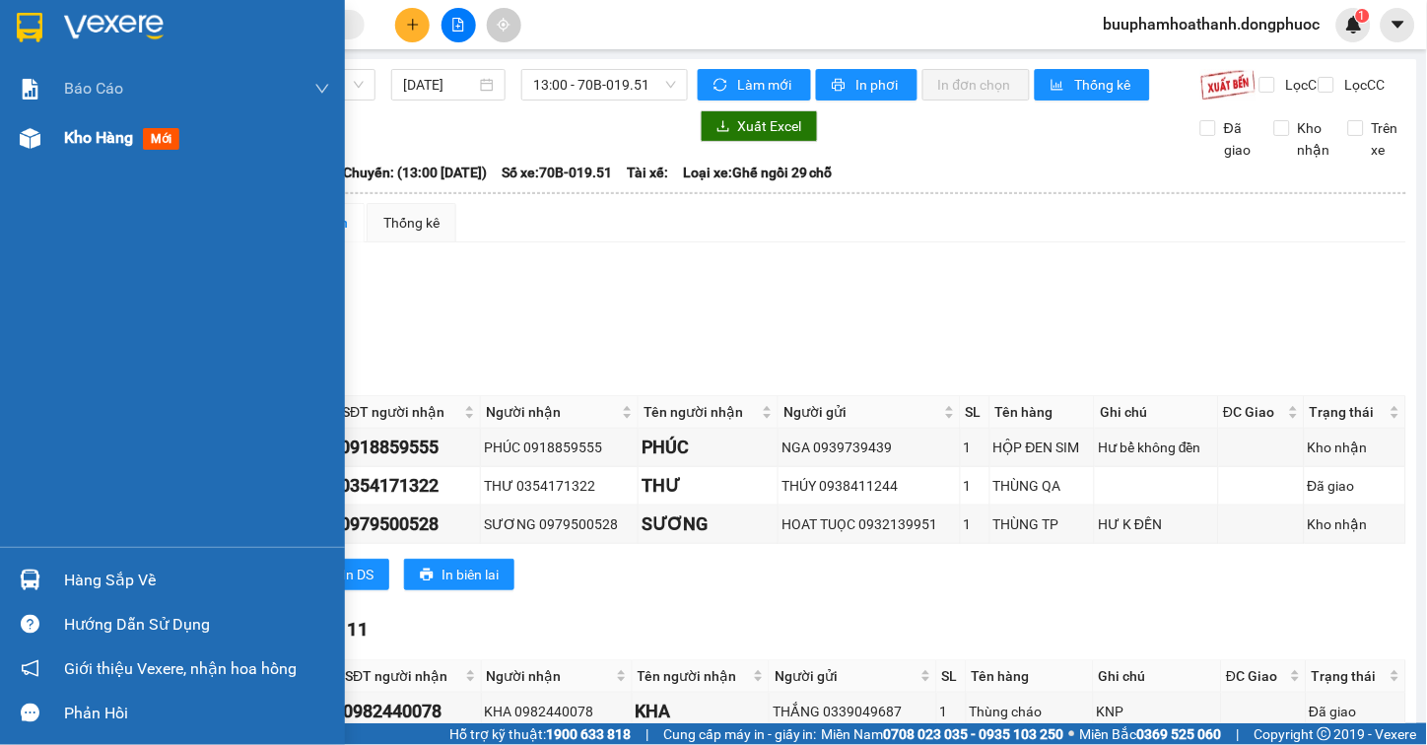
click at [69, 130] on span "Kho hàng" at bounding box center [98, 137] width 69 height 19
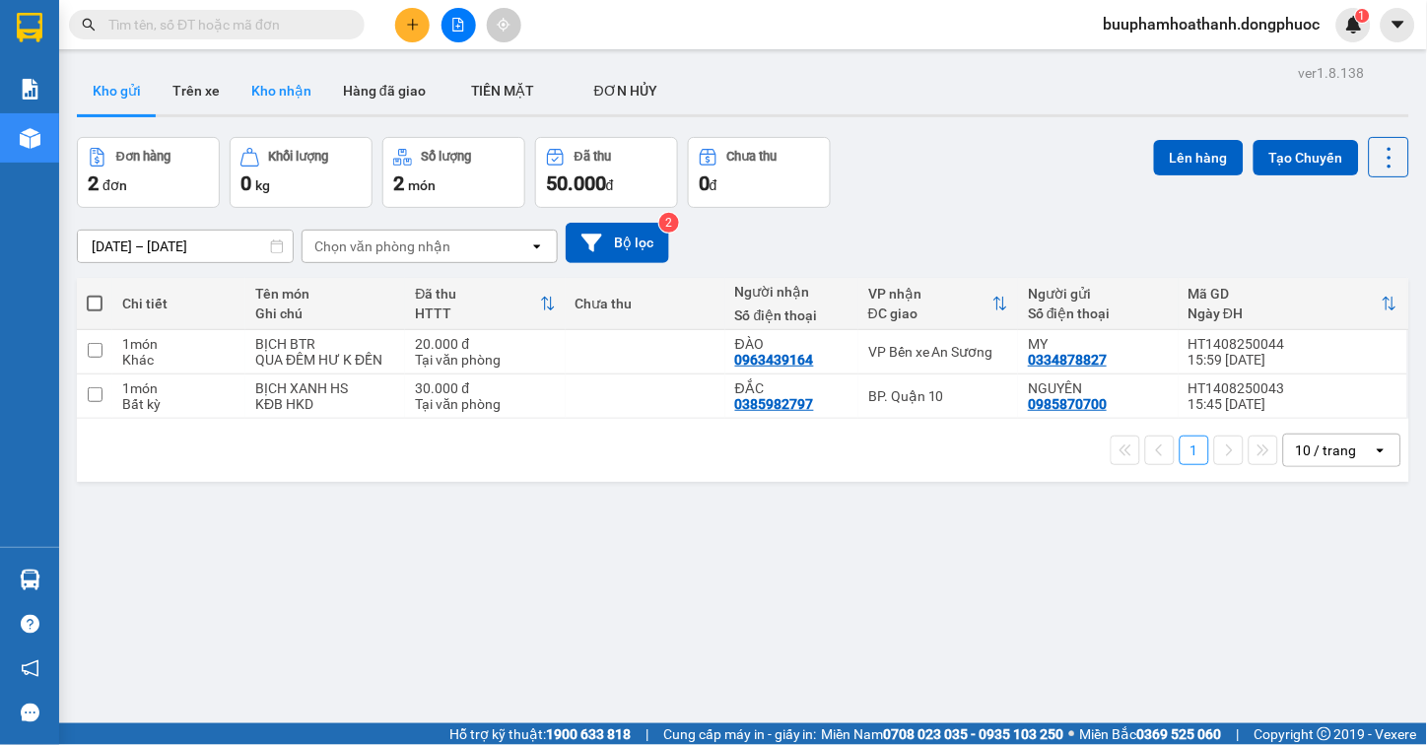
click at [282, 90] on button "Kho nhận" at bounding box center [282, 90] width 92 height 47
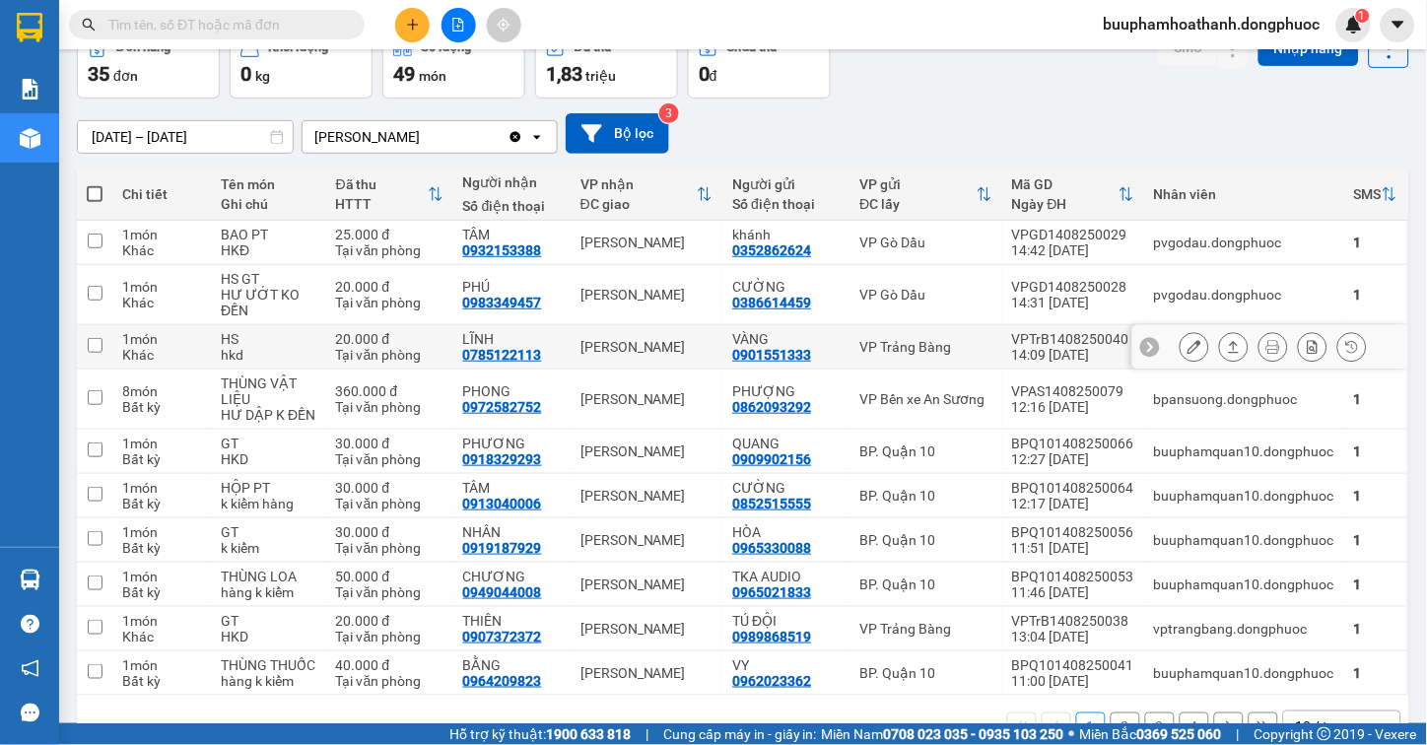
scroll to position [179, 0]
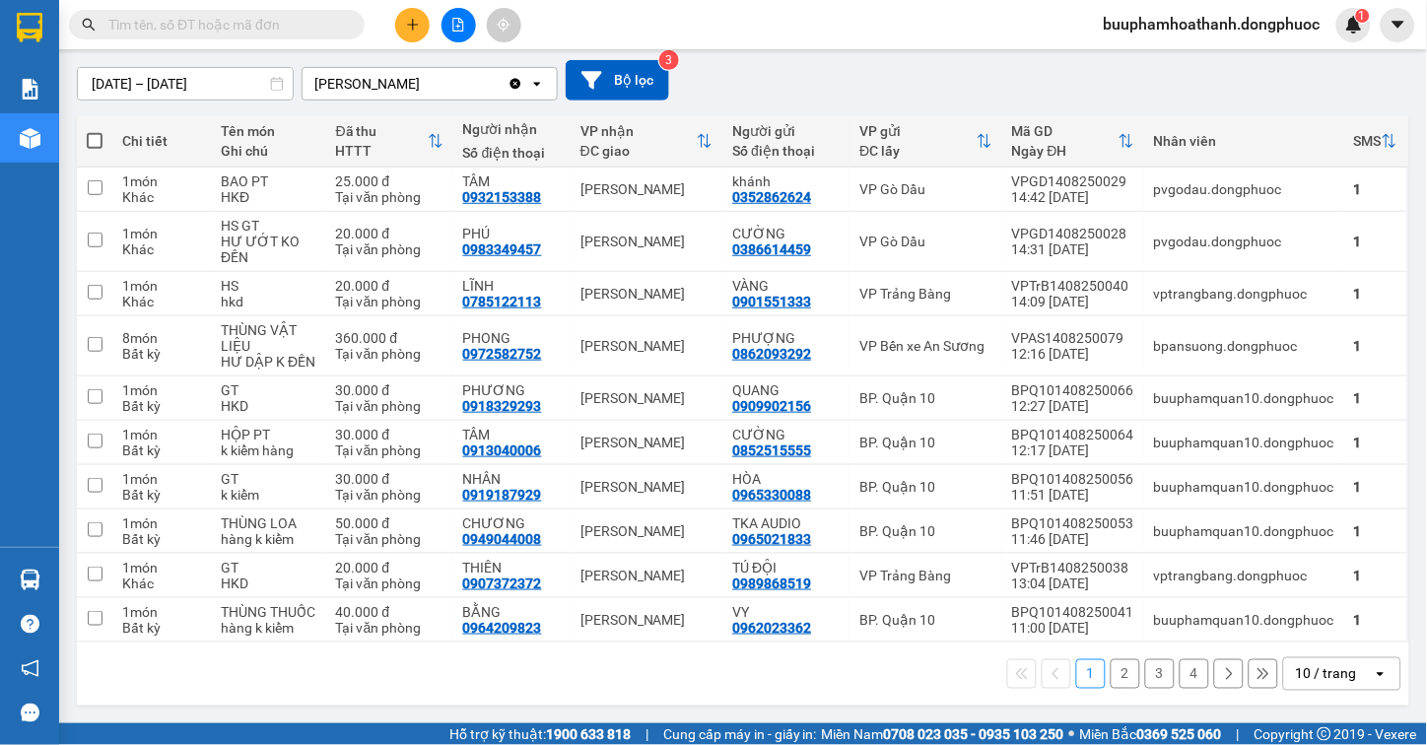
click at [1332, 675] on div "10 / trang" at bounding box center [1326, 674] width 61 height 20
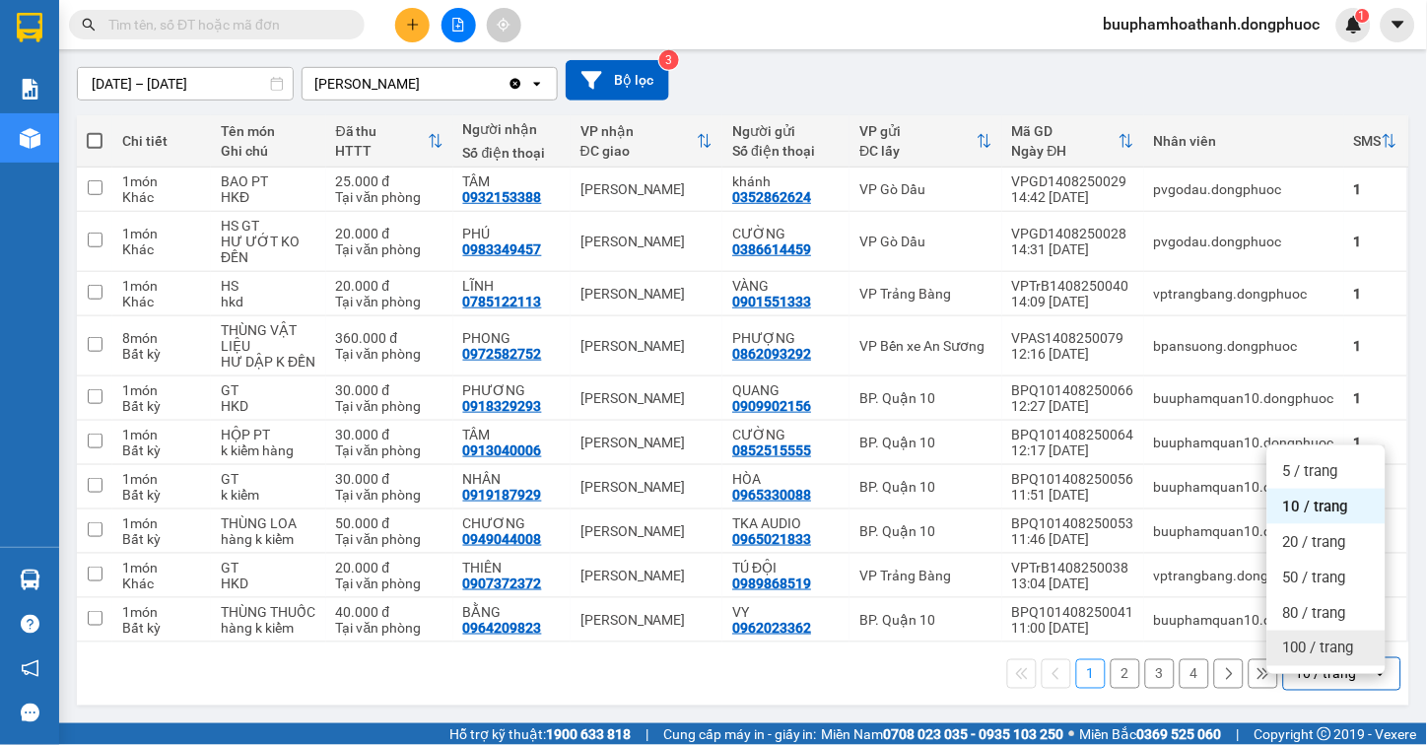
click at [1318, 639] on span "100 / trang" at bounding box center [1318, 649] width 71 height 20
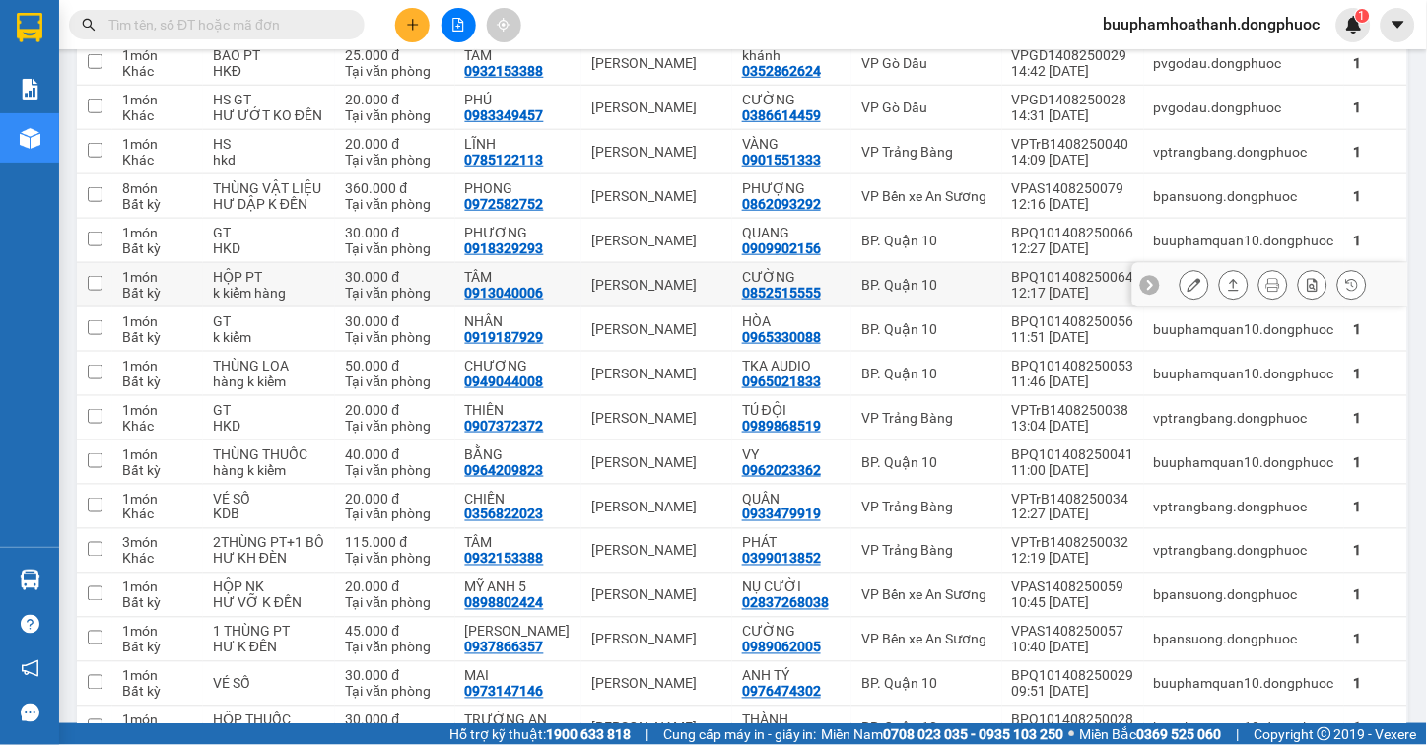
scroll to position [398, 0]
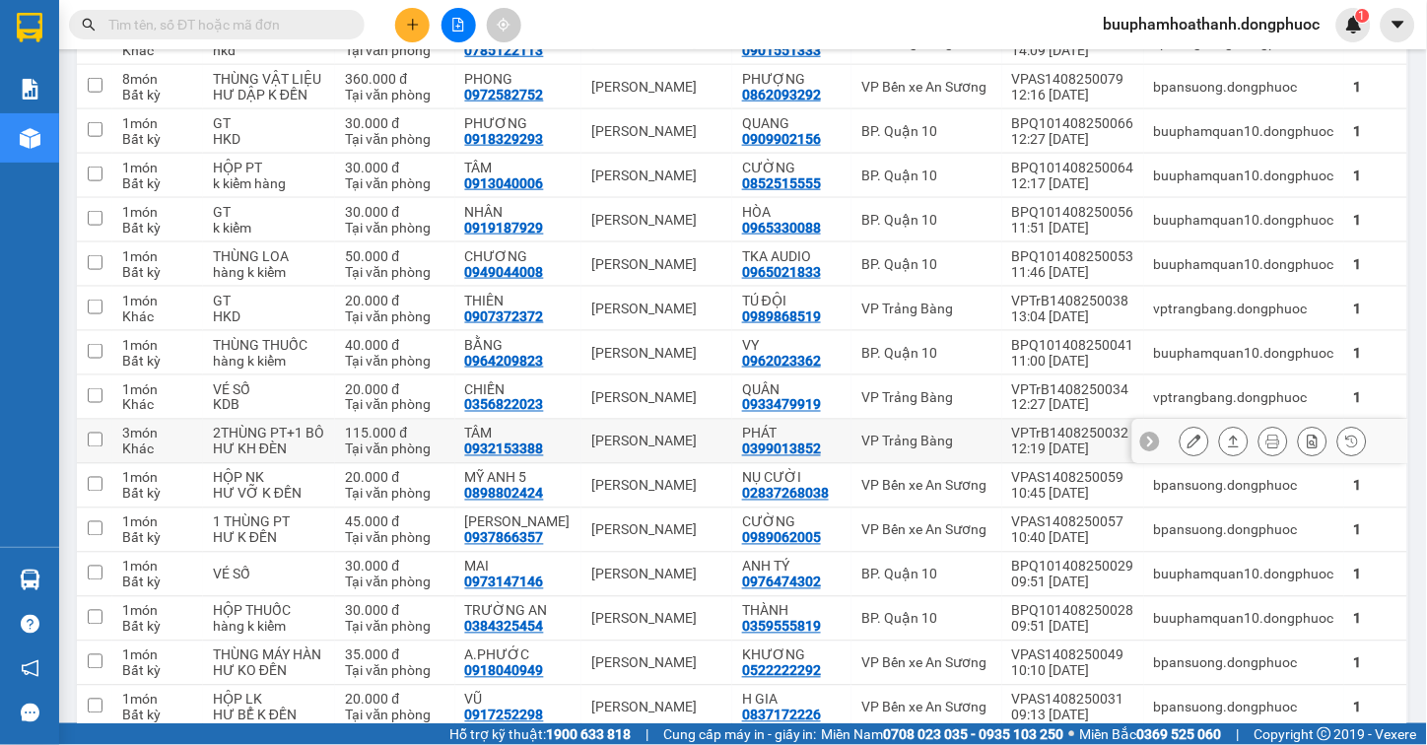
click at [1227, 448] on icon at bounding box center [1234, 442] width 14 height 14
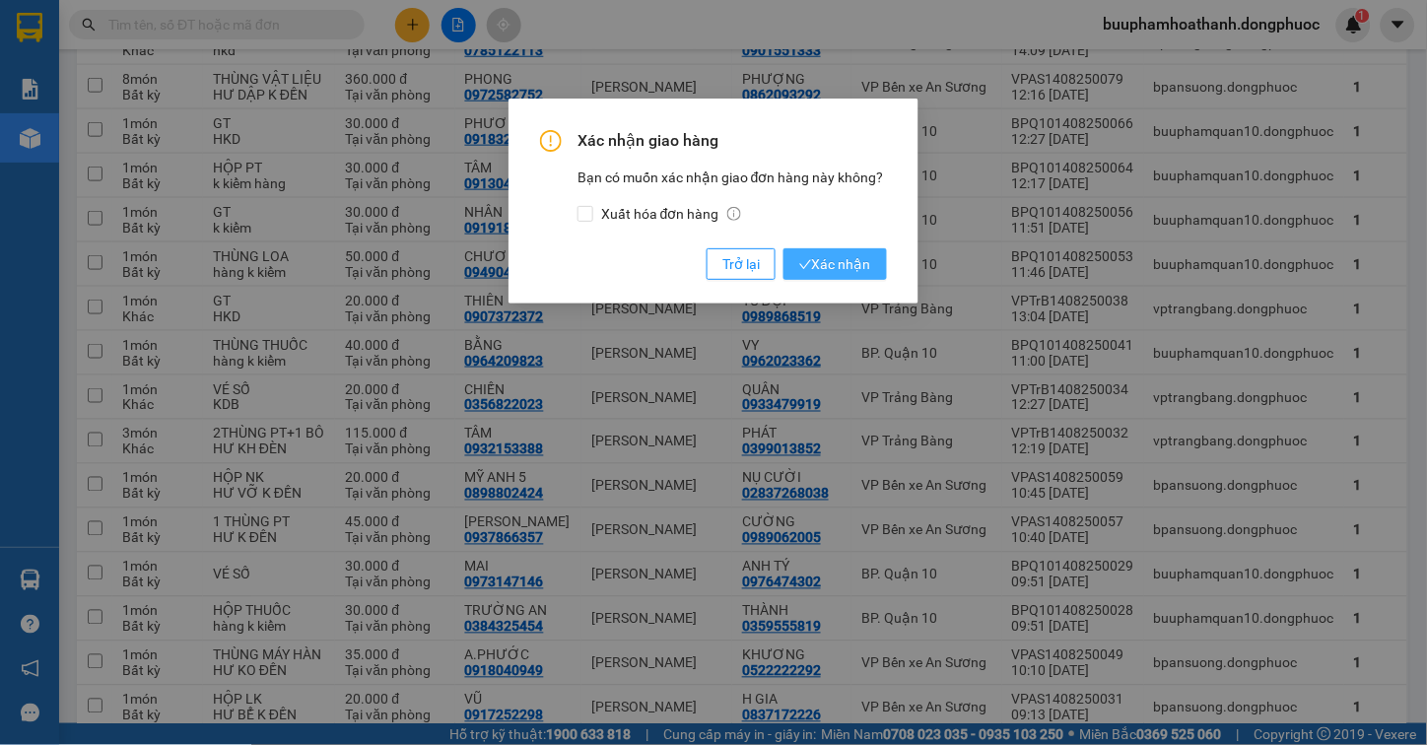
click at [829, 259] on span "Xác nhận" at bounding box center [835, 264] width 72 height 22
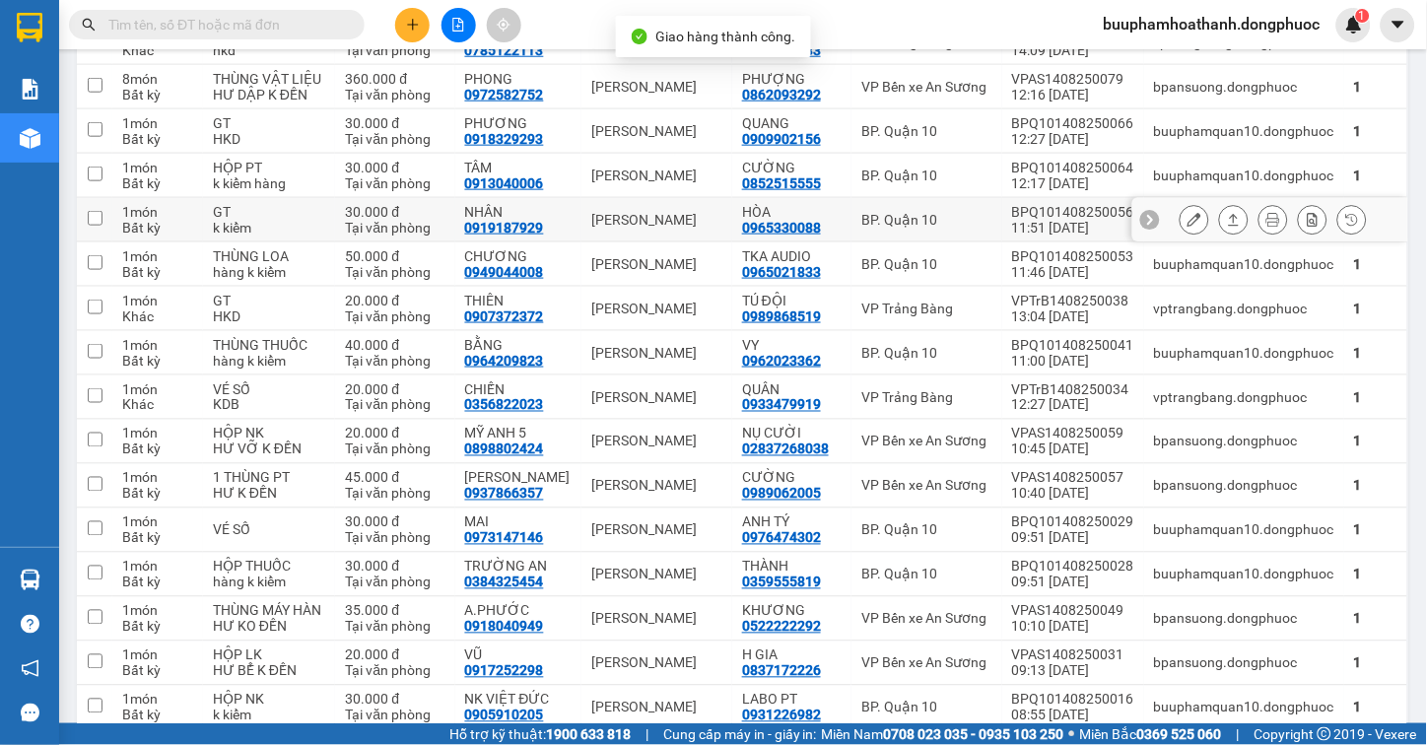
scroll to position [0, 0]
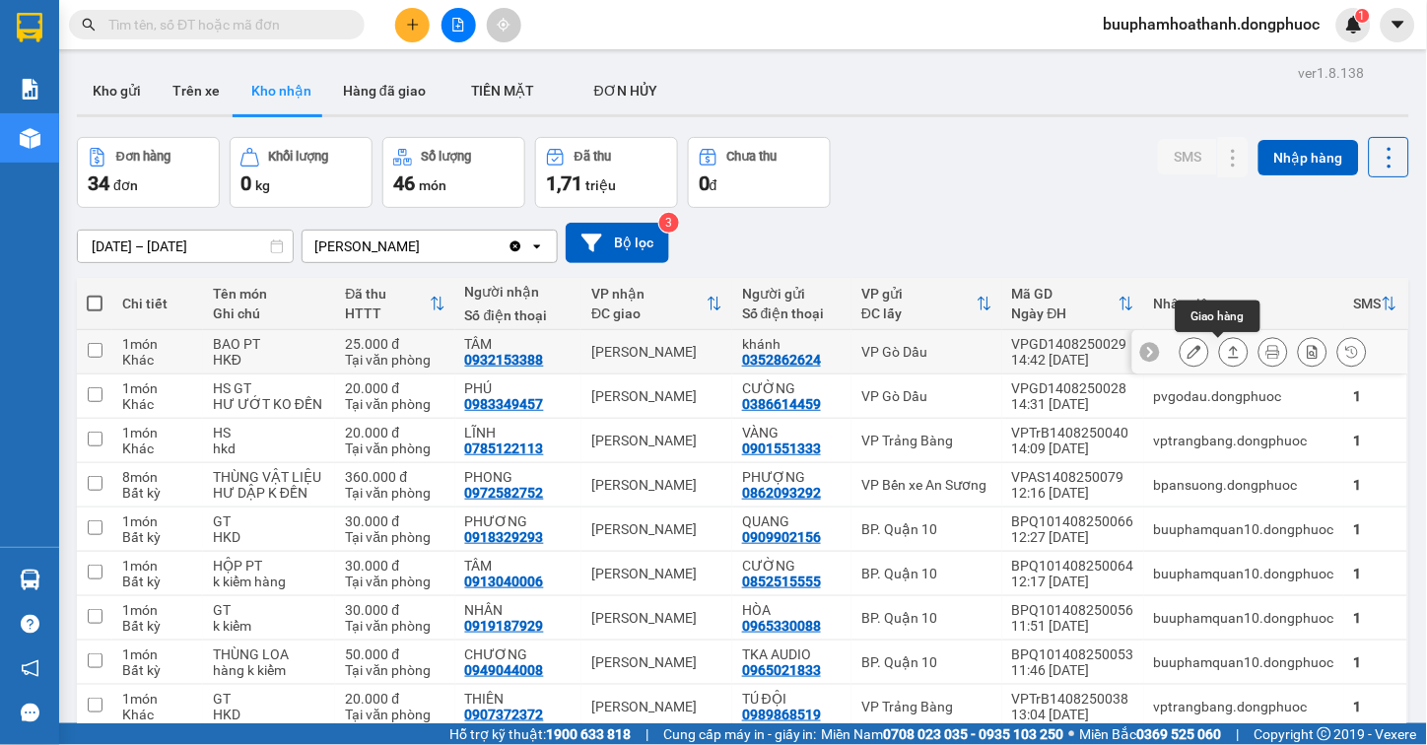
click at [1229, 355] on icon at bounding box center [1234, 352] width 11 height 12
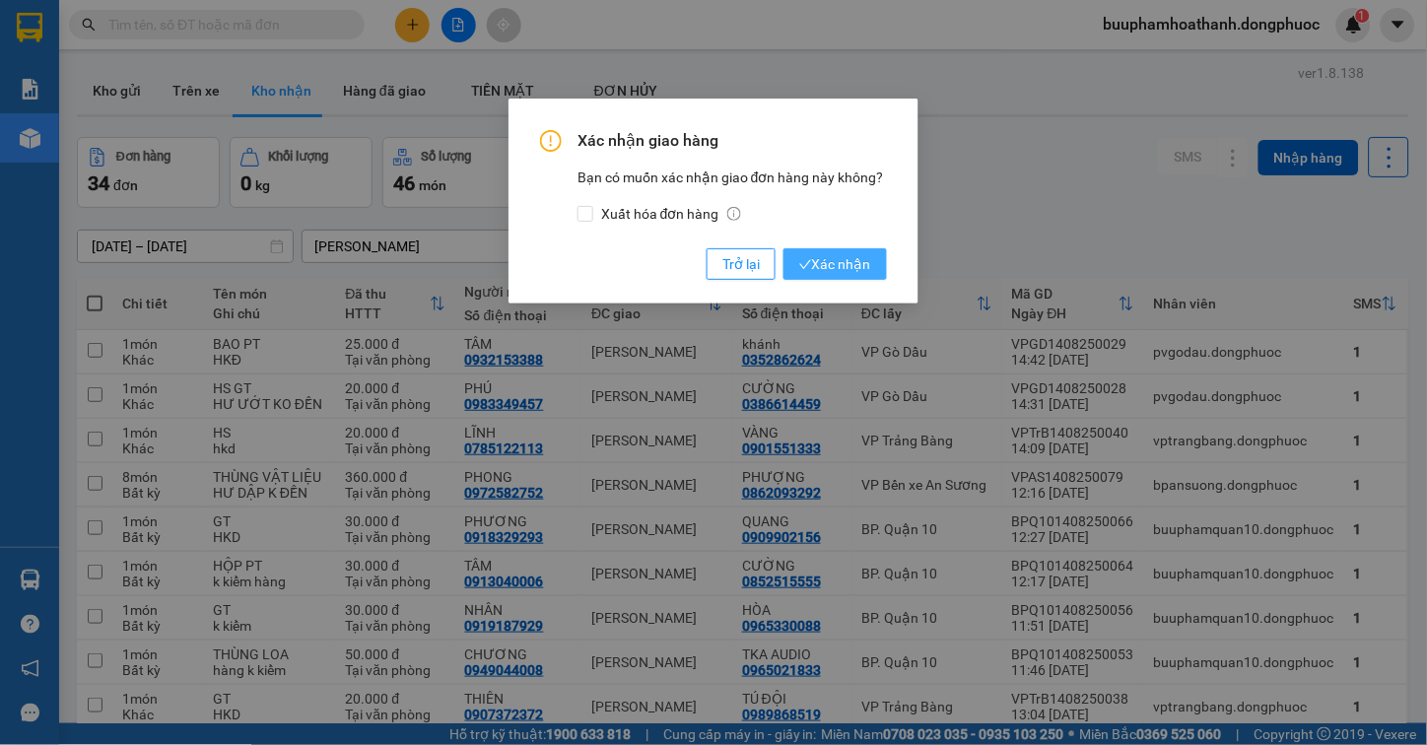
click at [859, 261] on span "Xác nhận" at bounding box center [835, 264] width 72 height 22
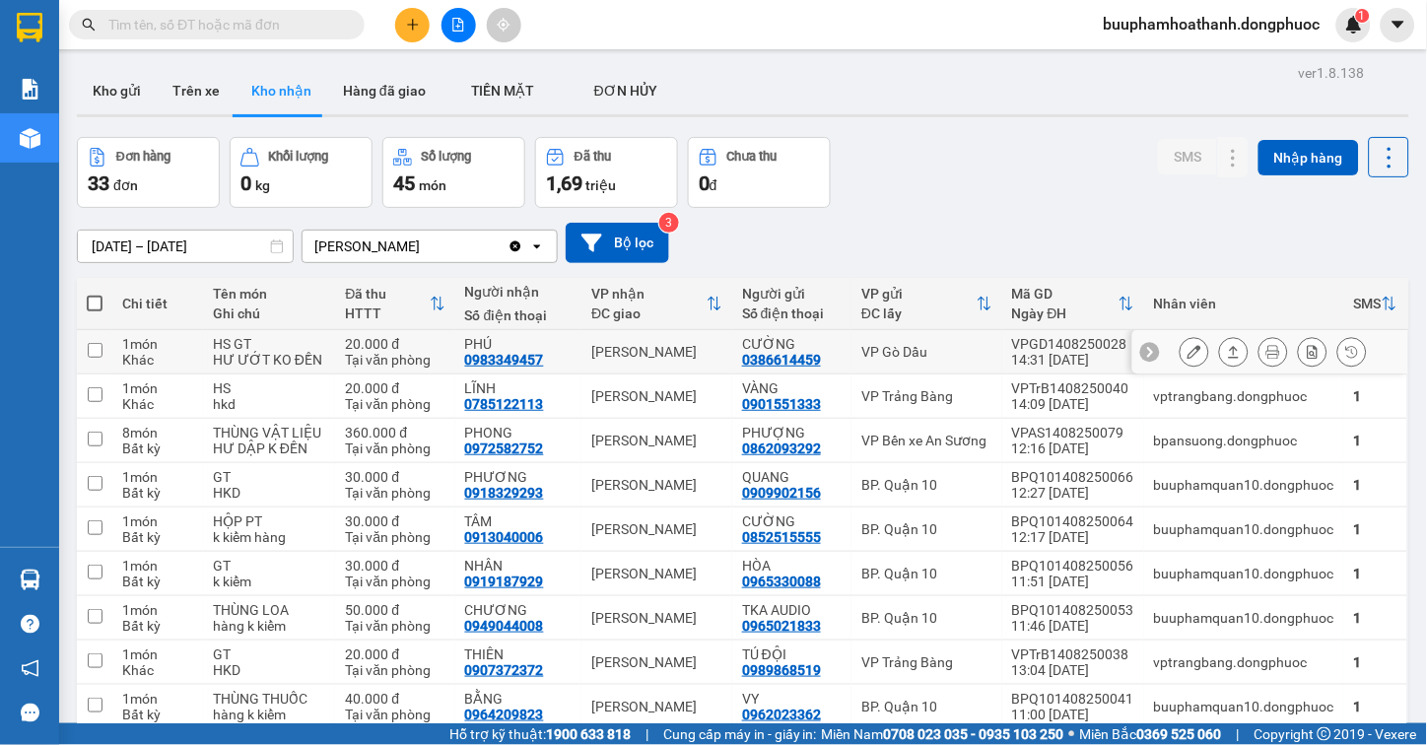
click at [1227, 353] on icon at bounding box center [1234, 352] width 14 height 14
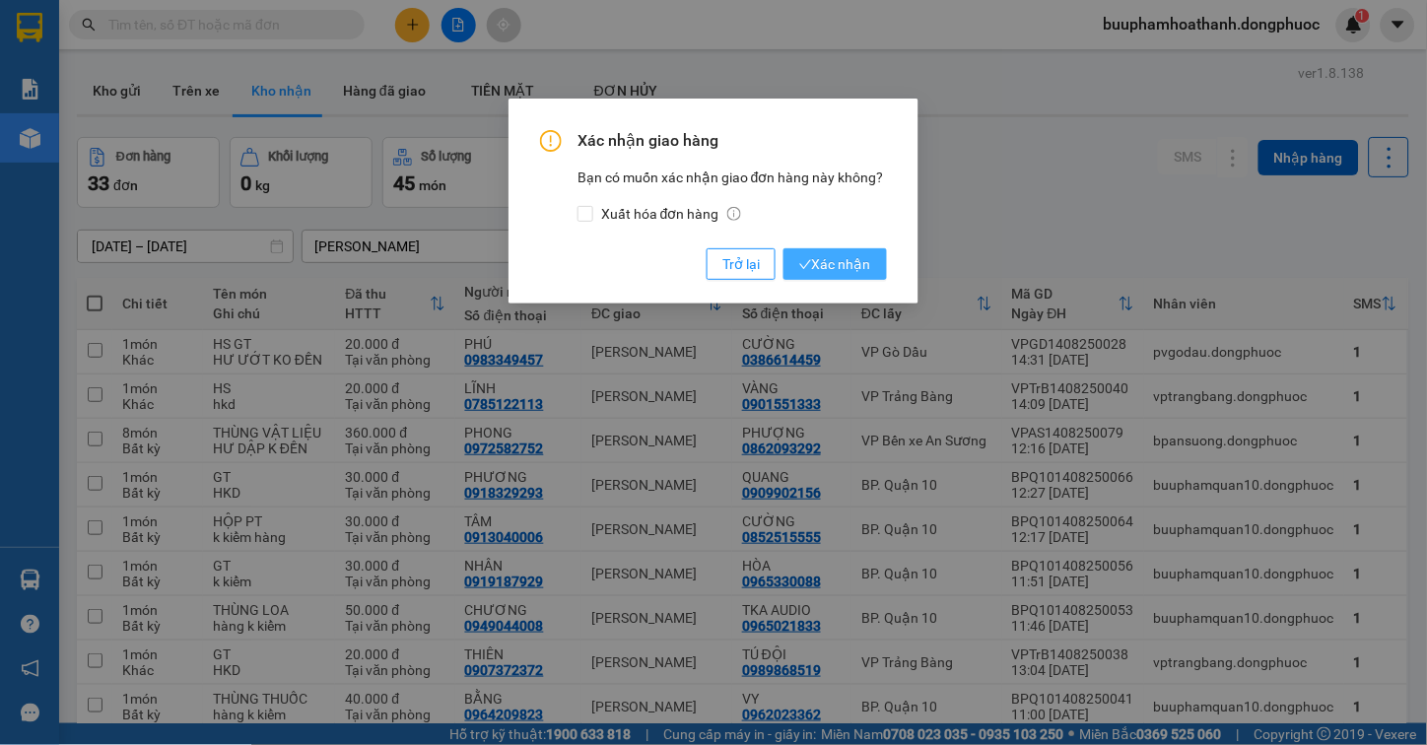
click at [867, 266] on span "Xác nhận" at bounding box center [835, 264] width 72 height 22
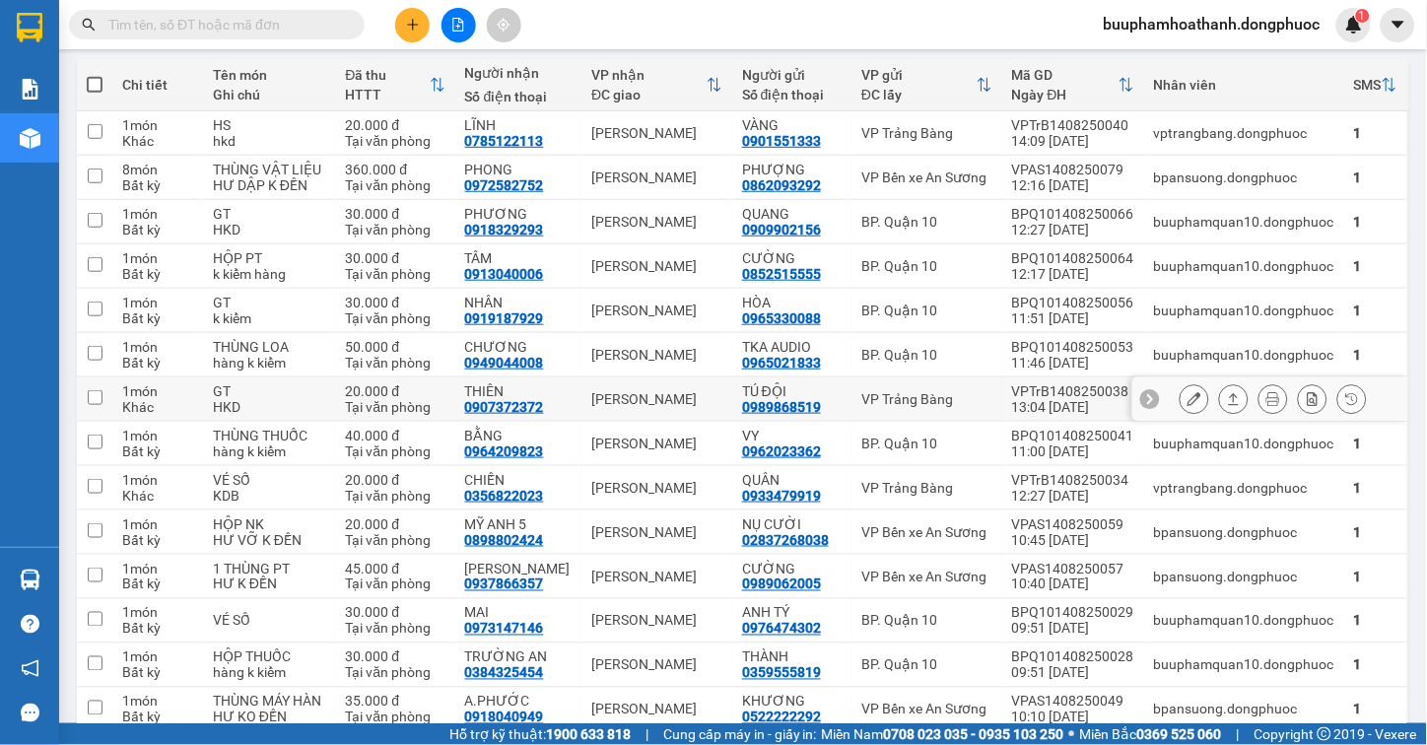
scroll to position [328, 0]
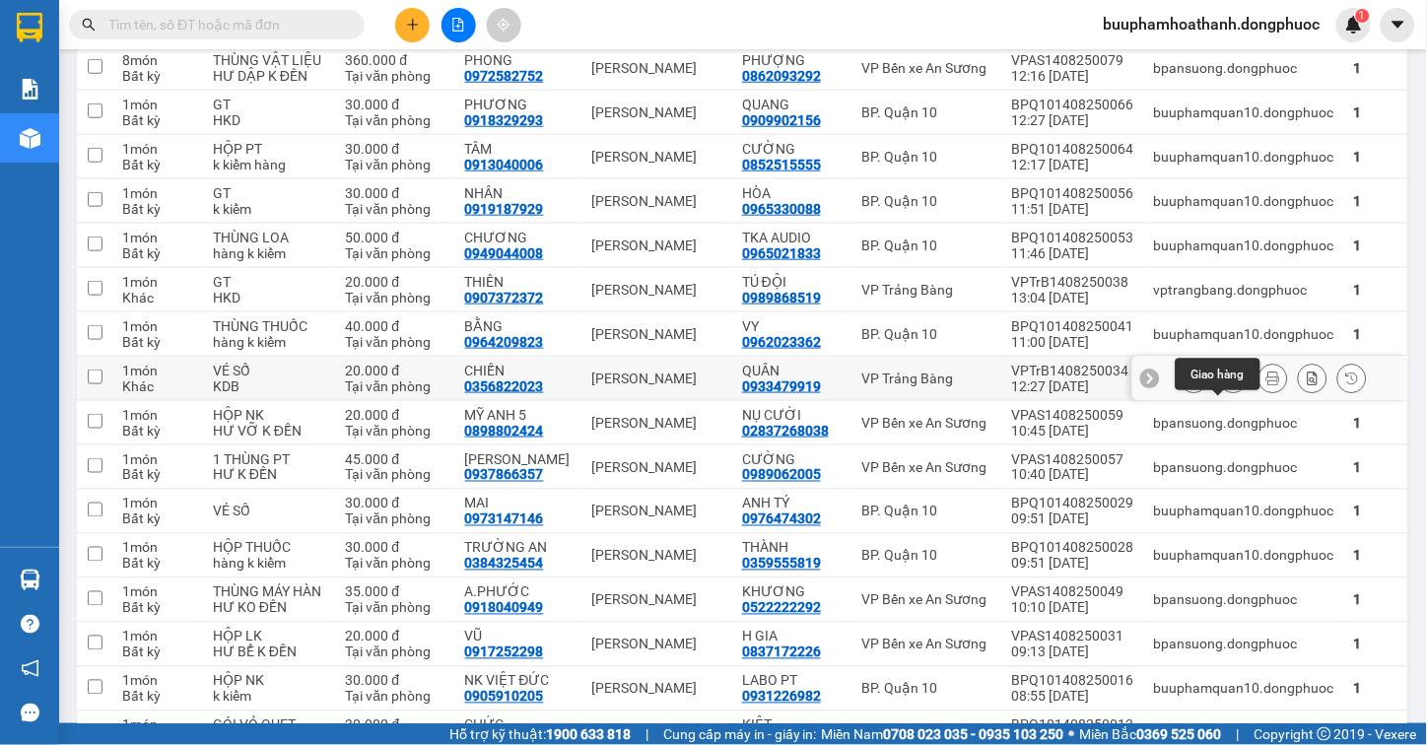
click at [1220, 396] on button at bounding box center [1234, 379] width 28 height 34
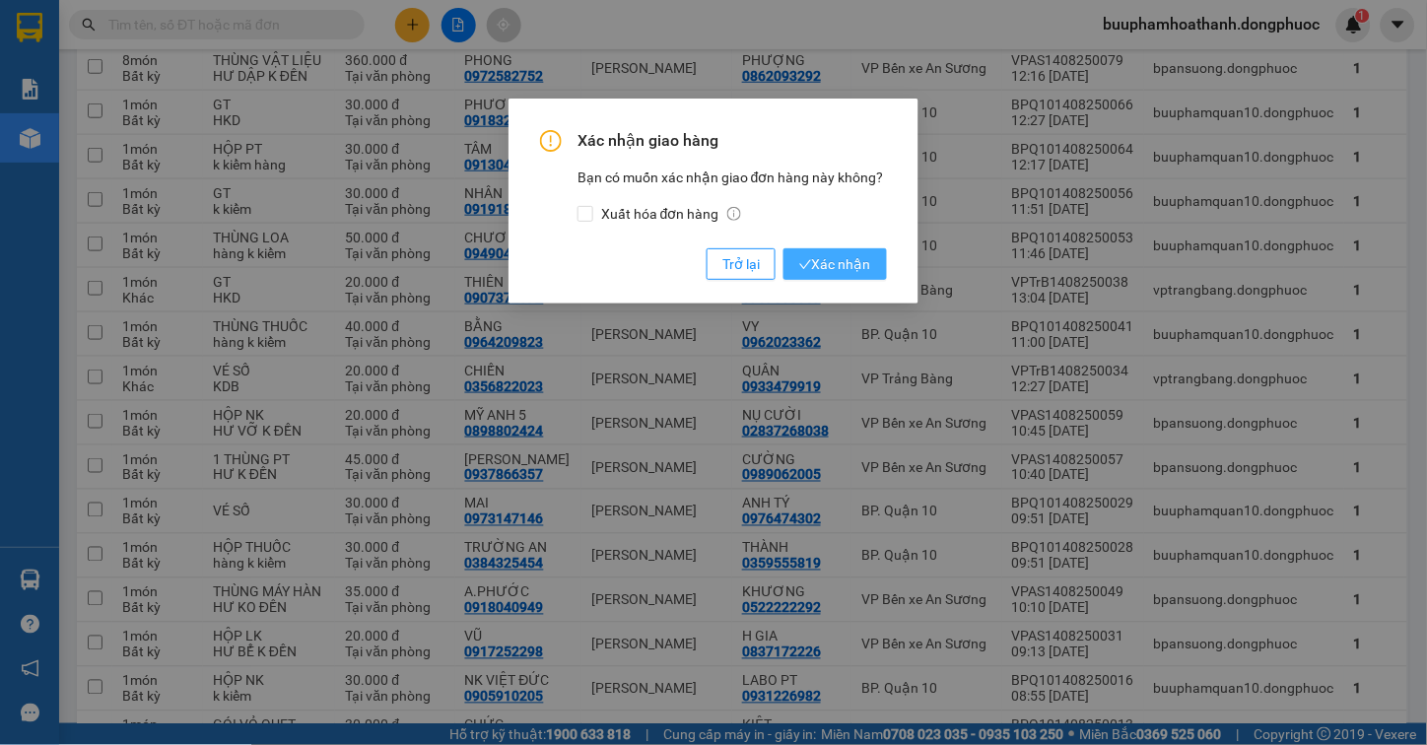
click at [860, 259] on span "Xác nhận" at bounding box center [835, 264] width 72 height 22
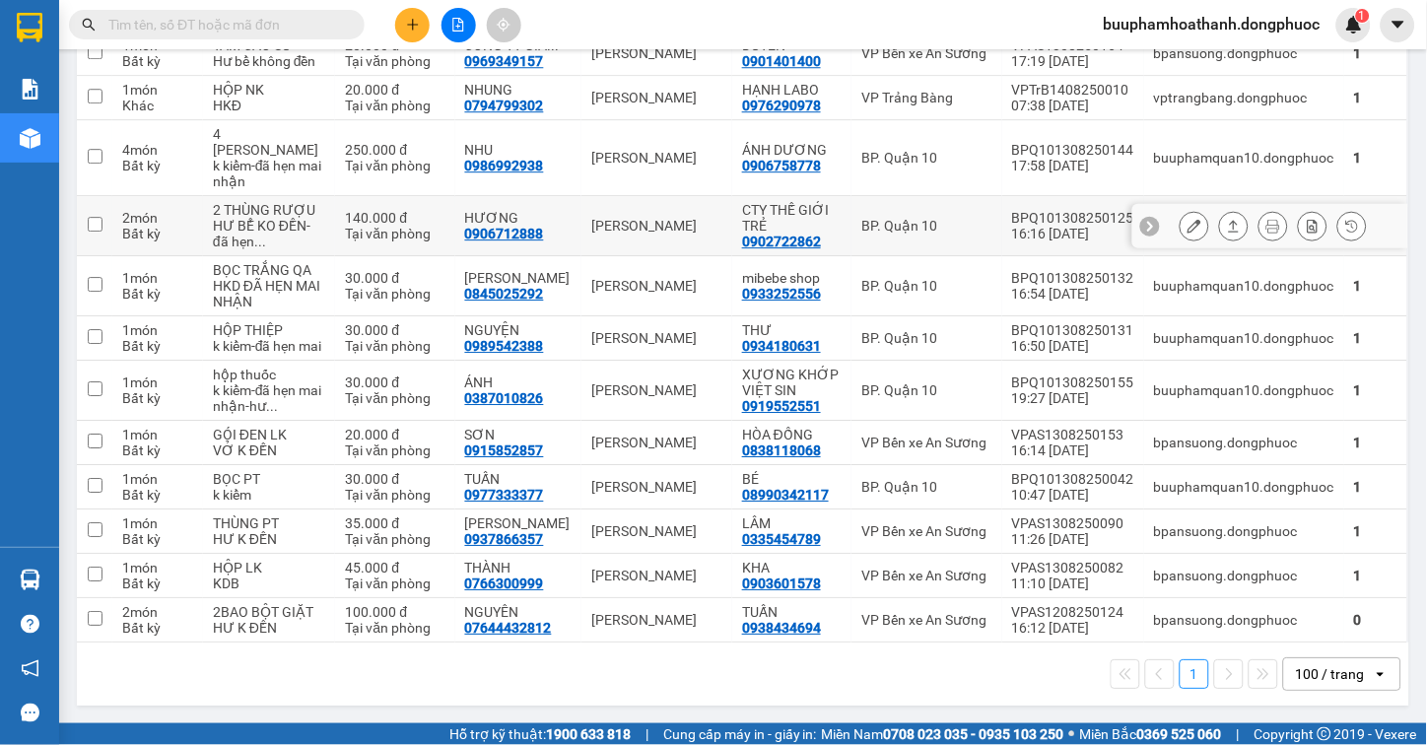
scroll to position [1286, 0]
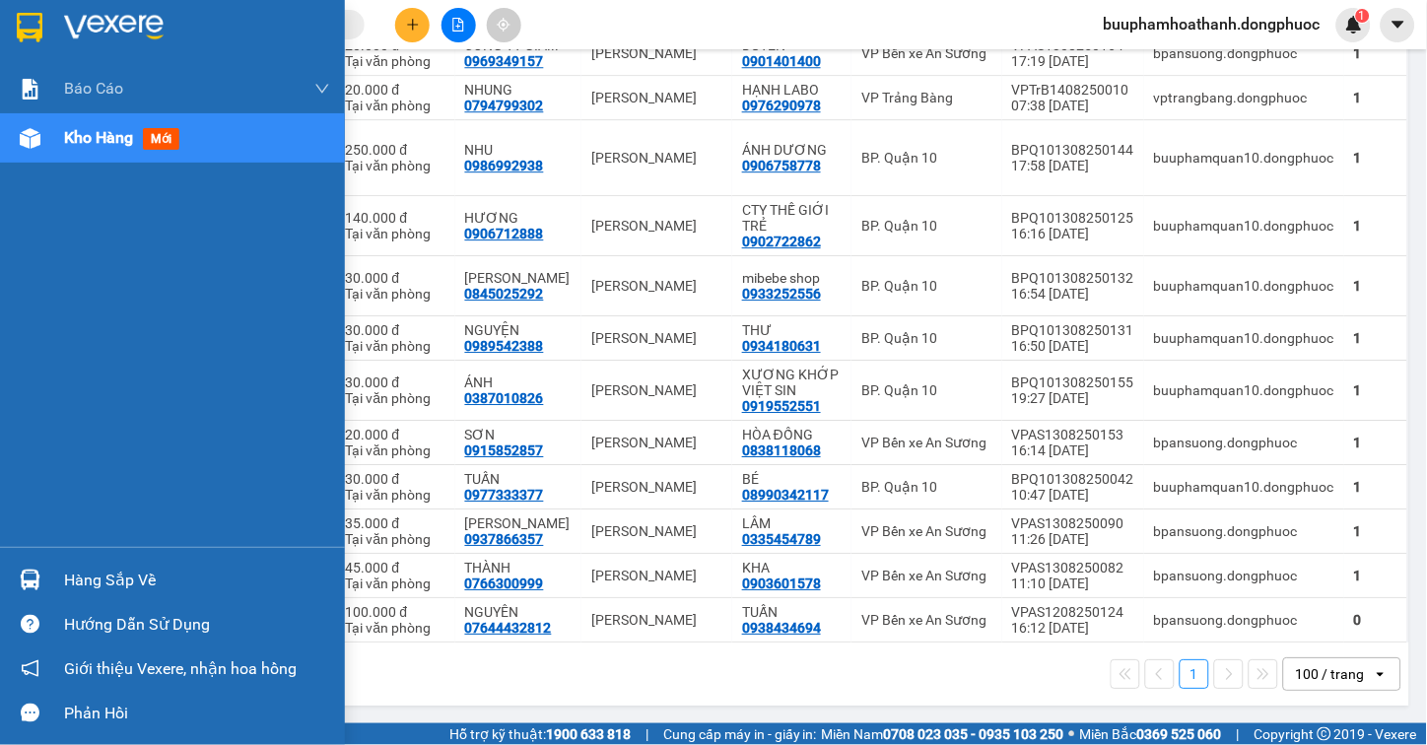
click at [82, 568] on div "Hàng sắp về" at bounding box center [197, 581] width 266 height 30
click at [36, 212] on div "Báo cáo Mẫu 1: Báo cáo dòng tiền Mẫu 1: Báo cáo dòng tiền theo nhân viên Mẫu 1:…" at bounding box center [172, 372] width 345 height 745
click at [75, 566] on div "Hàng sắp về" at bounding box center [197, 581] width 266 height 30
click at [28, 428] on div "Báo cáo Mẫu 1: Báo cáo dòng tiền Mẫu 1: Báo cáo dòng tiền theo nhân viên Mẫu 1:…" at bounding box center [172, 372] width 345 height 745
click at [92, 572] on div "Hàng sắp về" at bounding box center [197, 581] width 266 height 30
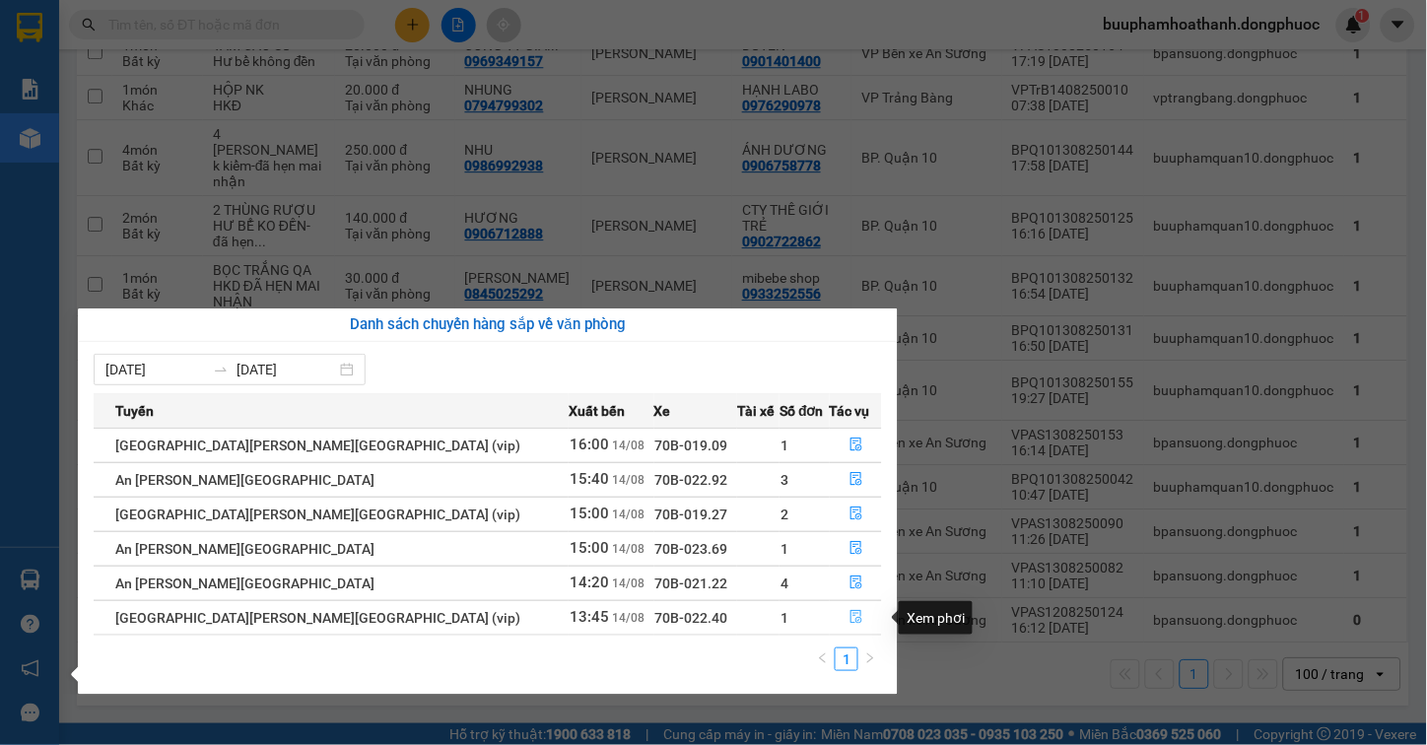
click at [834, 619] on button "button" at bounding box center [856, 618] width 50 height 32
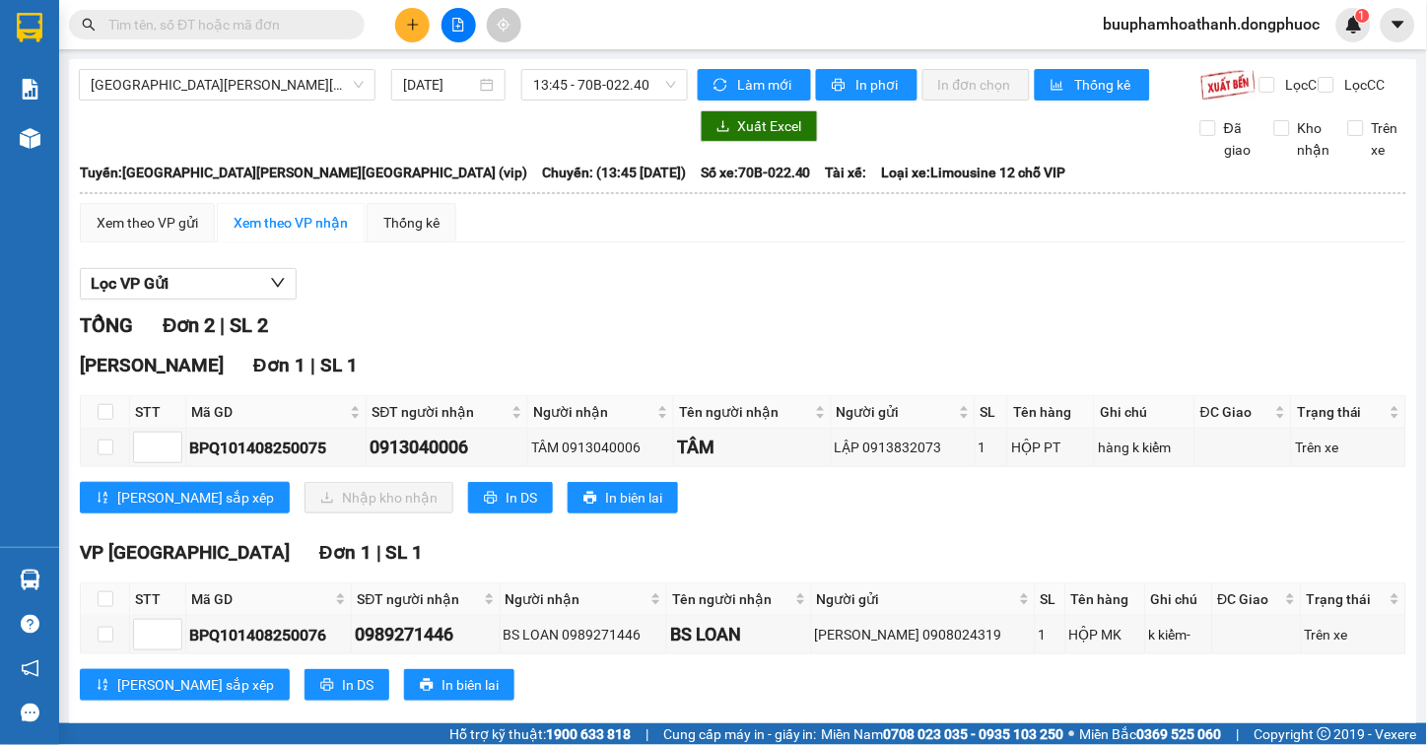
click at [848, 279] on div "Lọc VP Gửi [PERSON_NAME] 2 | SL 2 [GEOGRAPHIC_DATA][PERSON_NAME] 1 | SL 1 STT …" at bounding box center [743, 491] width 1326 height 467
click at [180, 30] on input "text" at bounding box center [224, 25] width 233 height 22
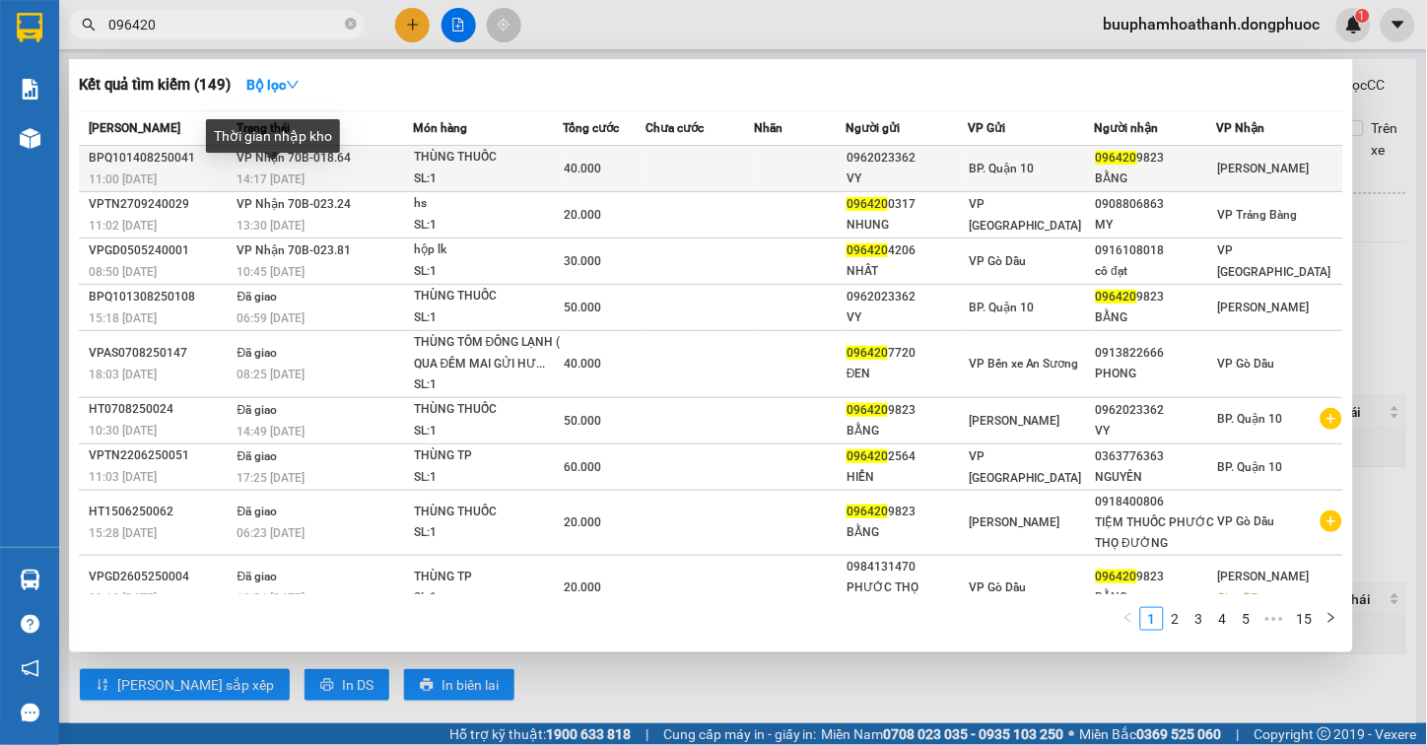
type input "096420"
click at [302, 174] on span "14:17 [DATE]" at bounding box center [271, 179] width 68 height 14
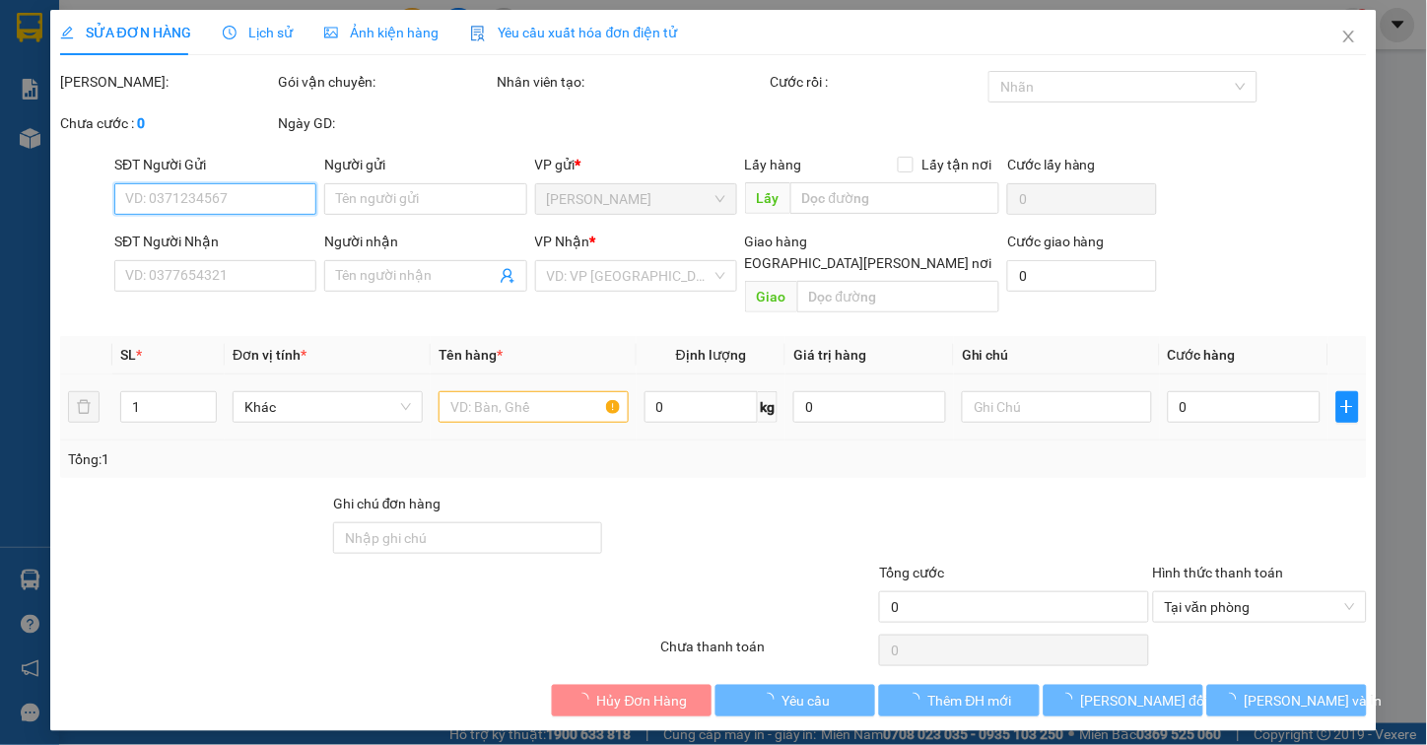
type input "0962023362"
type input "VY"
type input "0964209823"
type input "BẰNG"
type input "40.000"
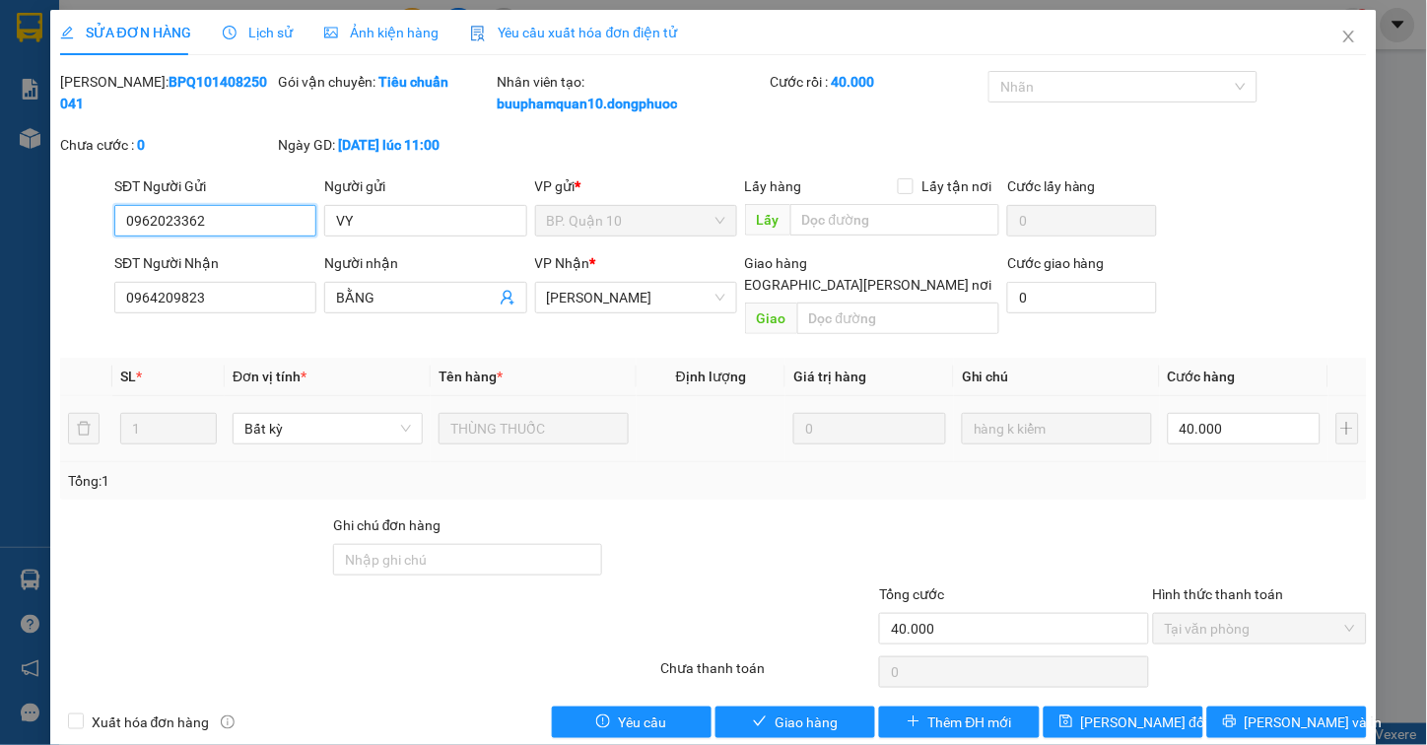
scroll to position [8, 0]
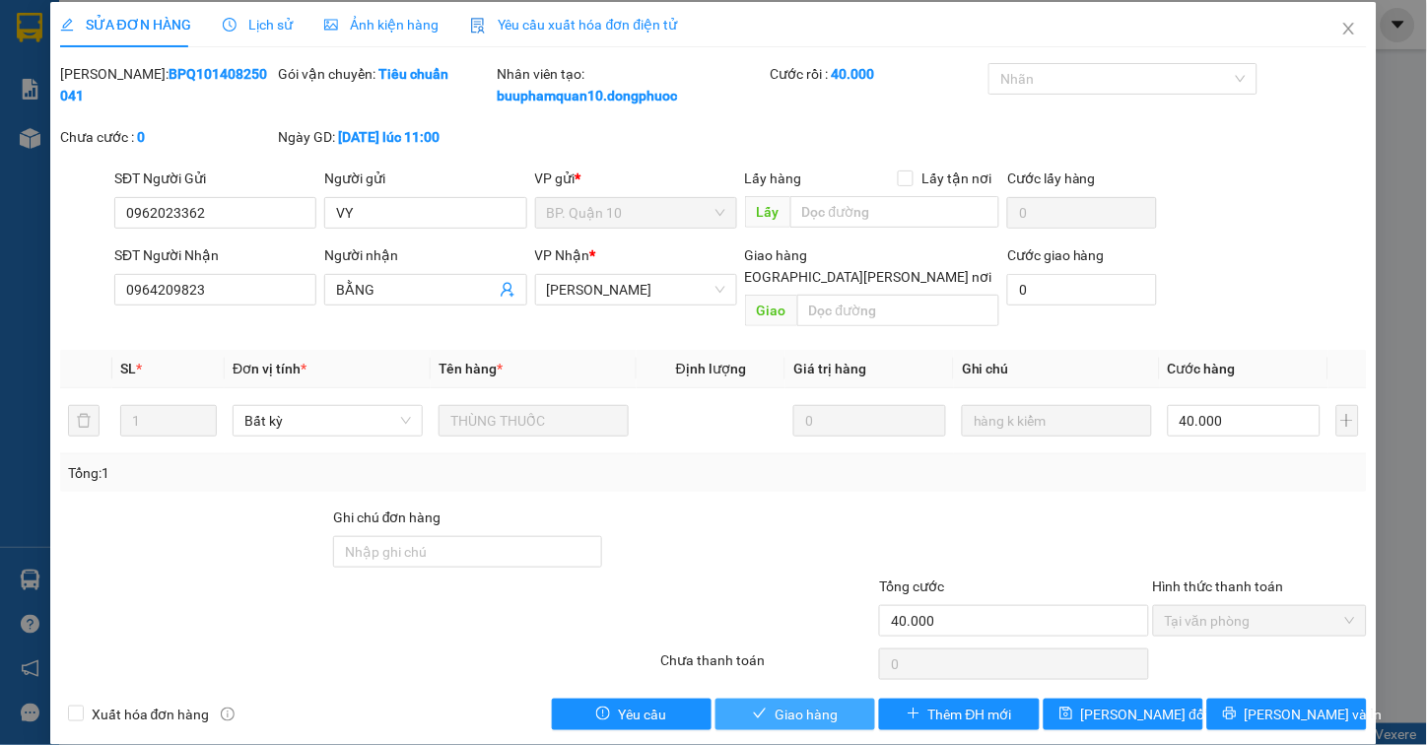
click at [786, 704] on span "Giao hàng" at bounding box center [806, 715] width 63 height 22
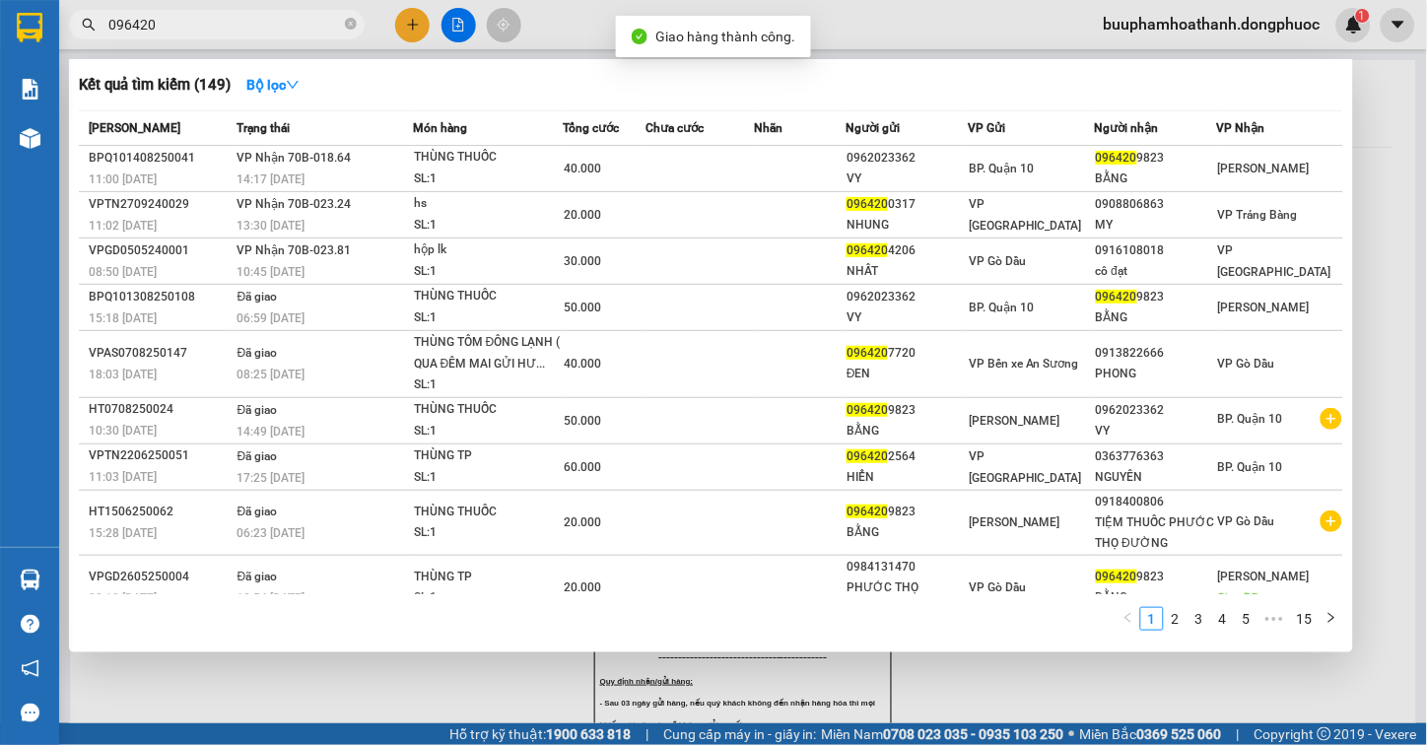
click at [217, 30] on input "096420" at bounding box center [224, 25] width 233 height 22
click at [355, 14] on span at bounding box center [351, 25] width 12 height 22
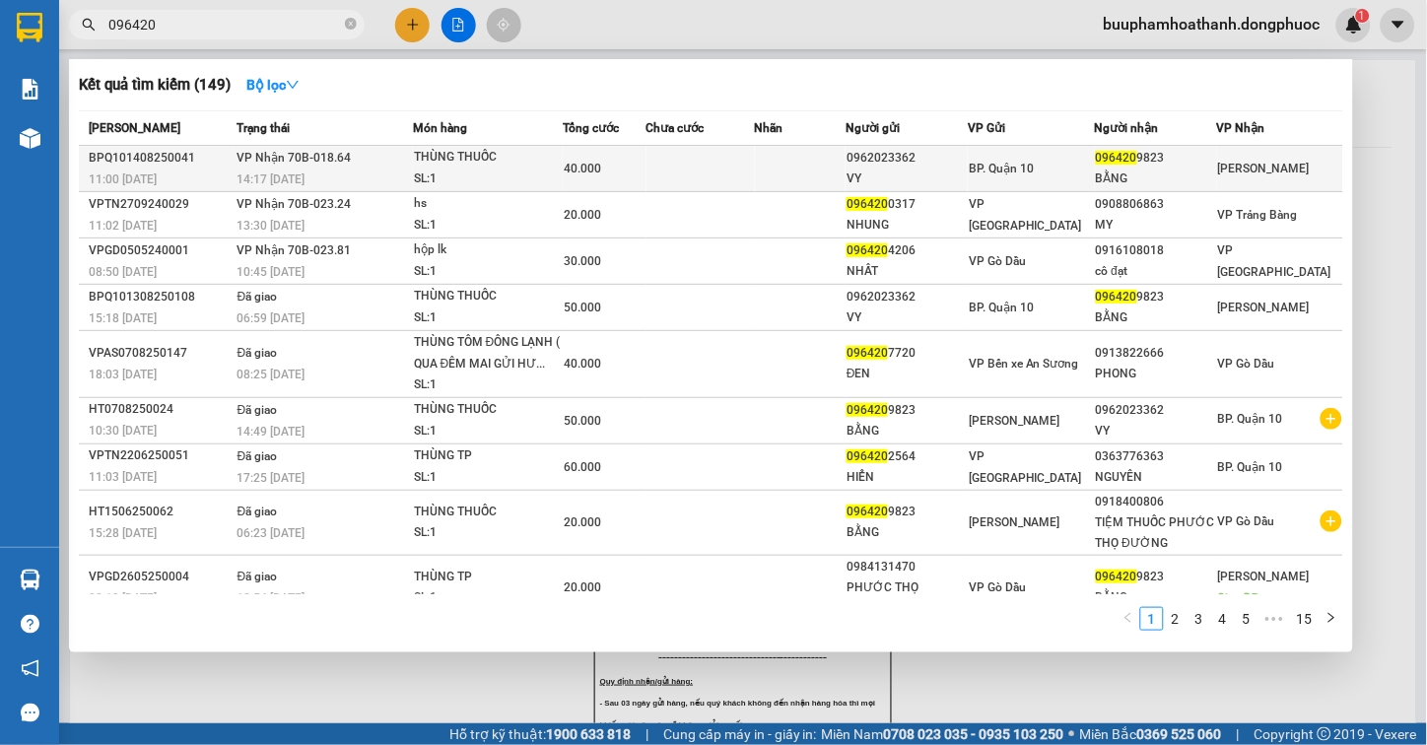
click at [300, 154] on span "VP Nhận 70B-018.64" at bounding box center [294, 158] width 114 height 14
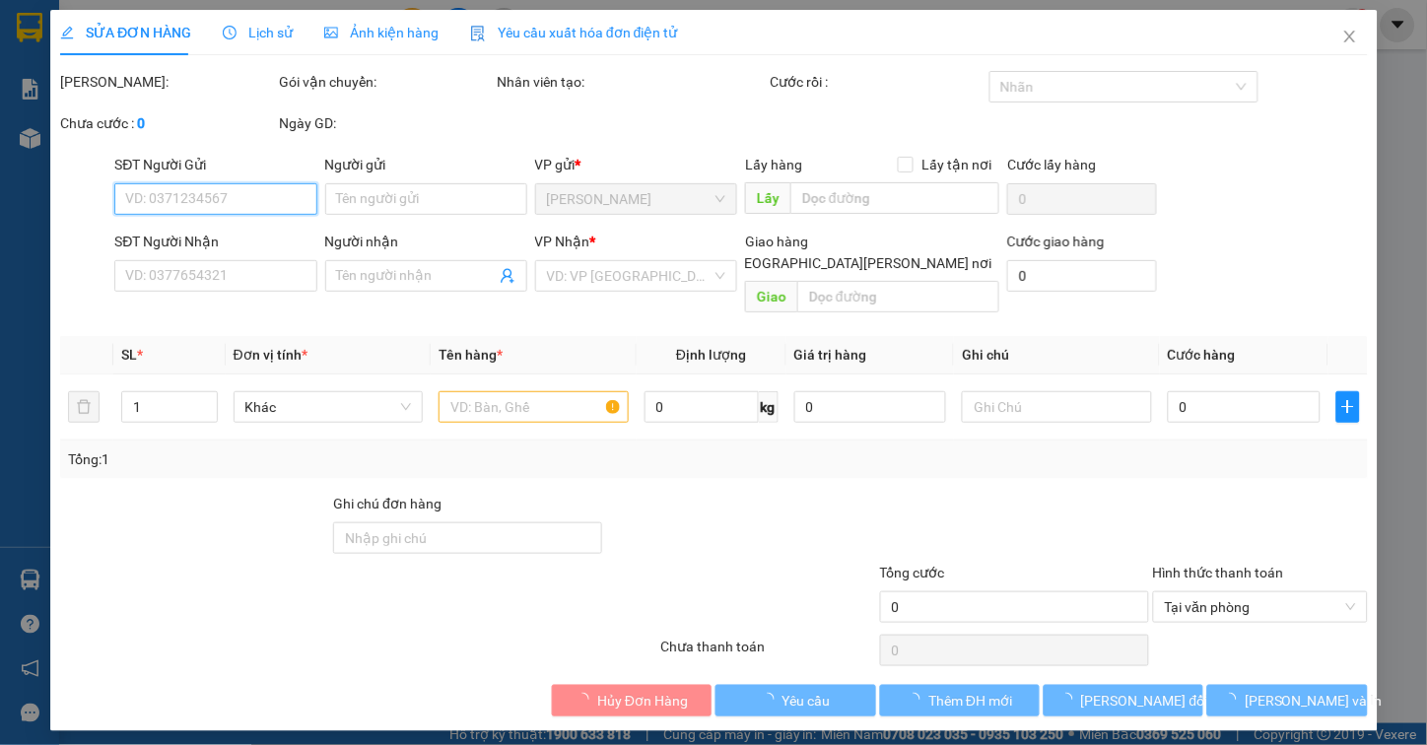
type input "0962023362"
type input "VY"
type input "0964209823"
type input "BẰNG"
type input "40.000"
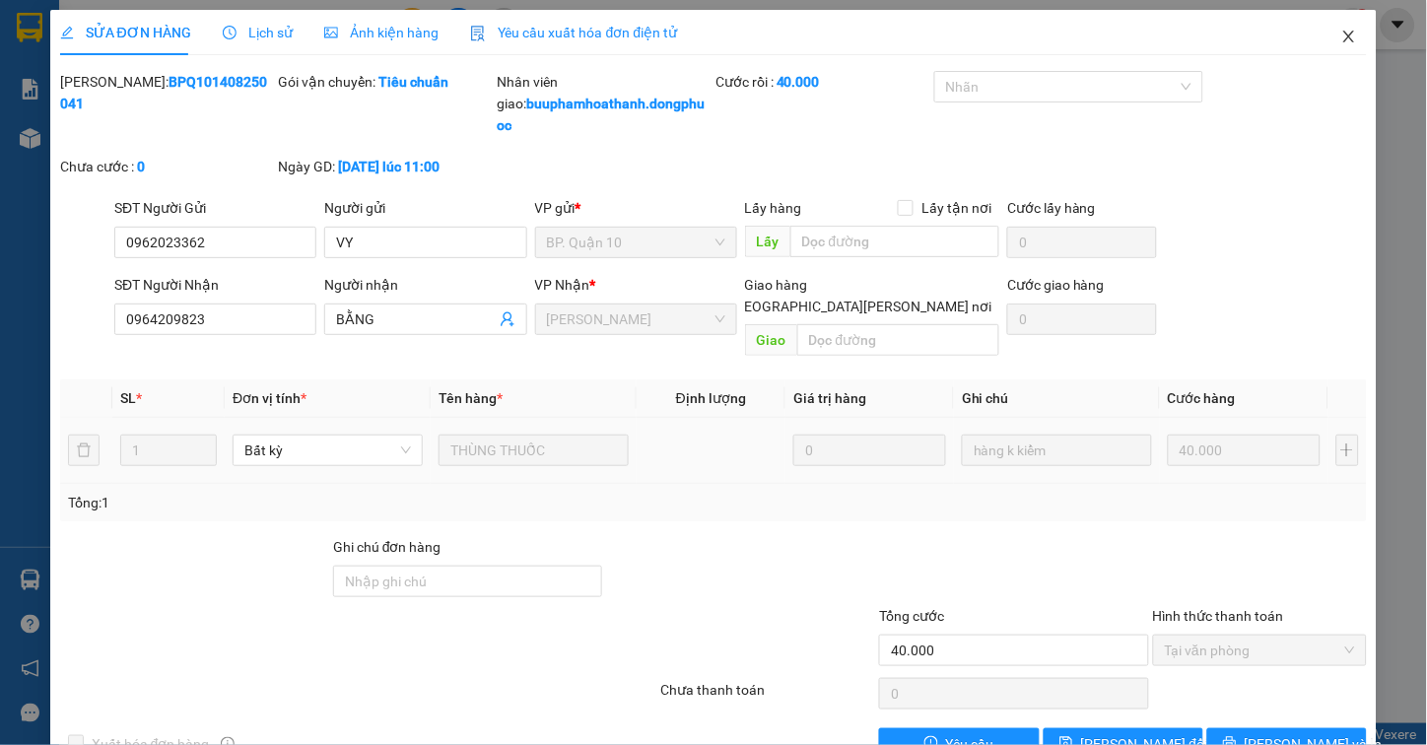
click at [1341, 41] on icon "close" at bounding box center [1349, 37] width 16 height 16
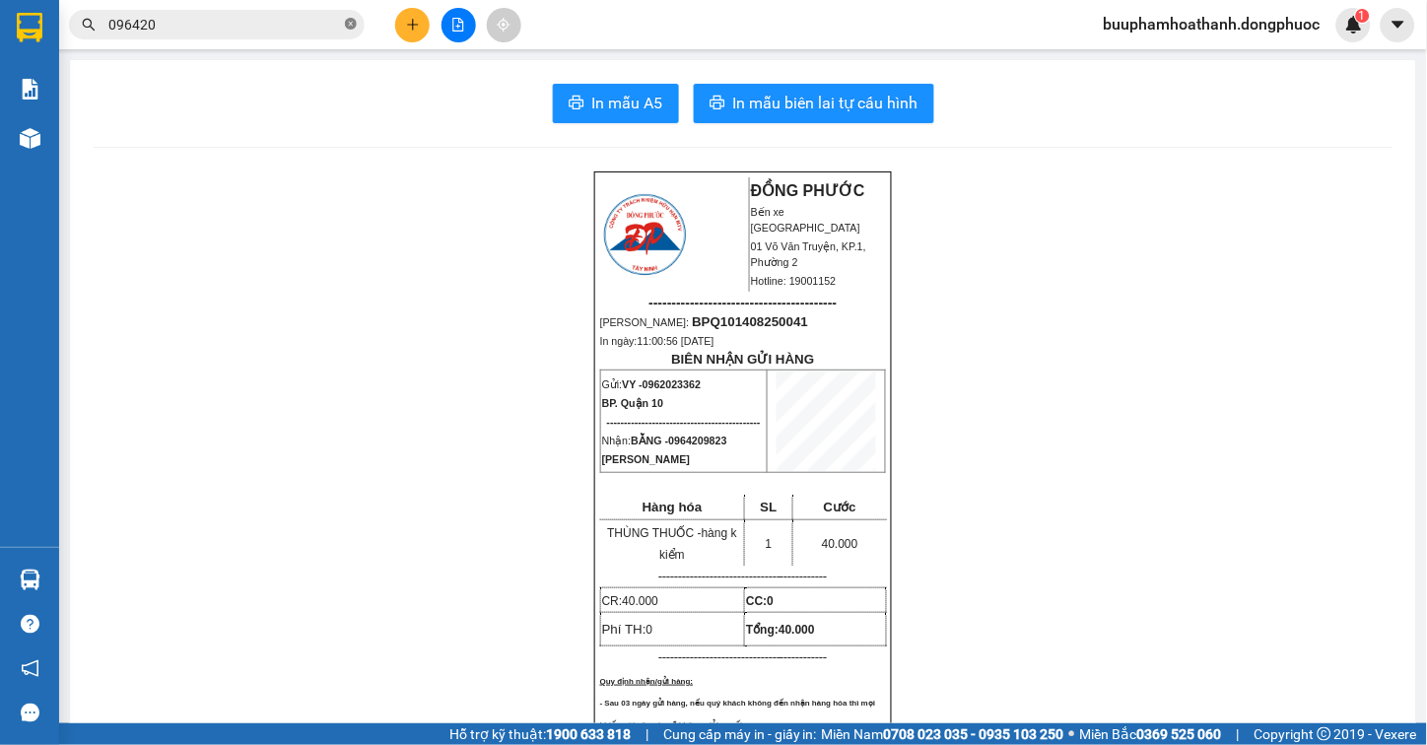
click at [347, 22] on icon "close-circle" at bounding box center [351, 24] width 12 height 12
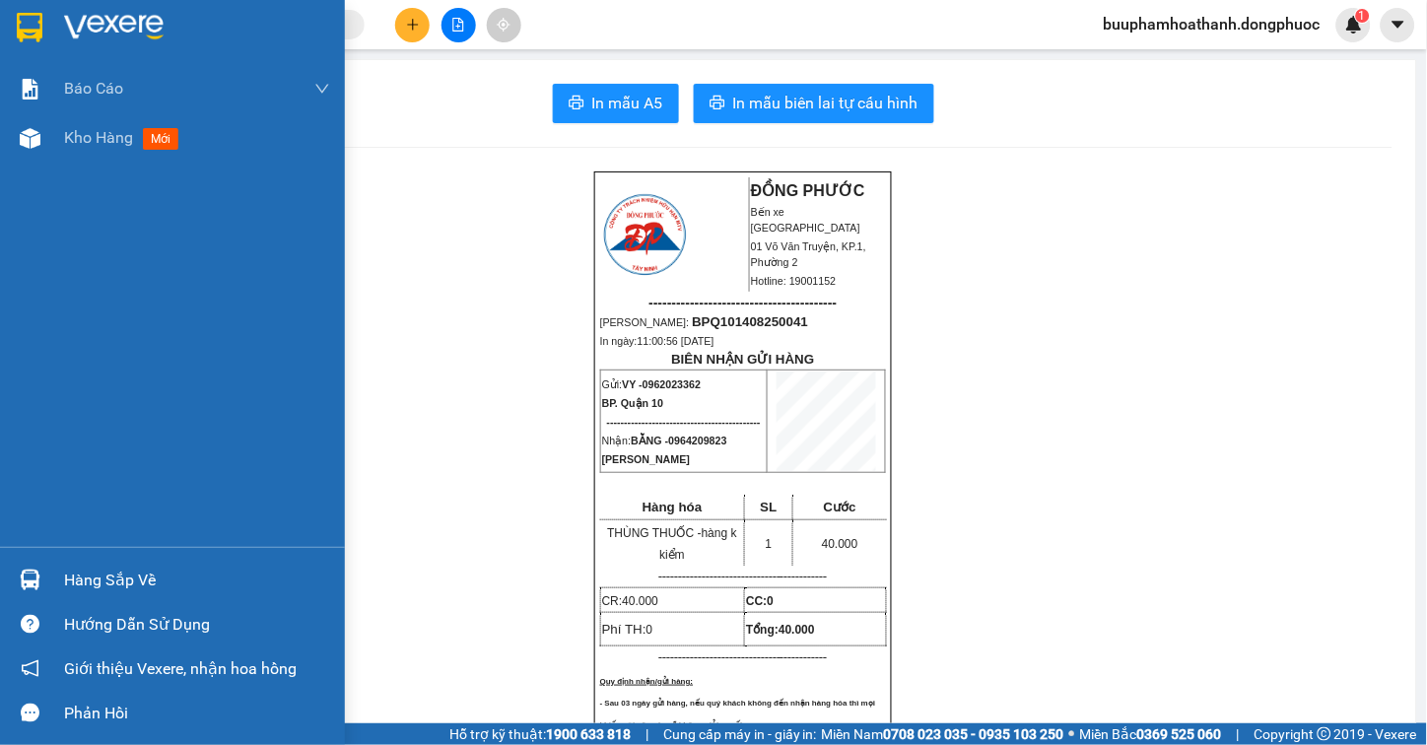
click at [84, 574] on div "Hàng sắp về" at bounding box center [197, 581] width 266 height 30
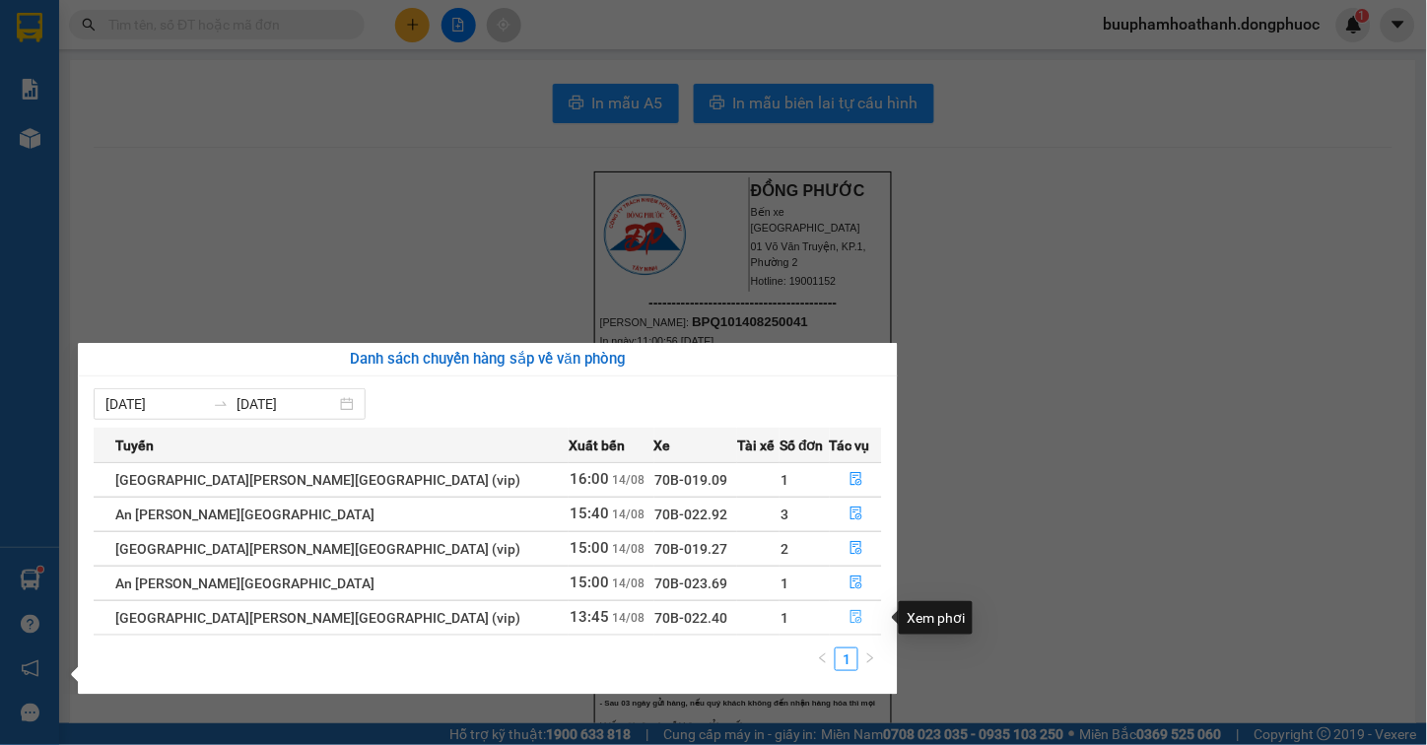
click at [849, 614] on icon "file-done" at bounding box center [856, 617] width 14 height 14
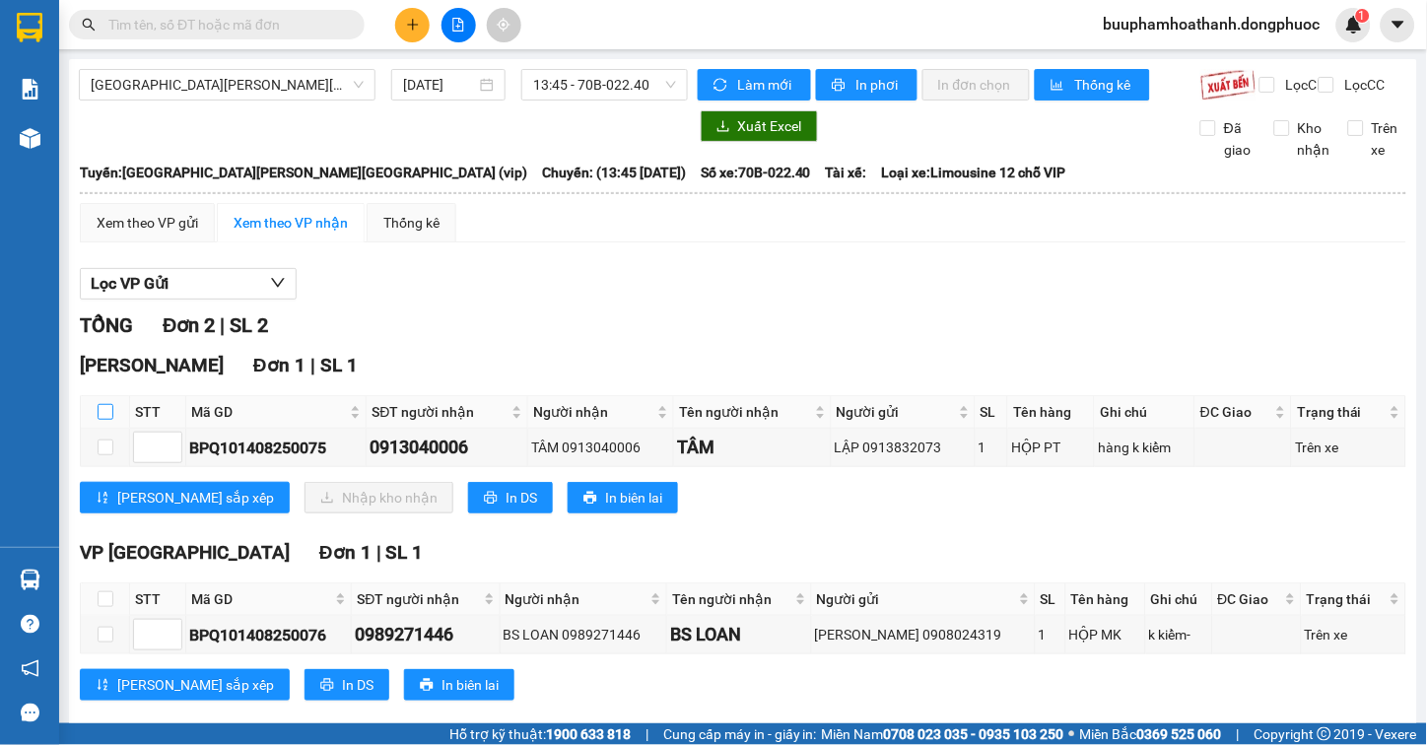
click at [101, 423] on label at bounding box center [106, 412] width 16 height 22
click at [101, 420] on input "checkbox" at bounding box center [106, 412] width 16 height 16
checkbox input "true"
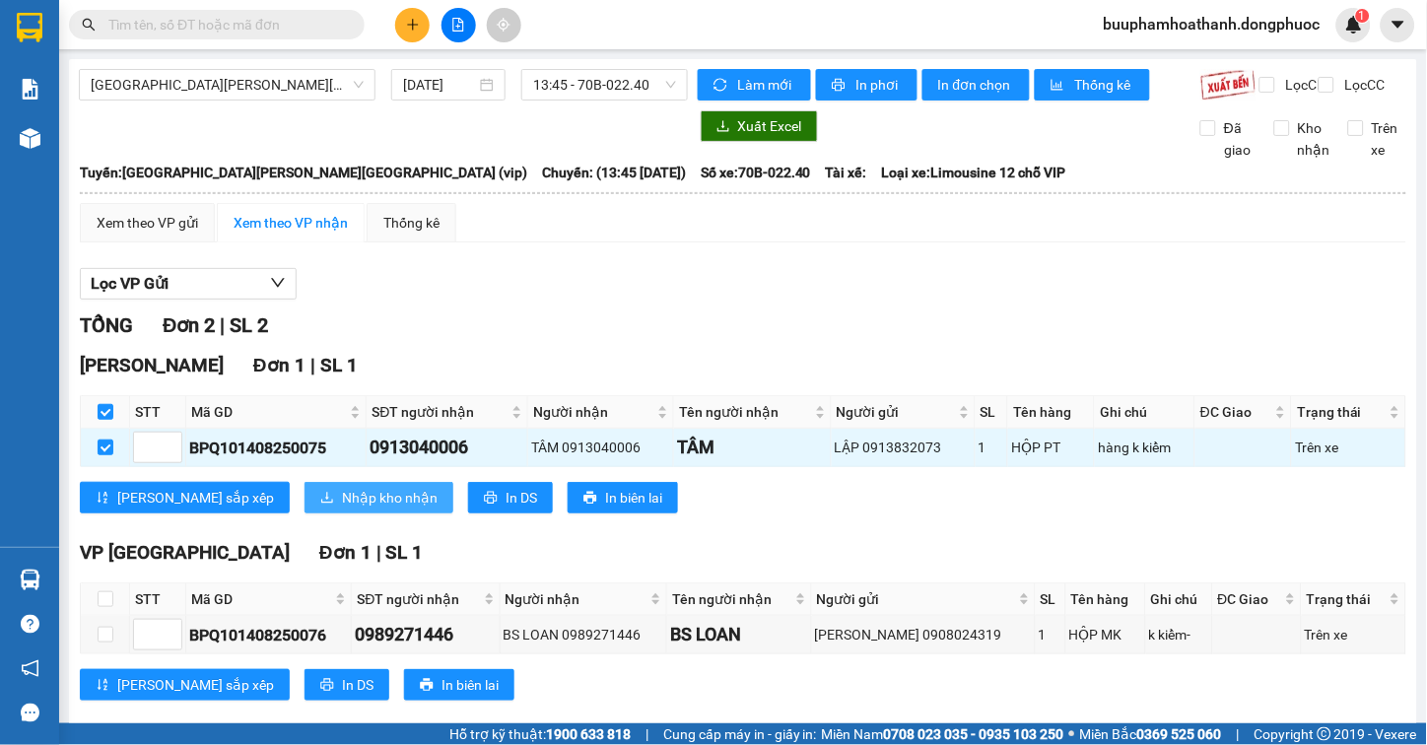
click at [342, 508] on span "Nhập kho nhận" at bounding box center [390, 498] width 96 height 22
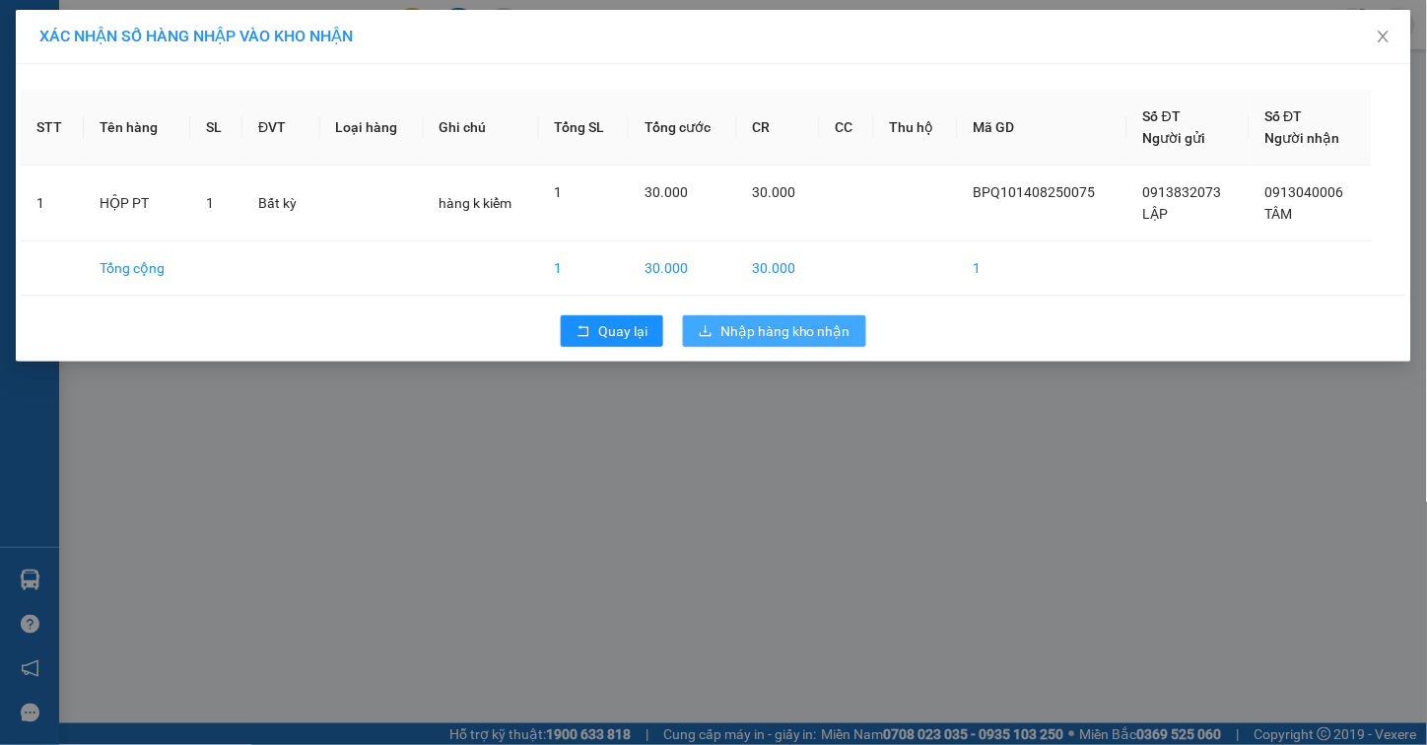
click at [802, 328] on span "Nhập hàng kho nhận" at bounding box center [785, 331] width 130 height 22
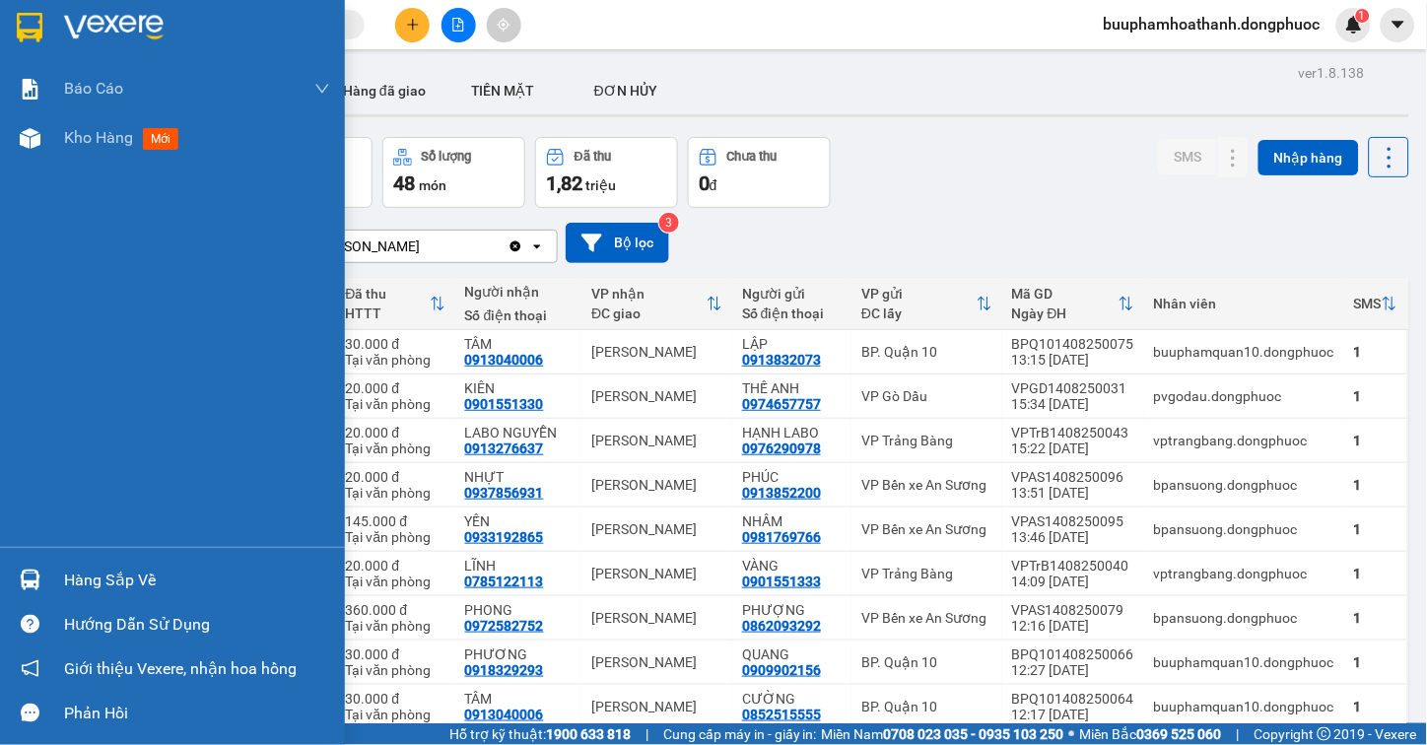
click at [55, 567] on div "Hàng sắp về" at bounding box center [172, 580] width 345 height 44
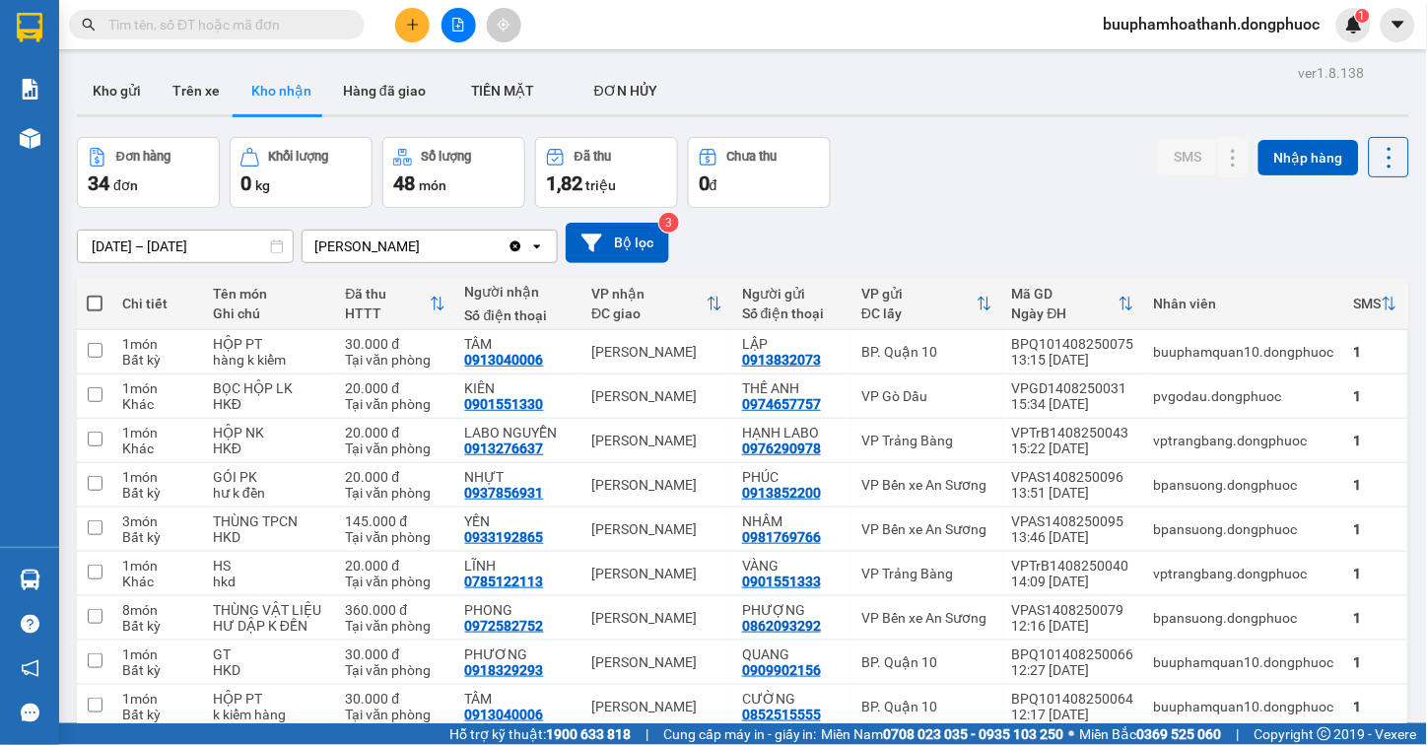
click at [1010, 73] on section "Kết quả [PERSON_NAME] ( 149 ) Bộ lọc Mã ĐH Trạng thái Món hàng Tổng [PERSON_NAM…" at bounding box center [713, 372] width 1427 height 745
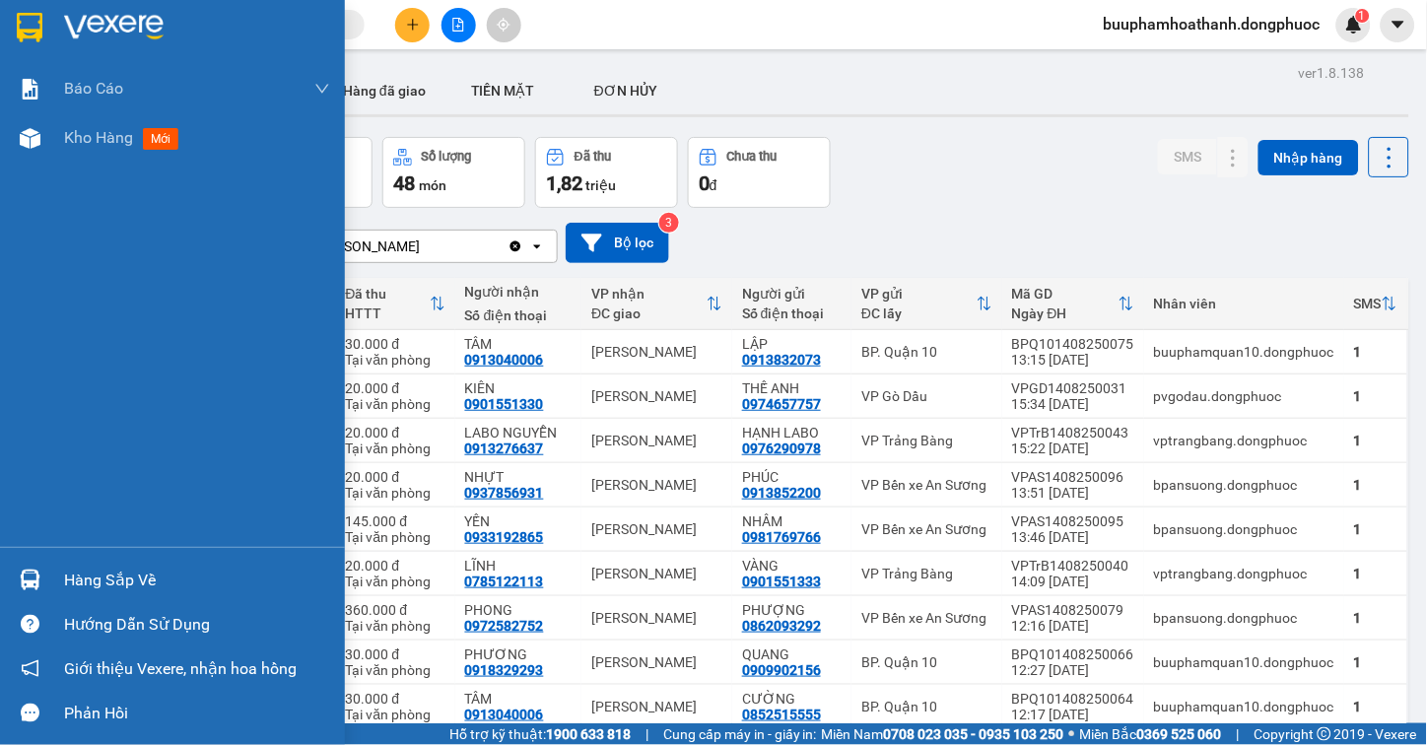
click at [75, 568] on div "Hàng sắp về" at bounding box center [197, 581] width 266 height 30
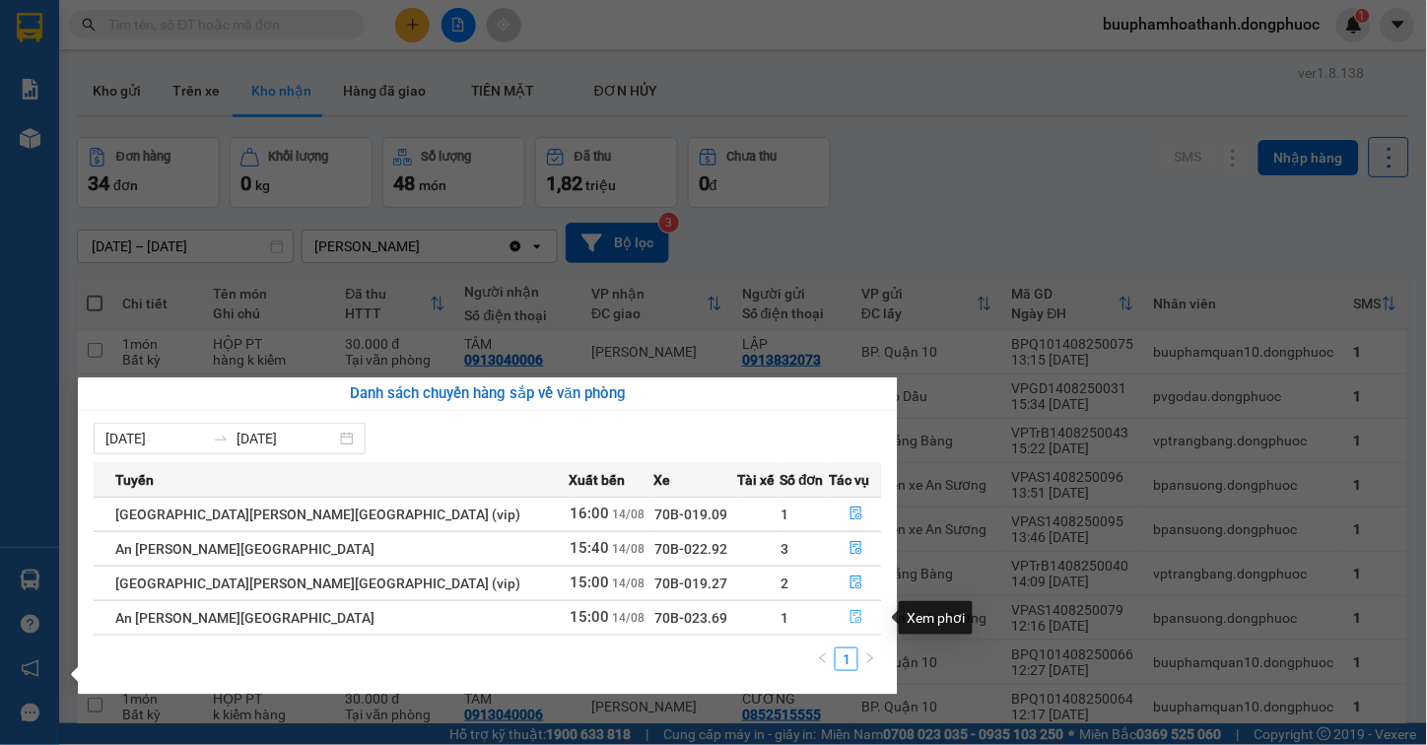
click at [849, 618] on icon "file-done" at bounding box center [856, 617] width 14 height 14
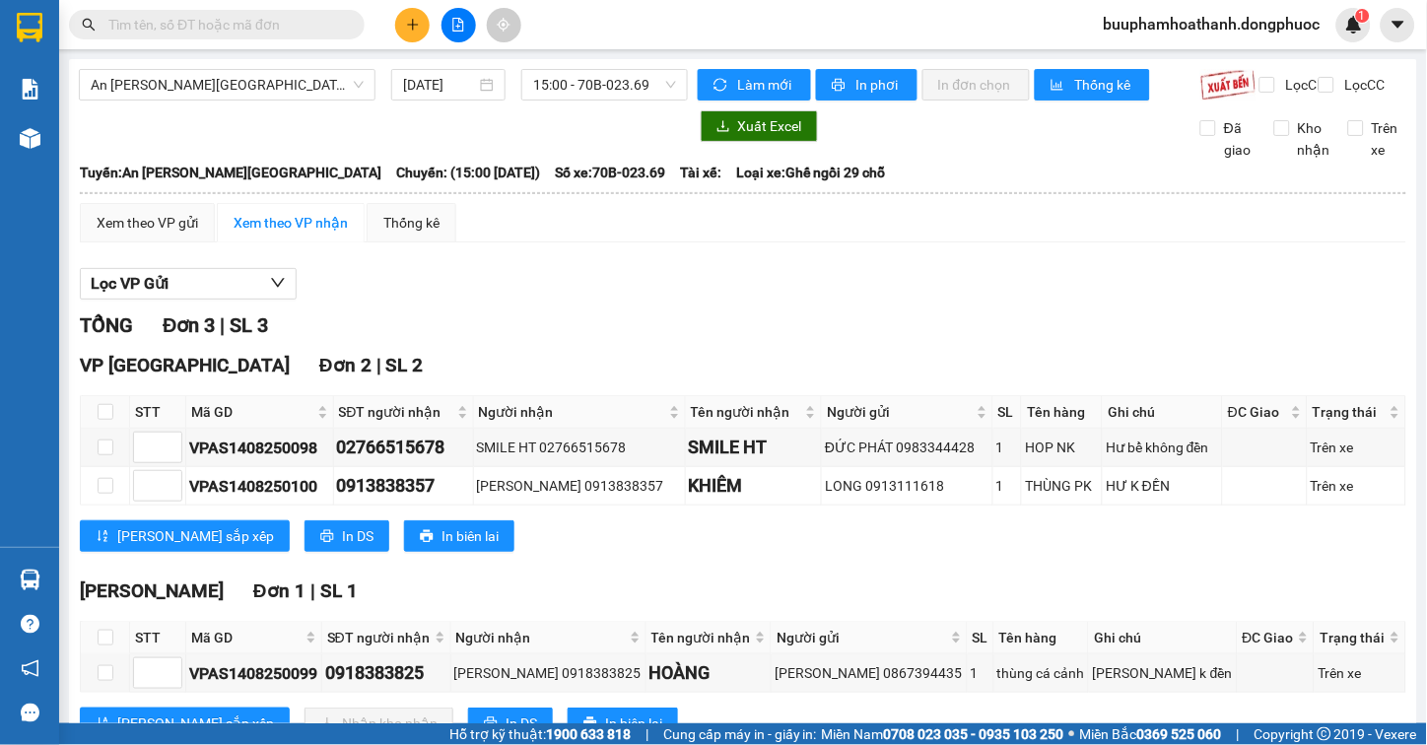
scroll to position [89, 0]
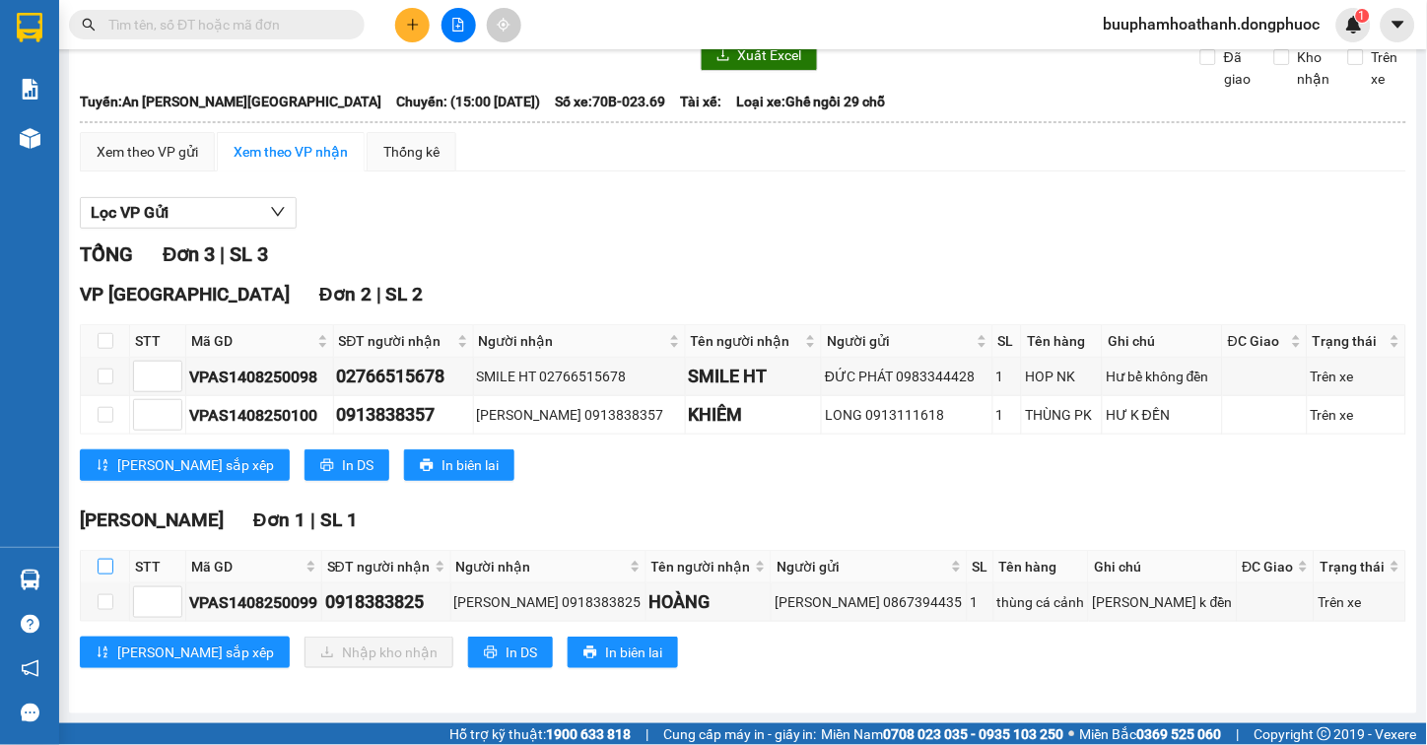
click at [102, 562] on input "checkbox" at bounding box center [106, 567] width 16 height 16
checkbox input "true"
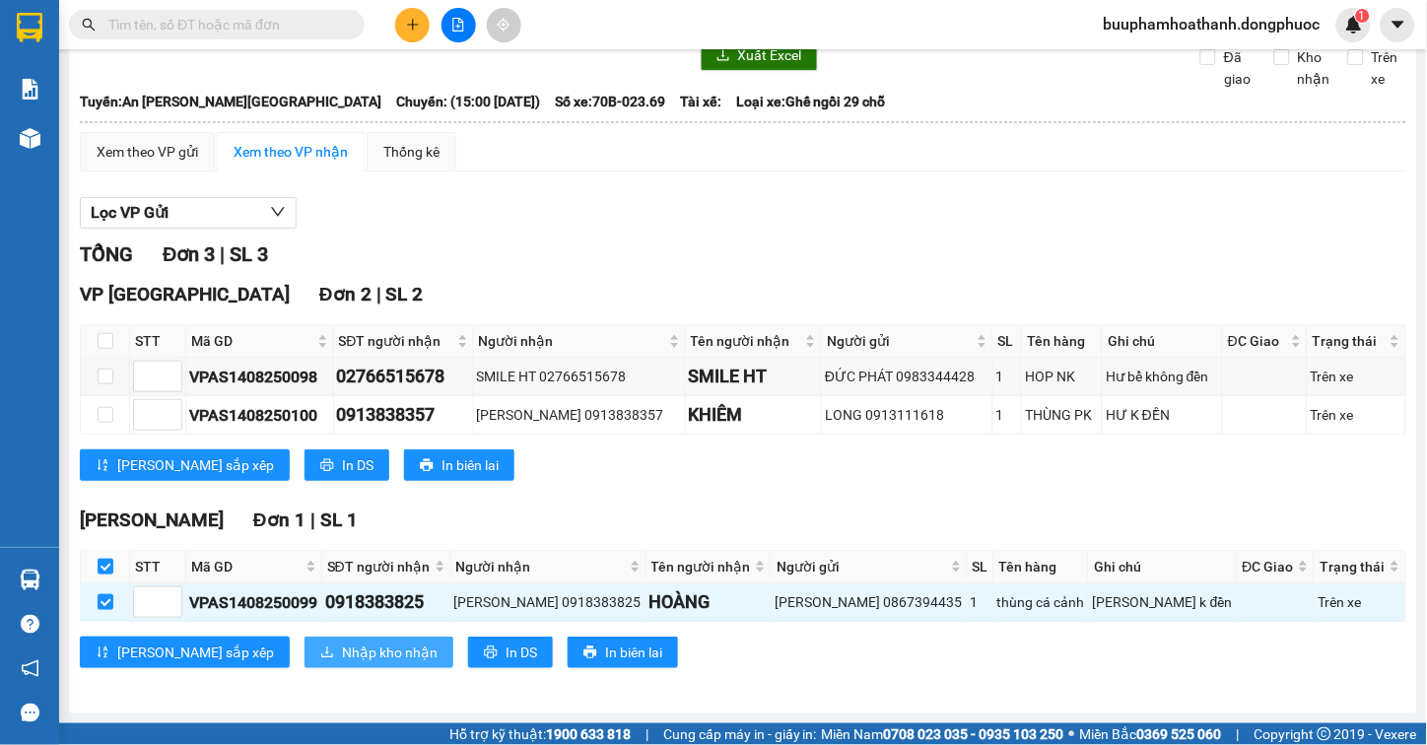
click at [322, 667] on button "Nhập kho nhận" at bounding box center [378, 653] width 149 height 32
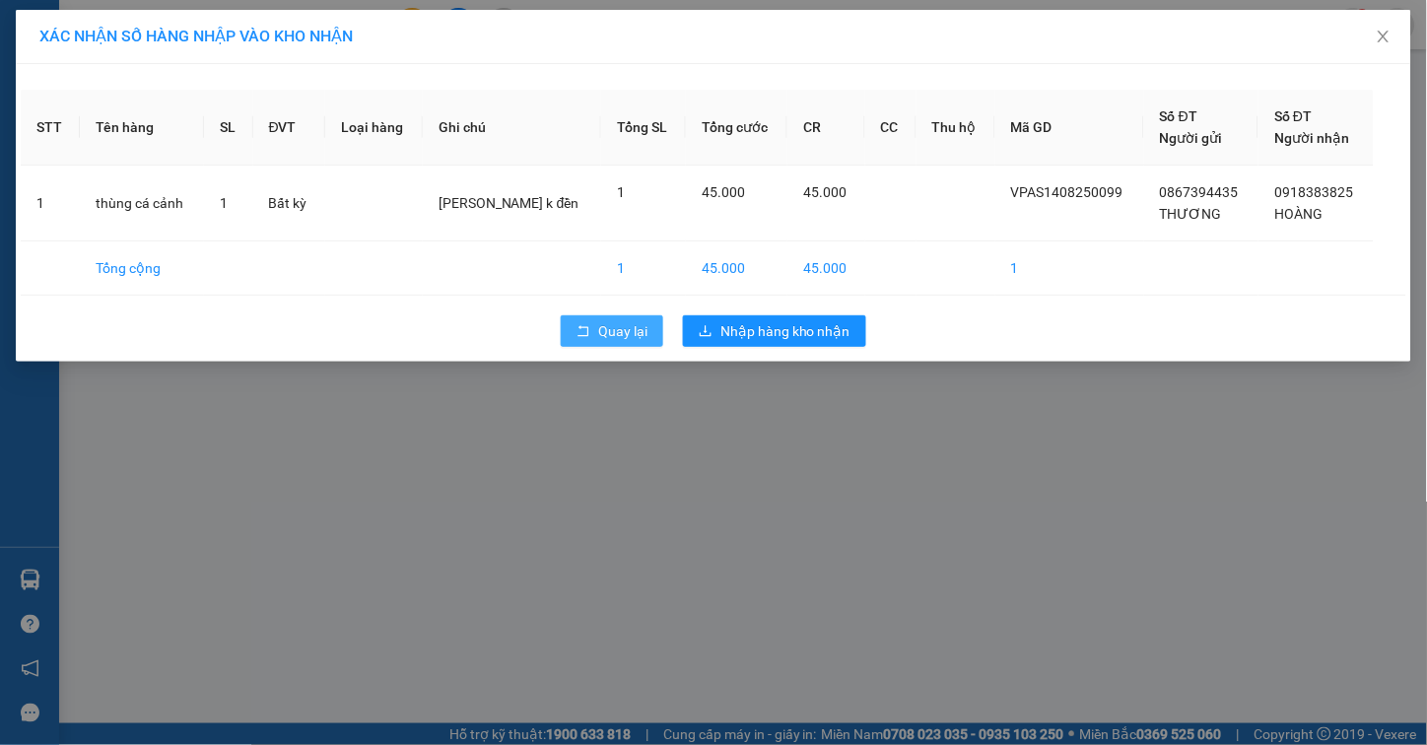
click at [585, 322] on button "Quay lại" at bounding box center [612, 331] width 102 height 32
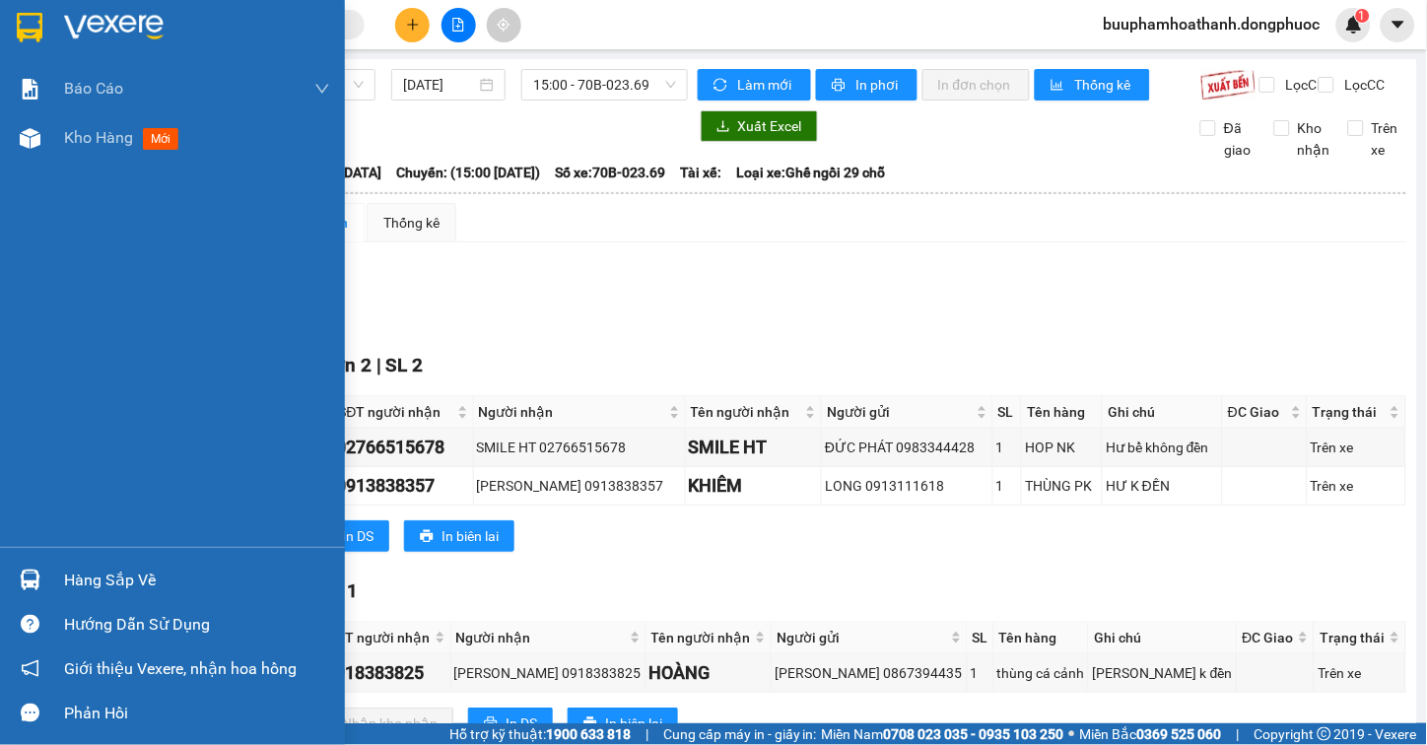
click at [62, 572] on div "Hàng sắp về" at bounding box center [172, 580] width 345 height 44
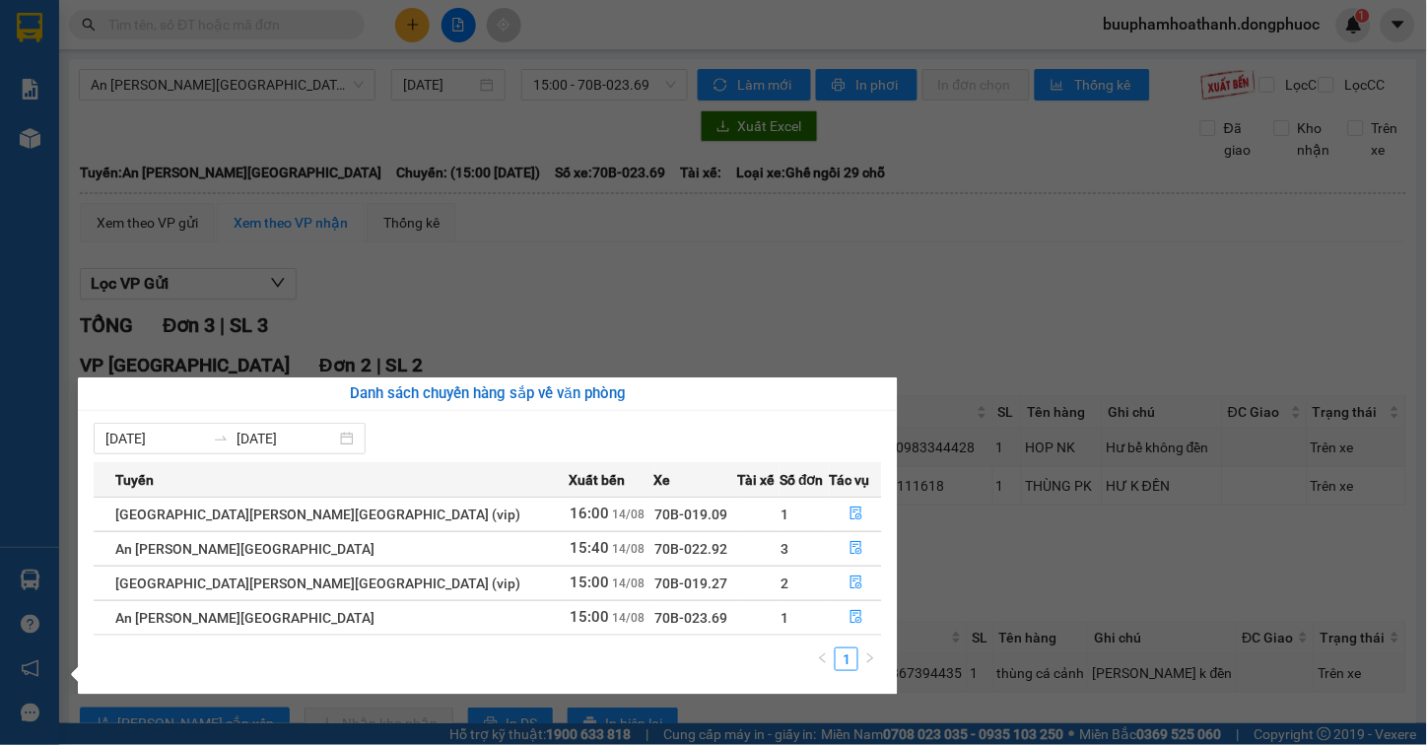
click at [520, 298] on section "Kết quả tìm kiếm ( 149 ) Bộ lọc Mã ĐH Trạng thái Món hàng Tổng cước Chưa cước N…" at bounding box center [713, 372] width 1427 height 745
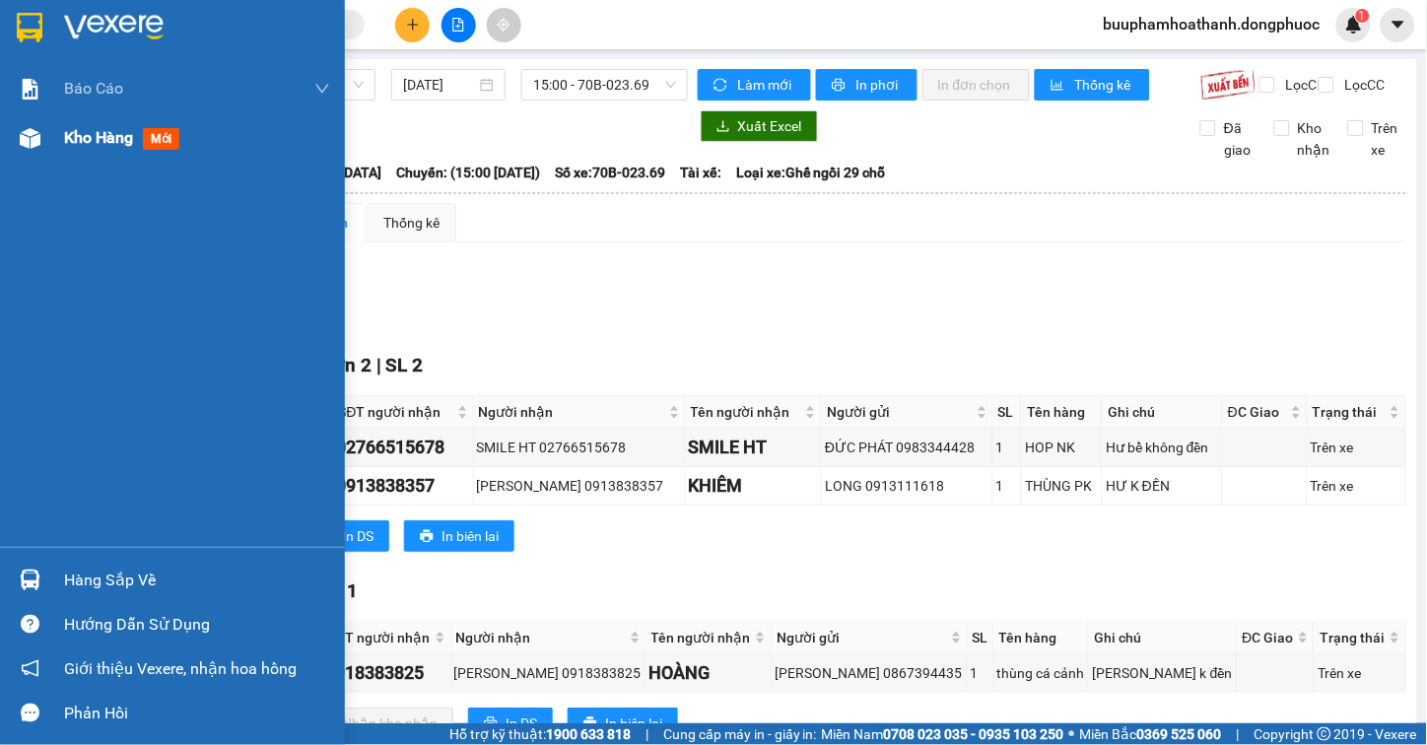
click at [79, 144] on span "Kho hàng" at bounding box center [98, 137] width 69 height 19
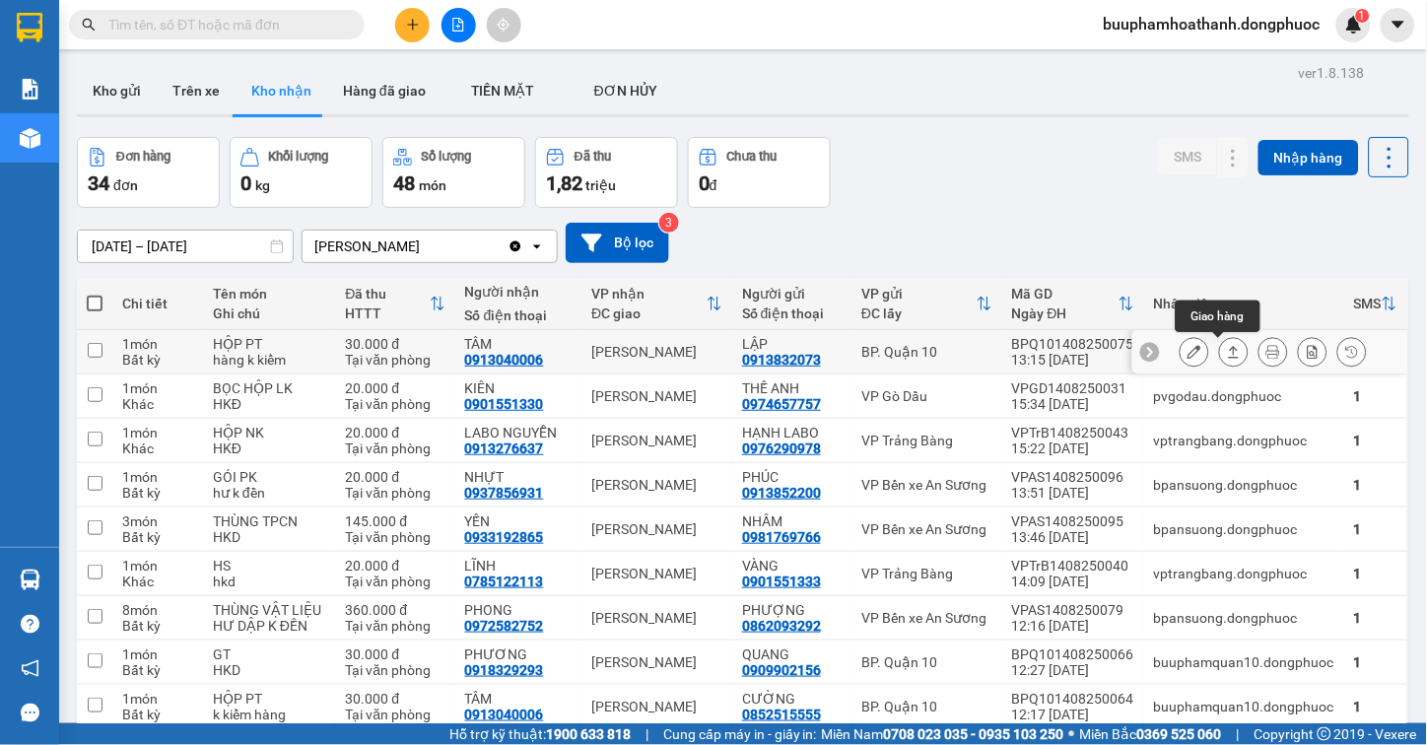
click at [1227, 353] on icon at bounding box center [1234, 352] width 14 height 14
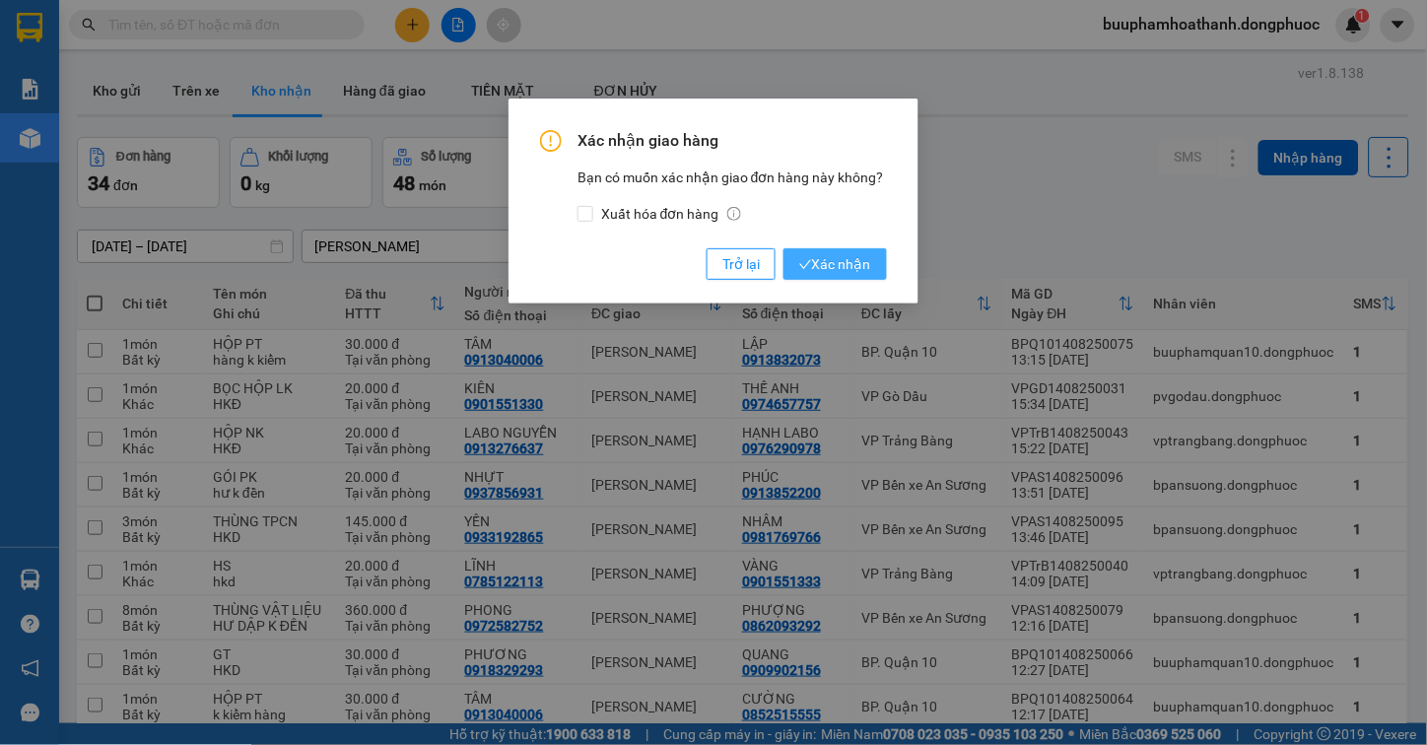
click at [843, 256] on span "Xác nhận" at bounding box center [835, 264] width 72 height 22
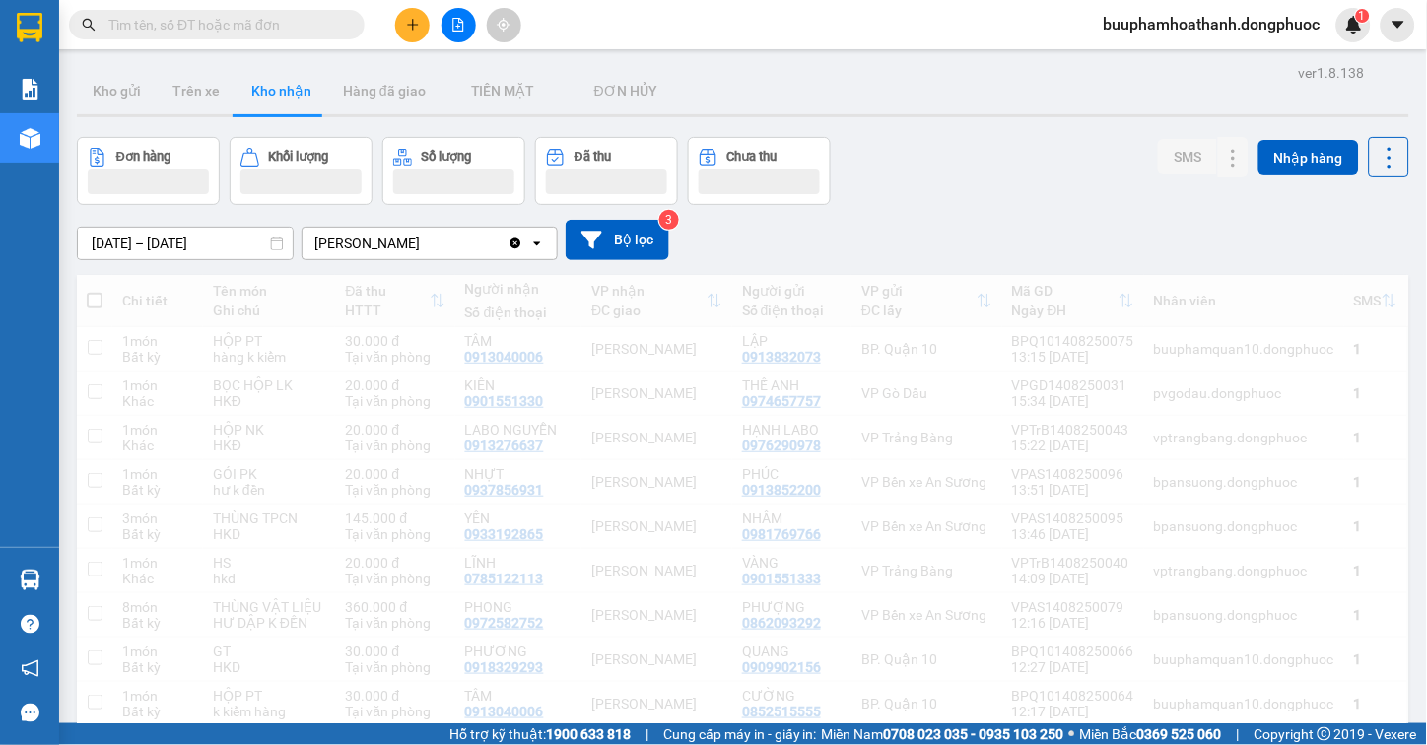
click at [163, 37] on div "Kết quả tìm kiếm ( 149 ) Bộ lọc Mã ĐH Trạng thái Món hàng Tổng cước Chưa cước N…" at bounding box center [192, 25] width 384 height 34
click at [162, 26] on input "text" at bounding box center [224, 25] width 233 height 22
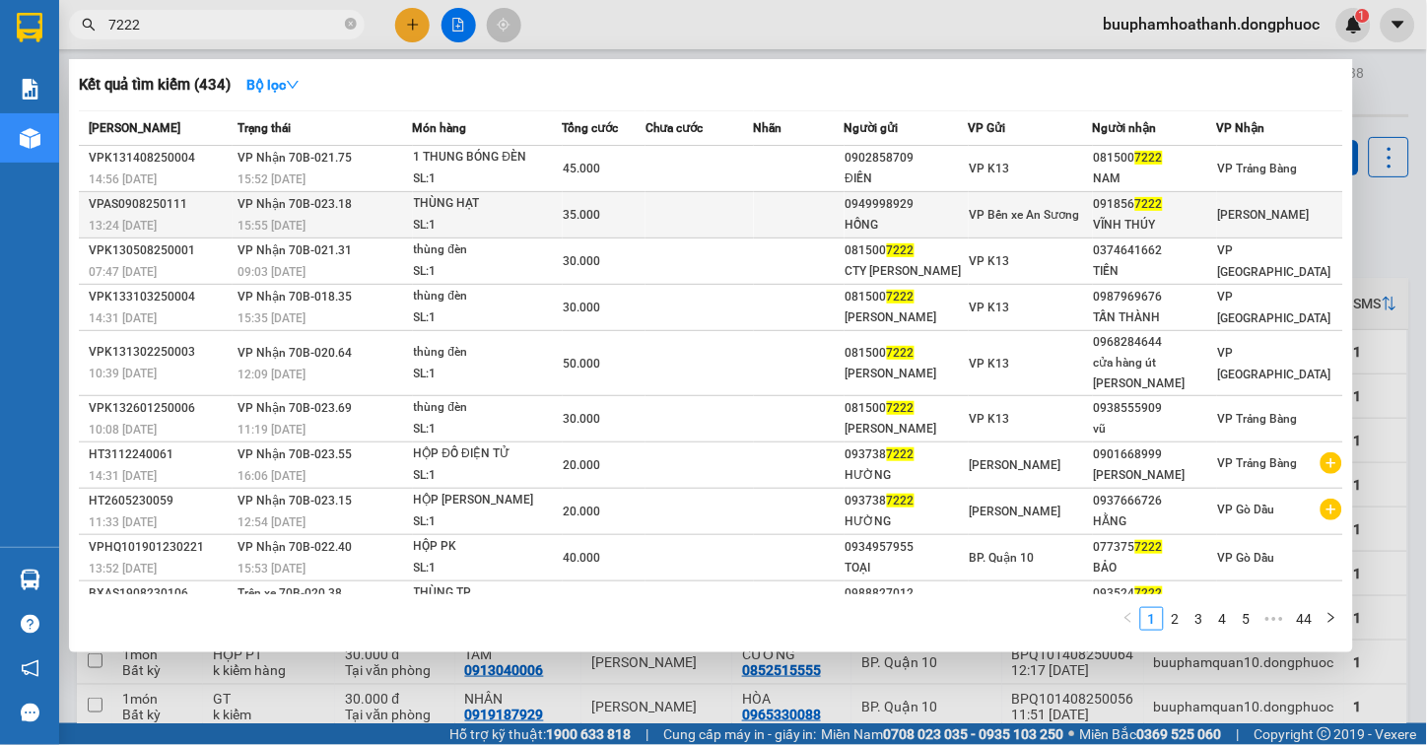
type input "7222"
click at [343, 210] on span "VP Nhận 70B-023.18" at bounding box center [294, 204] width 114 height 14
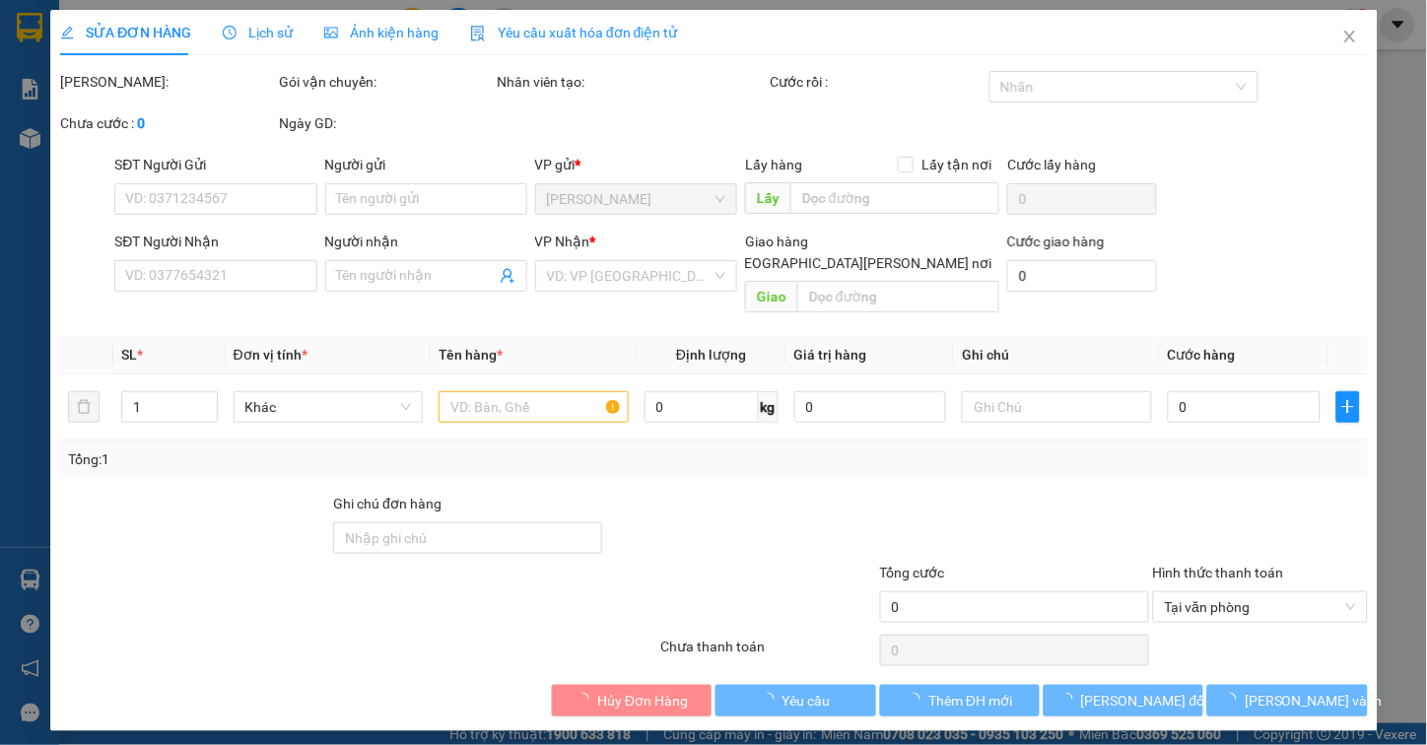
type input "0949998929"
type input "HỒNG"
type input "0918567222"
type input "VĨNH THÚY"
type input "35.000"
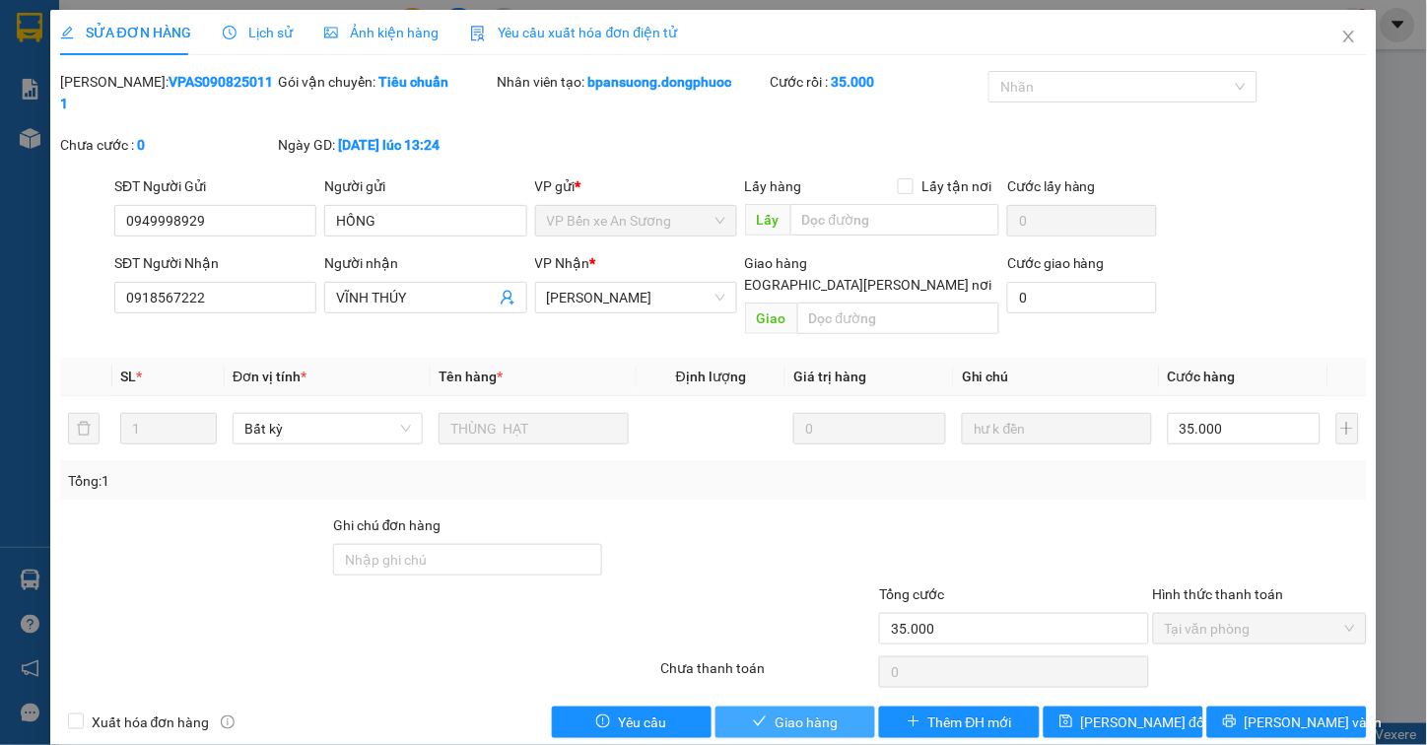
click at [804, 707] on button "Giao hàng" at bounding box center [795, 723] width 160 height 32
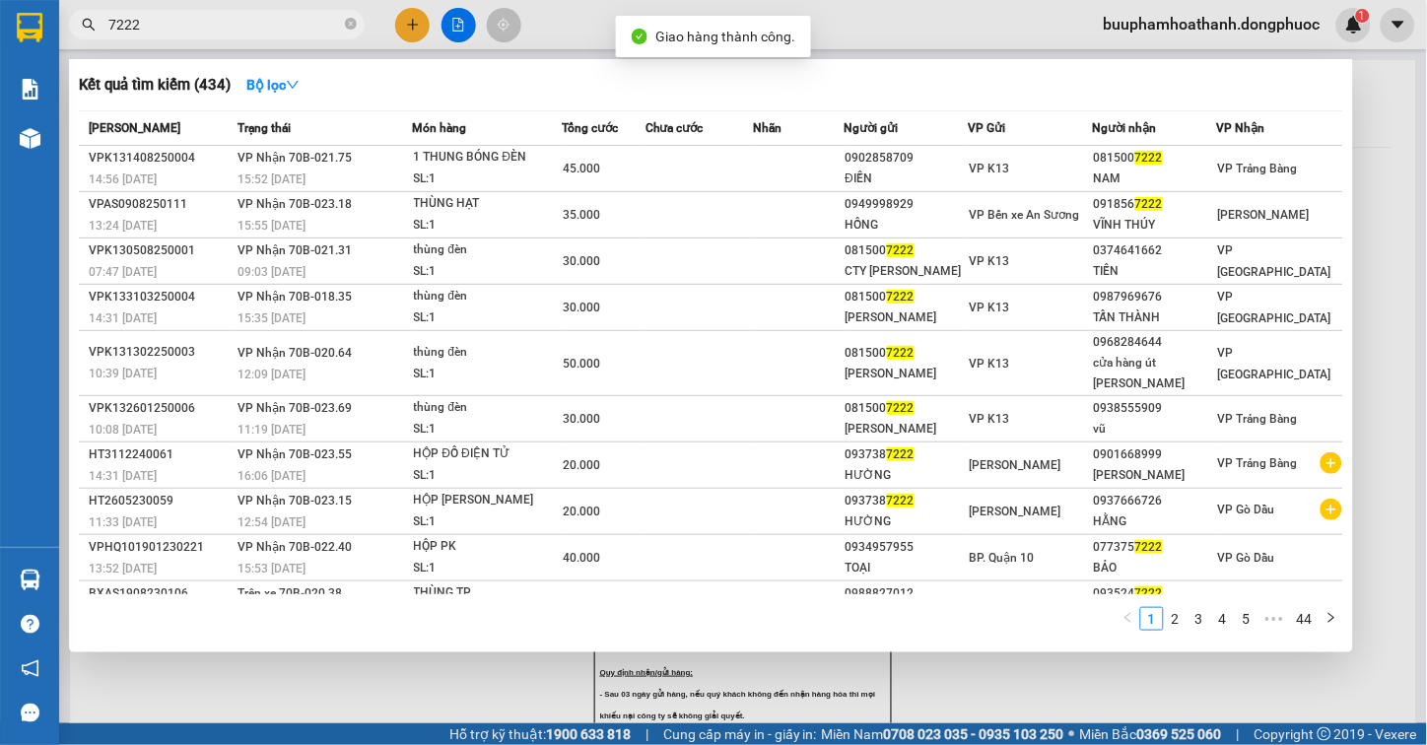
click at [207, 23] on input "7222" at bounding box center [224, 25] width 233 height 22
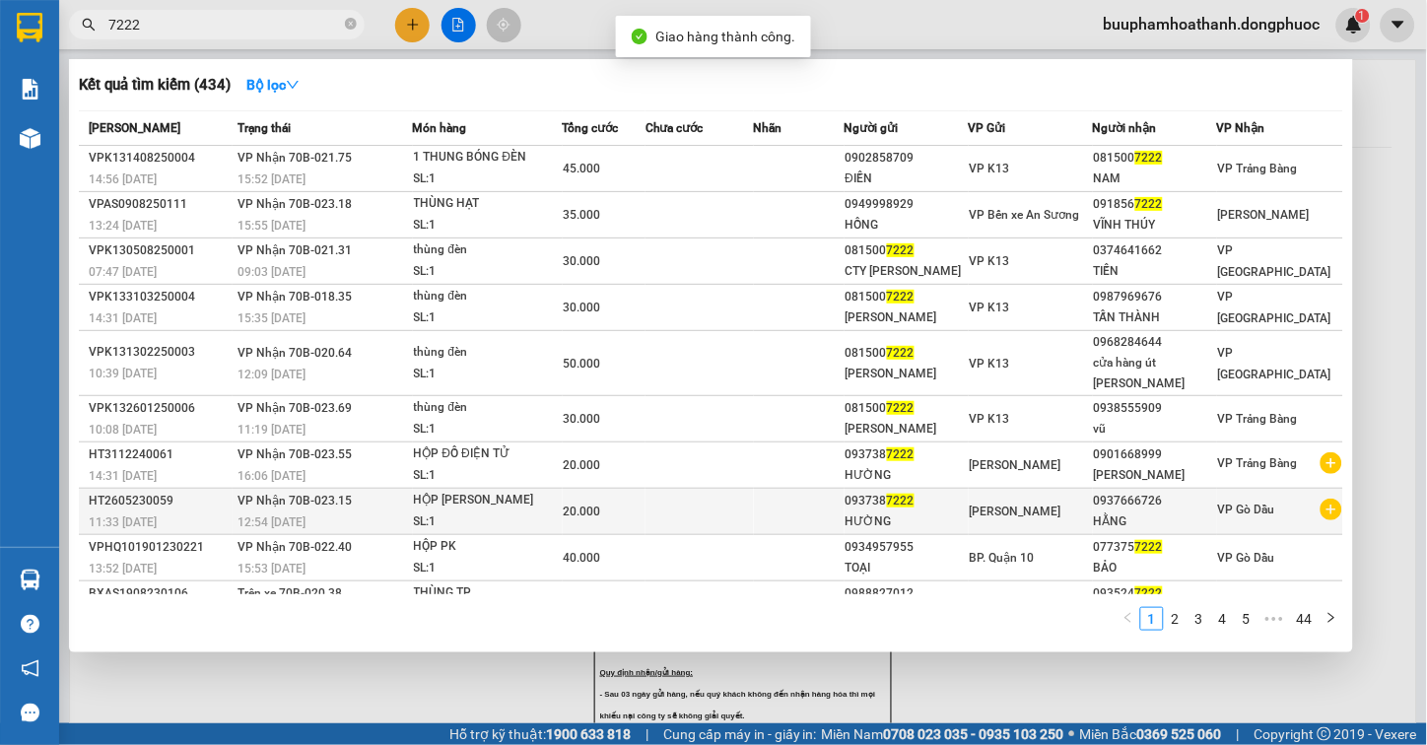
scroll to position [16, 0]
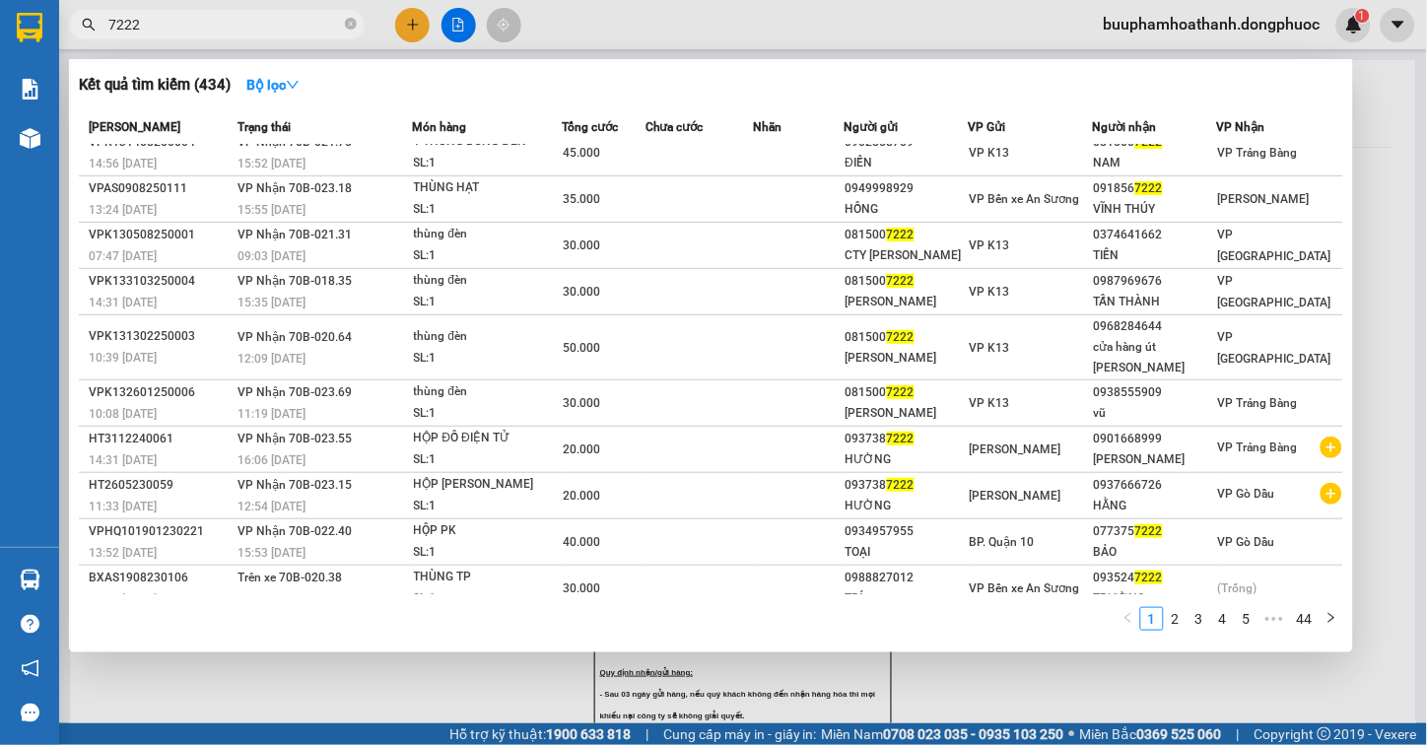
click at [343, 23] on span "7222" at bounding box center [217, 25] width 296 height 30
click at [348, 20] on icon "close-circle" at bounding box center [351, 24] width 12 height 12
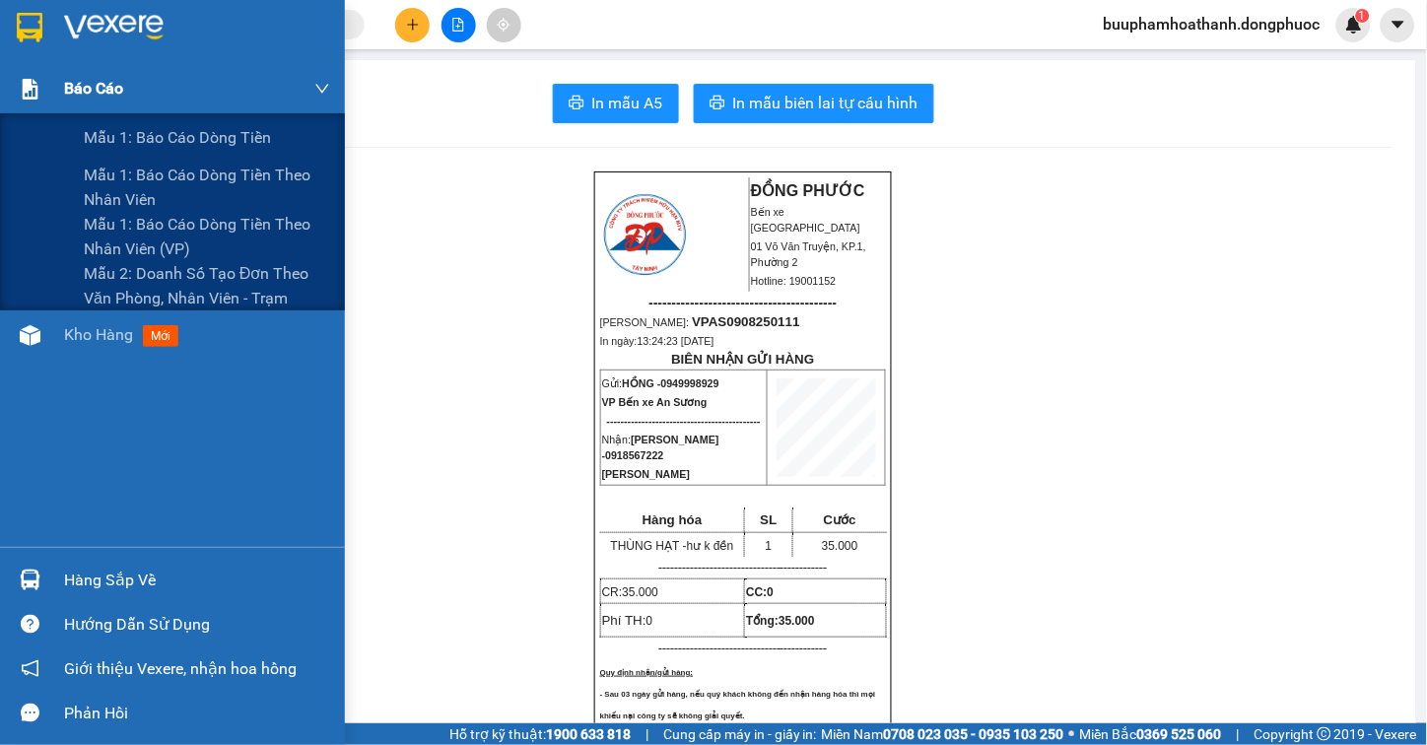
click at [93, 110] on div "Báo cáo" at bounding box center [197, 88] width 266 height 49
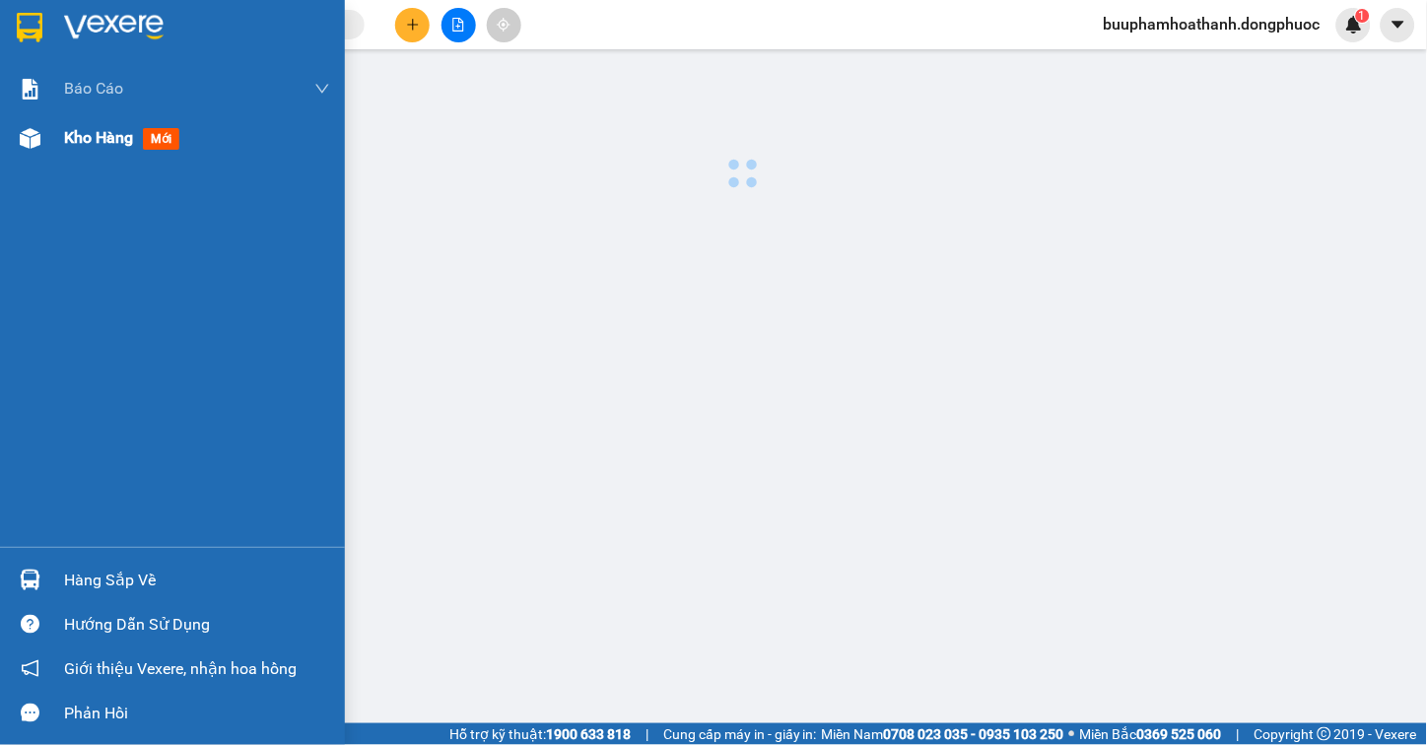
drag, startPoint x: 92, startPoint y: 112, endPoint x: 84, endPoint y: 138, distance: 26.8
click at [90, 124] on div "Kho hàng mới" at bounding box center [197, 137] width 266 height 49
click at [84, 138] on span "Kho hàng" at bounding box center [98, 137] width 69 height 19
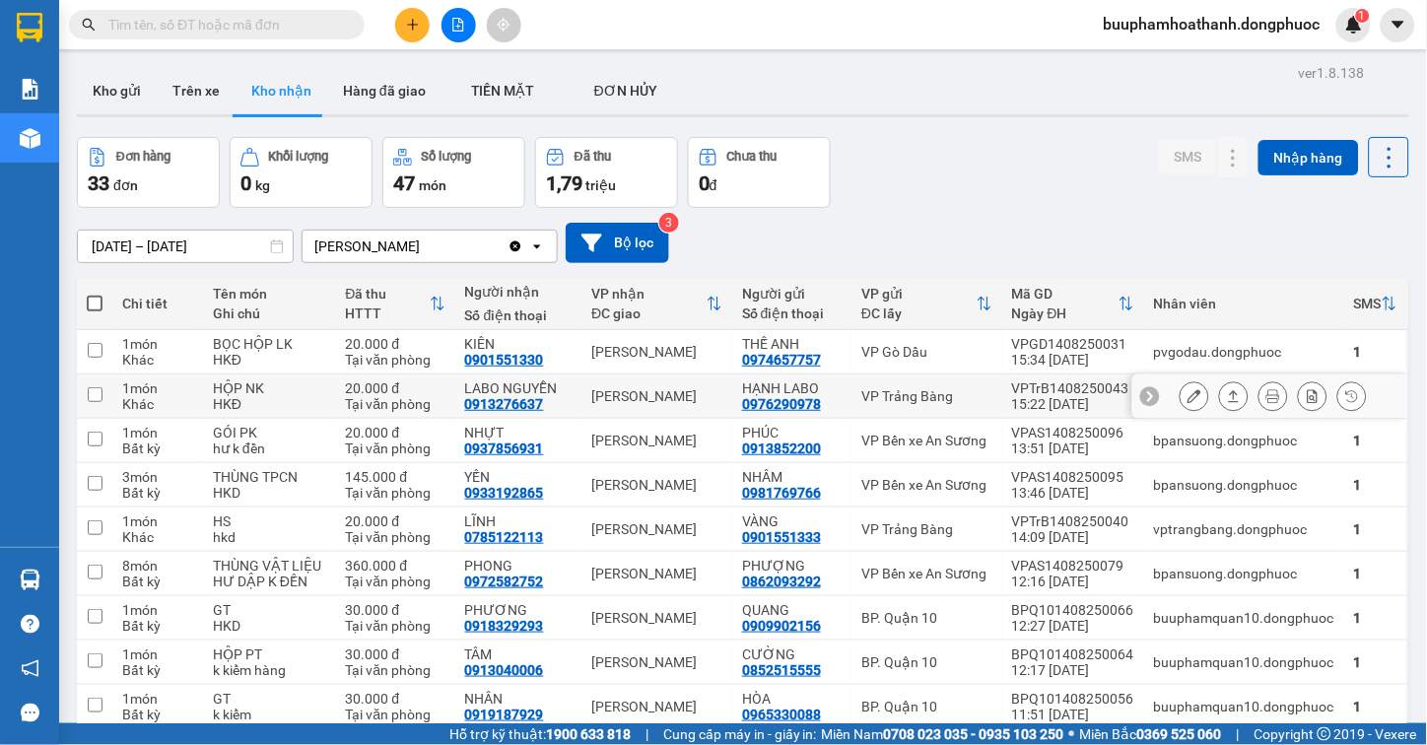
scroll to position [109, 0]
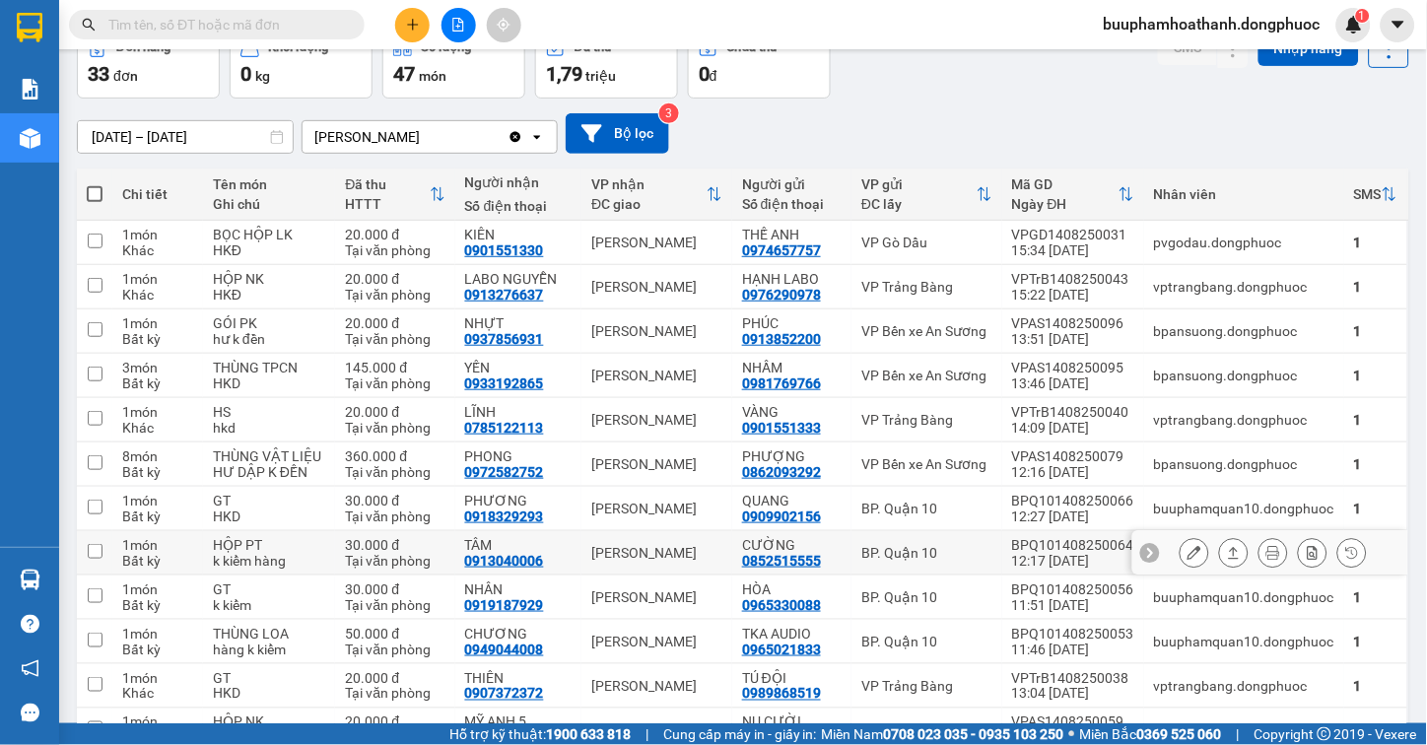
click at [1227, 560] on icon at bounding box center [1234, 553] width 14 height 14
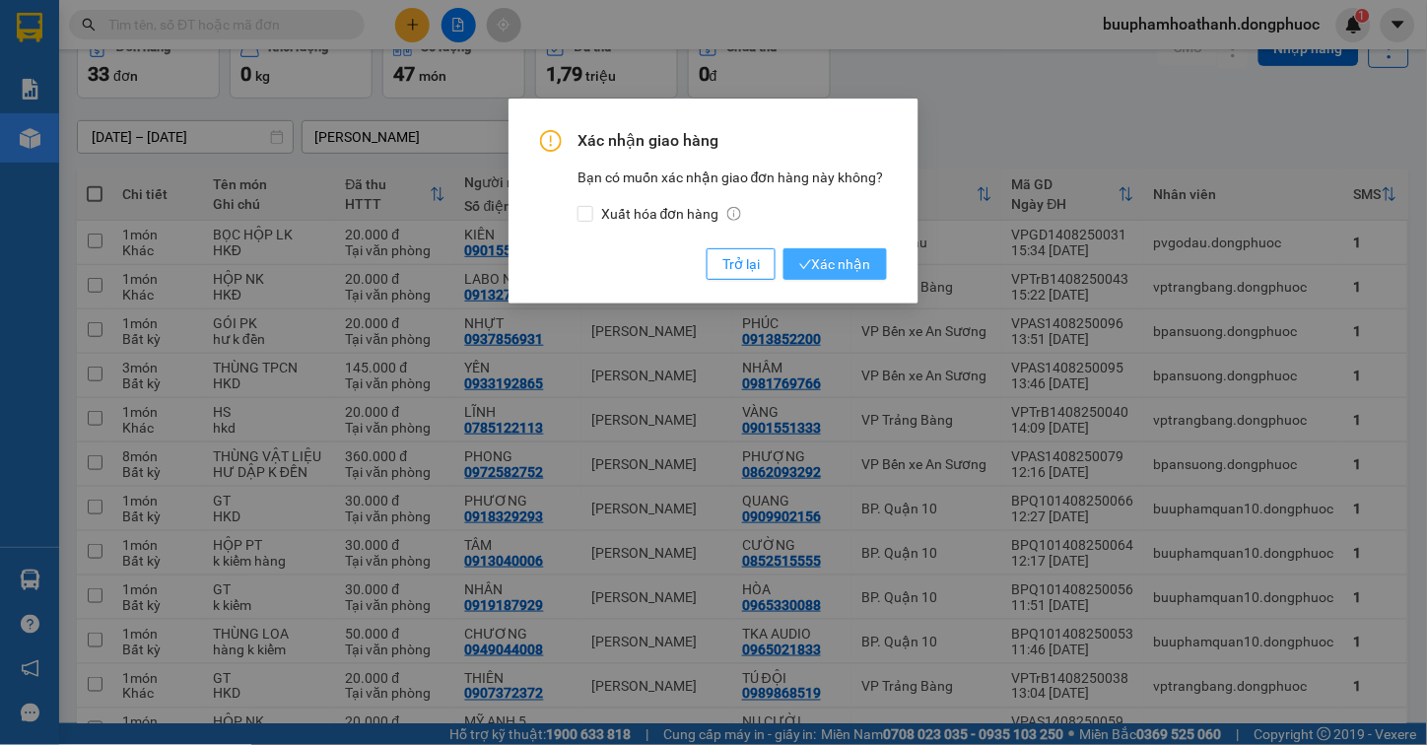
click at [845, 257] on span "Xác nhận" at bounding box center [835, 264] width 72 height 22
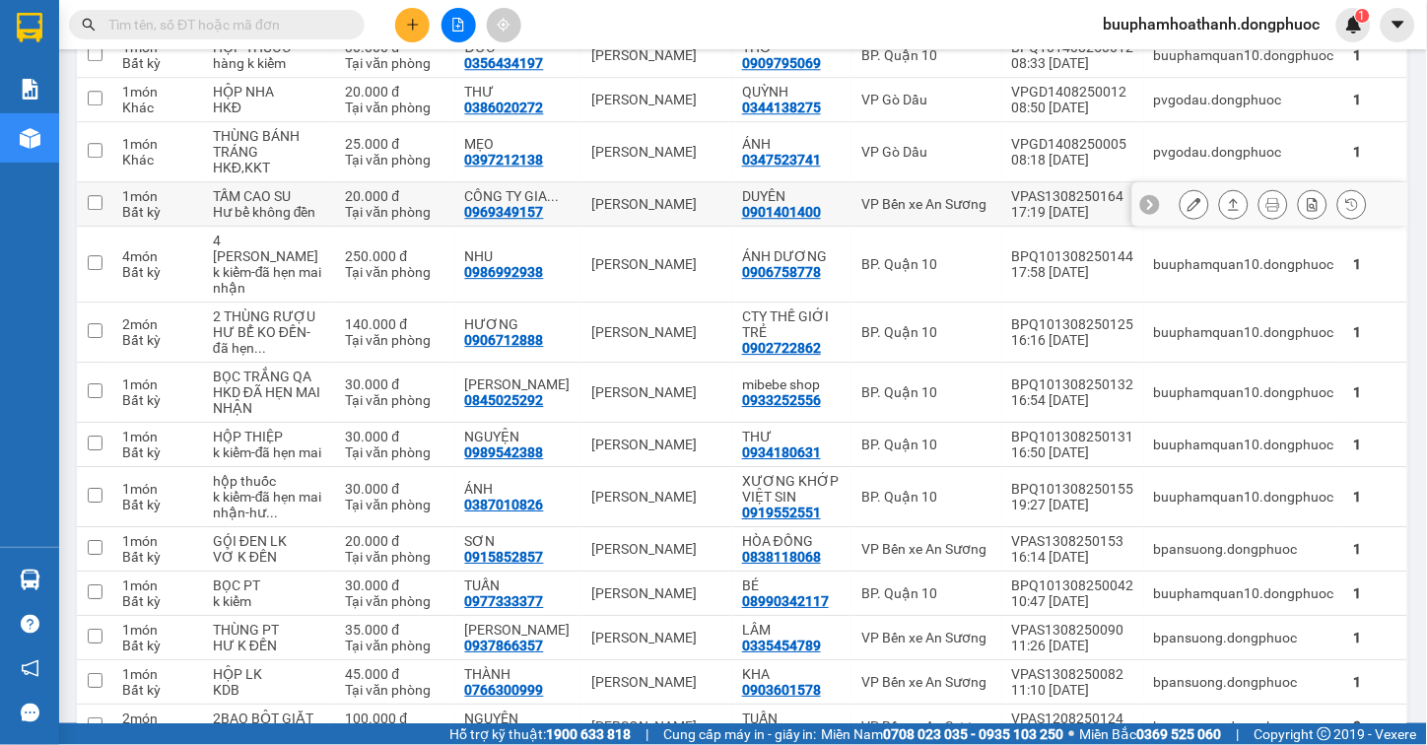
scroll to position [1204, 0]
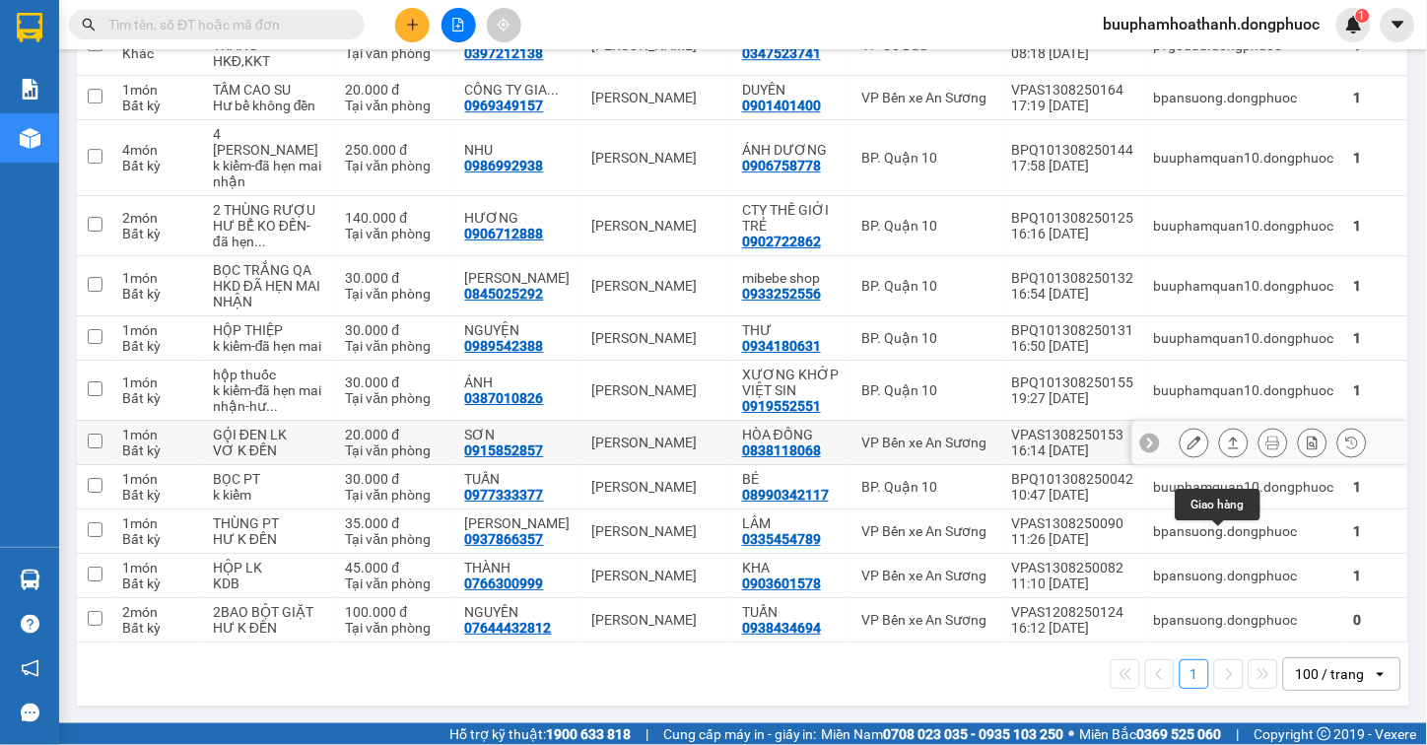
click at [1229, 448] on icon at bounding box center [1234, 443] width 11 height 12
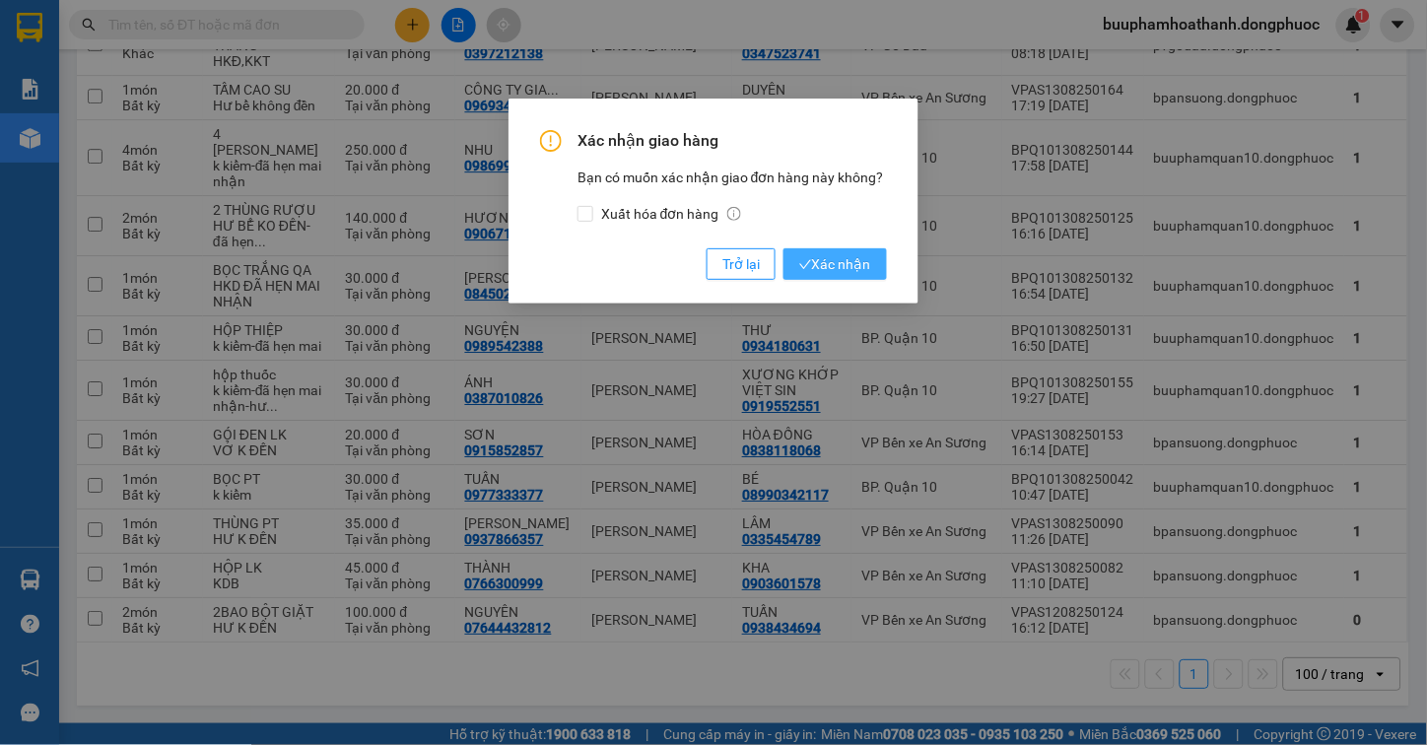
click at [831, 263] on span "Xác nhận" at bounding box center [835, 264] width 72 height 22
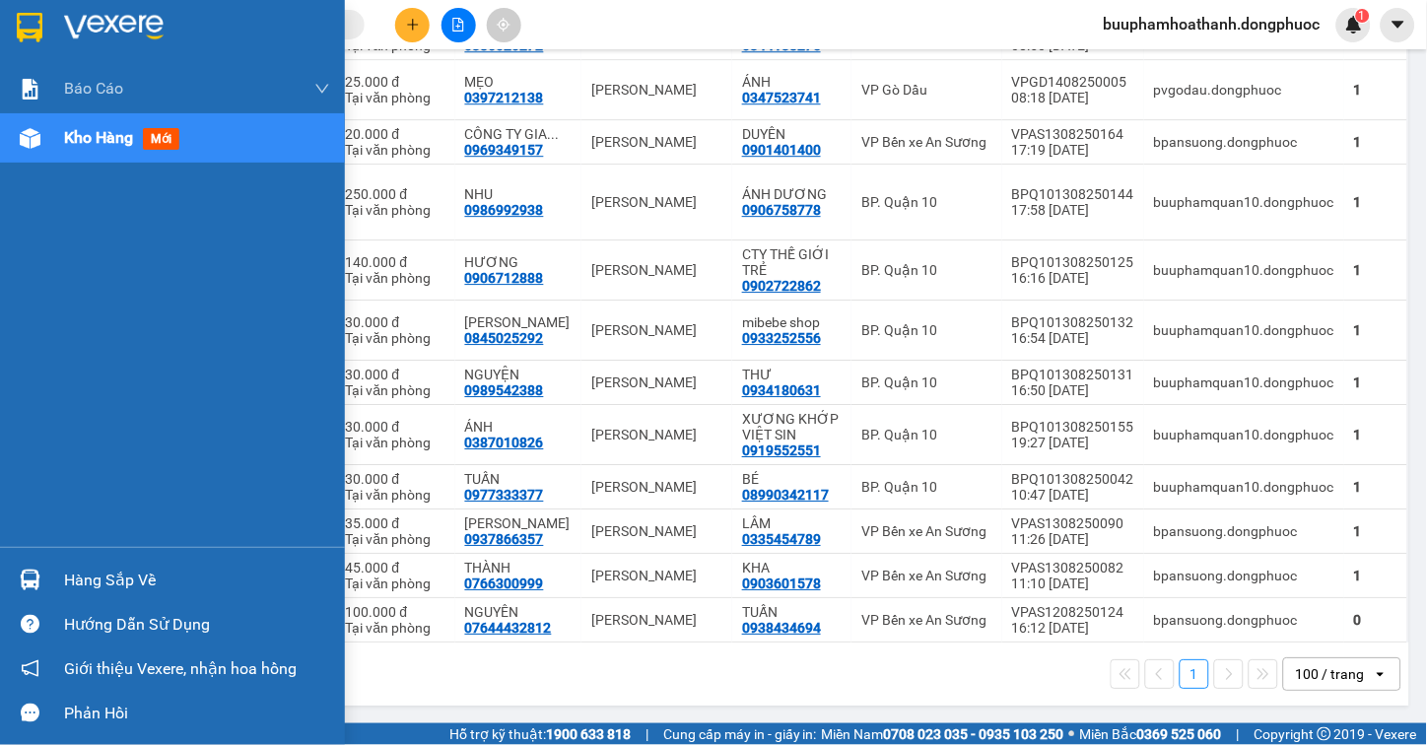
click at [85, 578] on div "Hàng sắp về" at bounding box center [197, 581] width 266 height 30
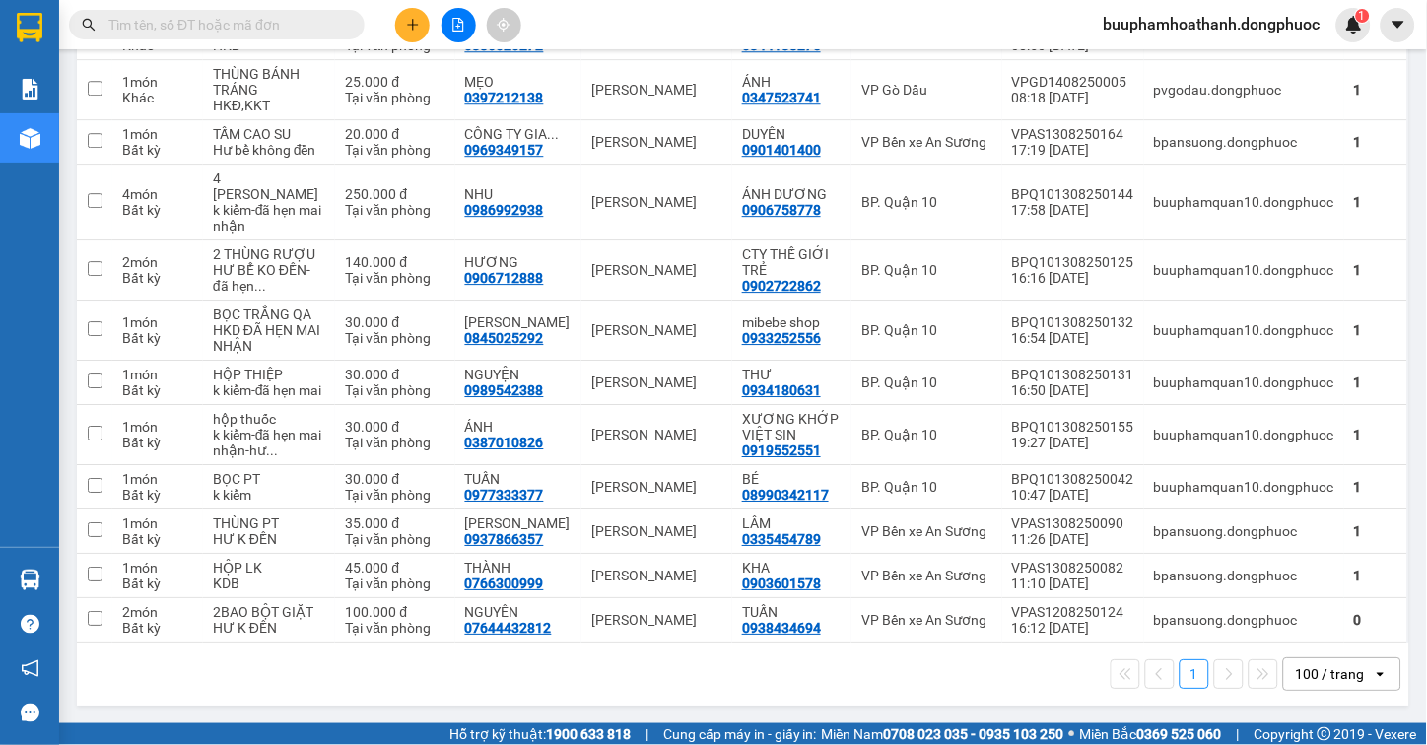
click at [170, 18] on section "Kết quả tìm kiếm ( 434 ) Bộ lọc Mã ĐH Trạng thái Món hàng Tổng cước Chưa cước N…" at bounding box center [713, 372] width 1427 height 745
click at [170, 18] on input "text" at bounding box center [224, 25] width 233 height 22
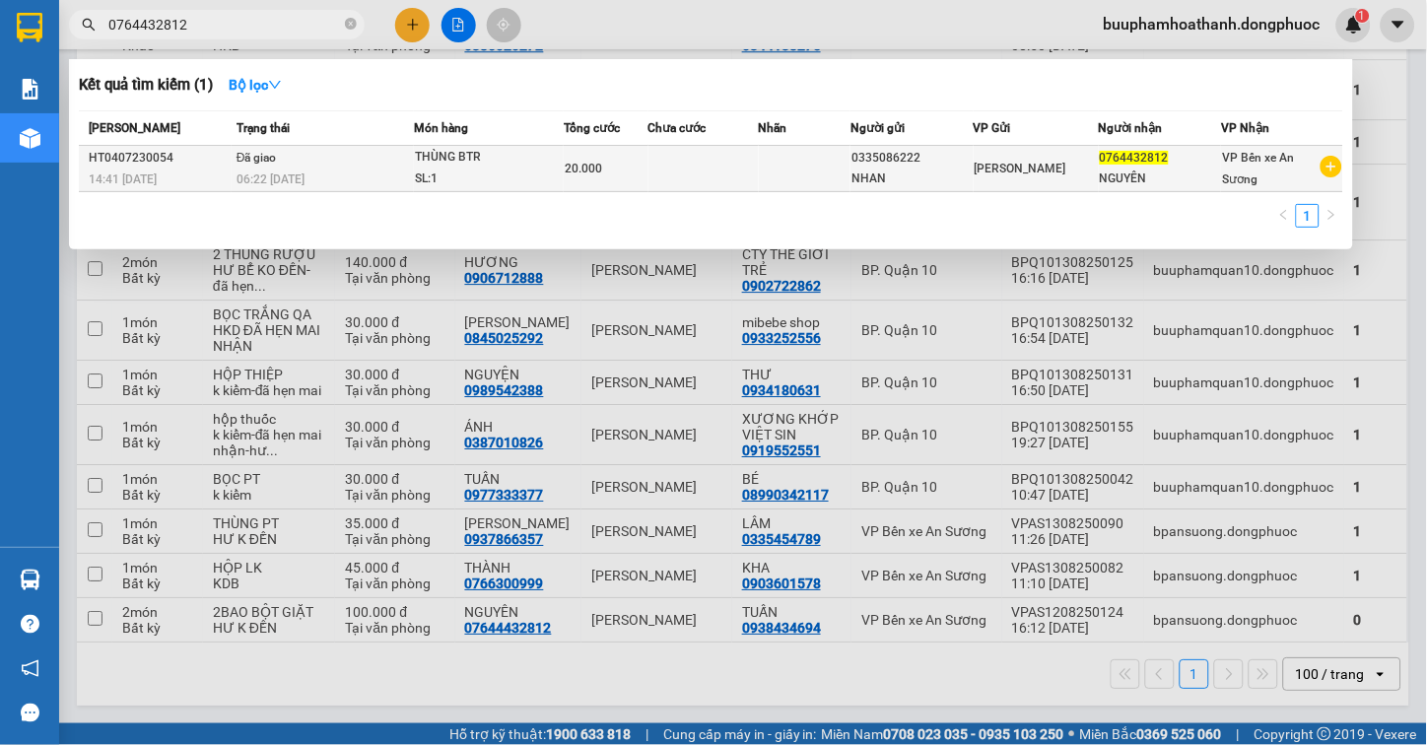
type input "0764432812"
click at [1061, 160] on div "Hòa Thành" at bounding box center [1036, 169] width 123 height 22
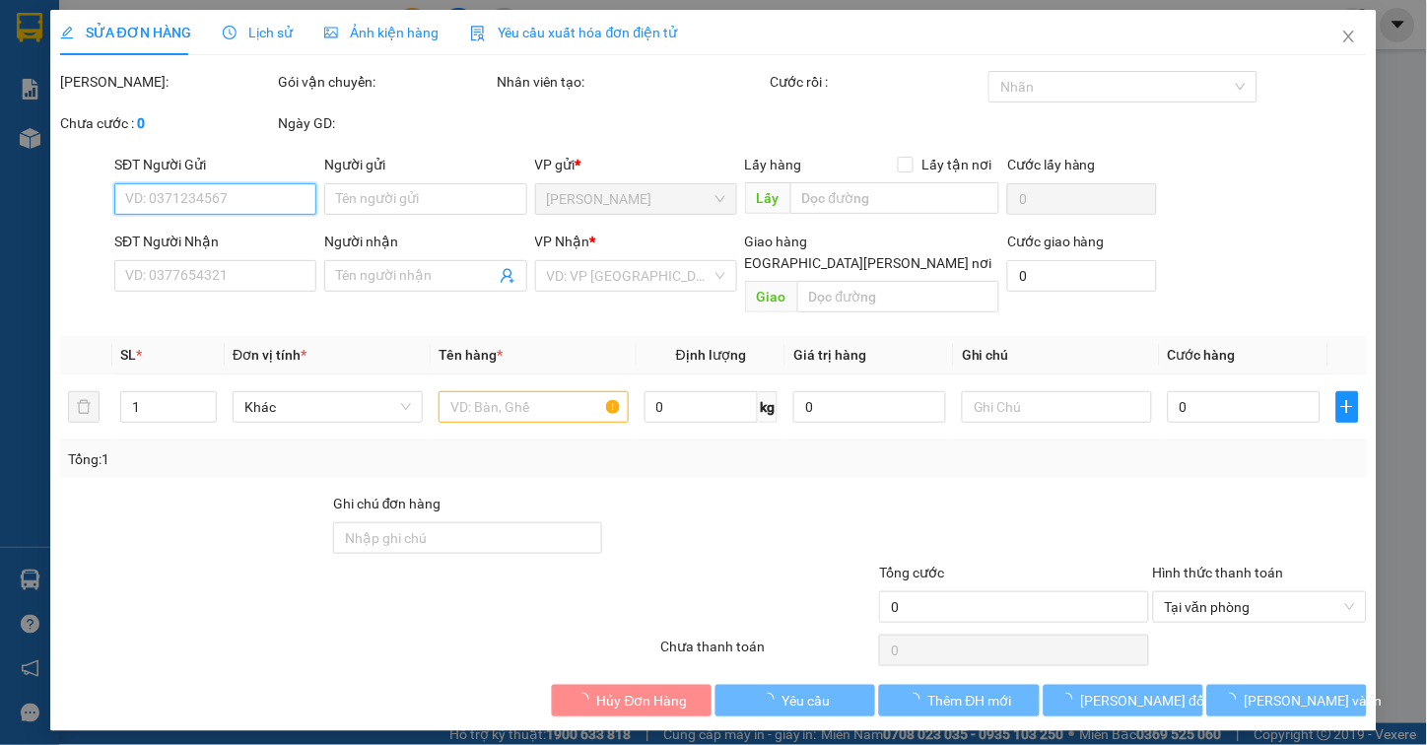
type input "0335086222"
type input "NHAN"
type input "0764432812"
type input "NGUYÊN"
type input "20.000"
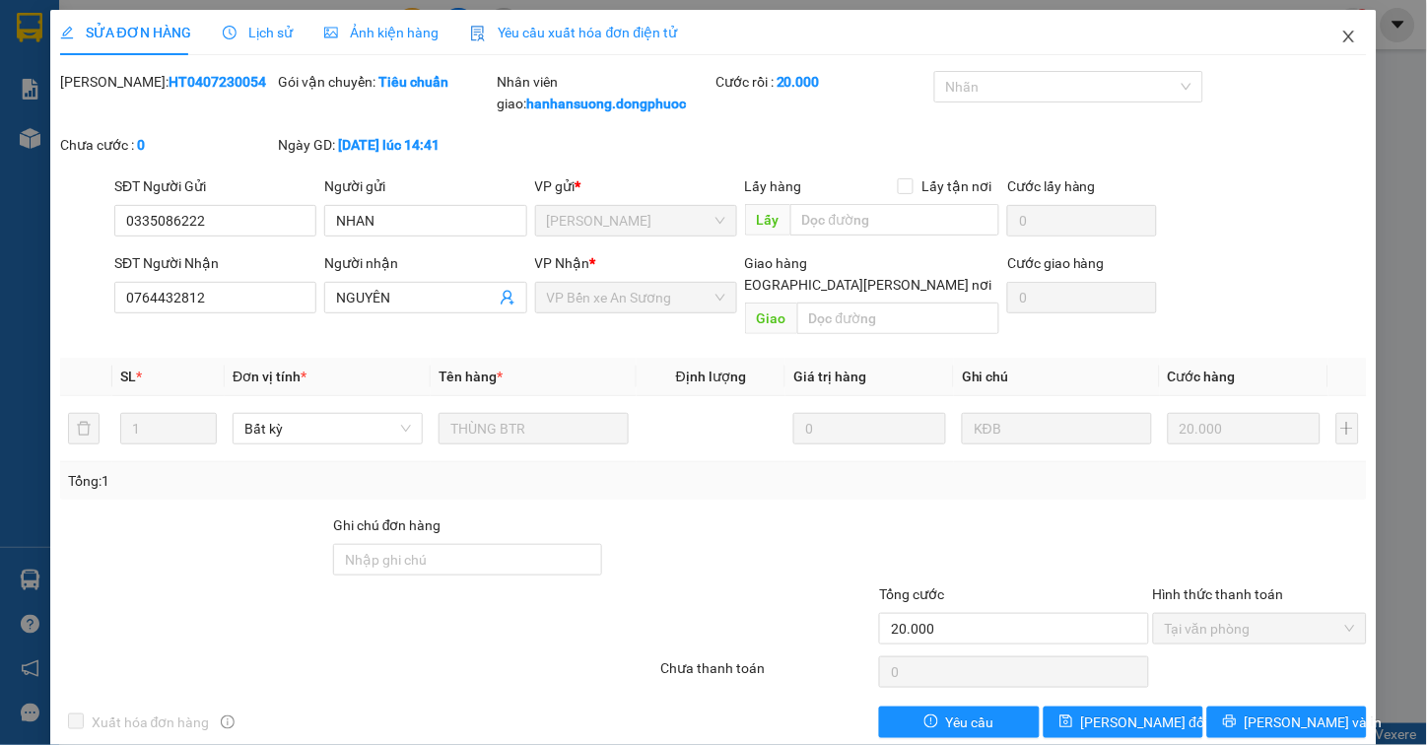
click at [1324, 34] on span "Close" at bounding box center [1348, 37] width 55 height 55
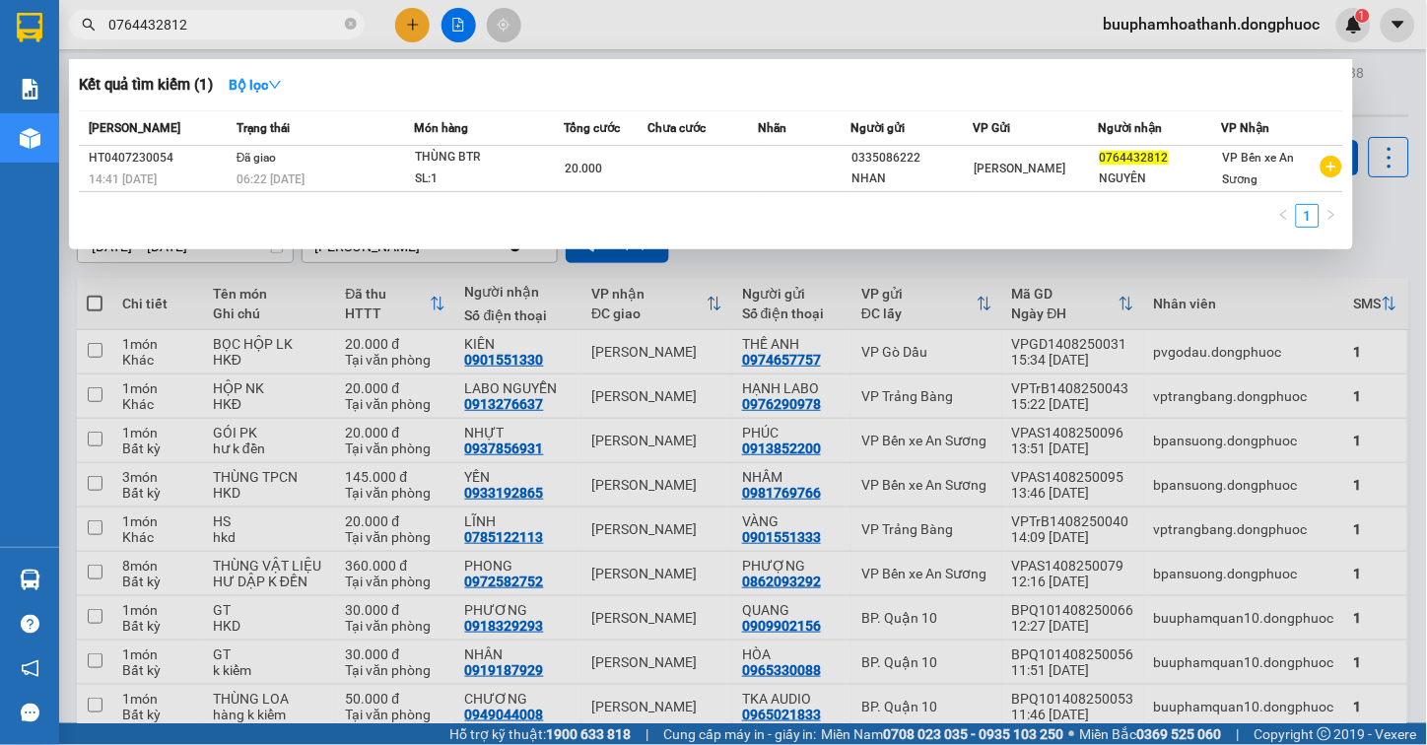
click at [253, 21] on input "0764432812" at bounding box center [224, 25] width 233 height 22
click at [356, 27] on icon "close-circle" at bounding box center [351, 24] width 12 height 12
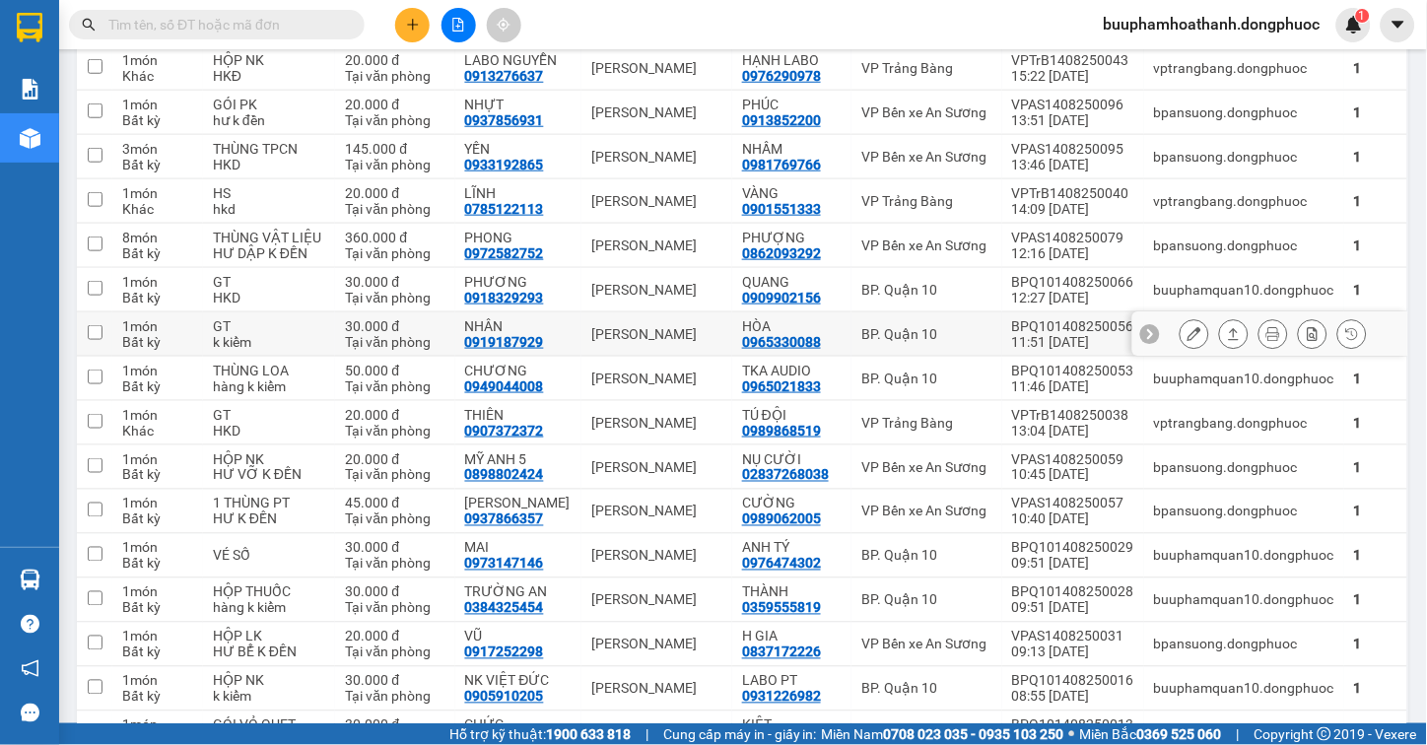
scroll to position [438, 0]
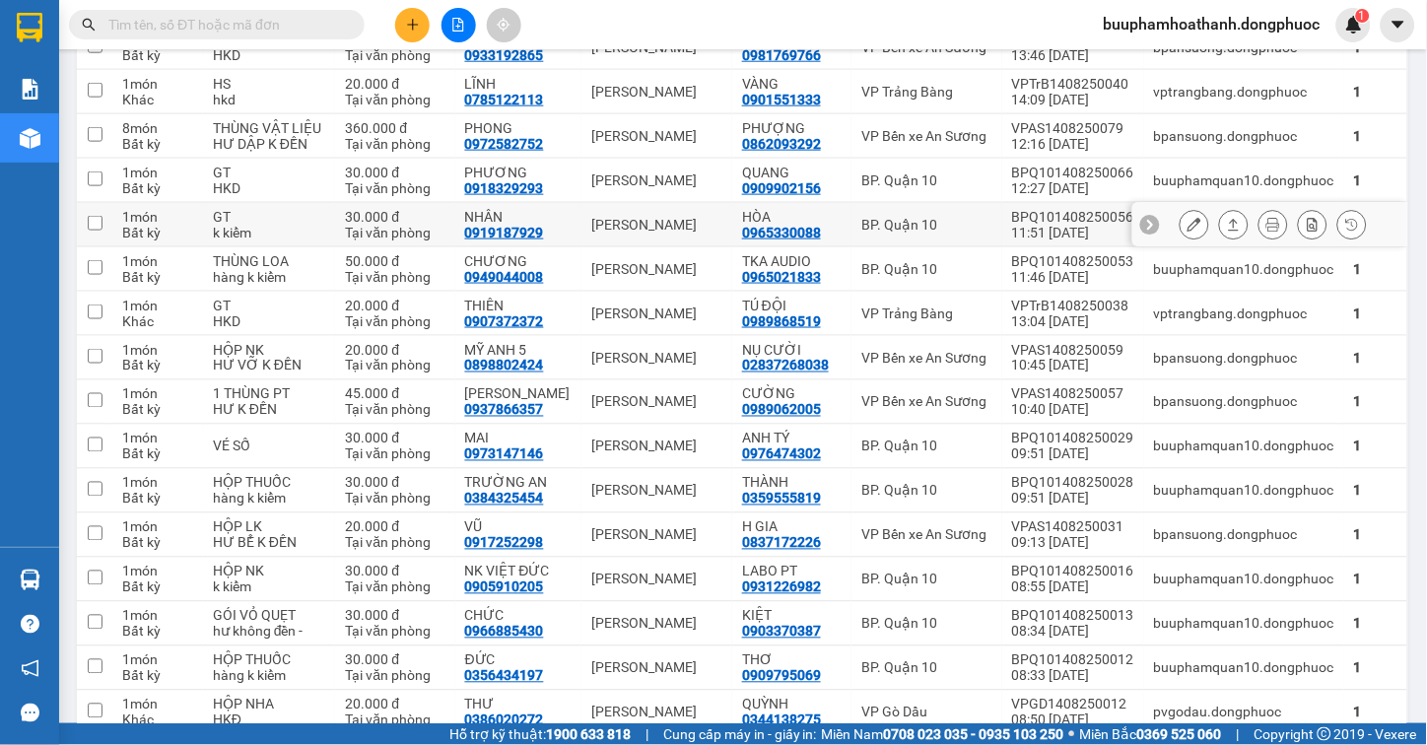
click at [317, 237] on td "GT k kiểm" at bounding box center [269, 225] width 133 height 44
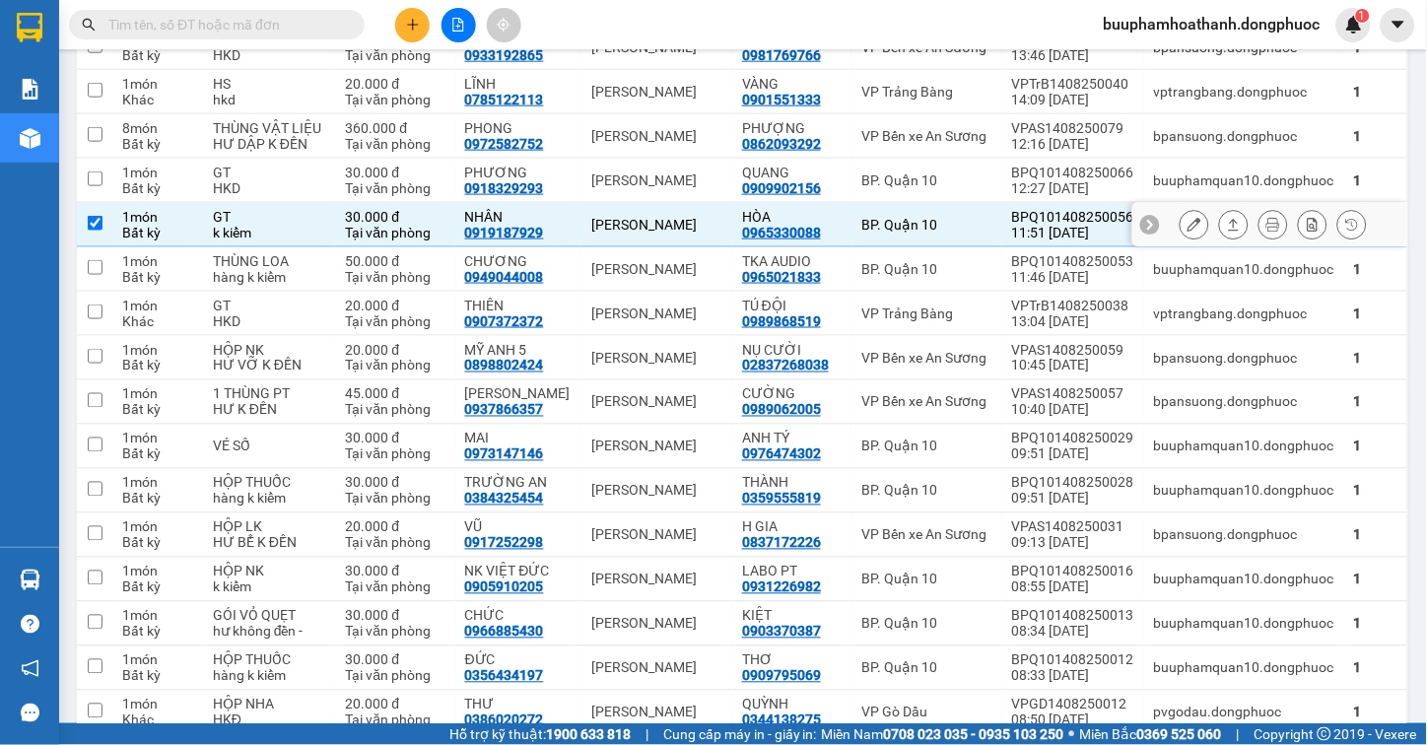
click at [335, 239] on td "30.000 đ Tại văn phòng" at bounding box center [394, 225] width 119 height 44
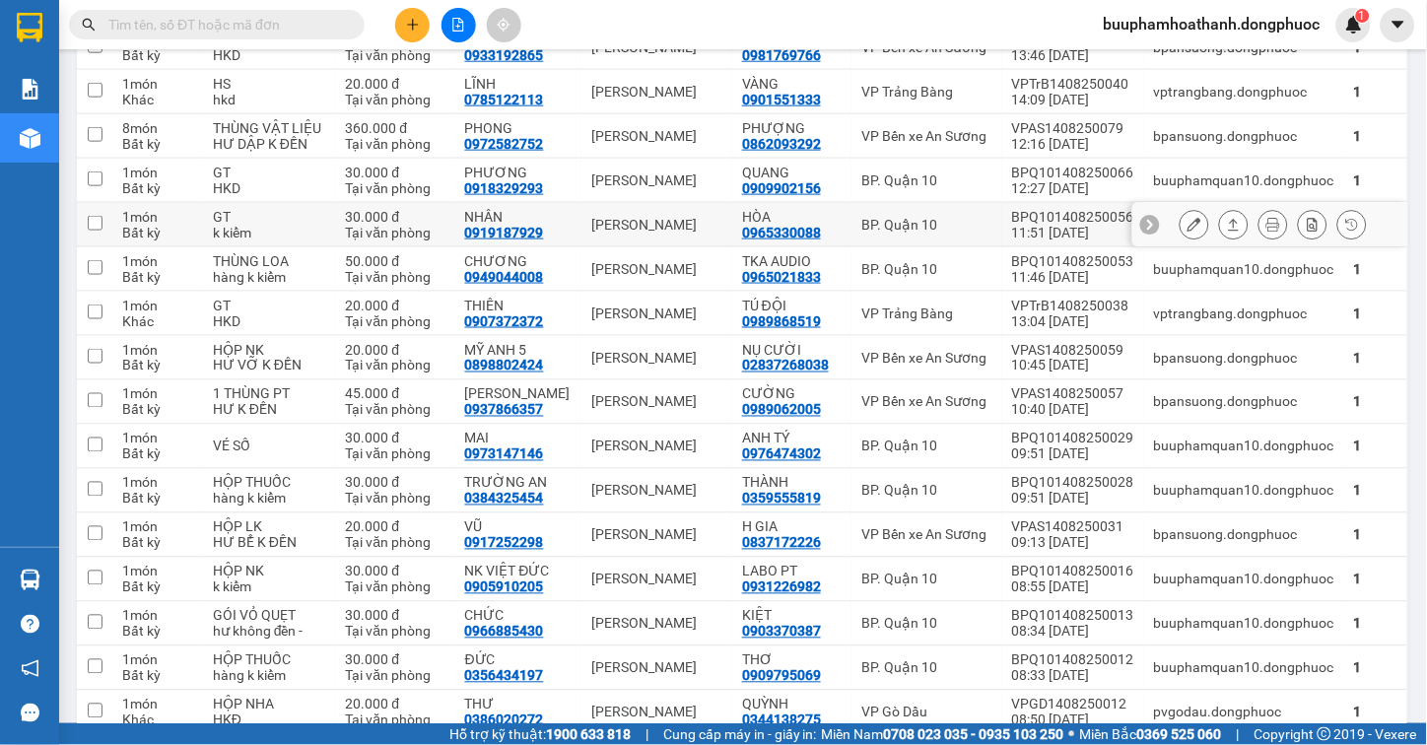
click at [335, 239] on td "30.000 đ Tại văn phòng" at bounding box center [394, 225] width 119 height 44
checkbox input "true"
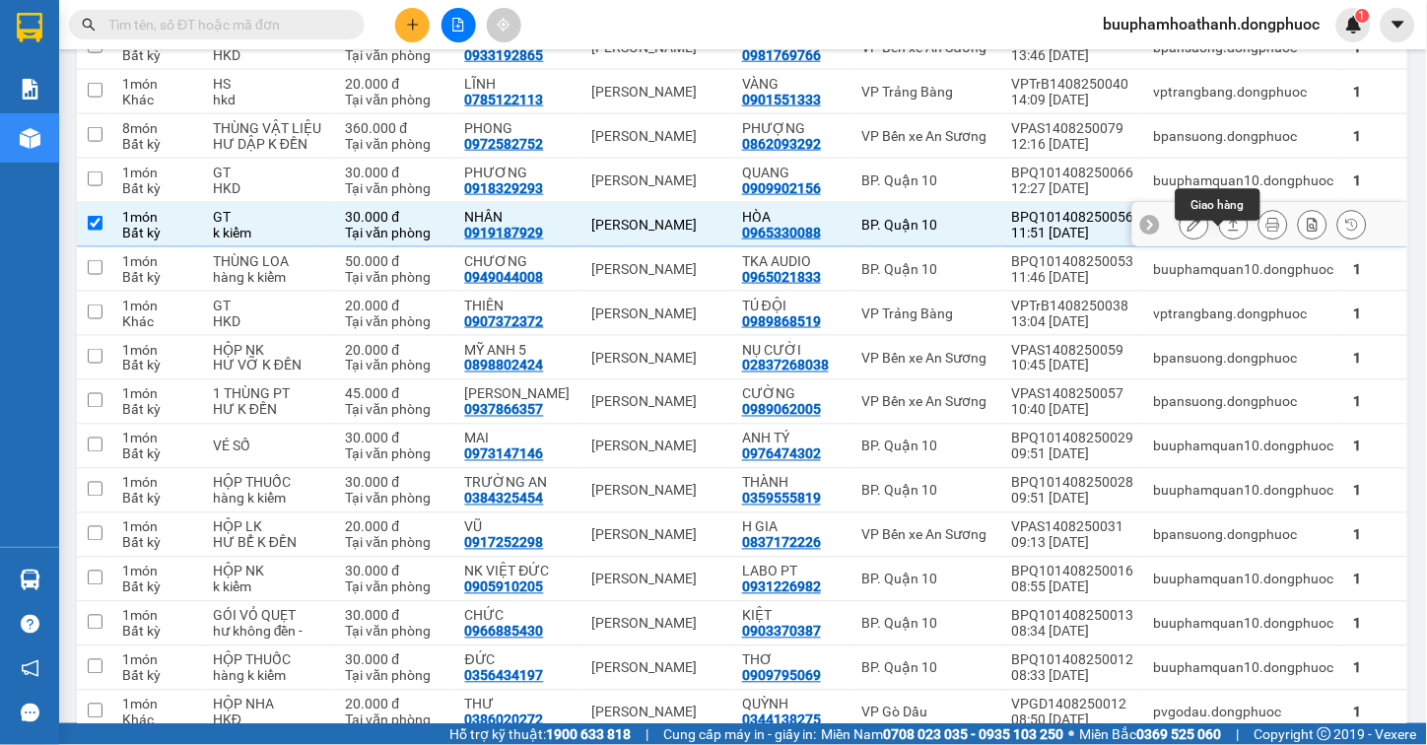
click at [1227, 232] on icon at bounding box center [1234, 225] width 14 height 14
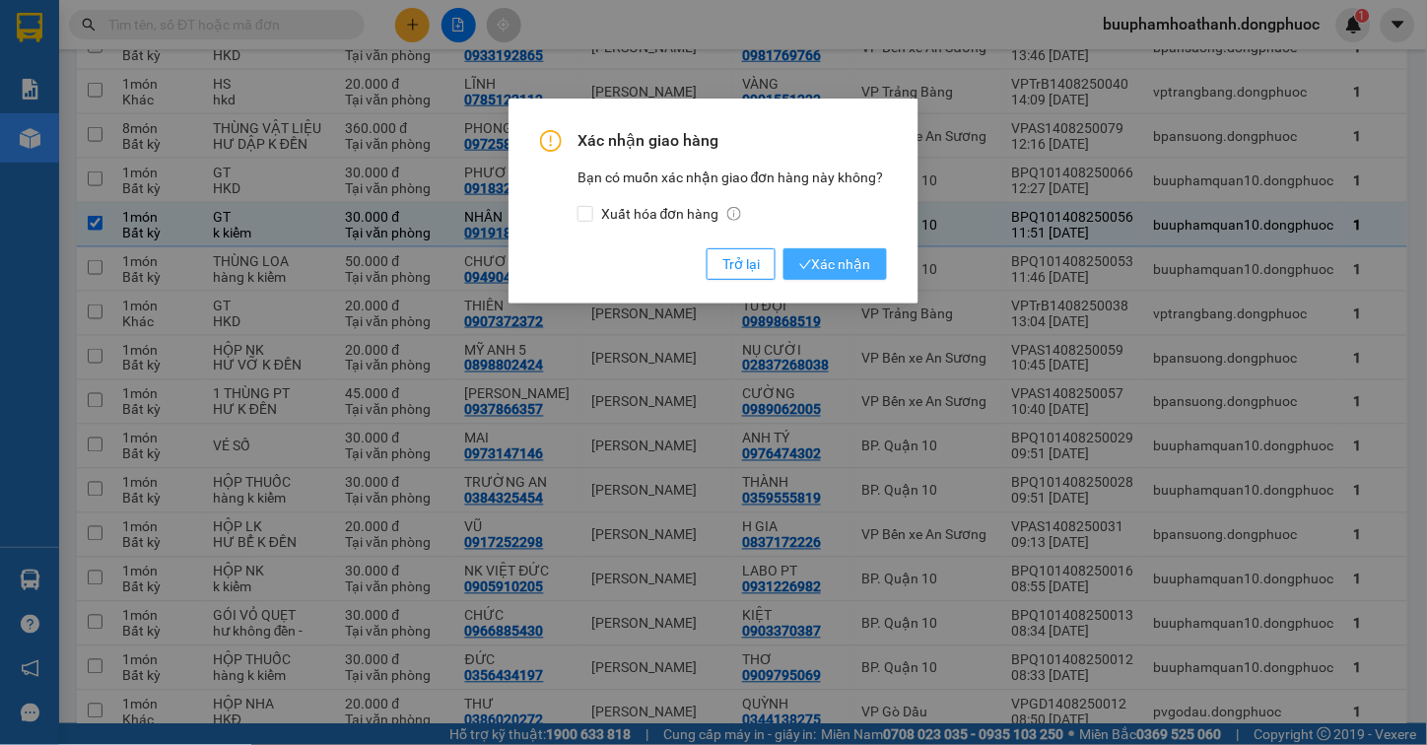
click at [858, 262] on span "Xác nhận" at bounding box center [835, 264] width 72 height 22
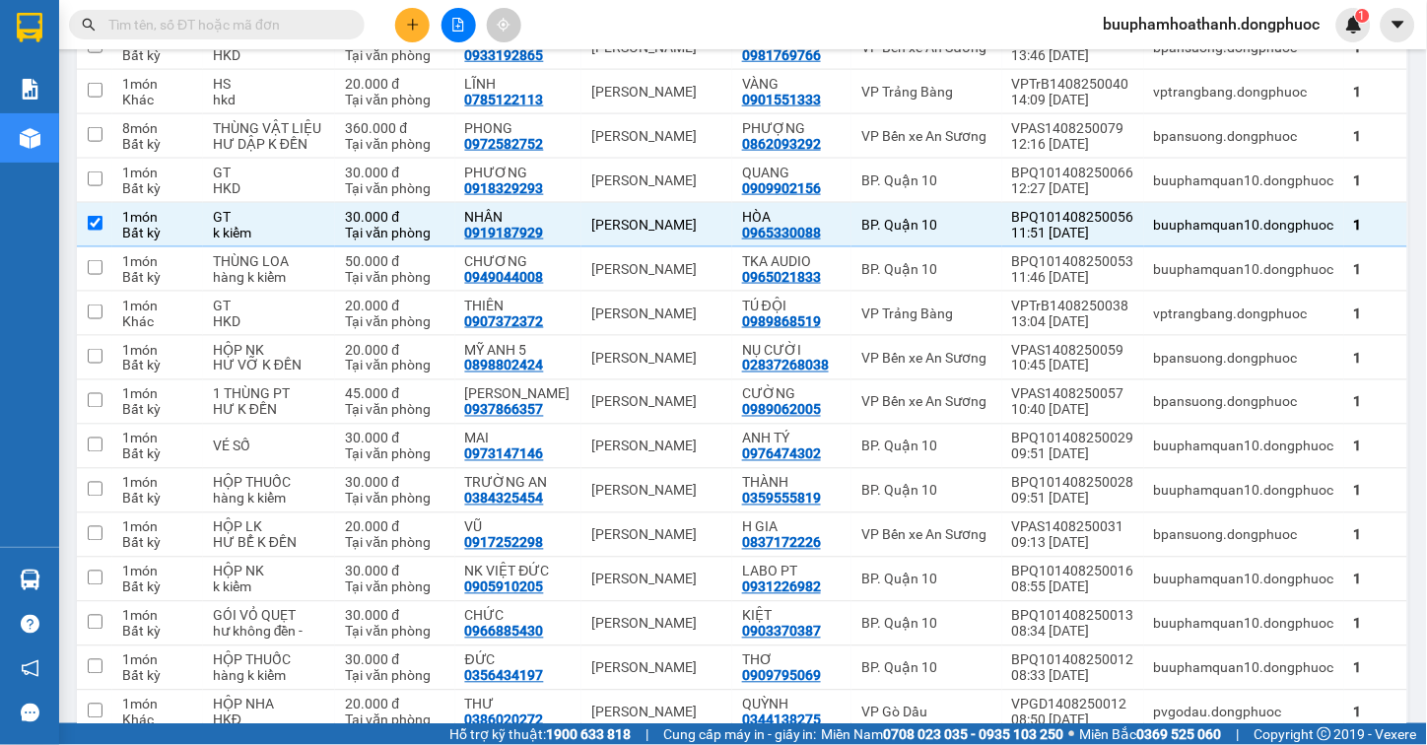
click at [141, 25] on input "text" at bounding box center [224, 25] width 233 height 22
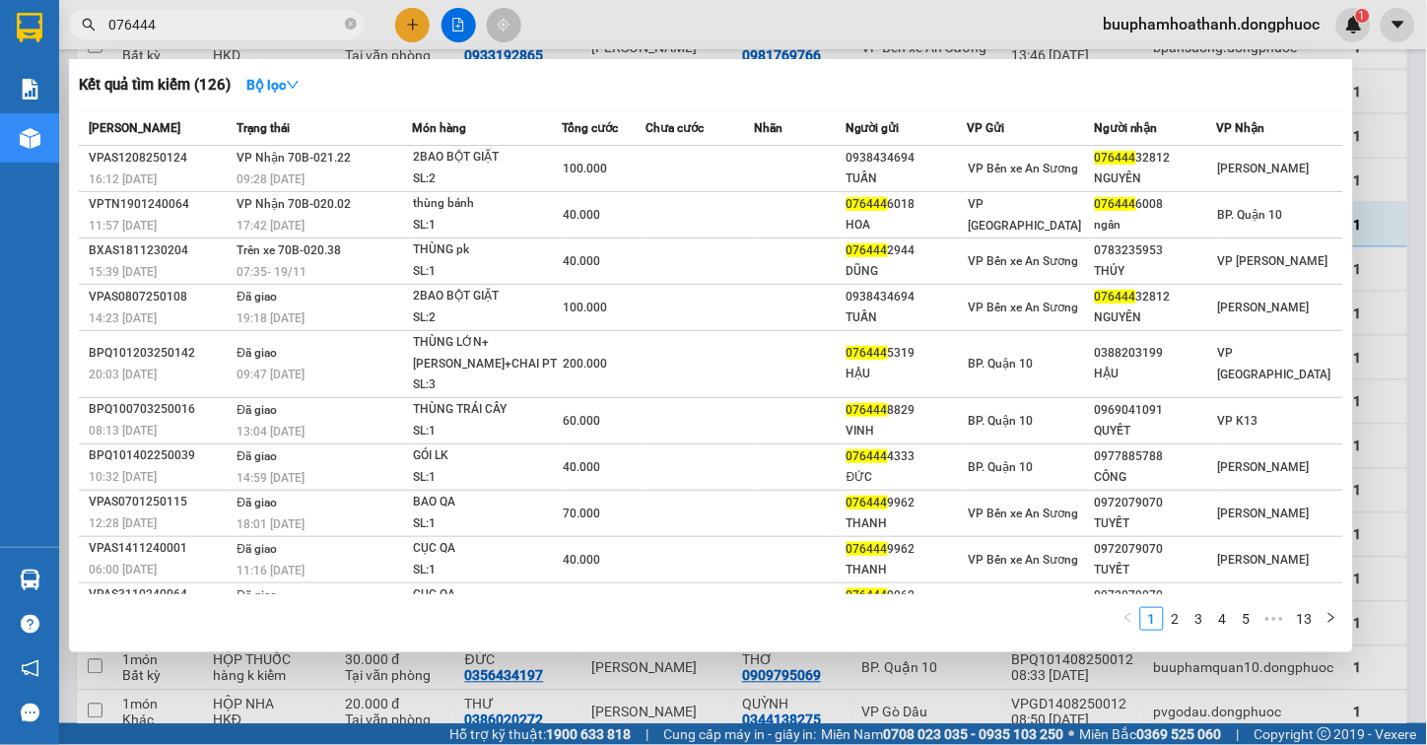
type input "076444"
click at [1395, 90] on div at bounding box center [713, 372] width 1427 height 745
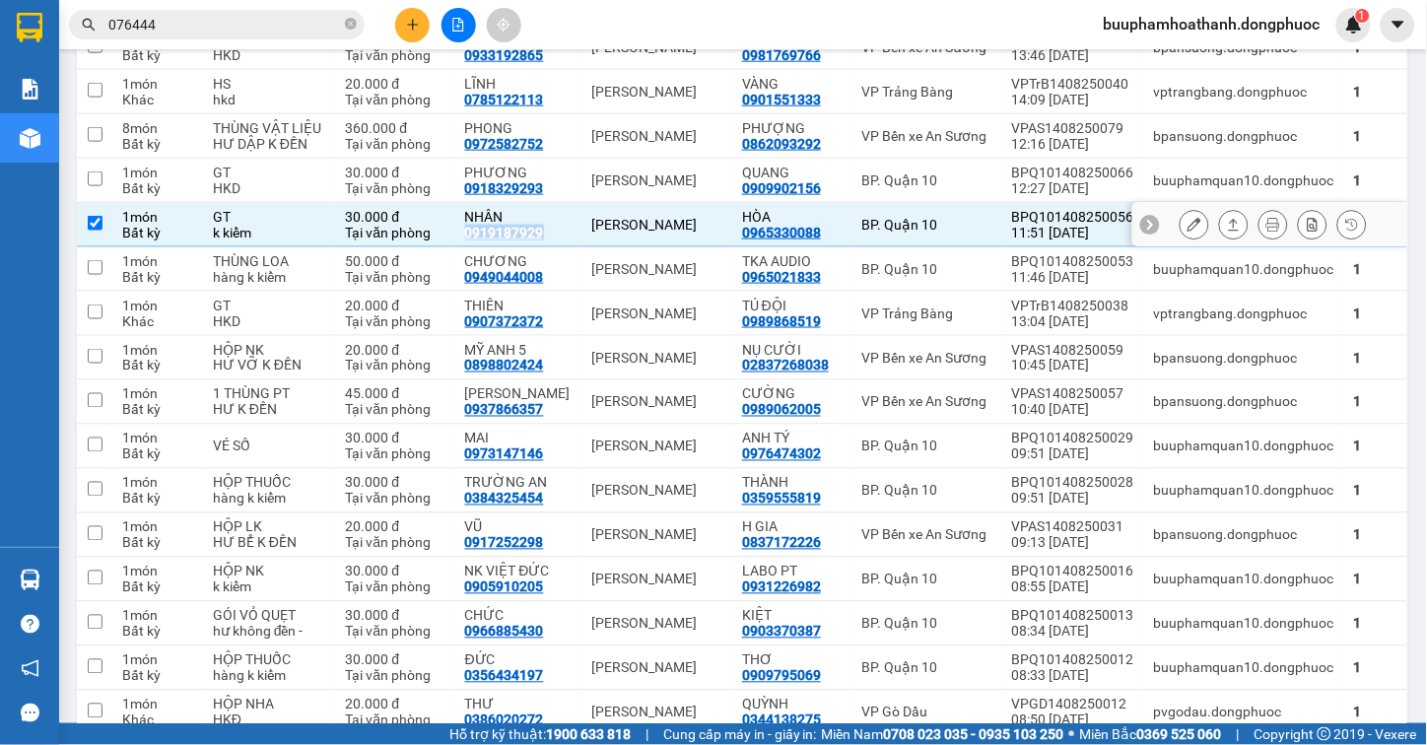
drag, startPoint x: 549, startPoint y: 246, endPoint x: 458, endPoint y: 253, distance: 90.9
click at [458, 247] on td "NHÂN 0919187929" at bounding box center [518, 225] width 127 height 44
checkbox input "false"
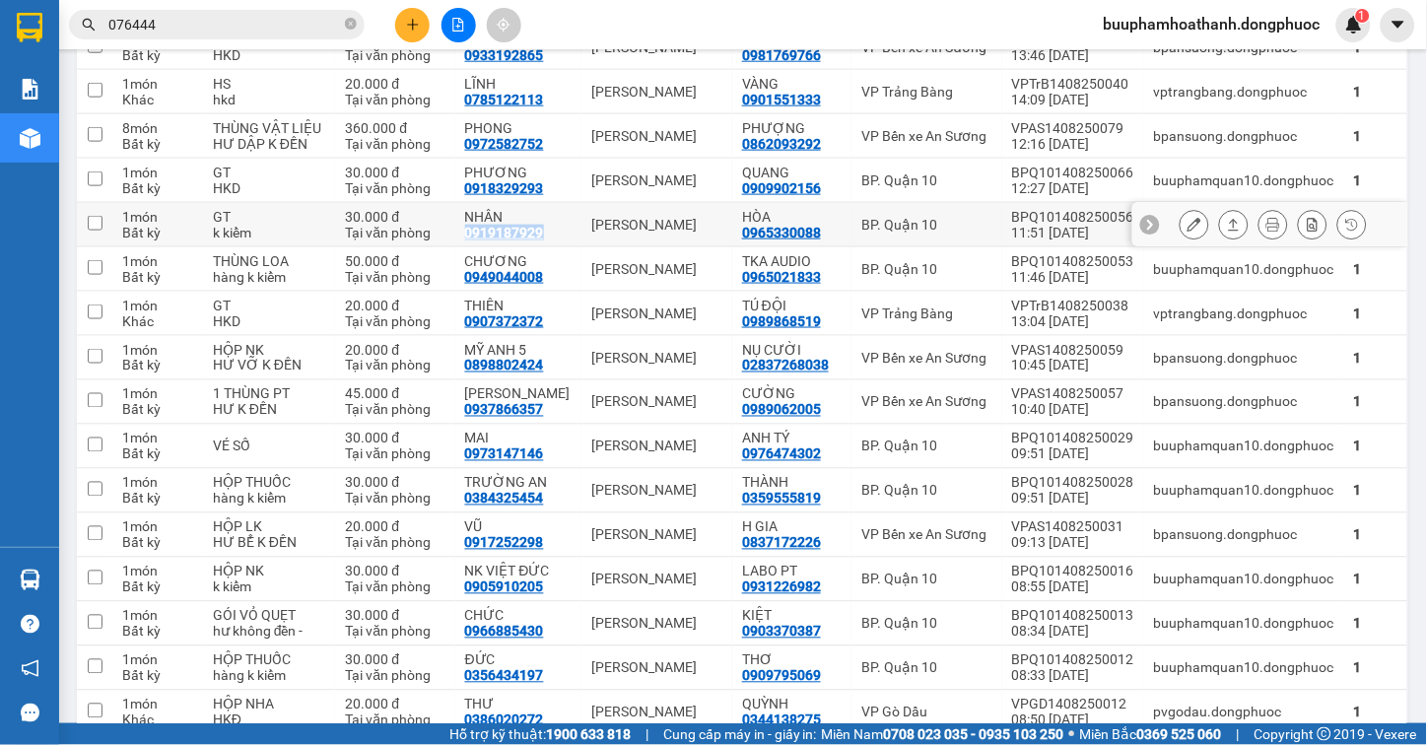
copy div "0919187929"
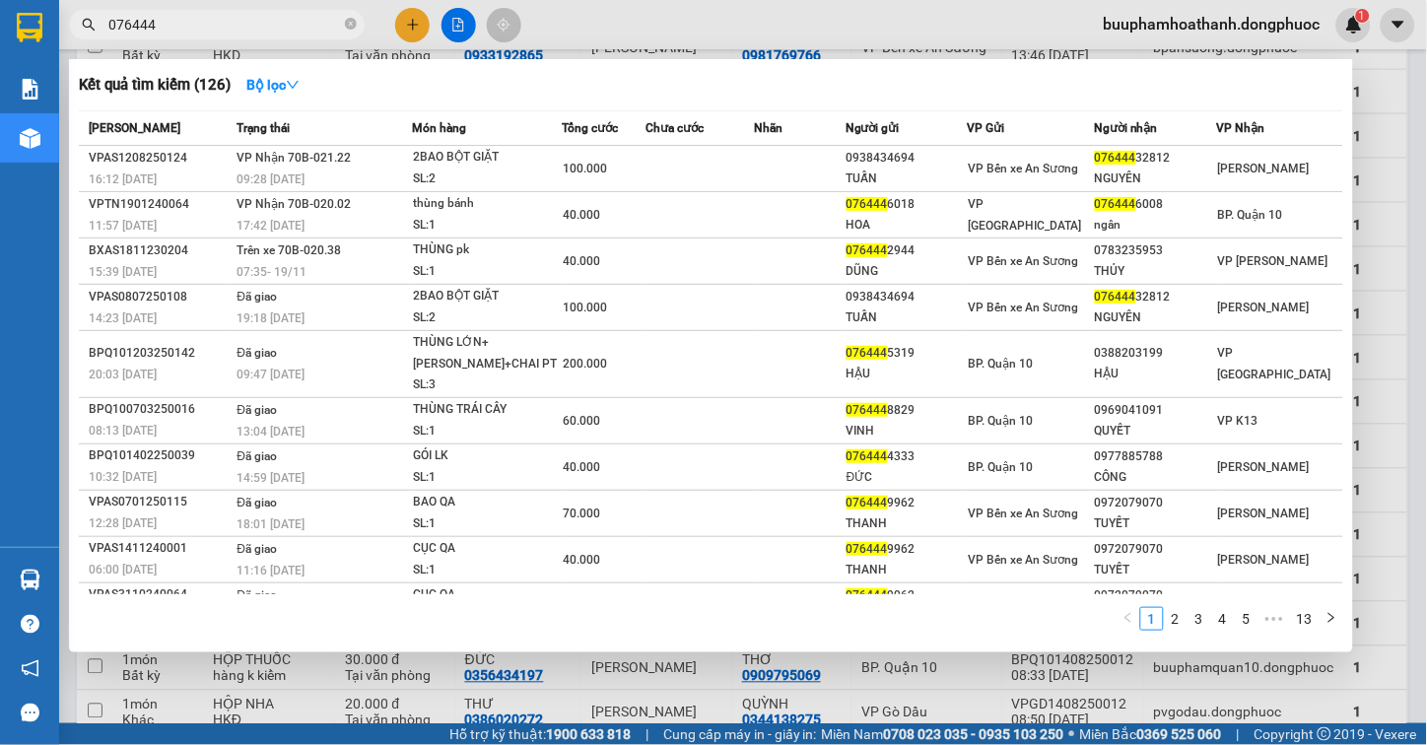
click at [250, 28] on input "076444" at bounding box center [224, 25] width 233 height 22
paste input "919187929"
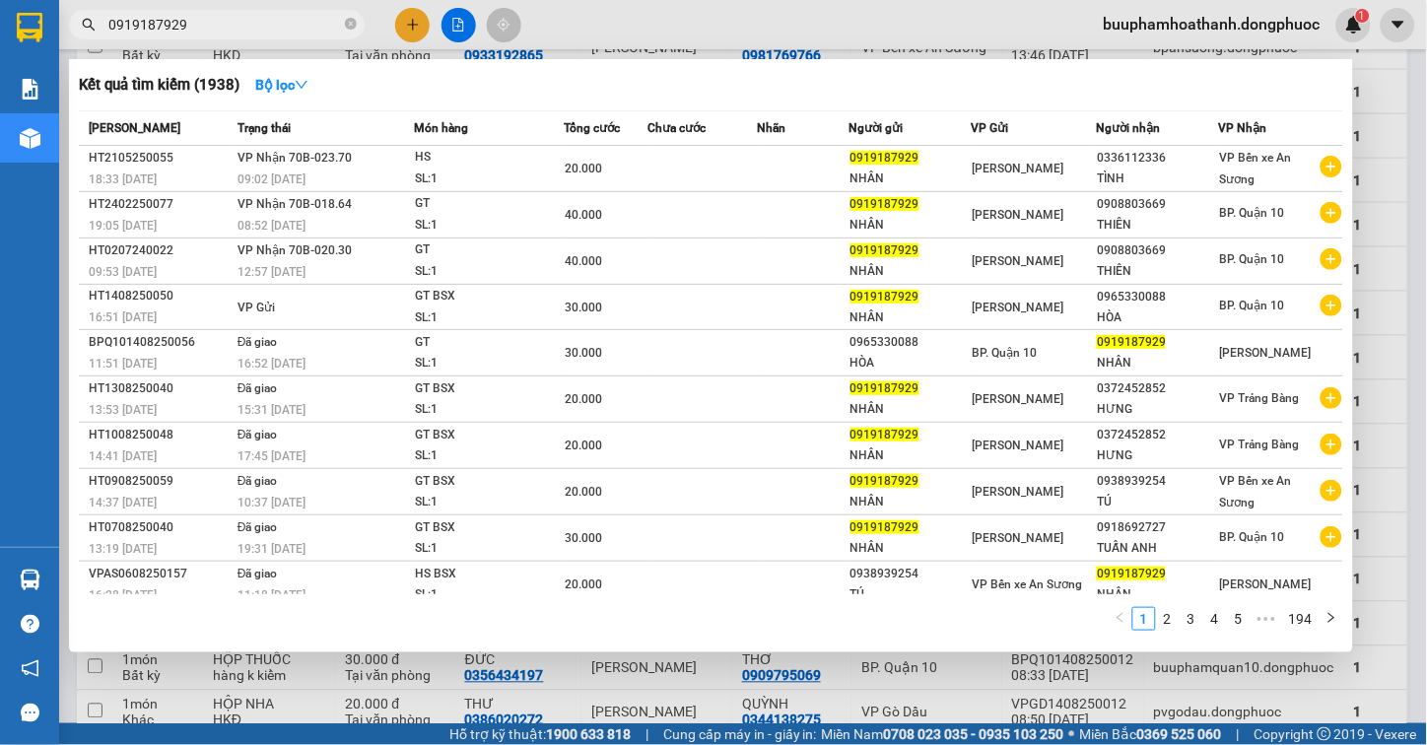
type input "0919187929"
click at [1406, 307] on div at bounding box center [713, 372] width 1427 height 745
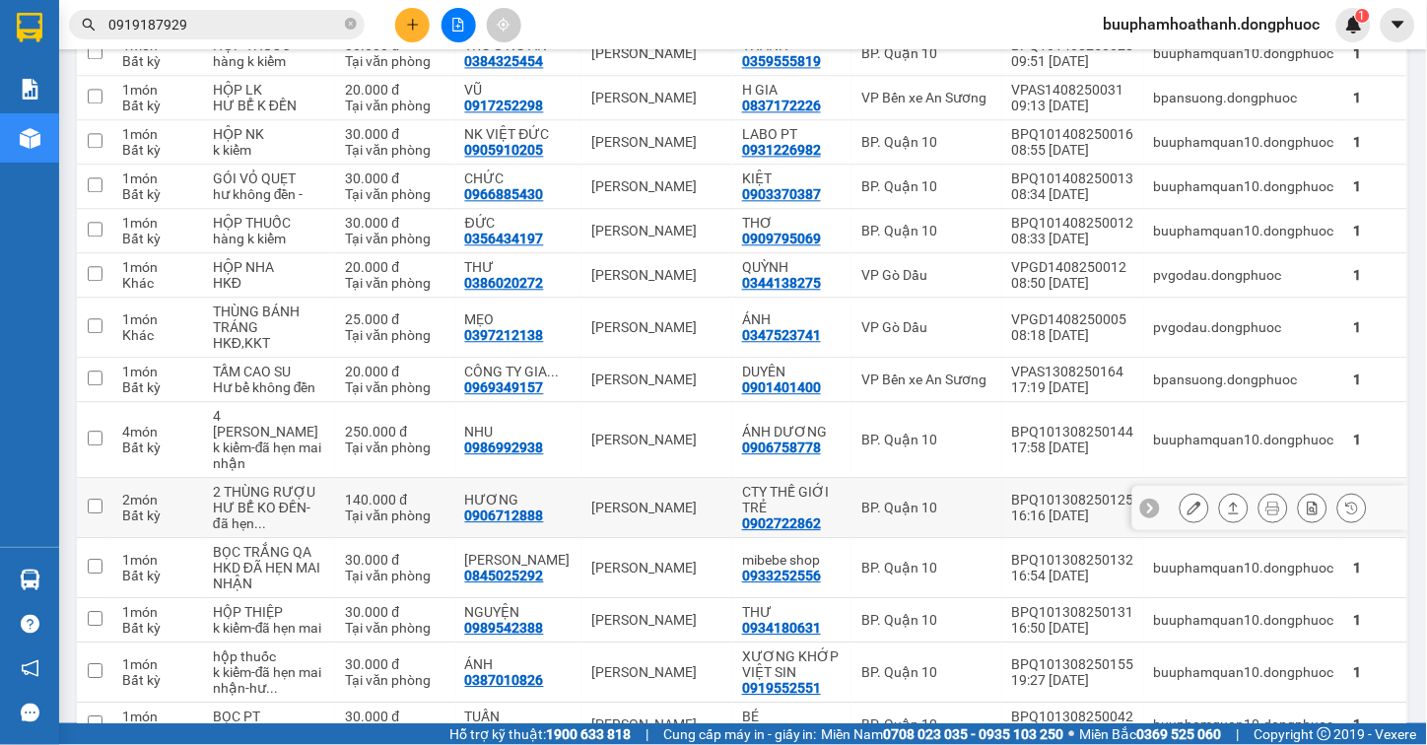
scroll to position [1204, 0]
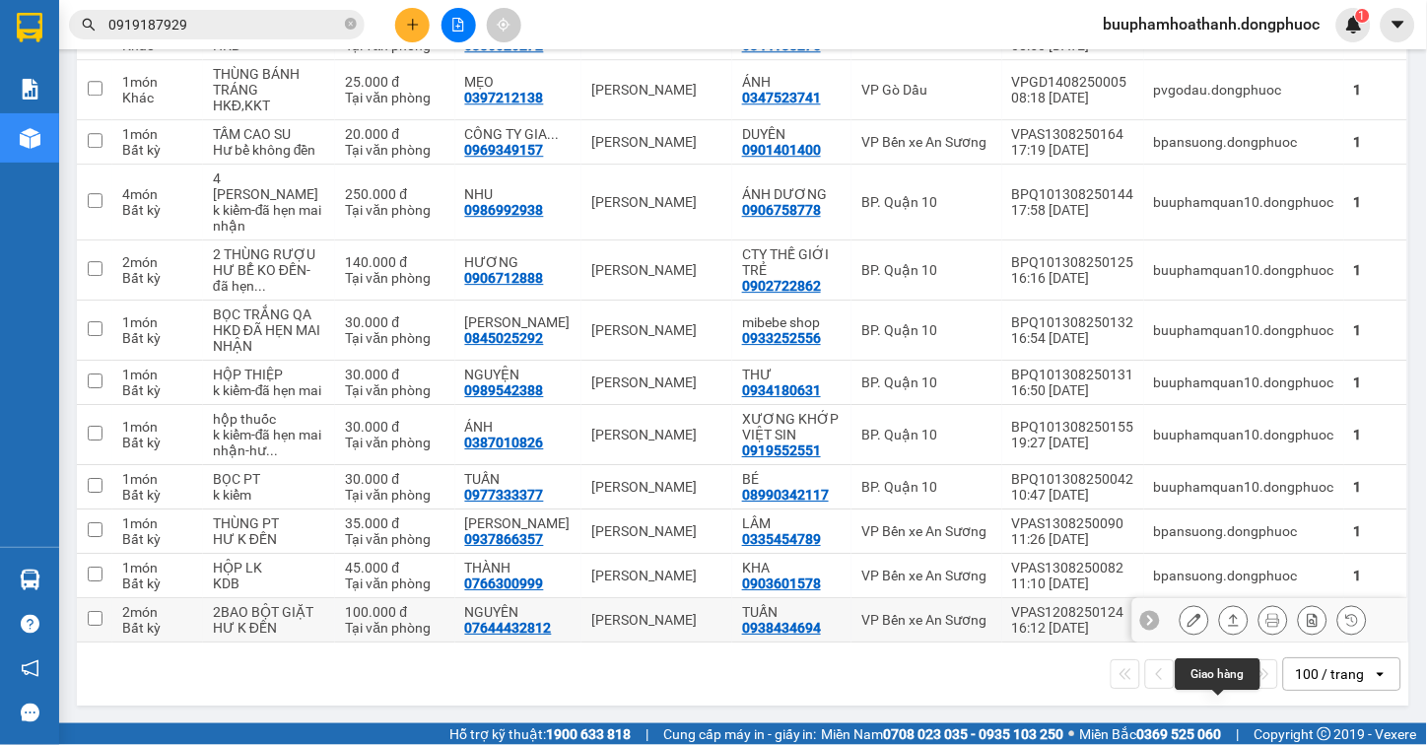
click at [1227, 619] on icon at bounding box center [1234, 620] width 14 height 14
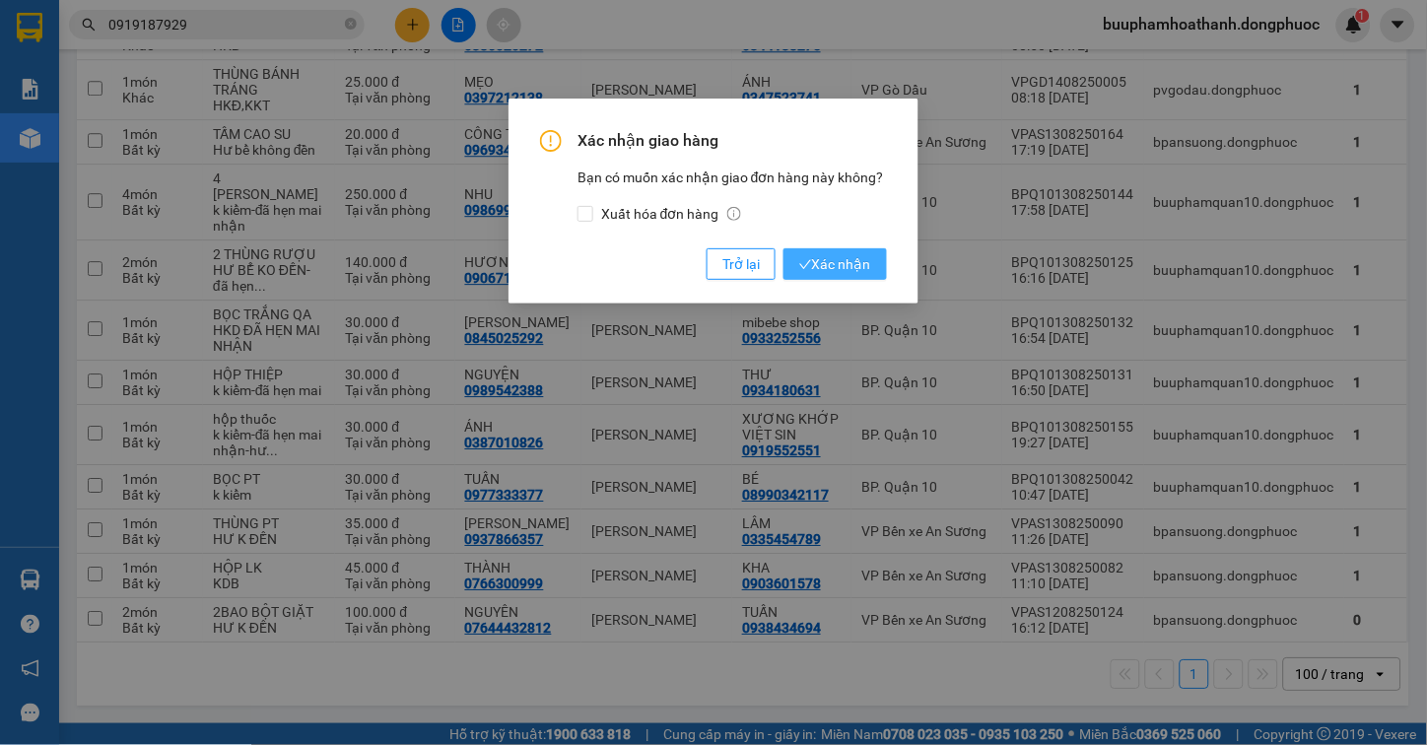
click at [819, 263] on span "Xác nhận" at bounding box center [835, 264] width 72 height 22
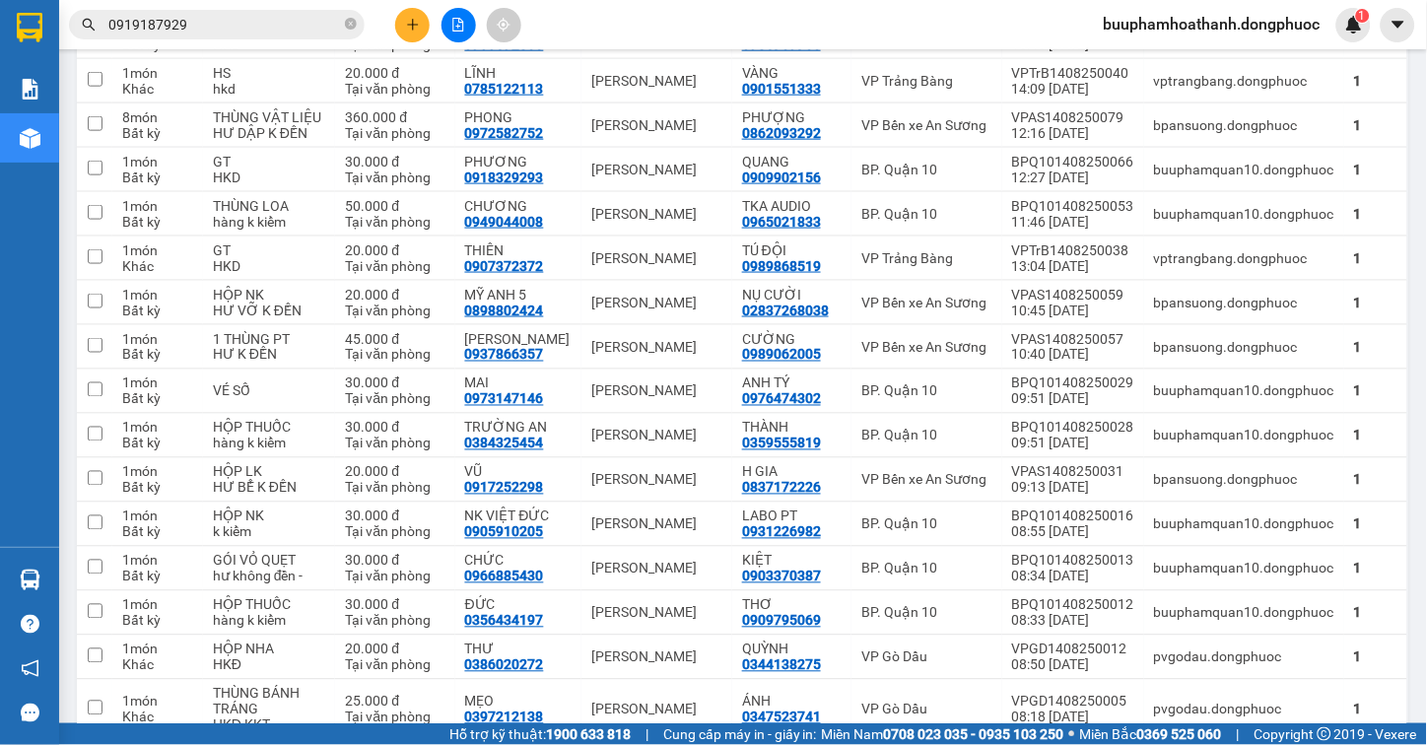
scroll to position [120, 0]
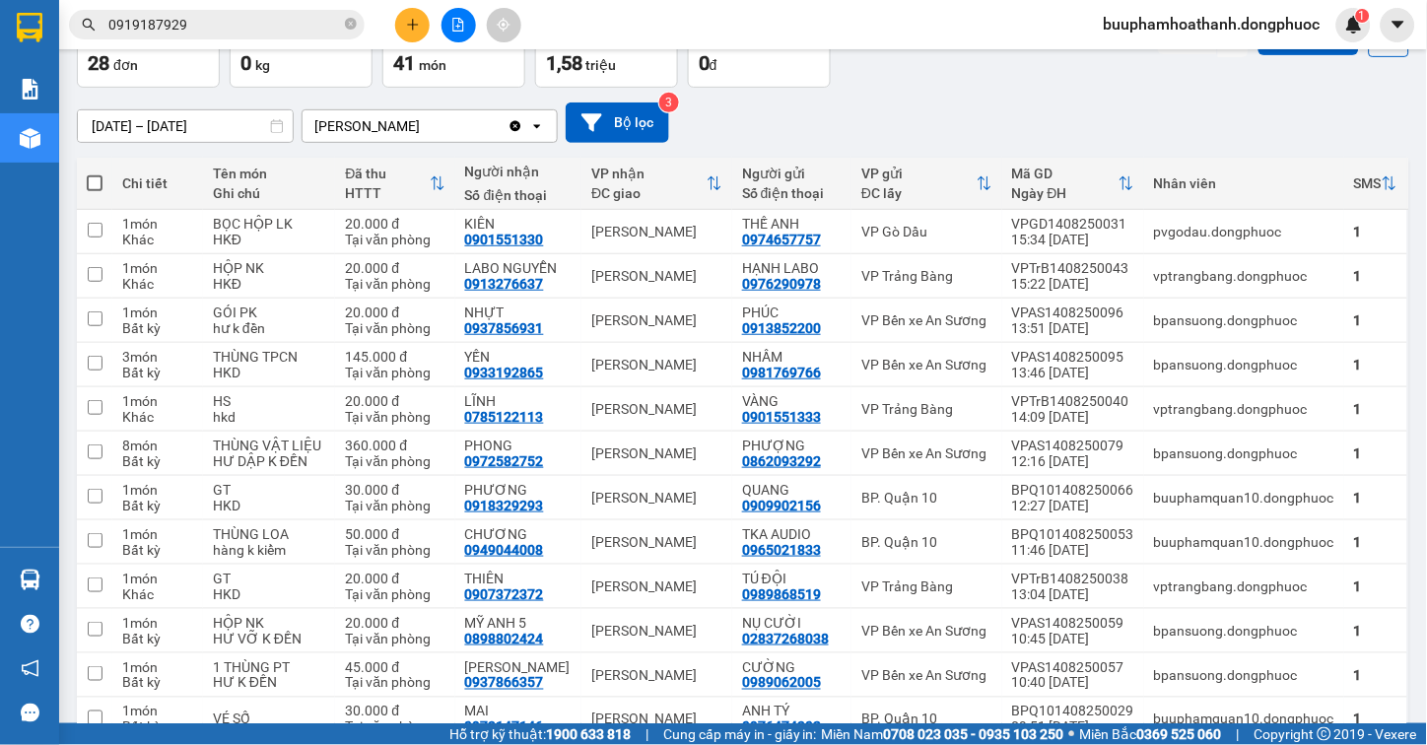
click at [211, 130] on input "12/08/2025 – 14/08/2025" at bounding box center [185, 126] width 215 height 32
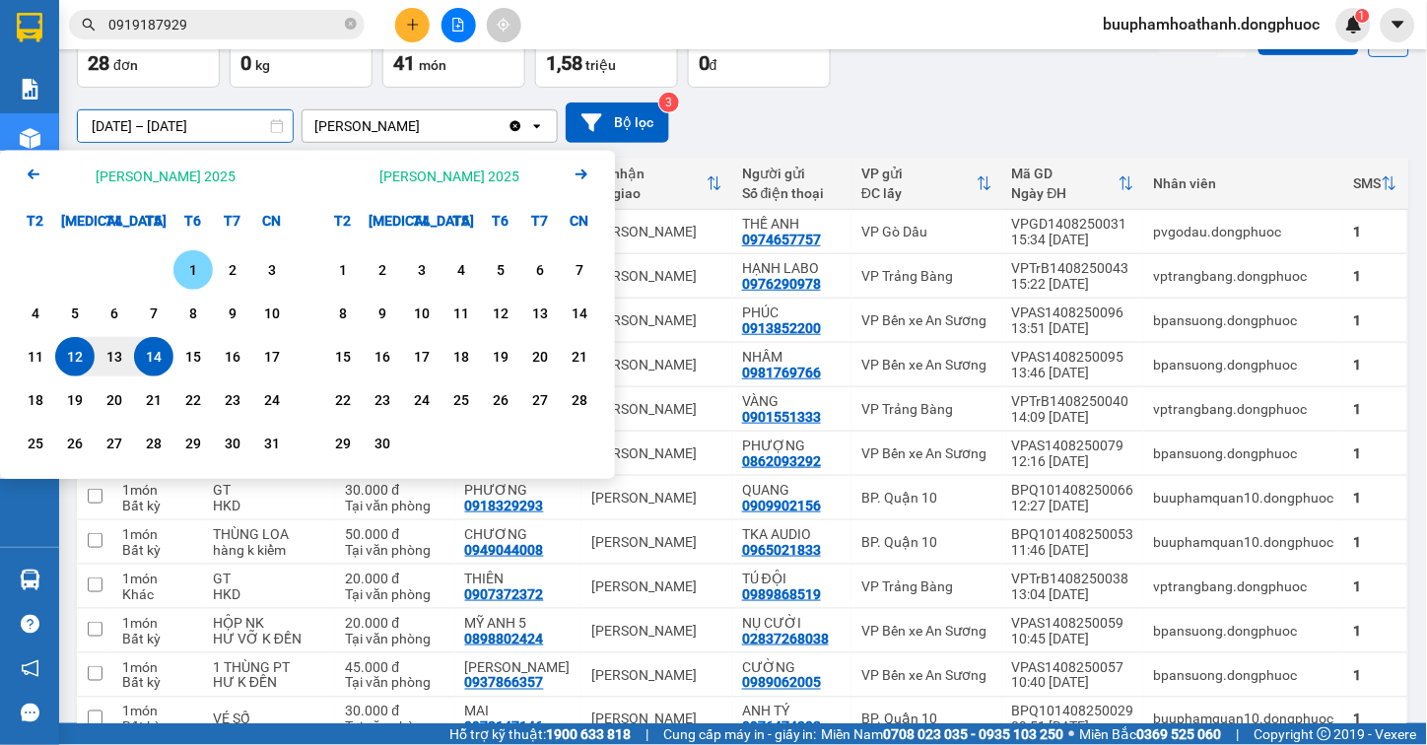
click at [187, 268] on div "1" at bounding box center [193, 270] width 28 height 24
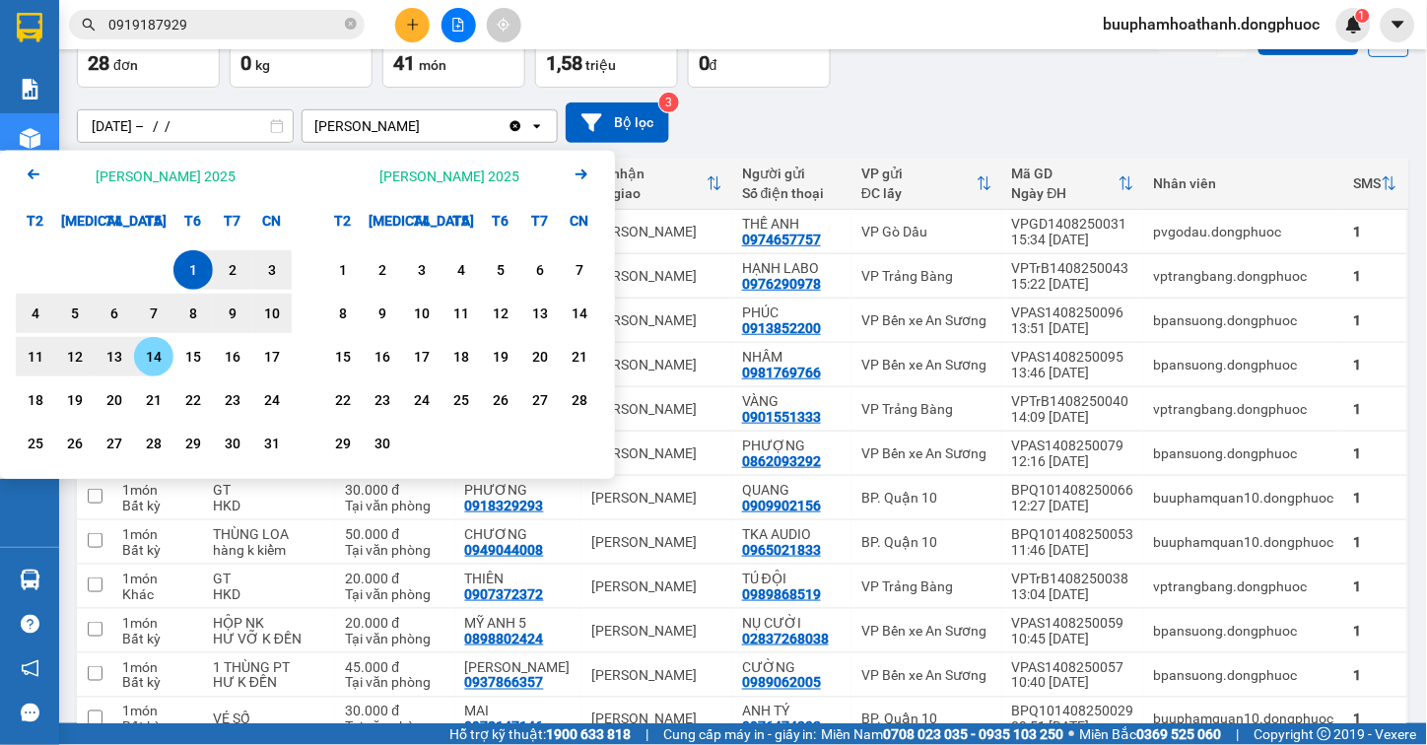
click at [161, 351] on div "14" at bounding box center [154, 357] width 28 height 24
type input "01/08/2025 – 14/08/2025"
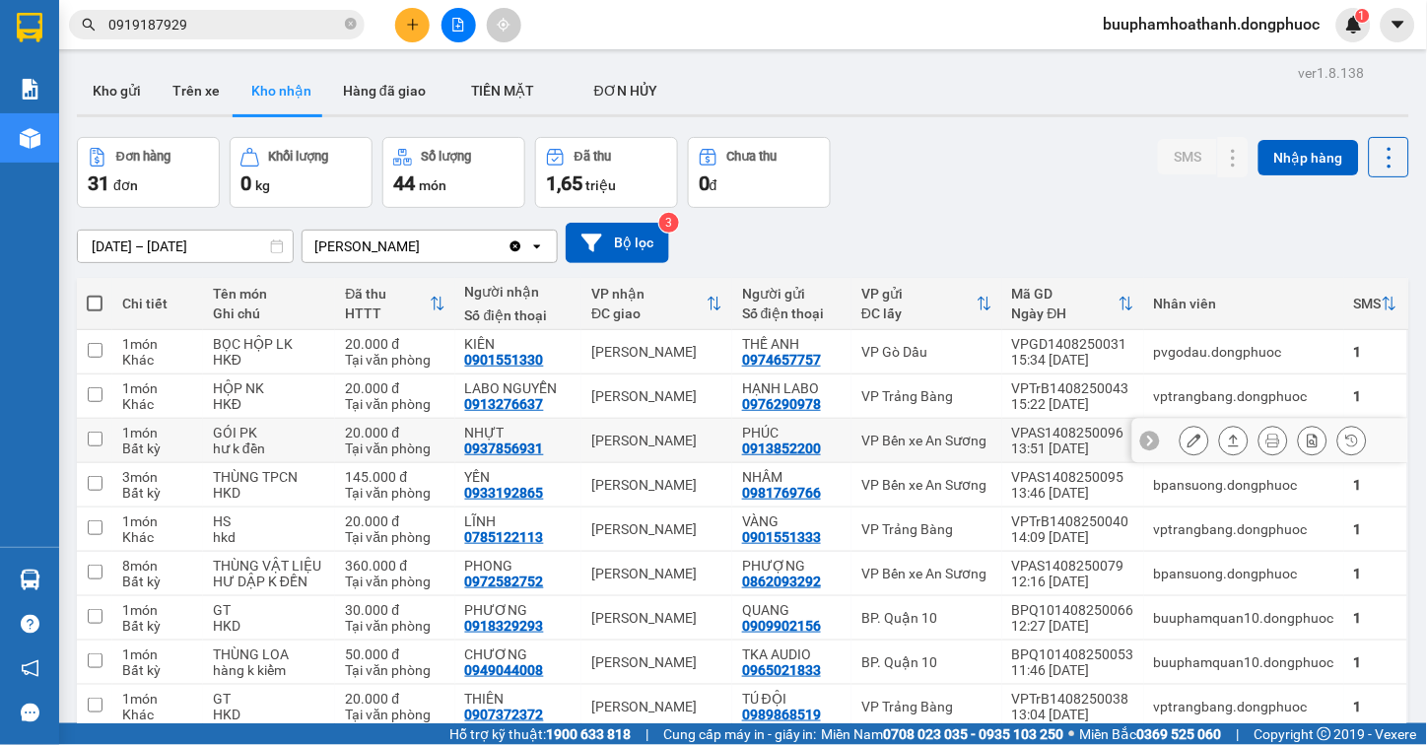
scroll to position [109, 0]
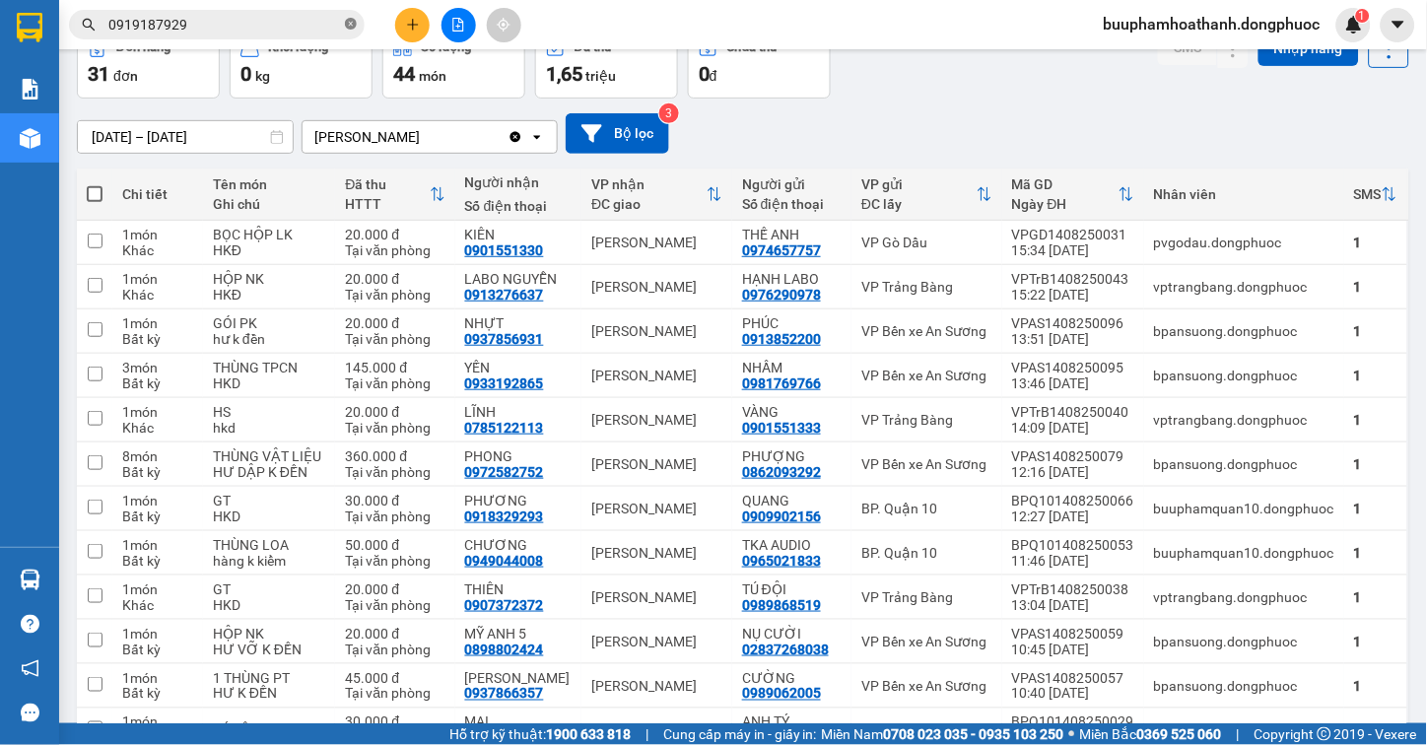
click at [353, 23] on icon "close-circle" at bounding box center [351, 24] width 12 height 12
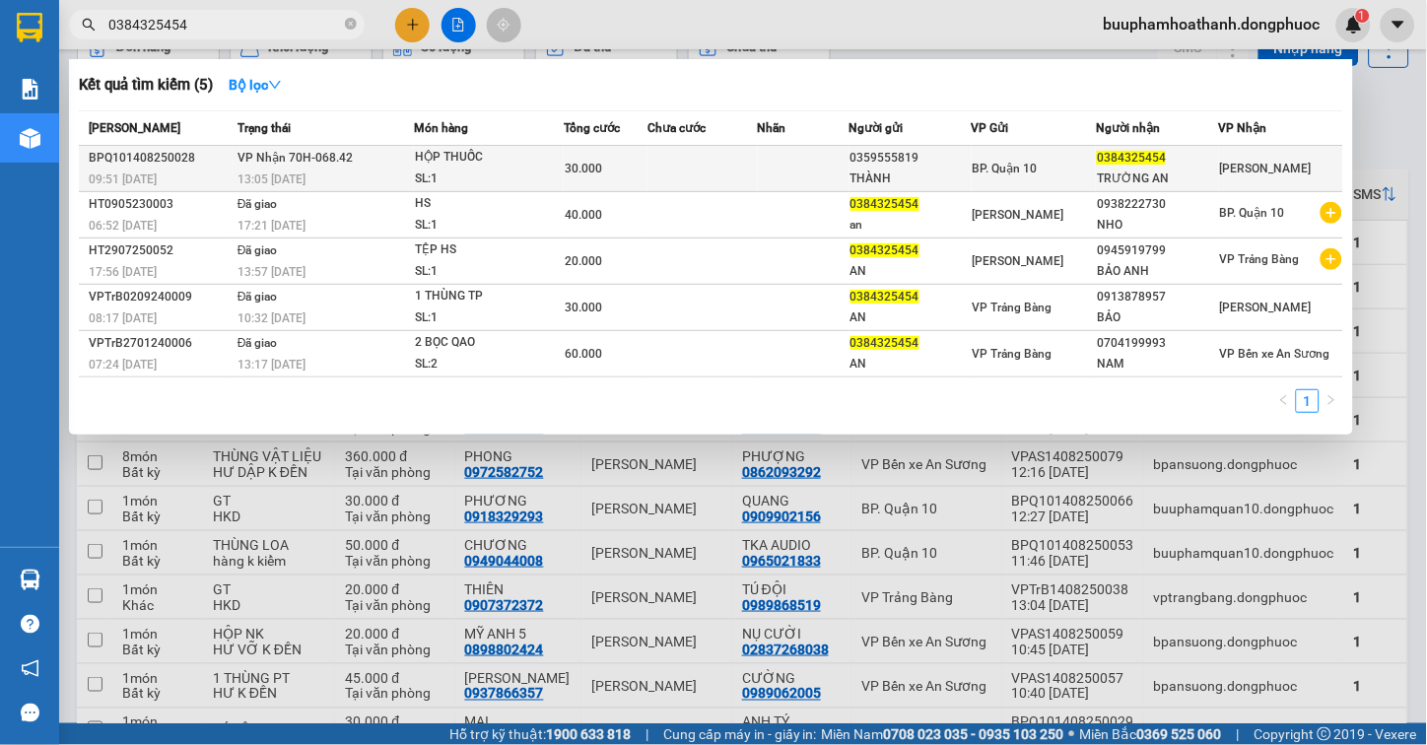
type input "0384325454"
click at [347, 158] on span "VP Nhận 70H-068.42" at bounding box center [294, 158] width 115 height 14
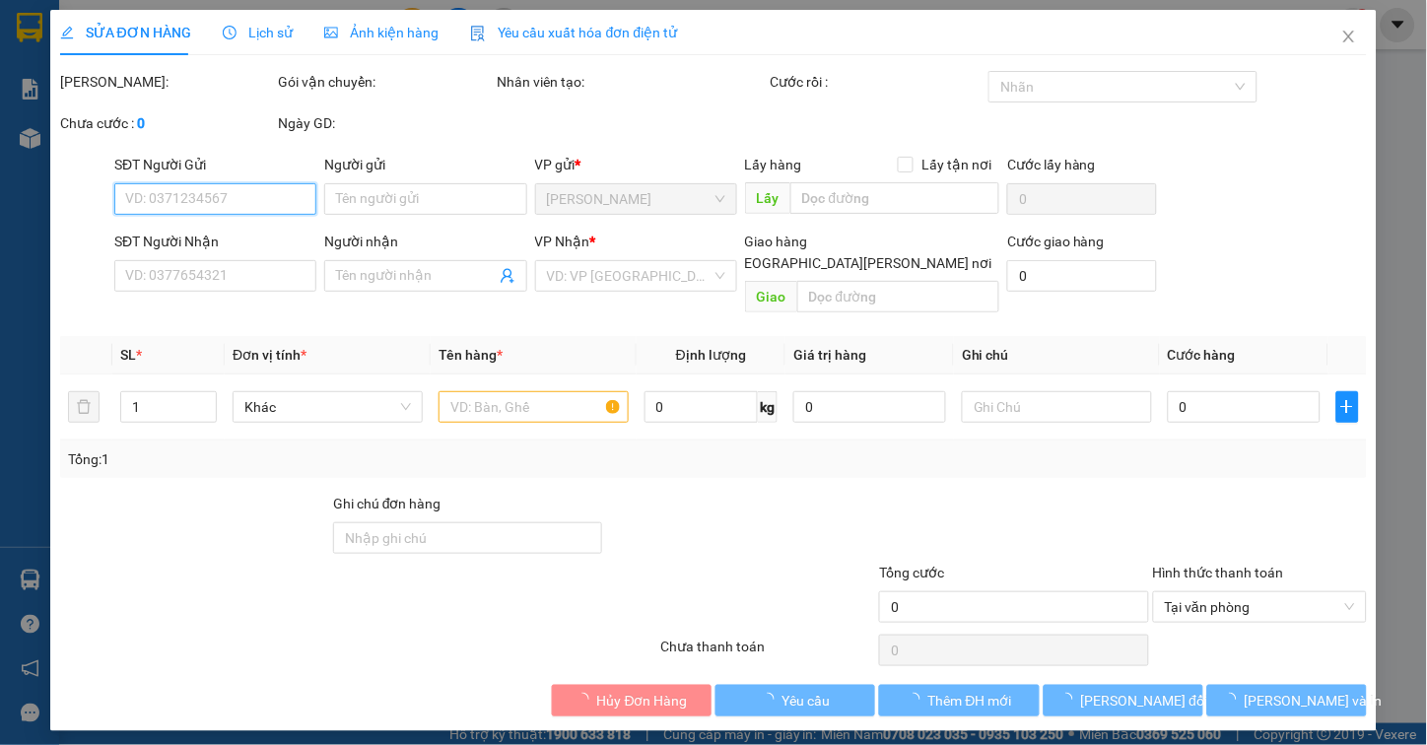
type input "0359555819"
type input "THÀNH"
type input "0384325454"
type input "TRƯỜNG AN"
type input "30.000"
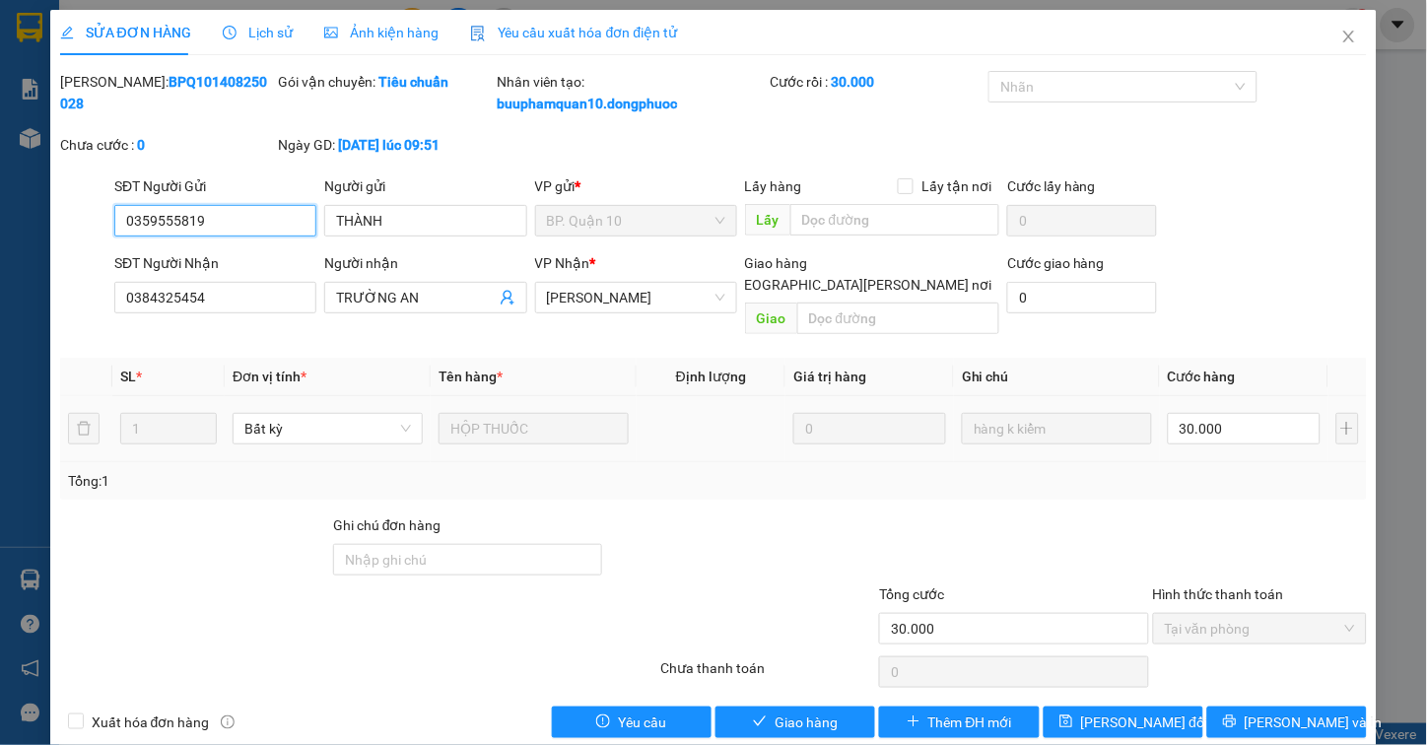
scroll to position [8, 0]
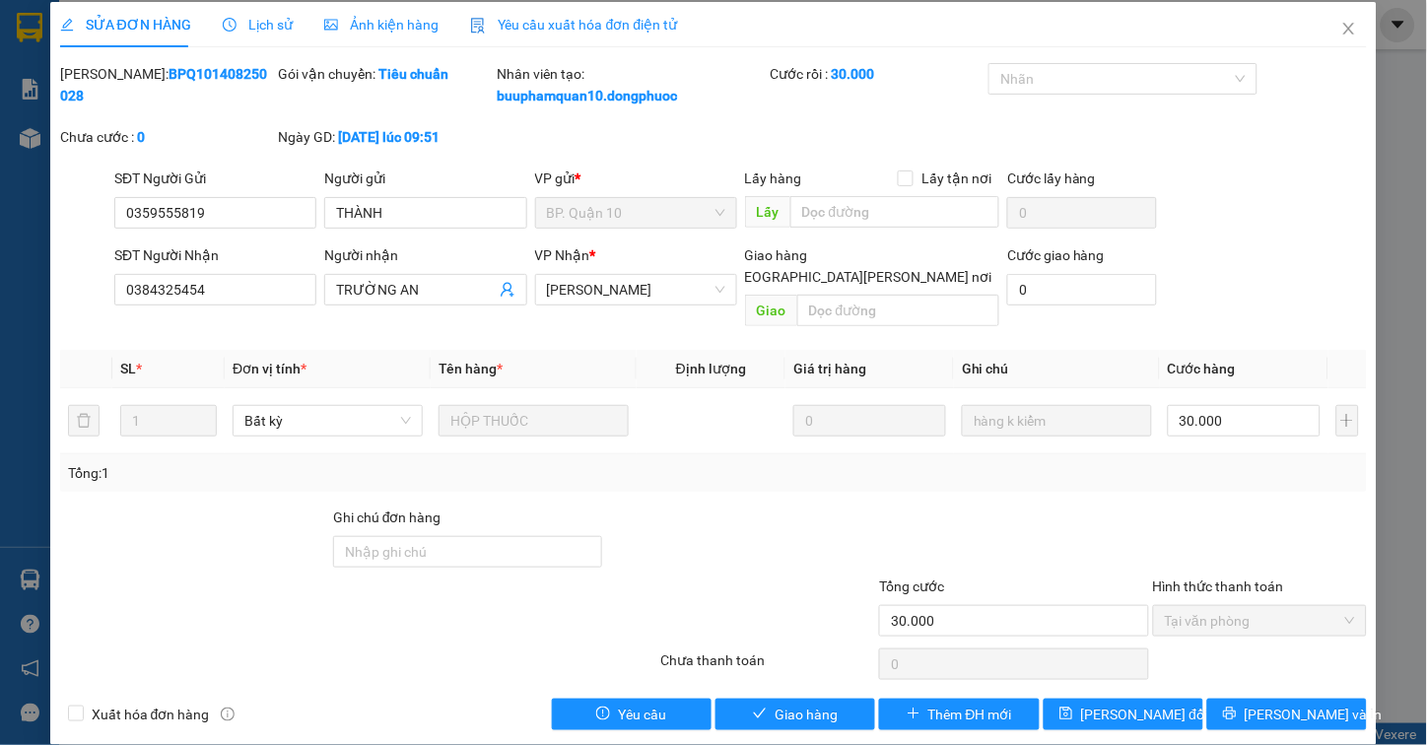
click at [808, 708] on div "SỬA ĐƠN HÀNG Lịch sử Ảnh kiện hàng Yêu cầu xuất hóa đơn điện tử Total Paid Fee …" at bounding box center [713, 373] width 1327 height 743
click at [809, 704] on span "Giao hàng" at bounding box center [806, 715] width 63 height 22
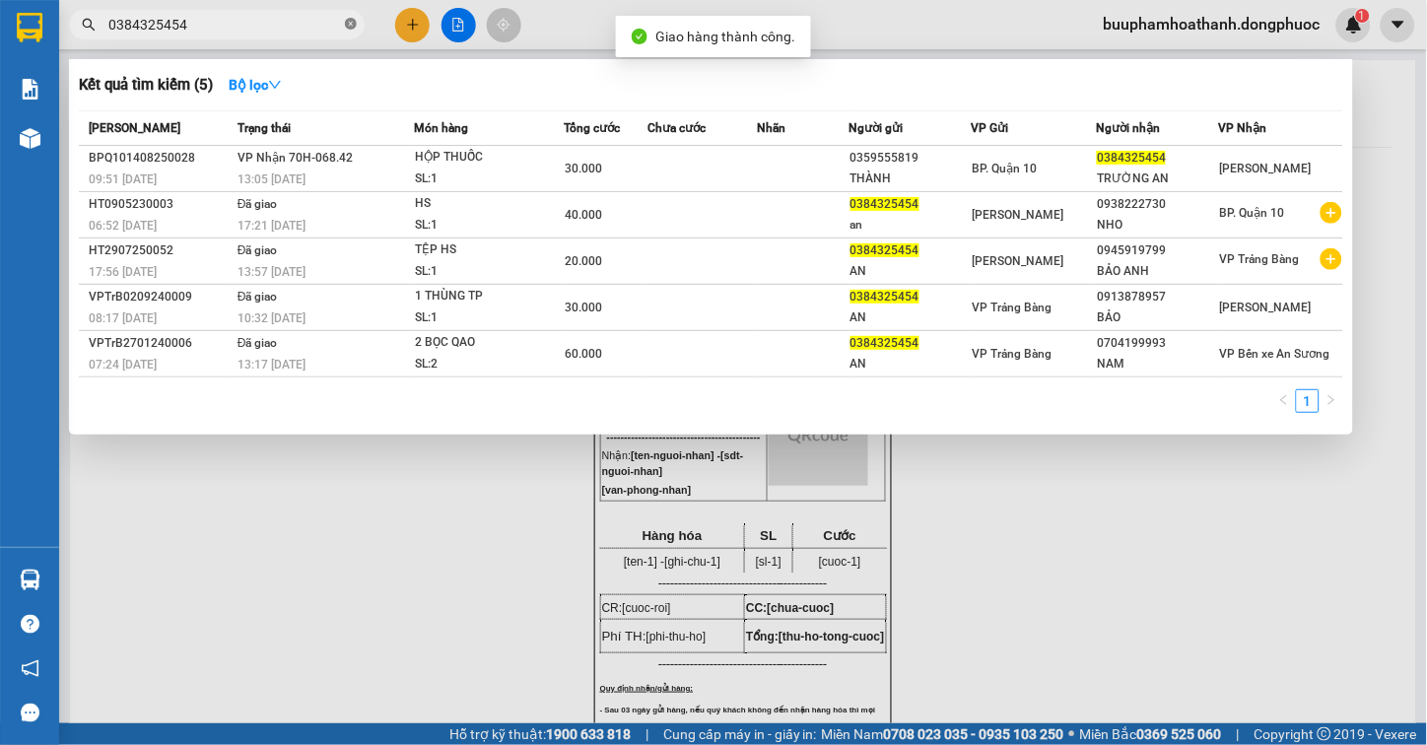
click at [350, 21] on icon "close-circle" at bounding box center [351, 24] width 12 height 12
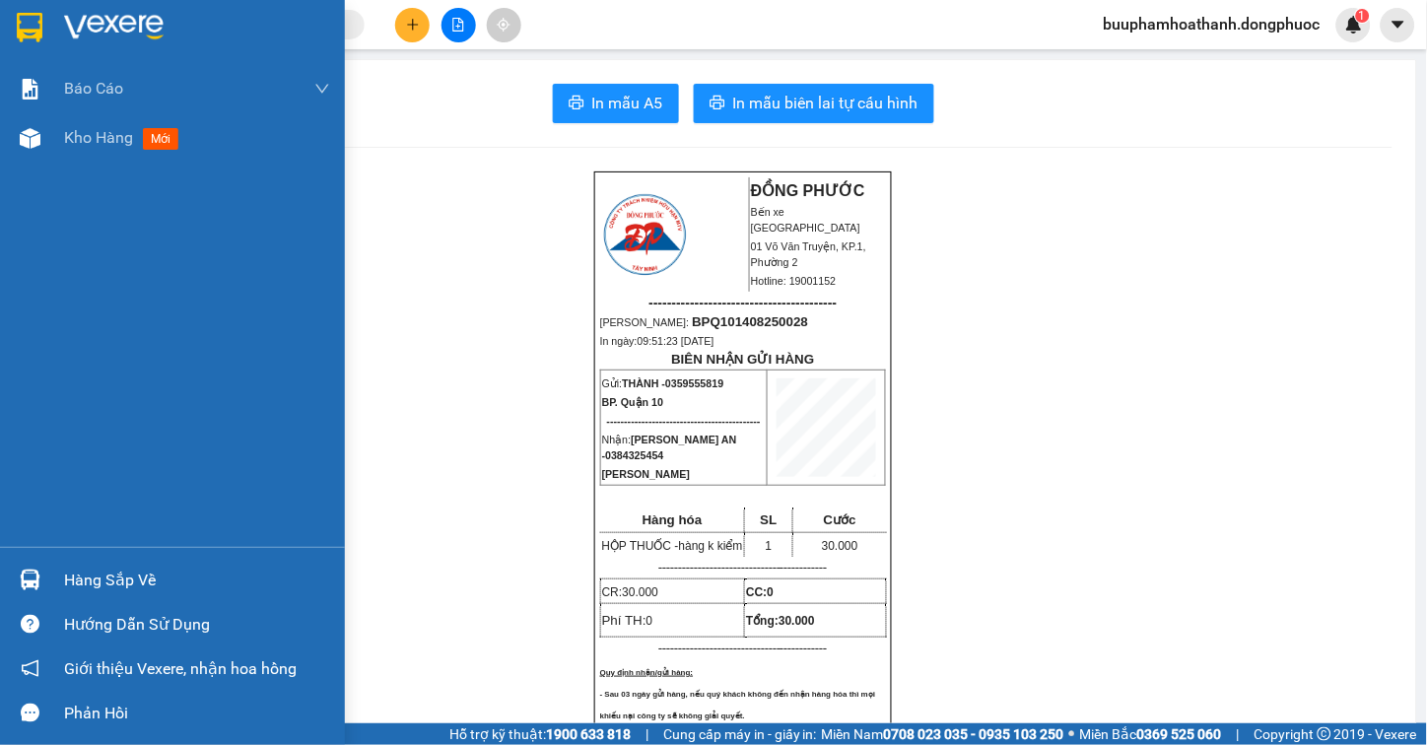
click at [82, 591] on div "Hàng sắp về" at bounding box center [197, 581] width 266 height 30
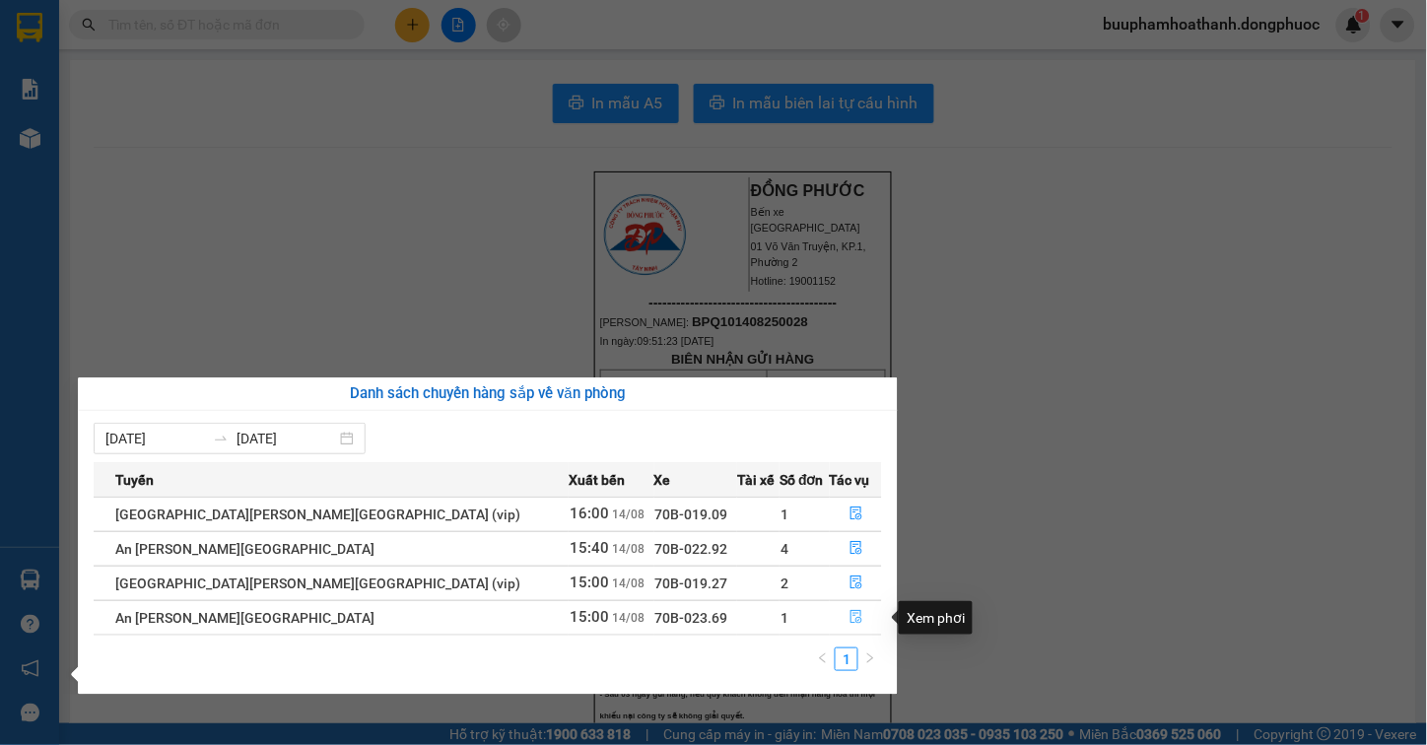
click at [850, 617] on icon "file-done" at bounding box center [856, 617] width 12 height 14
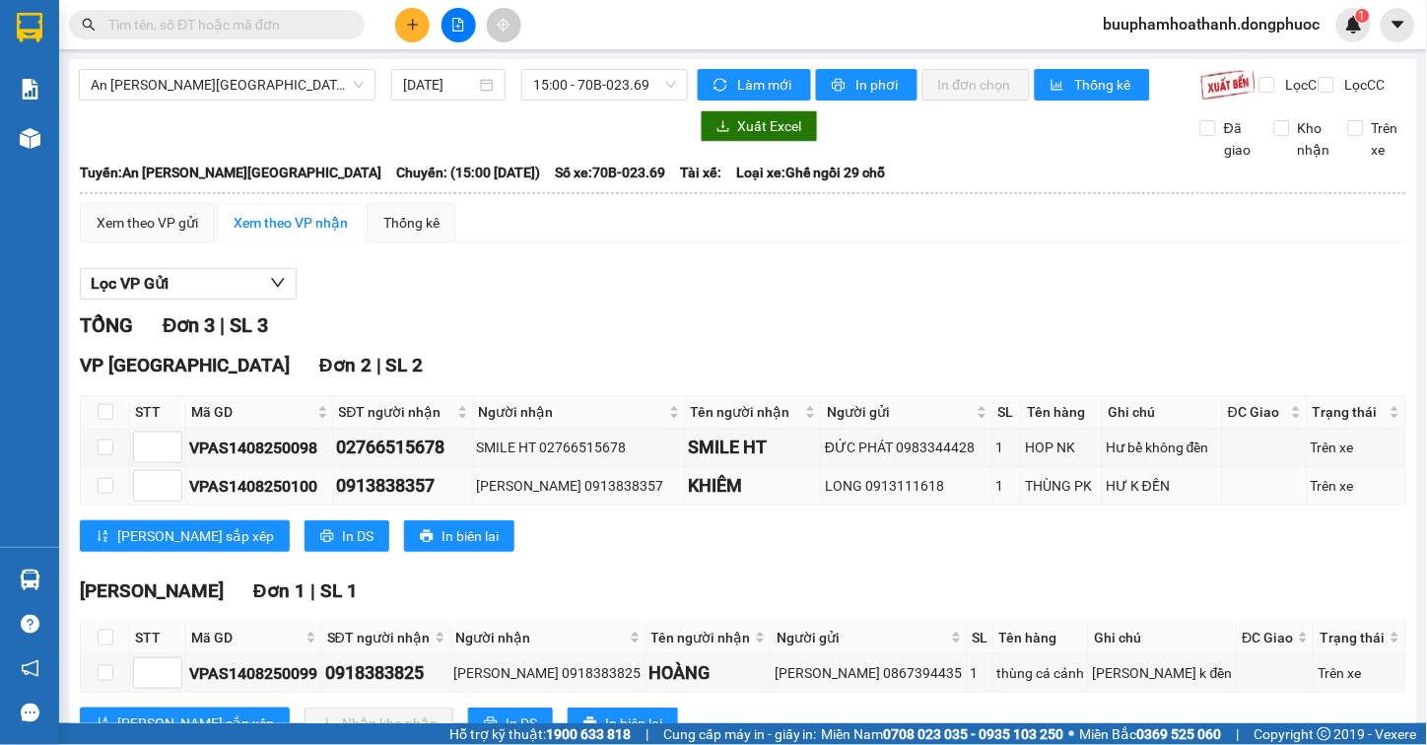
scroll to position [89, 0]
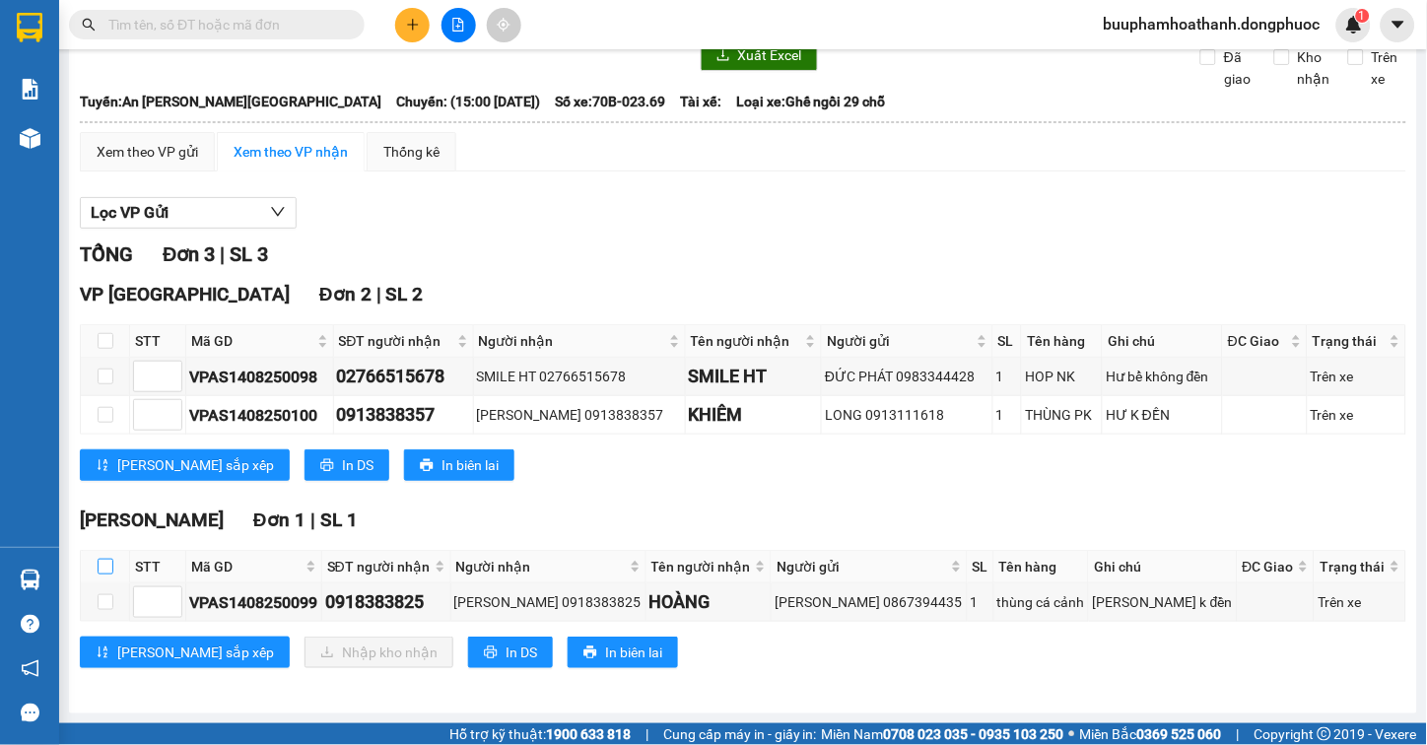
click at [101, 565] on input "checkbox" at bounding box center [106, 567] width 16 height 16
checkbox input "true"
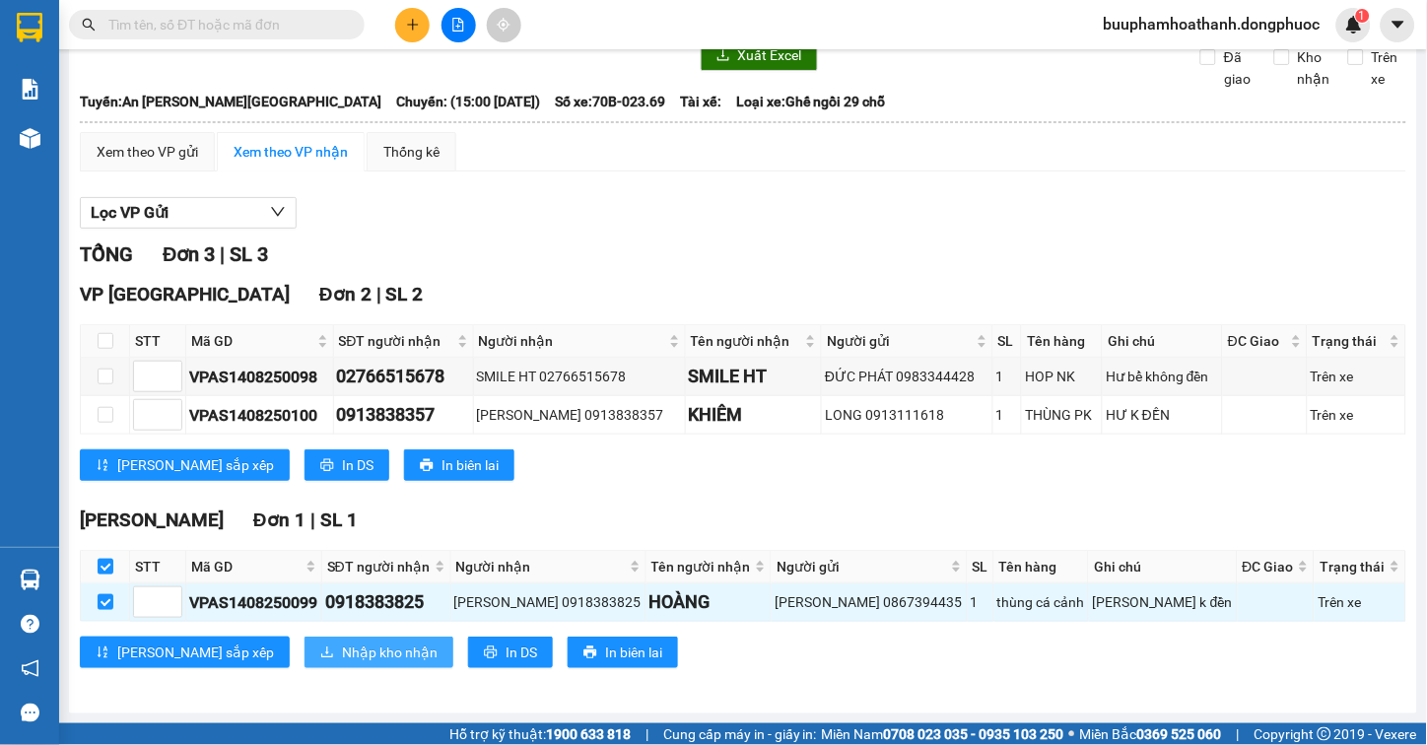
click at [342, 653] on span "Nhập kho nhận" at bounding box center [390, 653] width 96 height 22
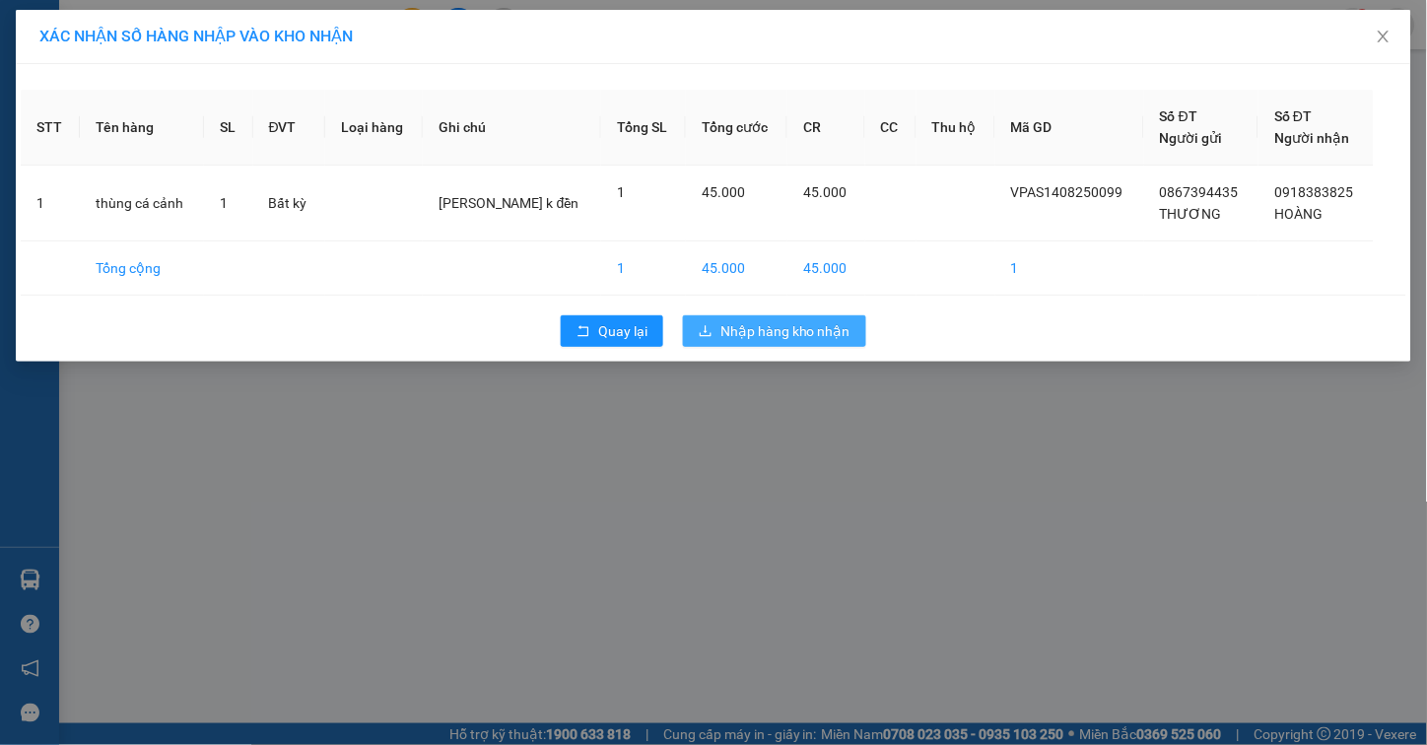
click at [810, 330] on span "Nhập hàng kho nhận" at bounding box center [785, 331] width 130 height 22
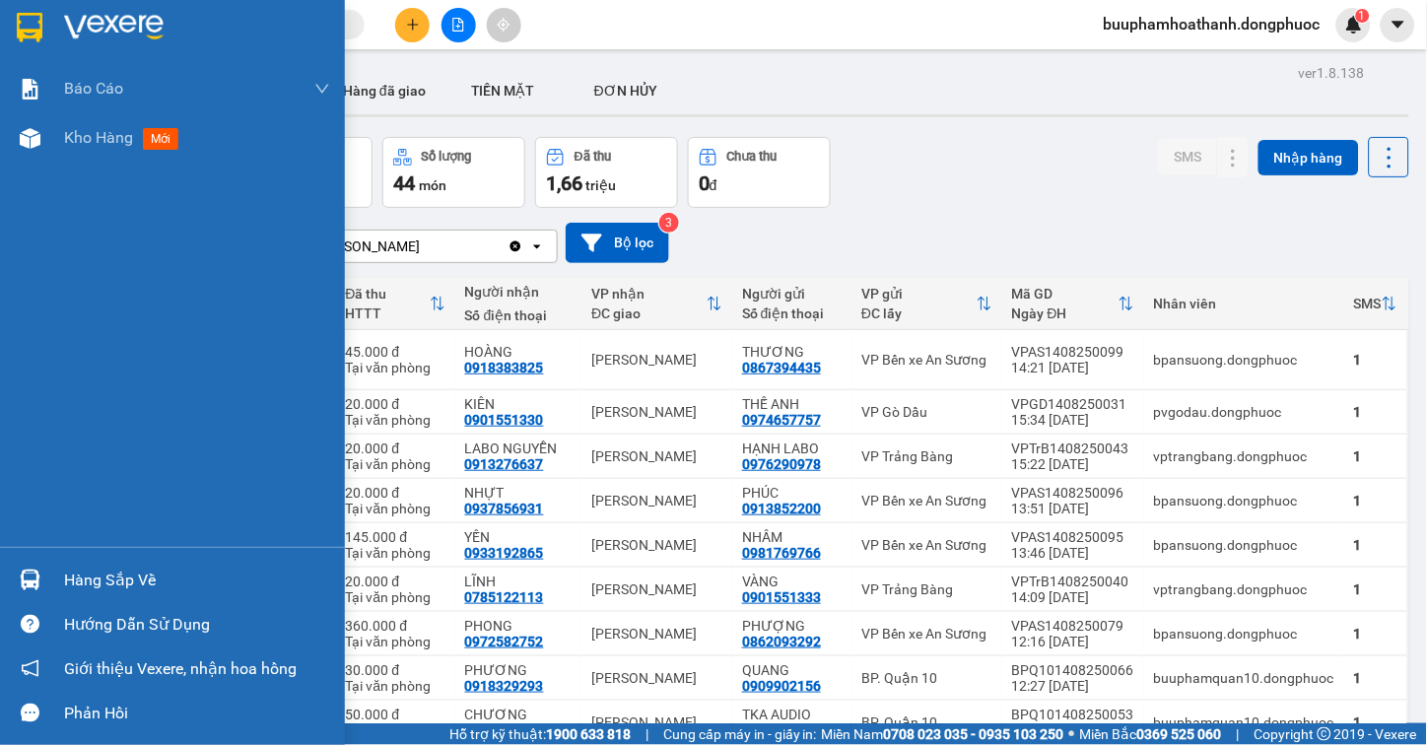
click at [118, 566] on div "Hàng sắp về" at bounding box center [197, 581] width 266 height 30
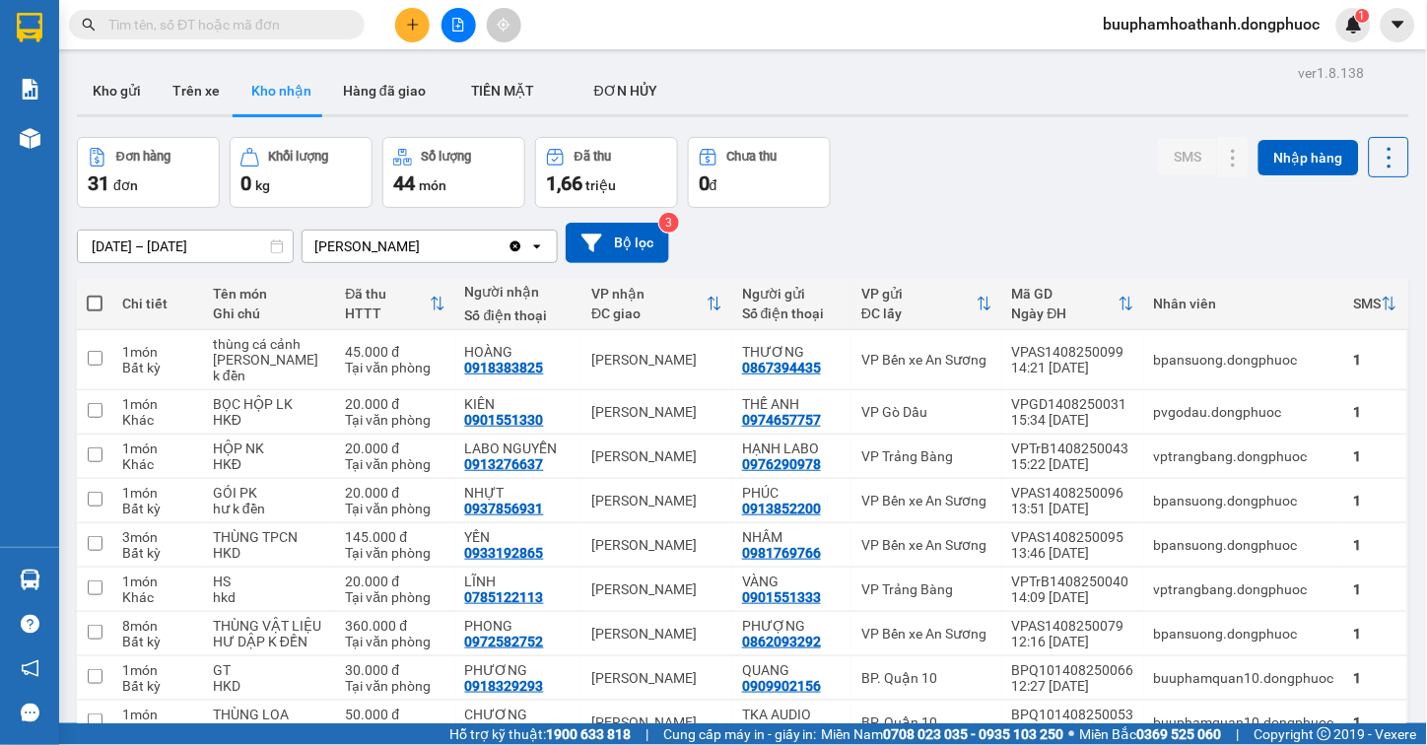
click at [146, 18] on section "Kết quả tìm kiếm ( 5 ) Bộ lọc Mã ĐH Trạng thái Món hàng Tổng cước Chưa cước Nhã…" at bounding box center [713, 372] width 1427 height 745
click at [146, 18] on input "text" at bounding box center [224, 25] width 233 height 22
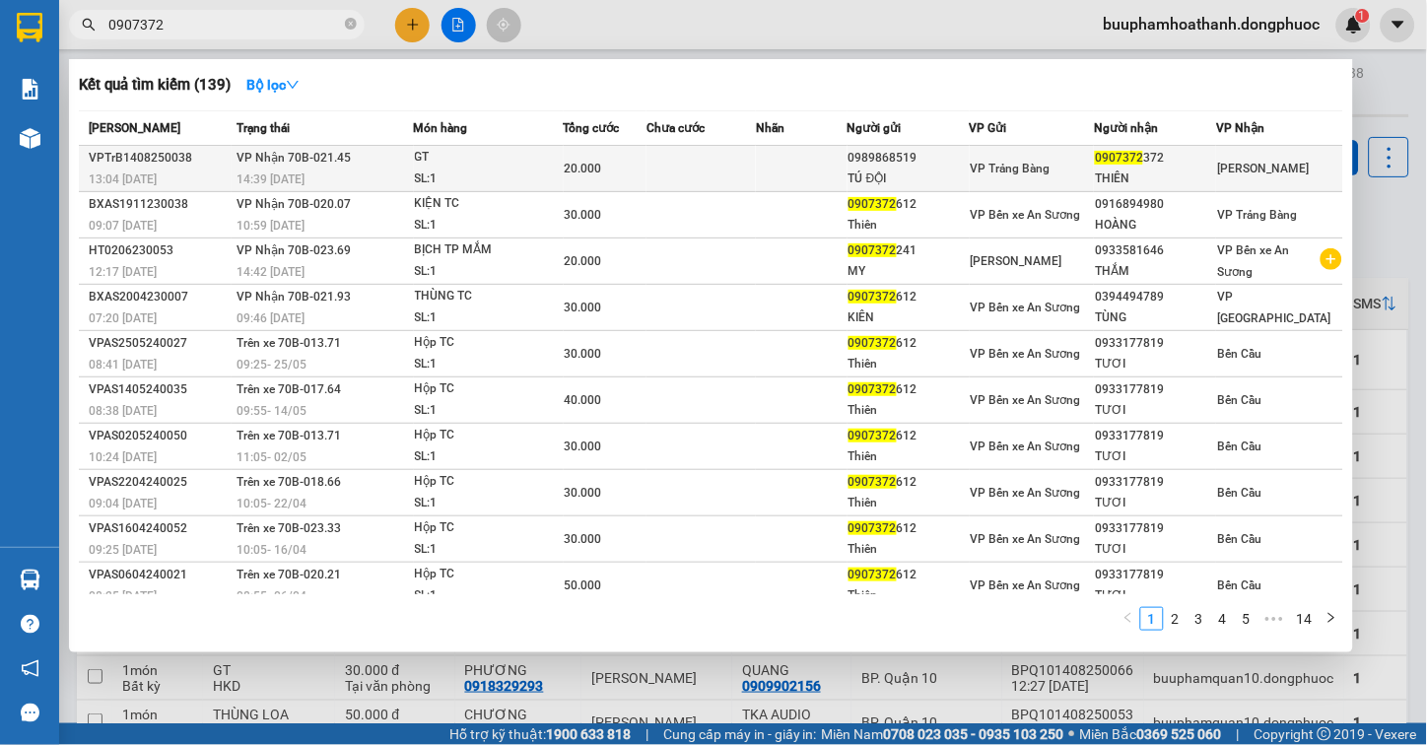
type input "0907372"
click at [315, 161] on span "VP Nhận 70B-021.45" at bounding box center [294, 158] width 114 height 14
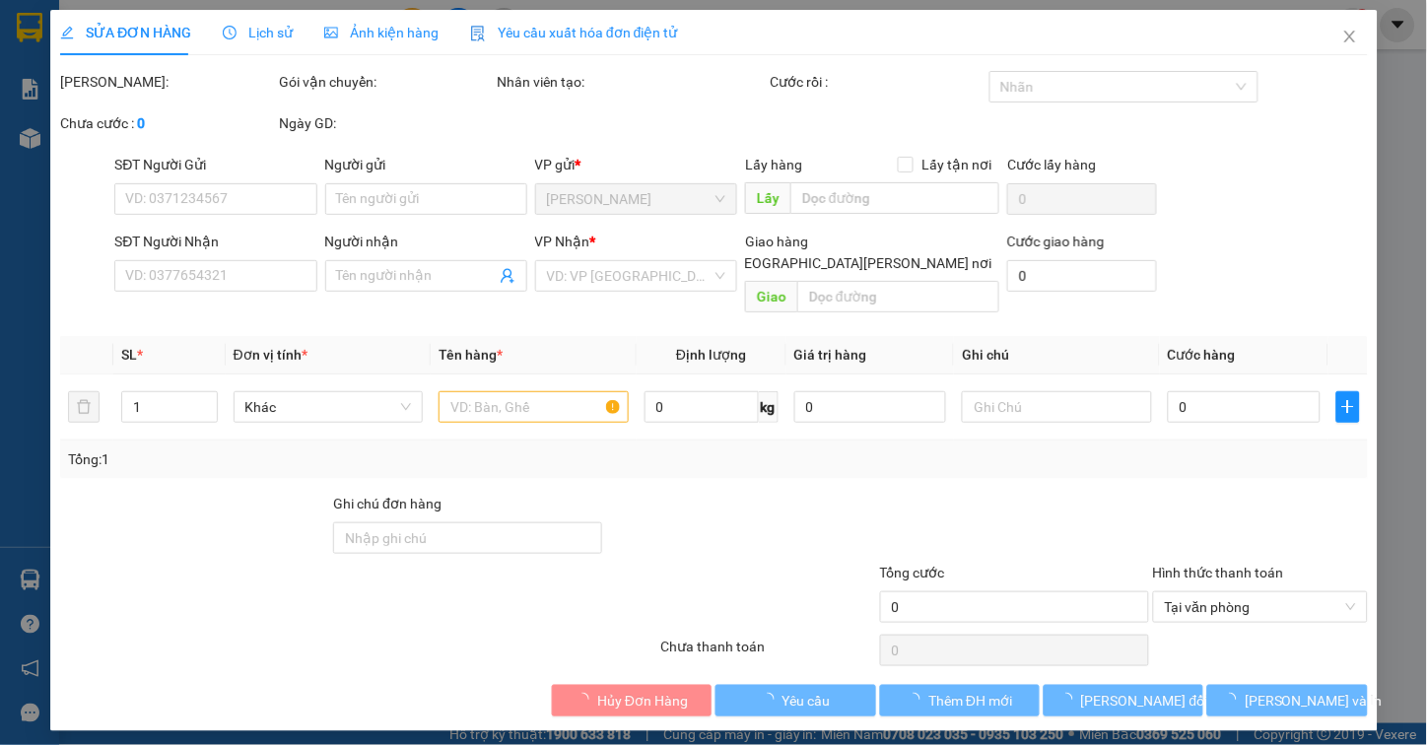
type input "0989868519"
type input "TÚ ĐỘI"
type input "0907372372"
type input "THIÊN"
type input "20.000"
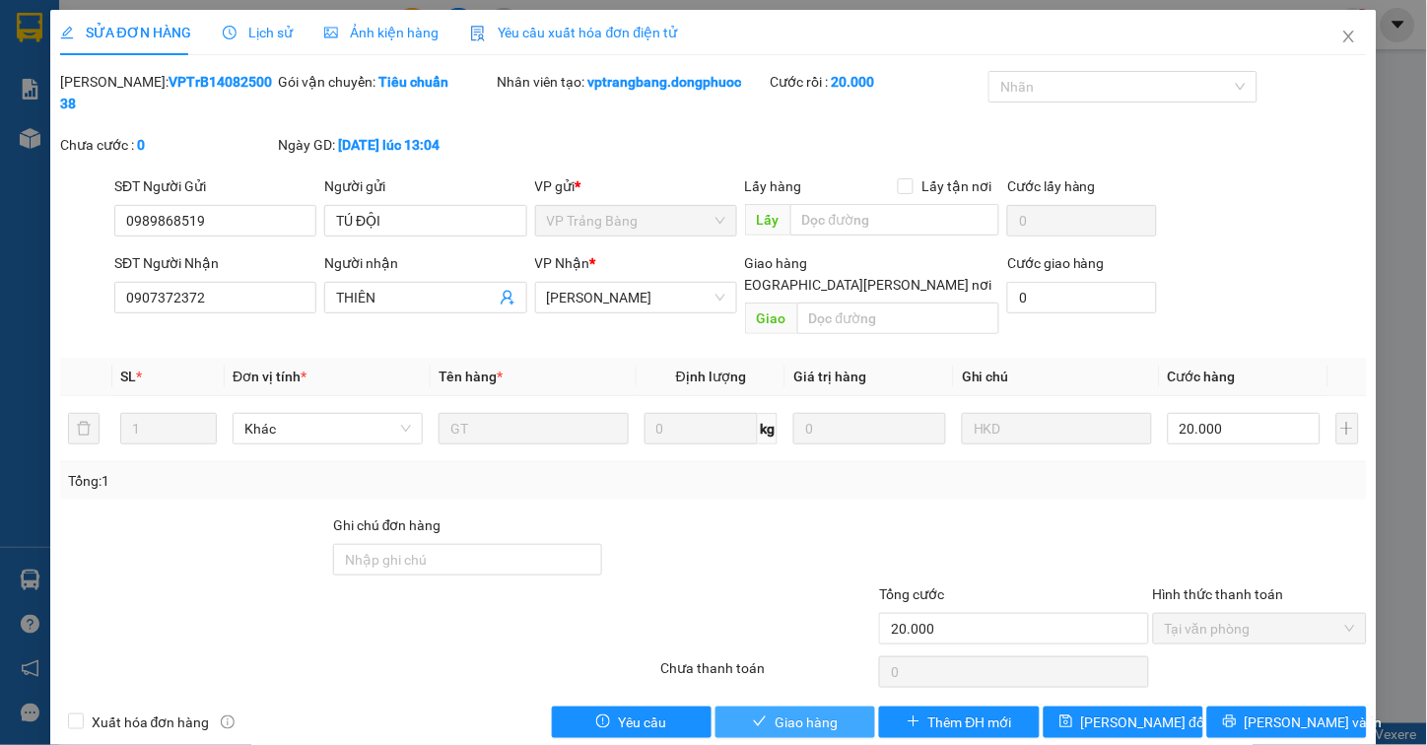
drag, startPoint x: 781, startPoint y: 664, endPoint x: 779, endPoint y: 680, distance: 15.9
click at [781, 667] on div "Total Paid Fee 20.000 Total UnPaid Fee 0 Cash Collection Total Fee Mã ĐH: VPTrB…" at bounding box center [714, 404] width 1308 height 667
click at [779, 711] on span "Giao hàng" at bounding box center [806, 722] width 63 height 22
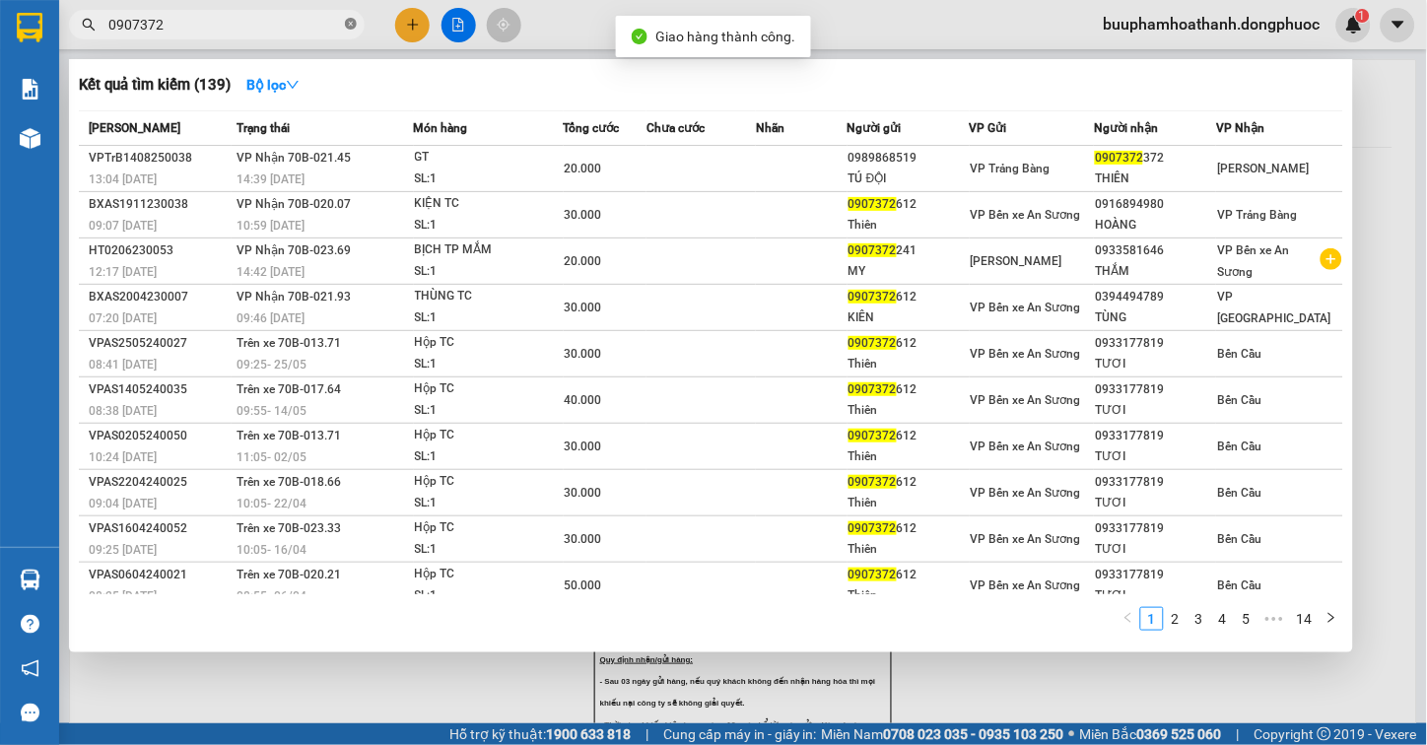
click at [347, 22] on icon "close-circle" at bounding box center [351, 24] width 12 height 12
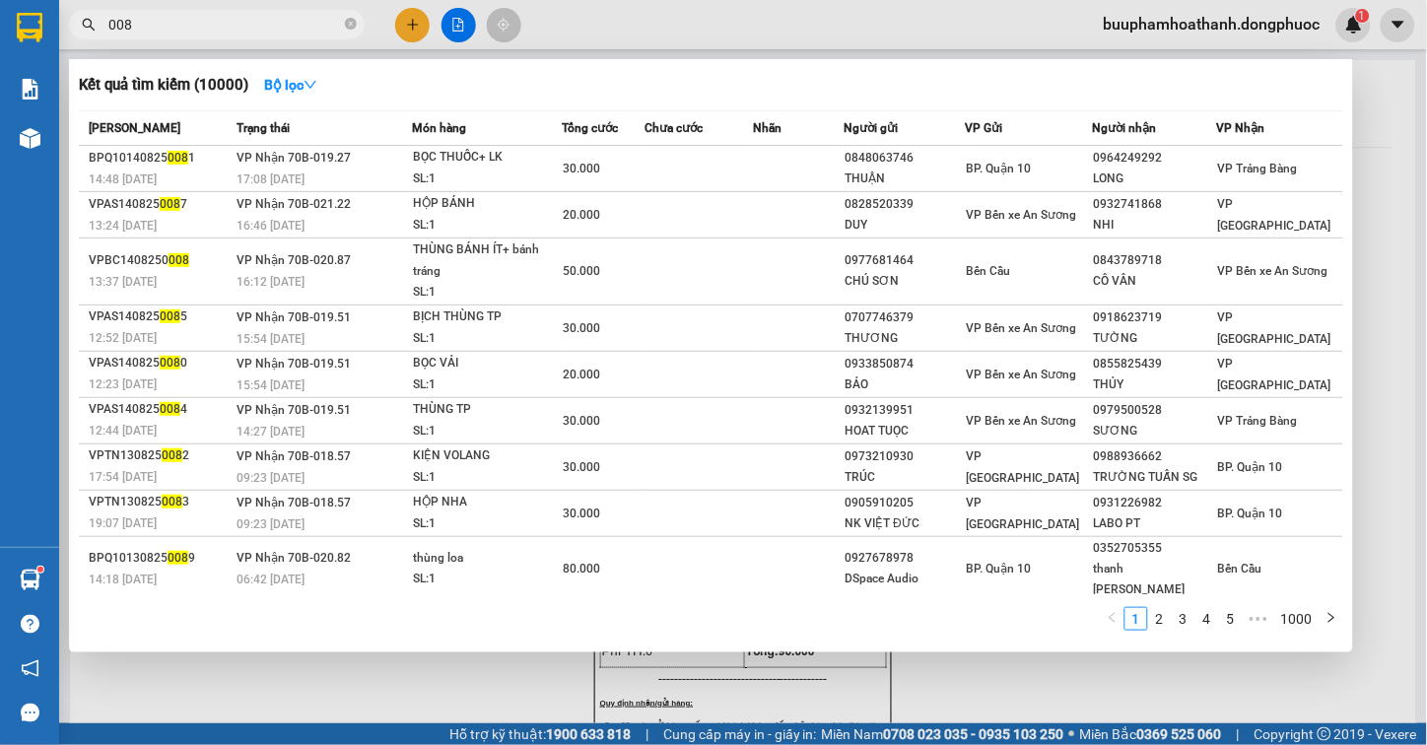
click at [242, 28] on input "008" at bounding box center [224, 25] width 233 height 22
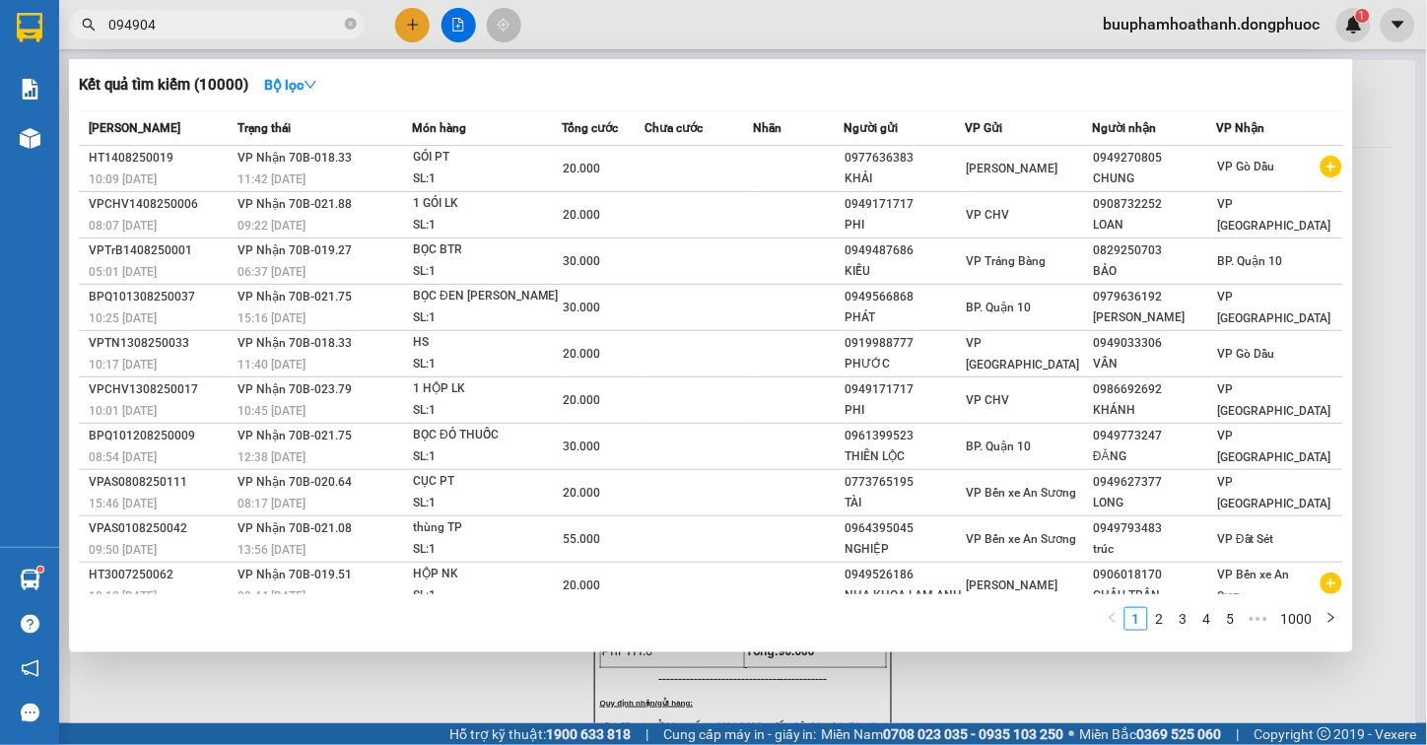
type input "0949044"
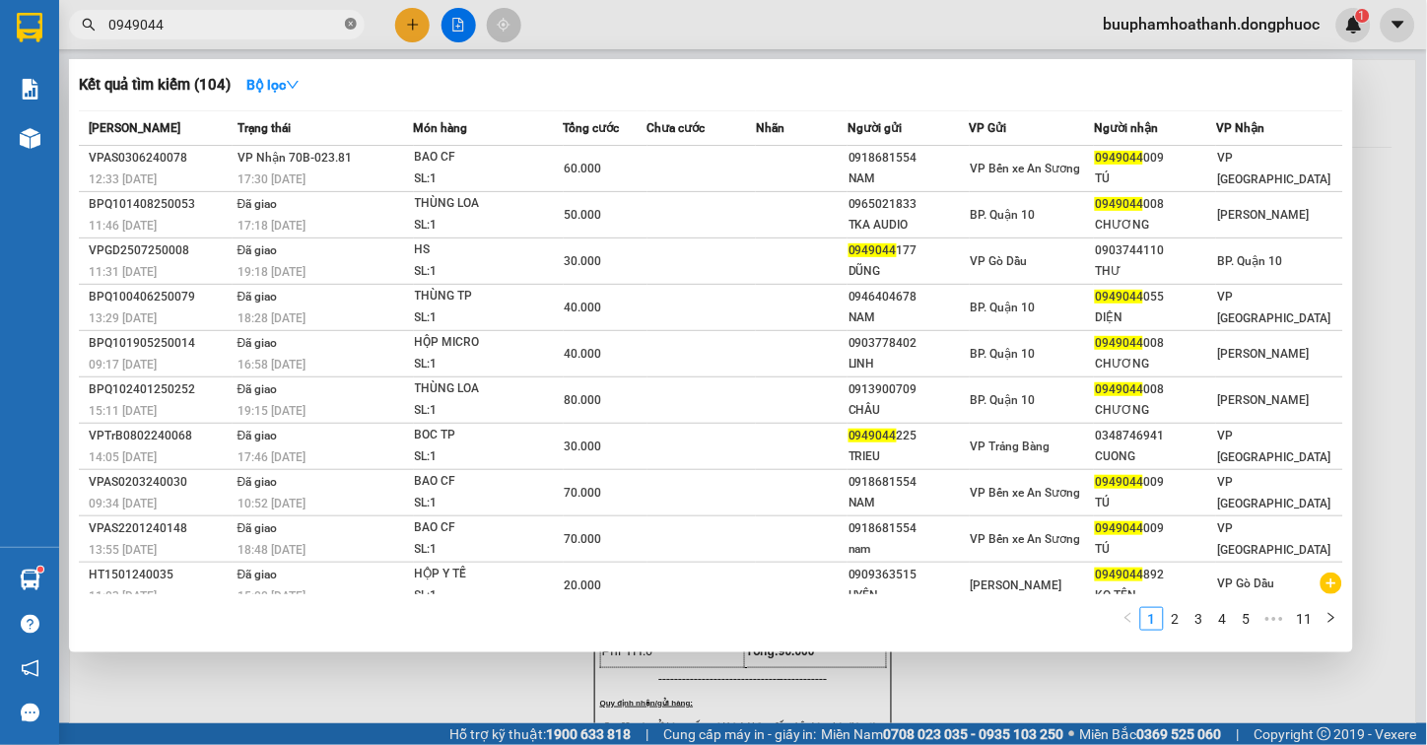
click at [353, 25] on icon "close-circle" at bounding box center [351, 24] width 12 height 12
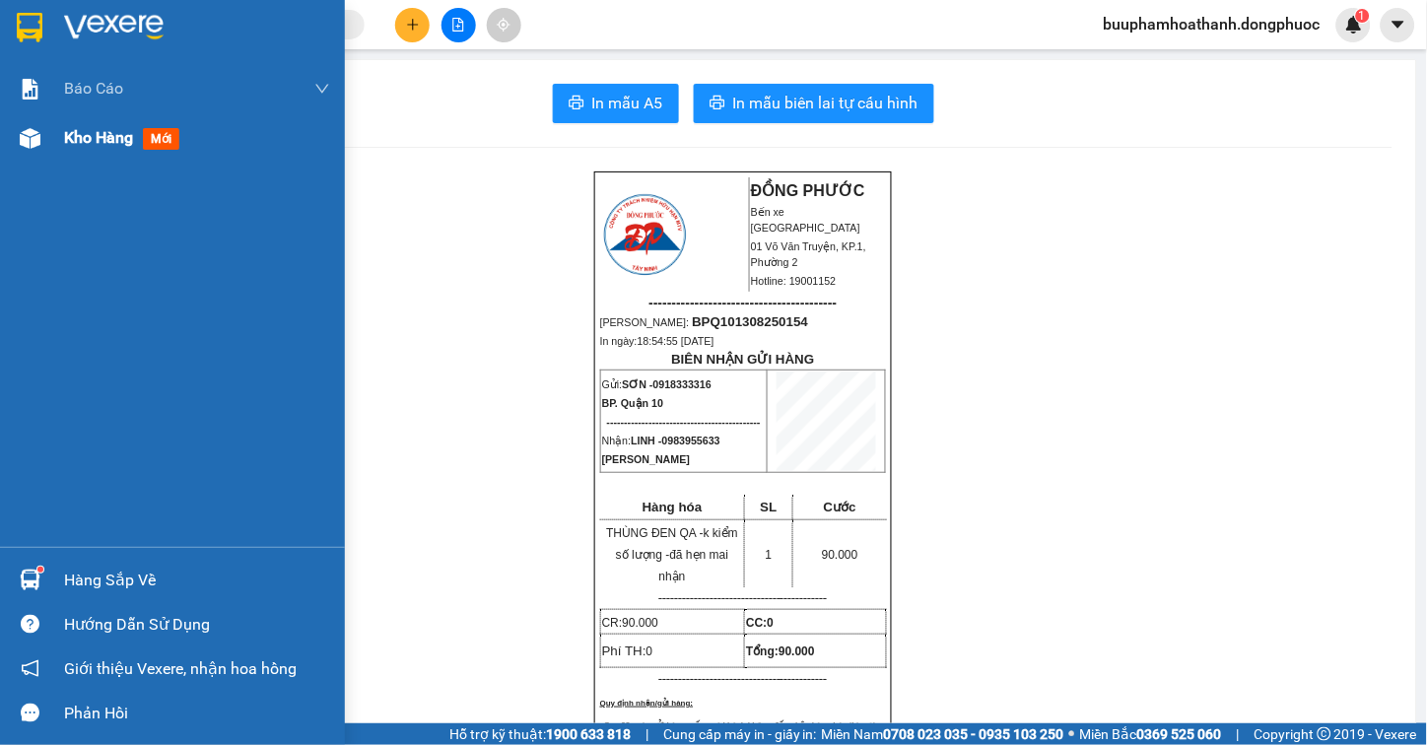
click at [45, 129] on div at bounding box center [30, 138] width 34 height 34
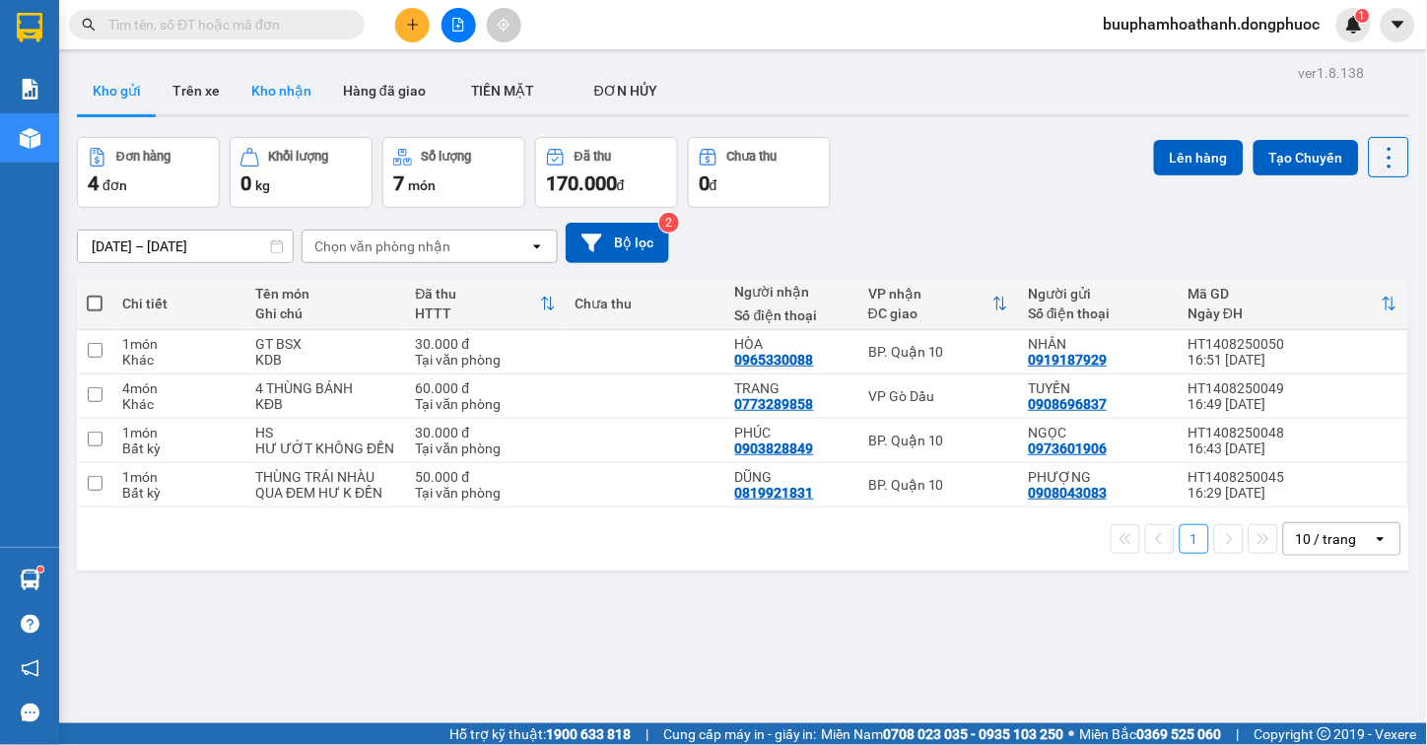
click at [273, 84] on button "Kho nhận" at bounding box center [282, 90] width 92 height 47
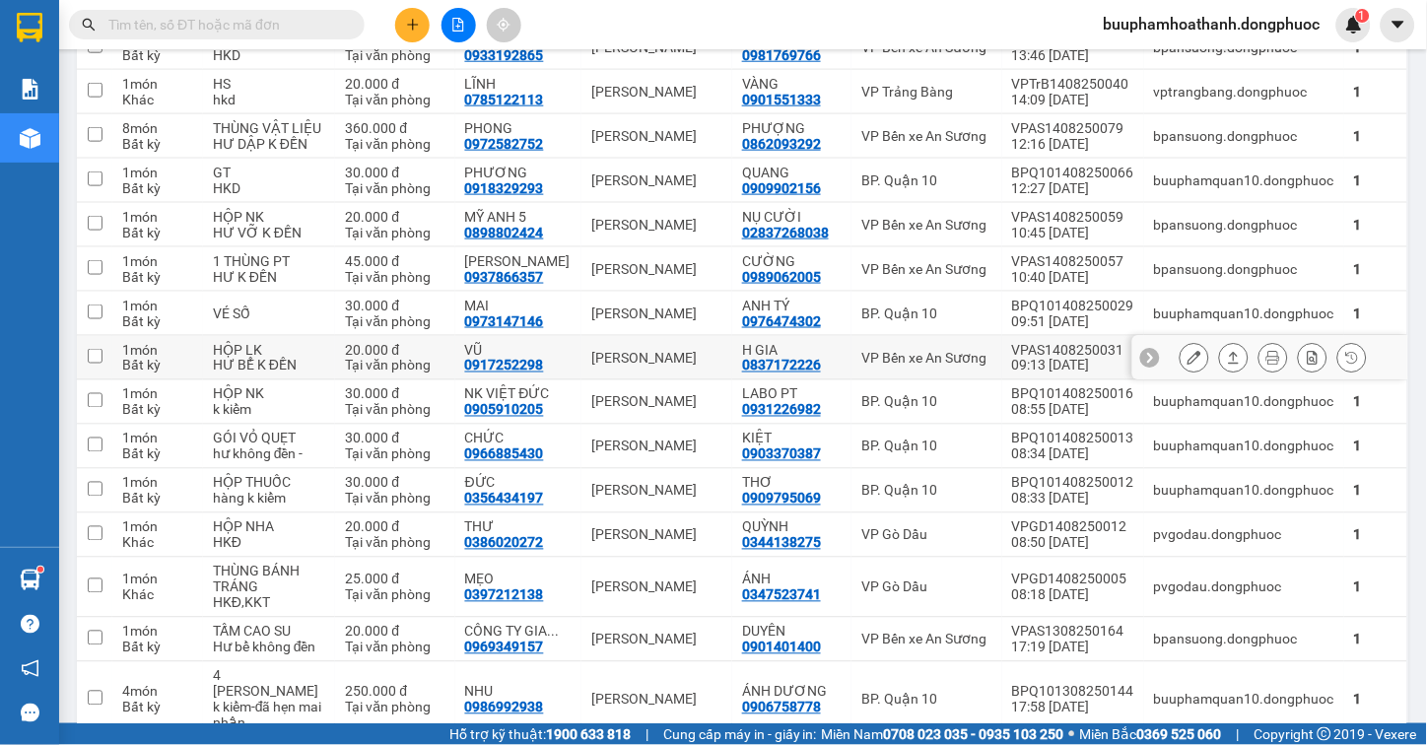
scroll to position [547, 0]
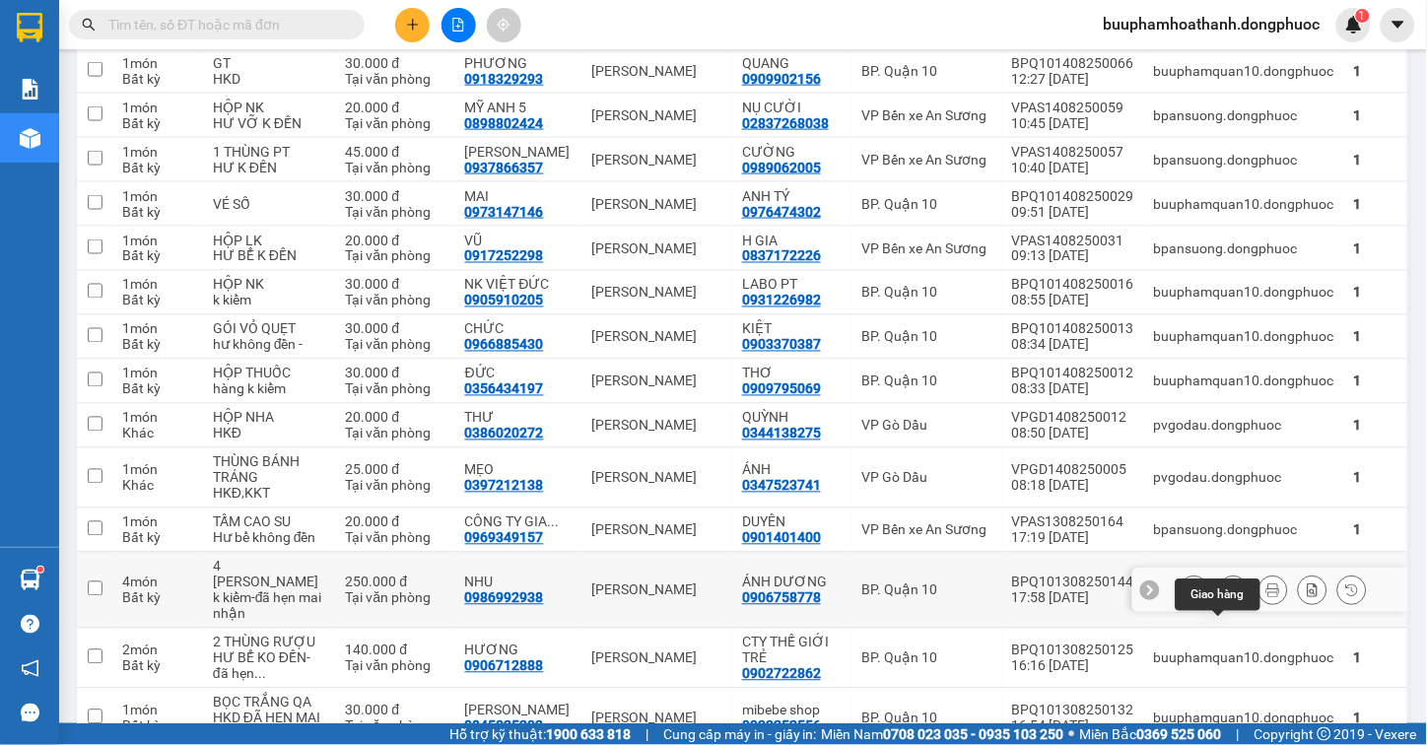
click at [1227, 597] on icon at bounding box center [1234, 590] width 14 height 14
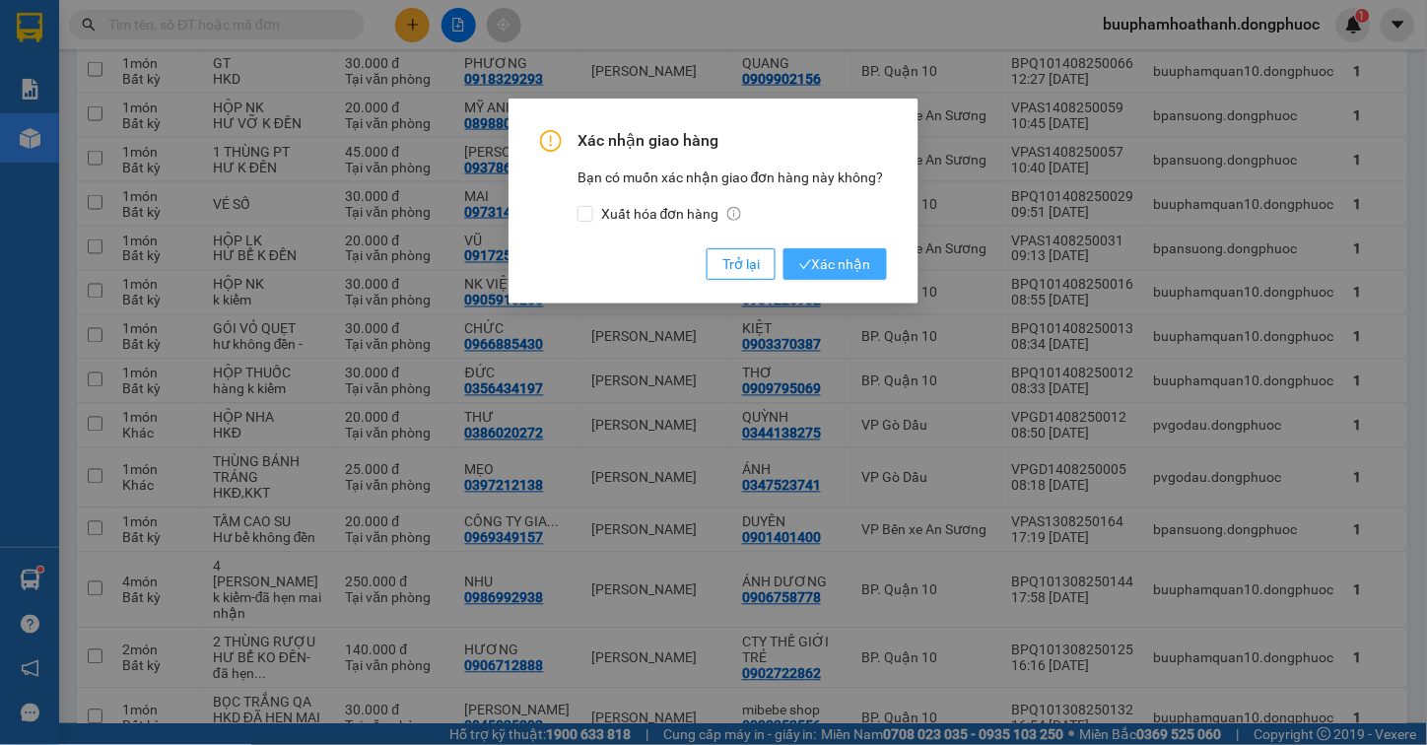
click at [833, 258] on span "Xác nhận" at bounding box center [835, 264] width 72 height 22
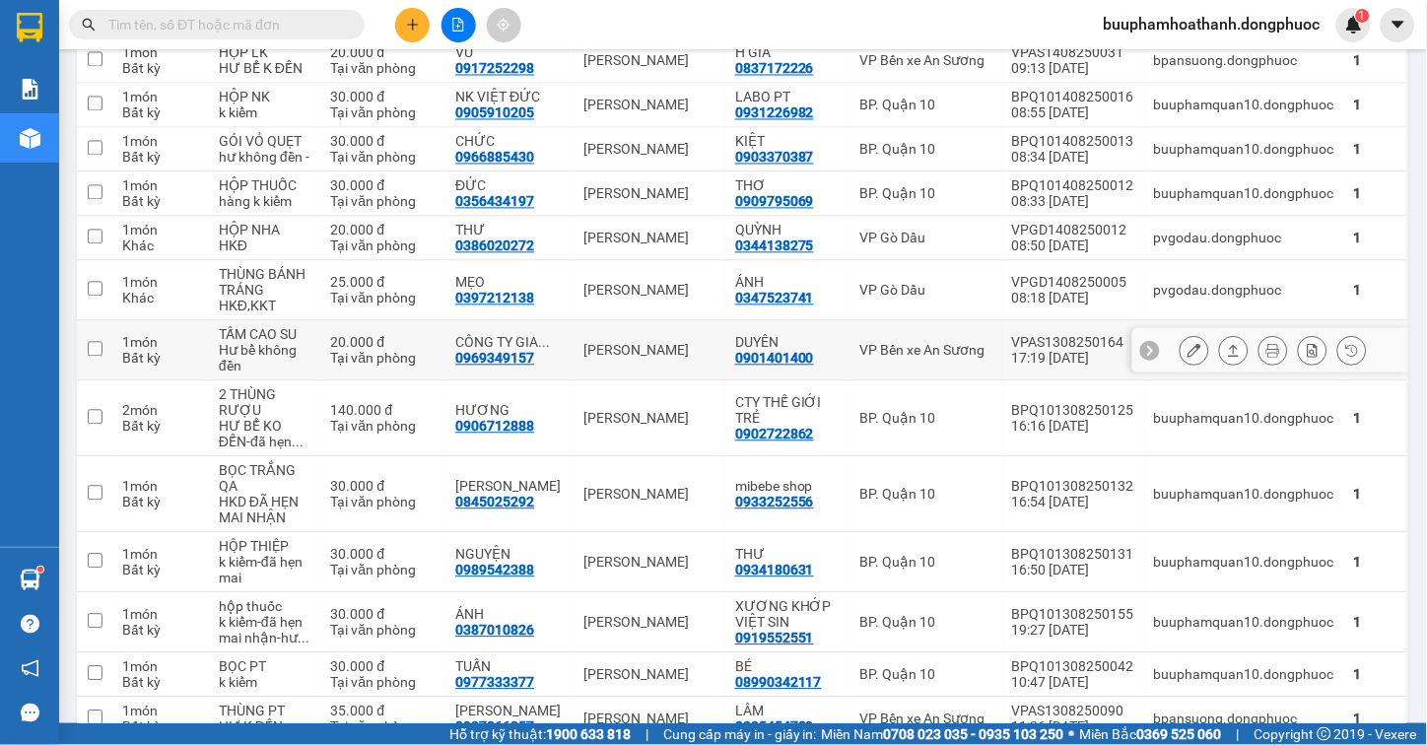
scroll to position [1061, 0]
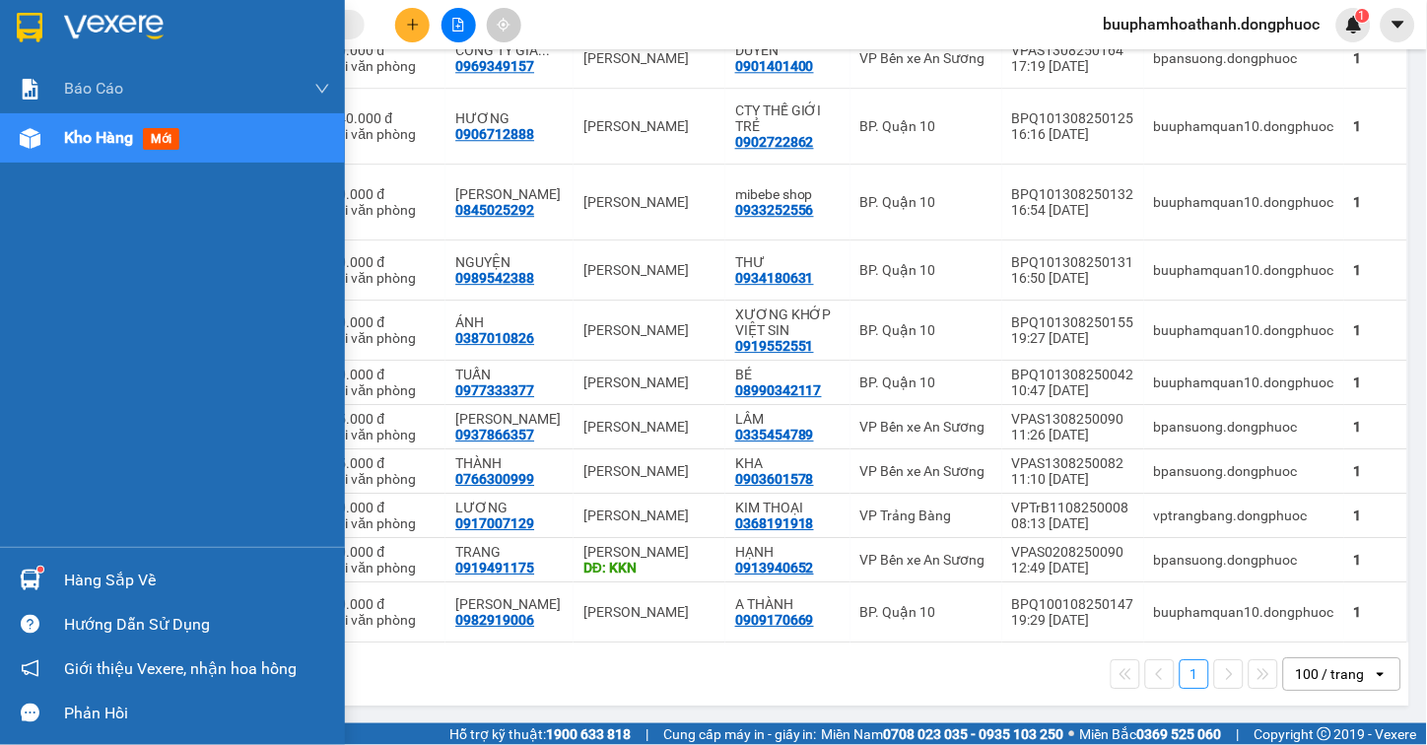
click at [109, 586] on div "Hàng sắp về" at bounding box center [197, 581] width 266 height 30
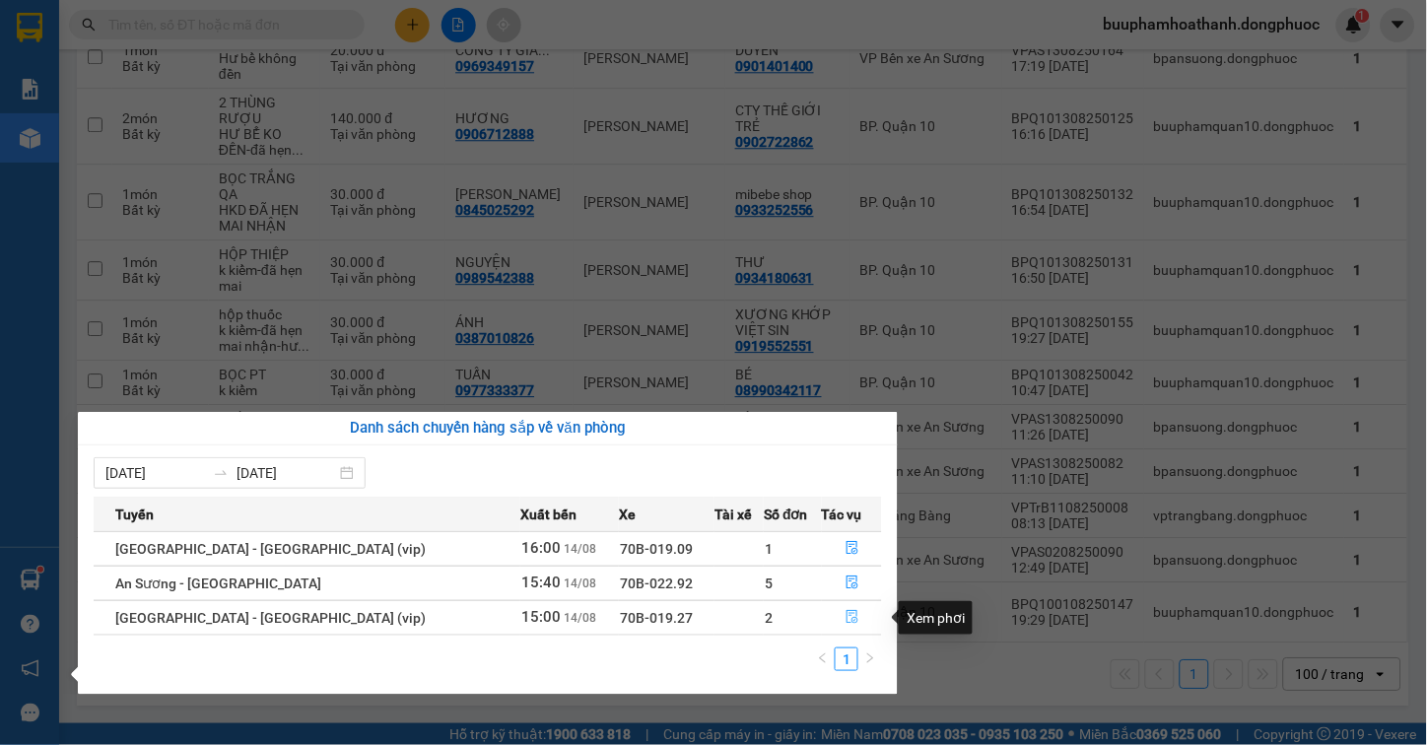
click at [845, 621] on icon "file-done" at bounding box center [852, 617] width 14 height 14
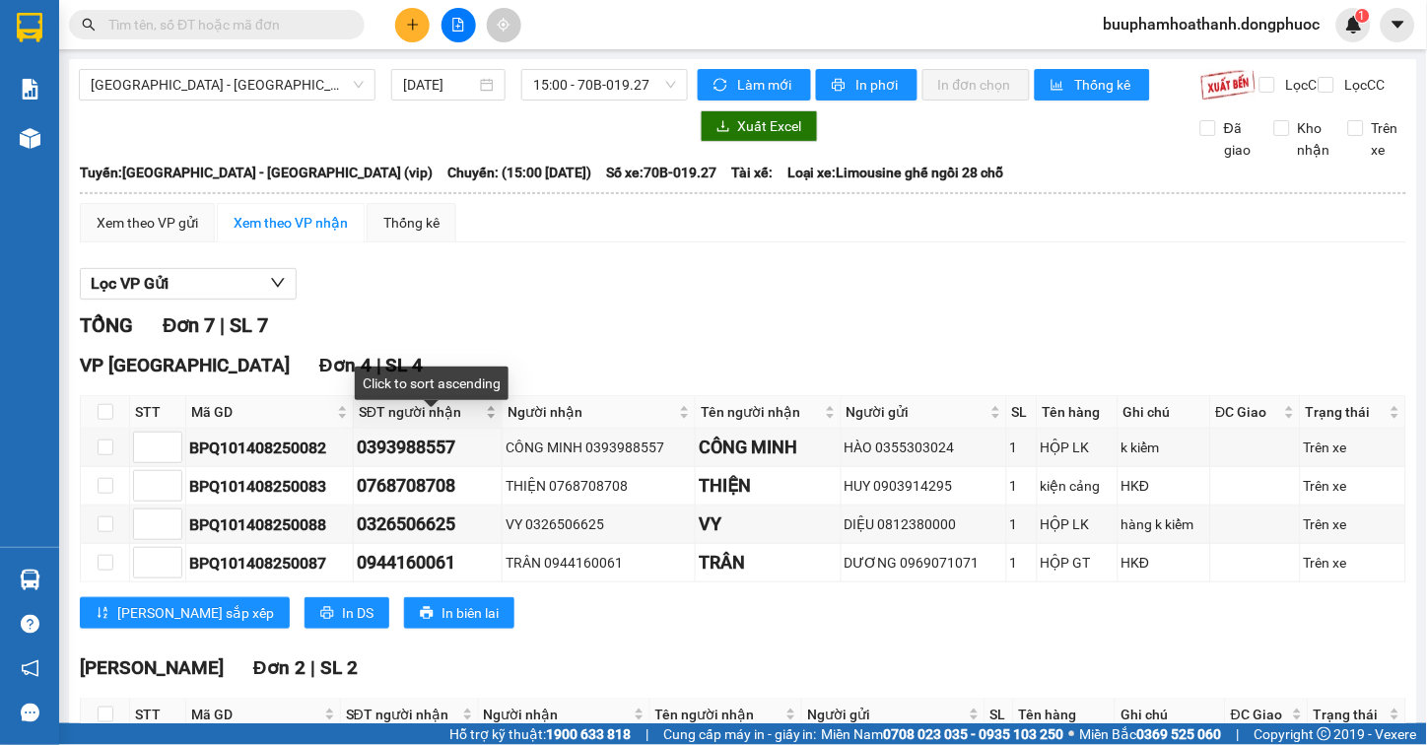
scroll to position [219, 0]
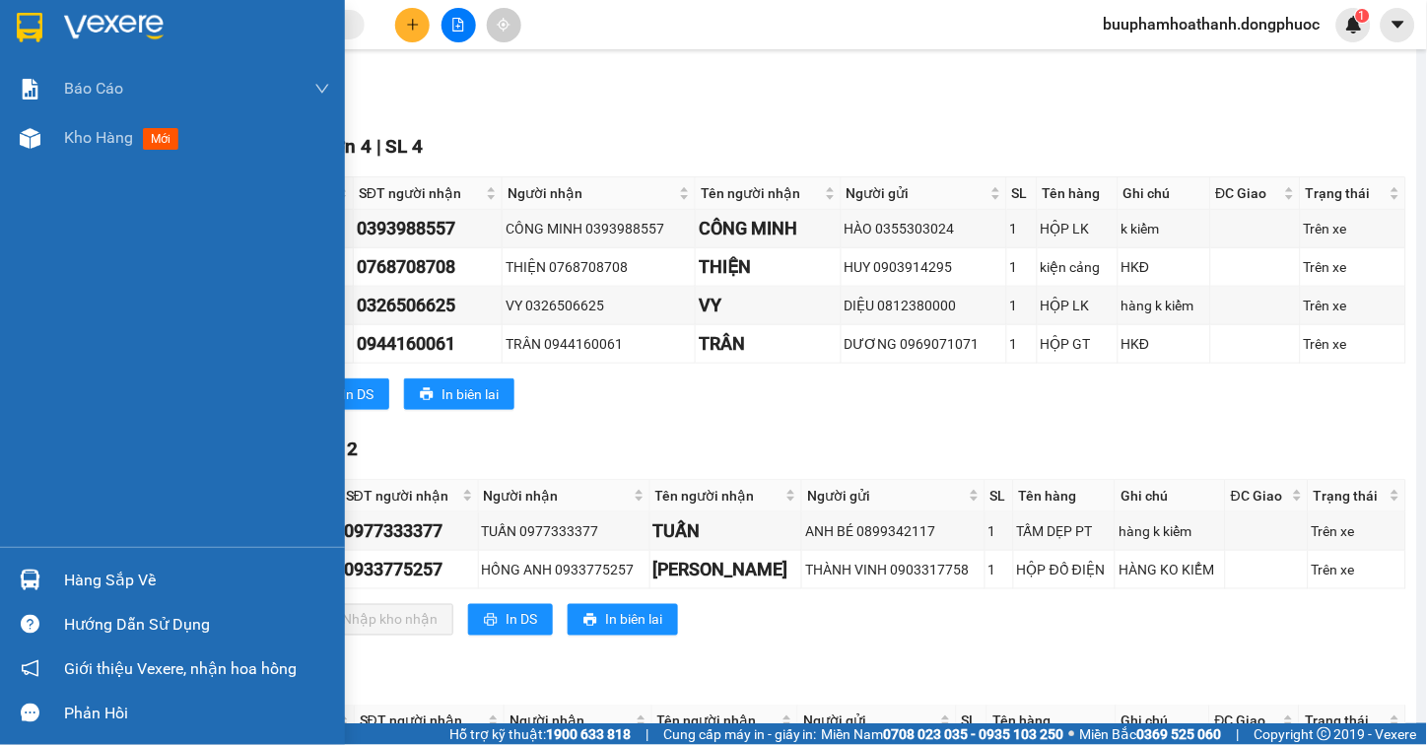
click at [85, 575] on div "Hàng sắp về" at bounding box center [197, 581] width 266 height 30
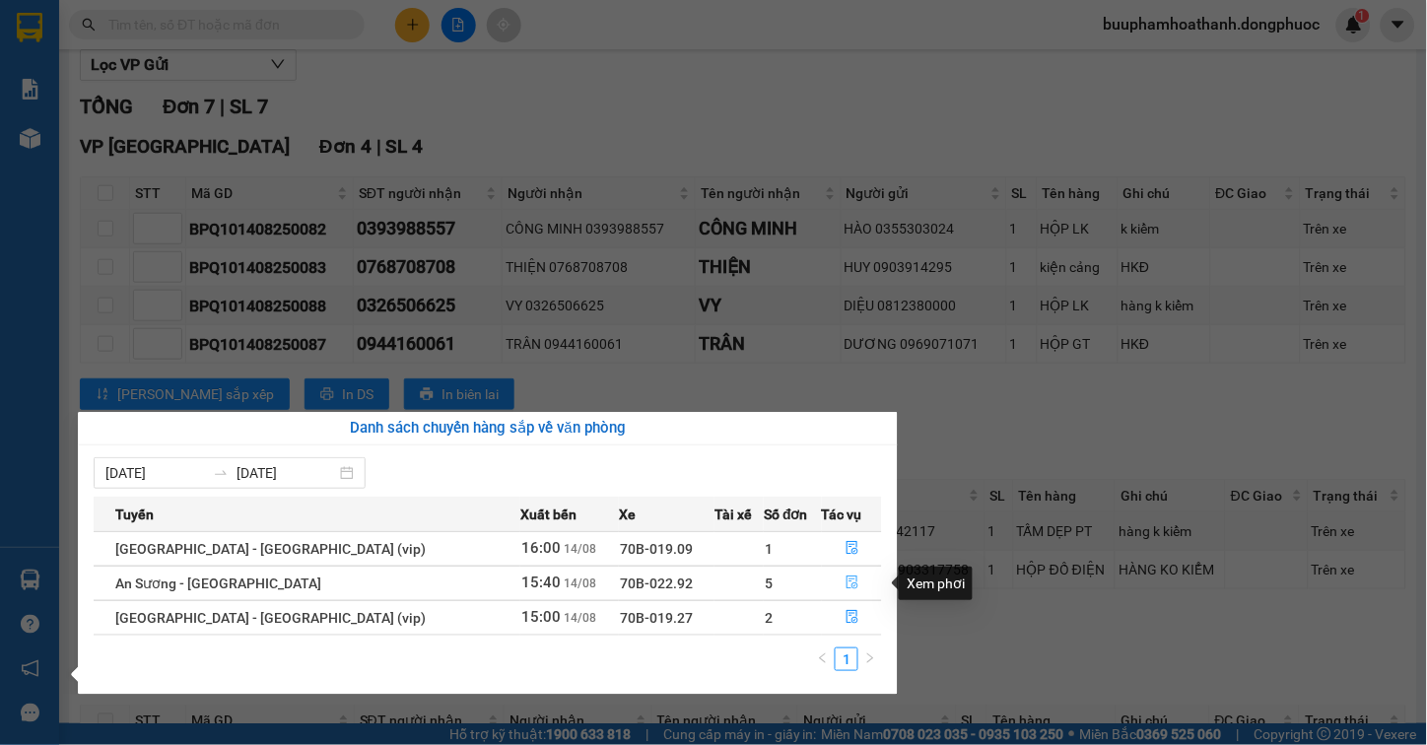
click at [845, 576] on icon "file-done" at bounding box center [852, 582] width 14 height 14
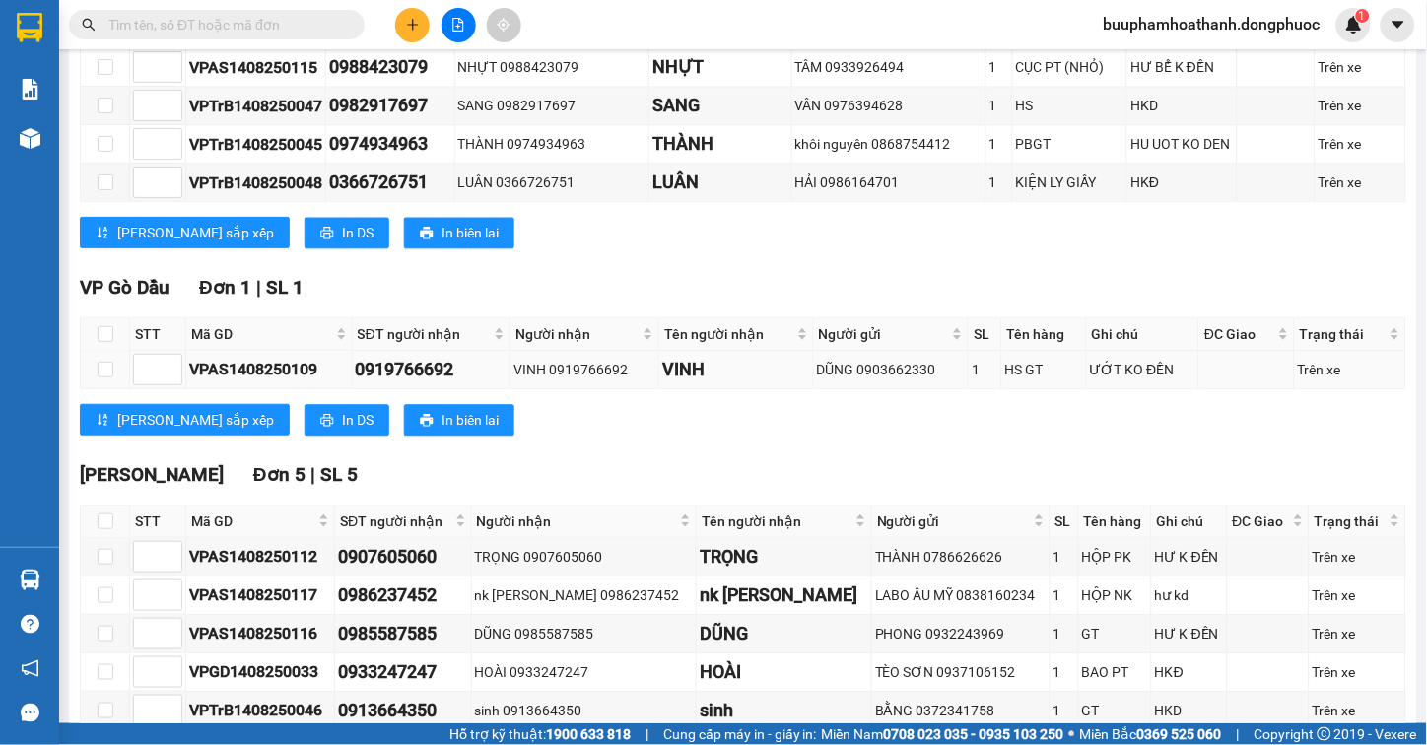
scroll to position [1006, 0]
